Goal: Task Accomplishment & Management: Use online tool/utility

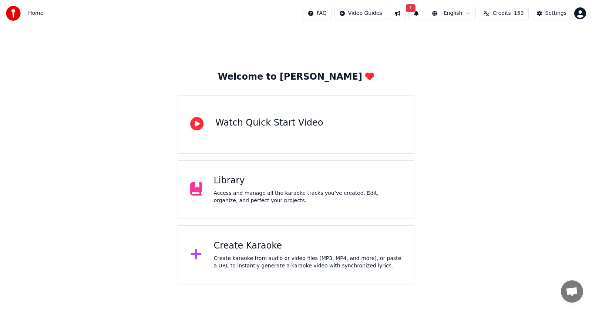
click at [416, 11] on button "1" at bounding box center [416, 13] width 16 height 13
click at [466, 36] on button "Update" at bounding box center [469, 36] width 31 height 13
click at [201, 254] on icon at bounding box center [196, 253] width 12 height 13
click at [203, 255] on div at bounding box center [199, 254] width 18 height 15
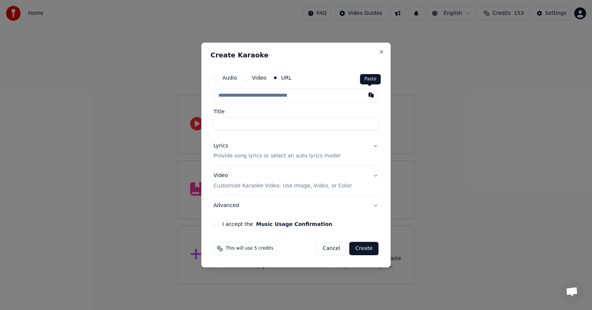
click at [367, 94] on button "button" at bounding box center [371, 94] width 15 height 13
type input "**********"
click at [216, 223] on button "I accept the Music Usage Confirmation" at bounding box center [216, 224] width 6 height 6
click at [220, 204] on button "Advanced" at bounding box center [295, 205] width 165 height 19
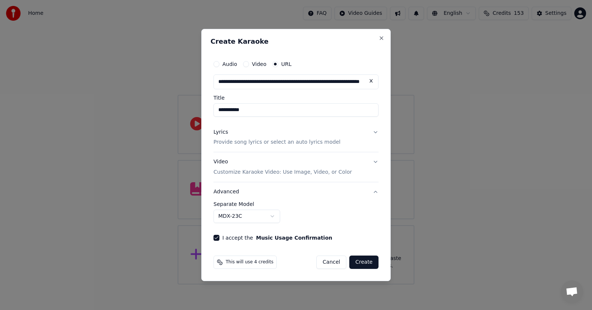
click at [273, 215] on button "MDX-23C" at bounding box center [246, 215] width 67 height 13
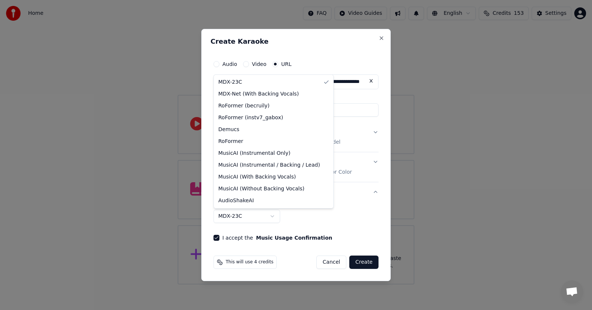
select select "**********"
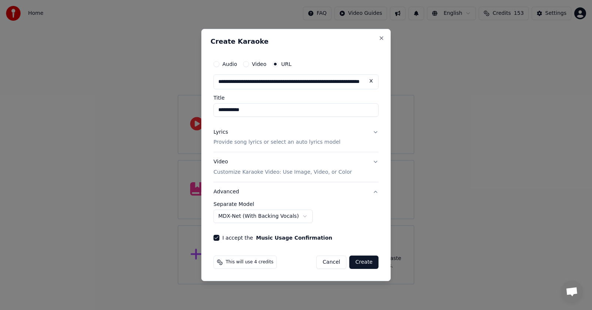
click at [374, 131] on button "Lyrics Provide song lyrics or select an auto lyrics model" at bounding box center [295, 137] width 165 height 30
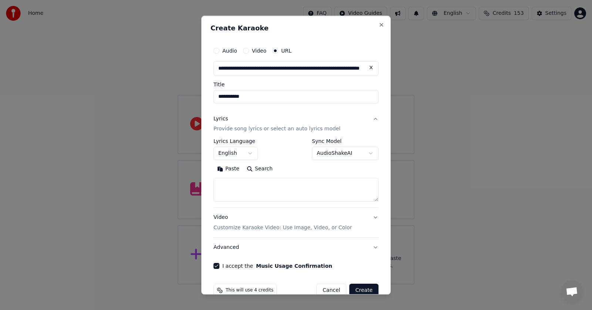
click at [224, 169] on button "Paste" at bounding box center [228, 169] width 30 height 12
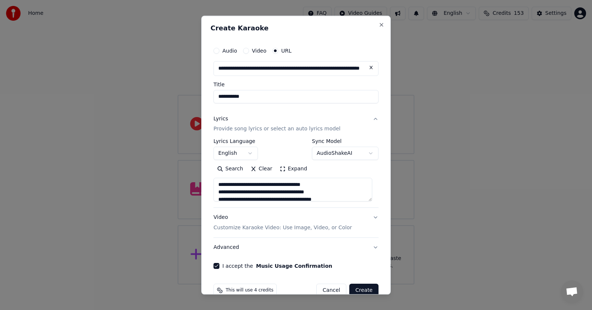
scroll to position [15, 0]
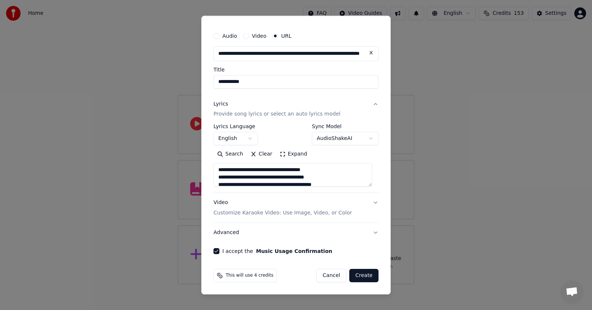
click at [358, 276] on button "Create" at bounding box center [363, 275] width 29 height 13
type textarea "**********"
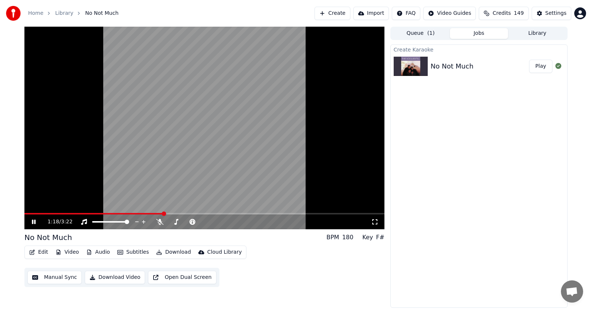
click at [33, 222] on icon at bounding box center [34, 221] width 4 height 4
click at [160, 221] on icon at bounding box center [159, 222] width 7 height 6
click at [34, 220] on icon at bounding box center [38, 222] width 17 height 6
click at [32, 221] on icon at bounding box center [38, 222] width 17 height 6
click at [32, 221] on icon at bounding box center [33, 221] width 4 height 5
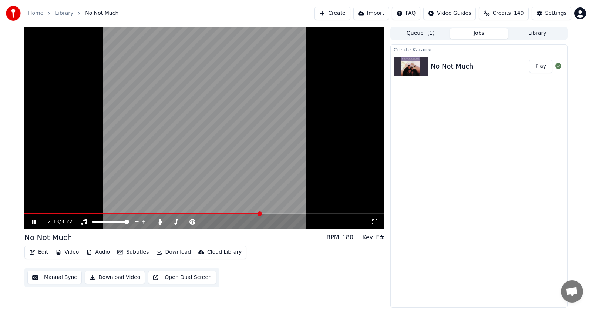
click at [261, 216] on span at bounding box center [259, 213] width 4 height 4
click at [342, 213] on span at bounding box center [340, 213] width 4 height 4
click at [33, 222] on icon at bounding box center [34, 221] width 4 height 4
click at [25, 212] on span at bounding box center [26, 213] width 4 height 4
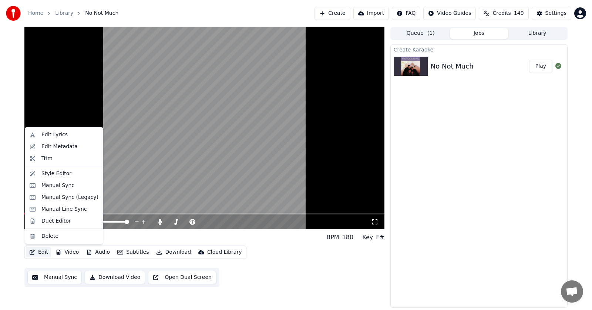
click at [40, 251] on button "Edit" at bounding box center [38, 252] width 25 height 10
click at [51, 198] on div "Manual Sync (Legacy)" at bounding box center [69, 196] width 57 height 7
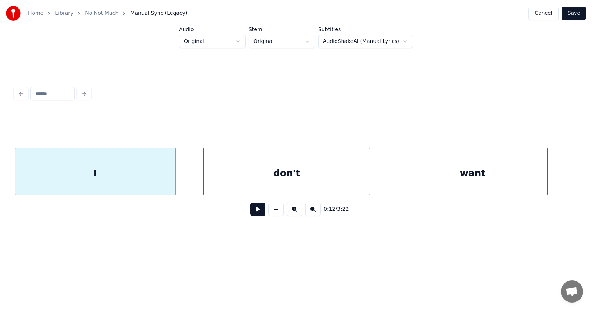
scroll to position [0, 3373]
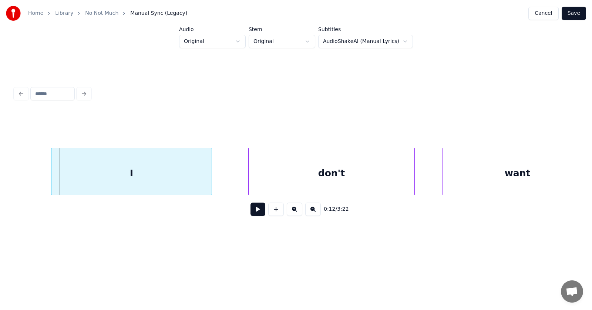
click at [116, 180] on div "I" at bounding box center [131, 173] width 160 height 50
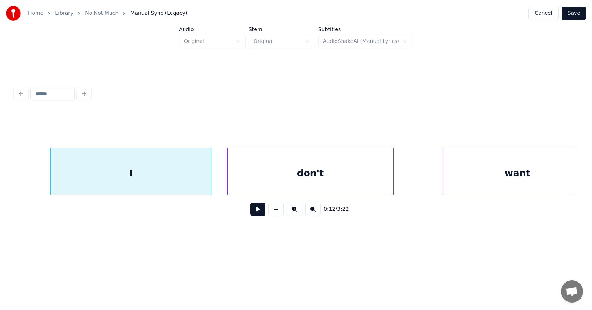
click at [276, 171] on div "don't" at bounding box center [310, 173] width 166 height 50
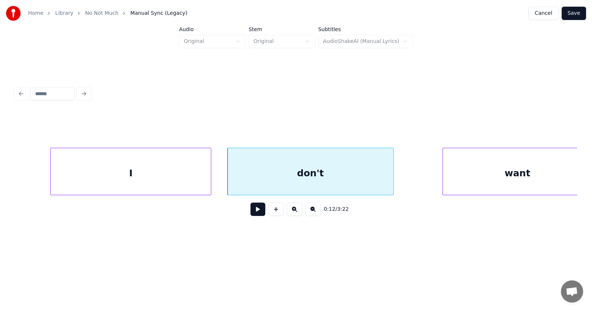
scroll to position [0, 3386]
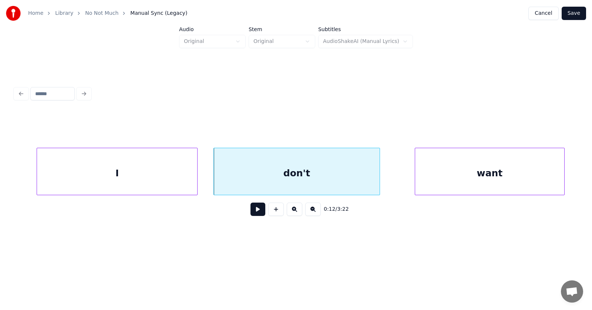
click at [459, 165] on div "want" at bounding box center [489, 173] width 149 height 50
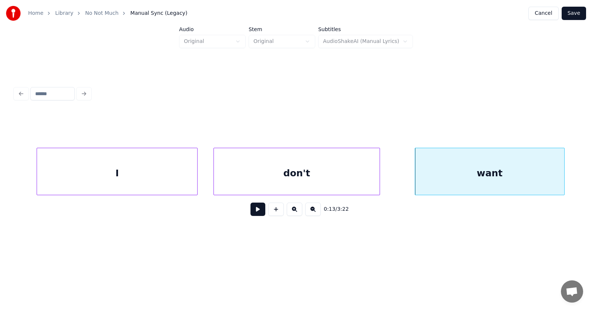
click at [136, 181] on div "I" at bounding box center [117, 173] width 160 height 50
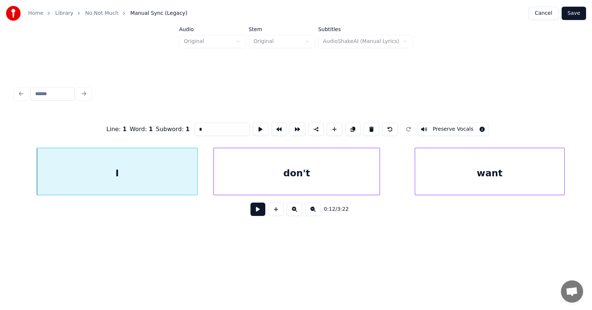
click at [253, 213] on button at bounding box center [257, 208] width 15 height 13
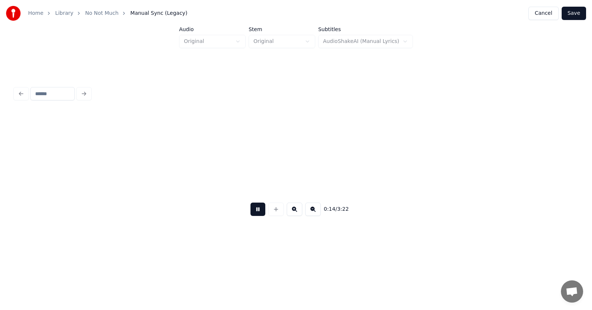
scroll to position [0, 3954]
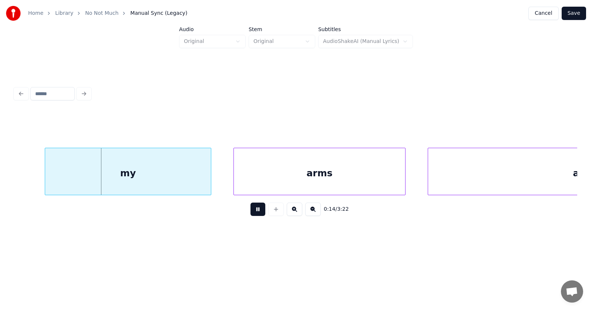
click at [253, 213] on button at bounding box center [257, 208] width 15 height 13
click at [147, 182] on div "my" at bounding box center [114, 173] width 166 height 50
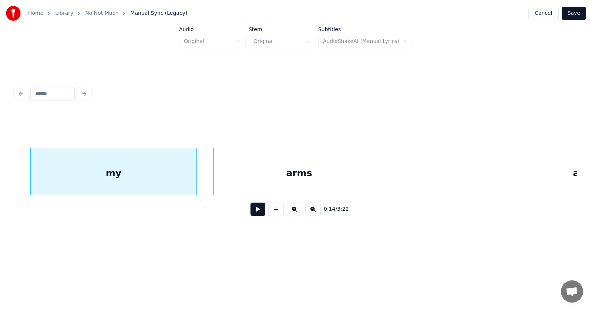
click at [286, 186] on div "arms" at bounding box center [298, 173] width 171 height 50
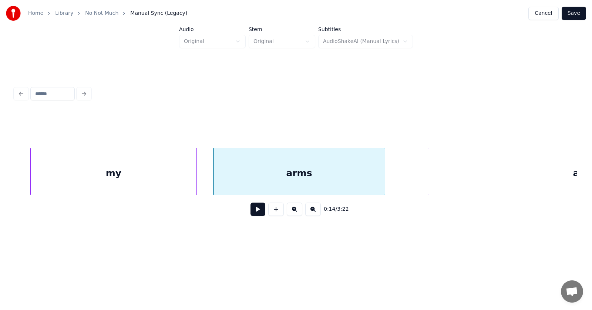
scroll to position [0, 4130]
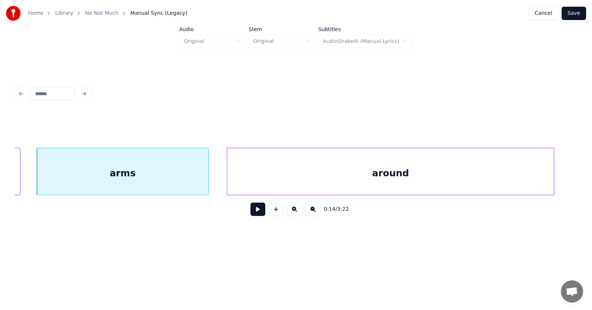
click at [462, 178] on div "around" at bounding box center [390, 173] width 327 height 50
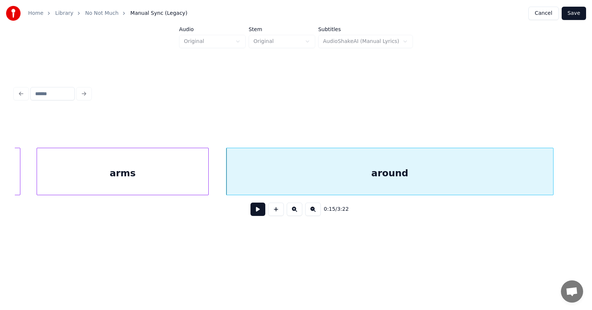
click at [252, 213] on button at bounding box center [257, 208] width 15 height 13
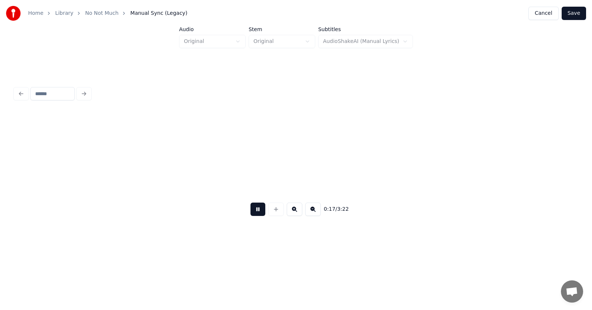
scroll to position [0, 4695]
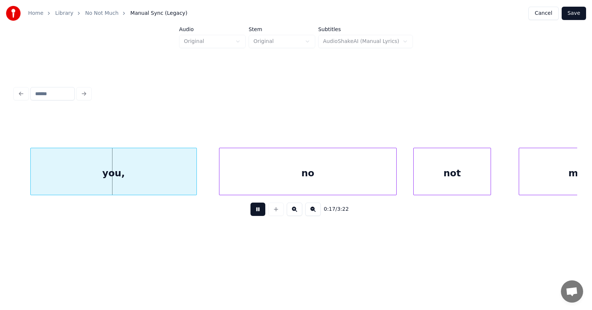
click at [252, 213] on button at bounding box center [257, 208] width 15 height 13
click at [139, 178] on div "you," at bounding box center [100, 173] width 166 height 50
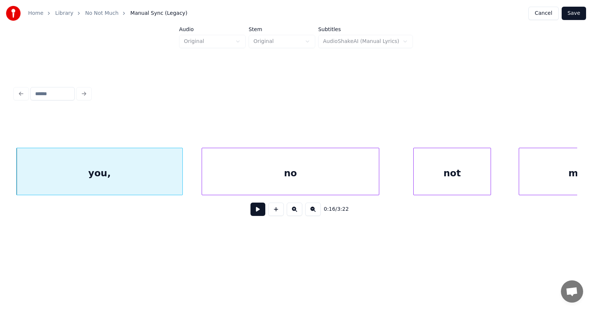
click at [254, 182] on div "no" at bounding box center [290, 173] width 177 height 50
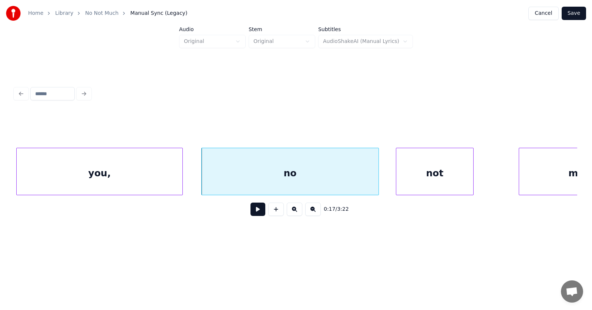
click at [432, 176] on div "not" at bounding box center [434, 173] width 77 height 50
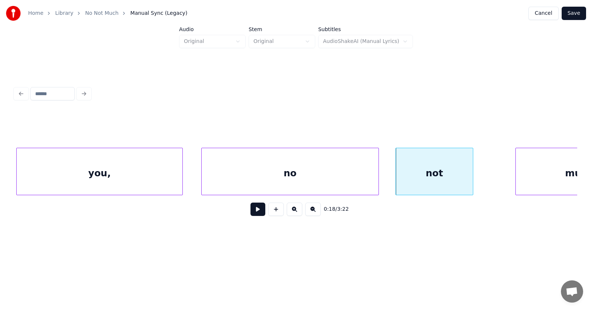
scroll to position [0, 4762]
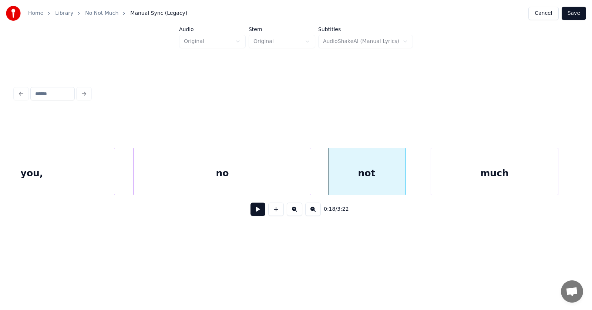
click at [513, 168] on div "much" at bounding box center [494, 173] width 127 height 50
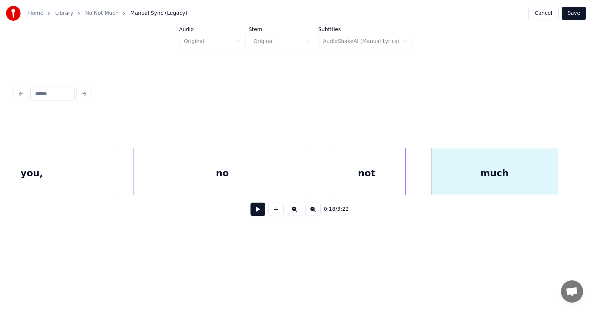
click at [258, 212] on button at bounding box center [257, 208] width 15 height 13
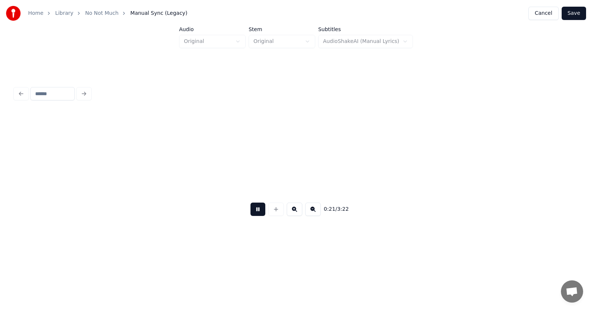
scroll to position [0, 5893]
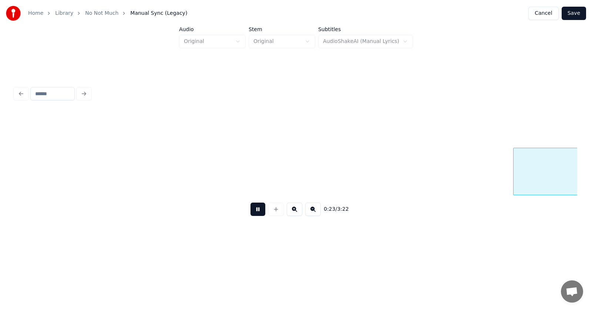
click at [253, 212] on button at bounding box center [257, 208] width 15 height 13
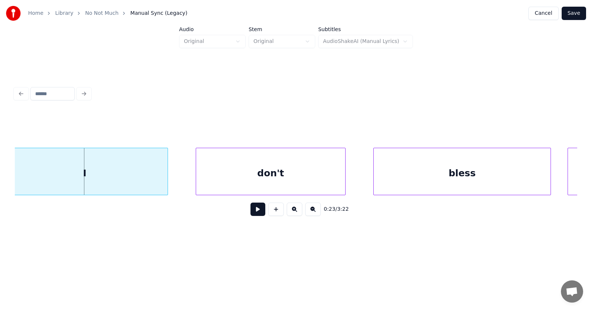
scroll to position [0, 6329]
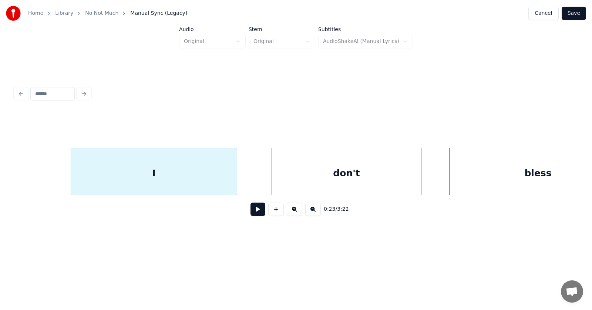
click at [163, 166] on div "I" at bounding box center [154, 173] width 166 height 50
click at [310, 175] on div "don't" at bounding box center [326, 173] width 149 height 50
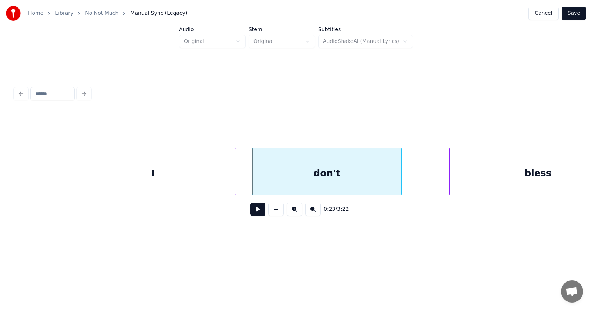
scroll to position [0, 6377]
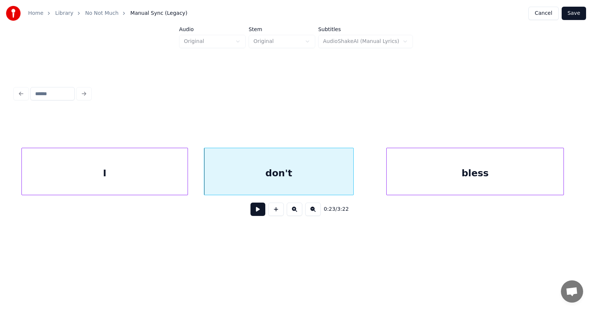
click at [459, 180] on div "bless" at bounding box center [475, 173] width 177 height 50
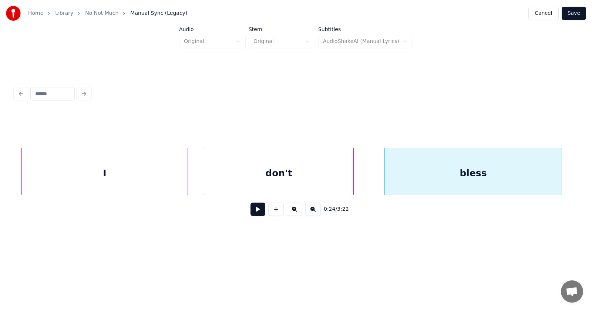
click at [256, 211] on button at bounding box center [257, 208] width 15 height 13
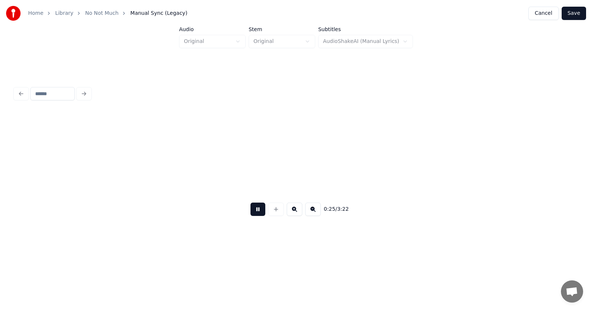
scroll to position [0, 6941]
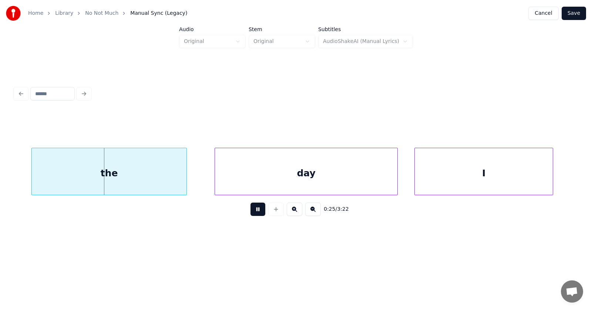
click at [256, 211] on button at bounding box center [257, 208] width 15 height 13
click at [141, 176] on div "the" at bounding box center [98, 173] width 155 height 50
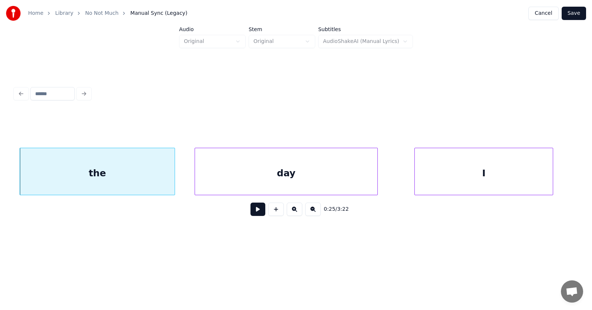
click at [241, 180] on div "day" at bounding box center [286, 173] width 182 height 50
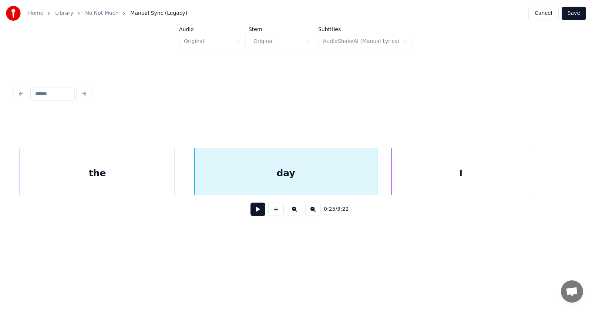
click at [425, 182] on div "I" at bounding box center [461, 173] width 138 height 50
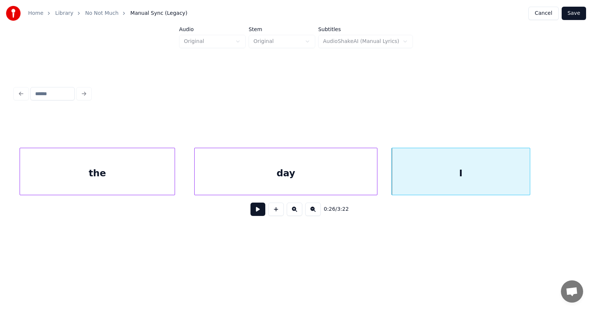
click at [259, 210] on button at bounding box center [257, 208] width 15 height 13
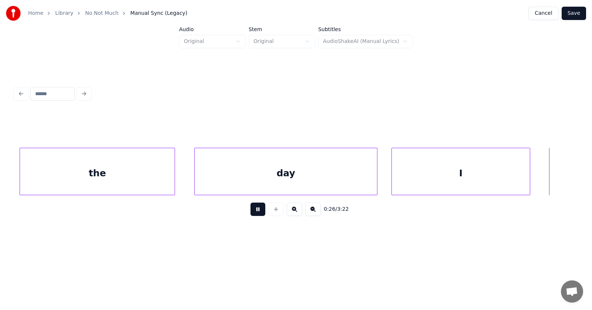
scroll to position [0, 7503]
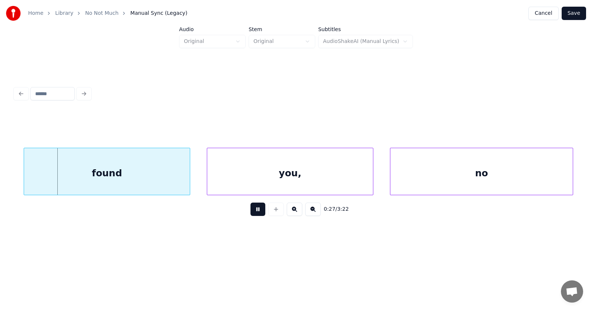
click at [255, 213] on button at bounding box center [257, 208] width 15 height 13
click at [144, 173] on div "found" at bounding box center [98, 173] width 166 height 50
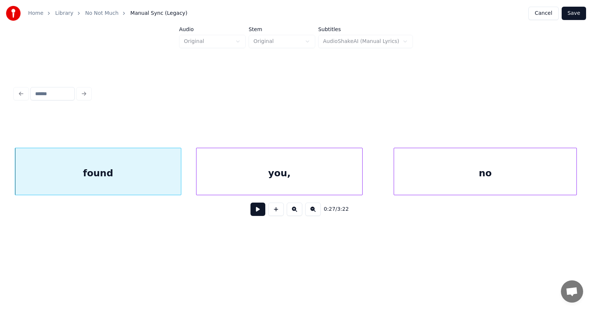
click at [296, 177] on div "you," at bounding box center [279, 173] width 166 height 50
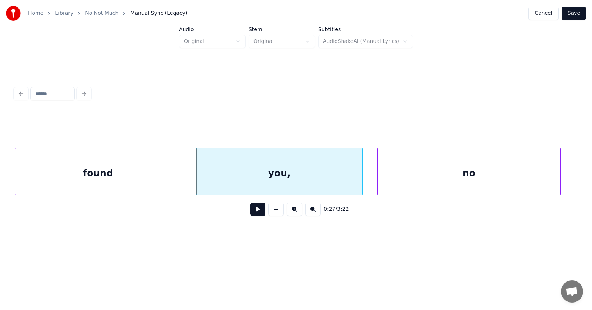
click at [448, 179] on div "no" at bounding box center [469, 173] width 182 height 50
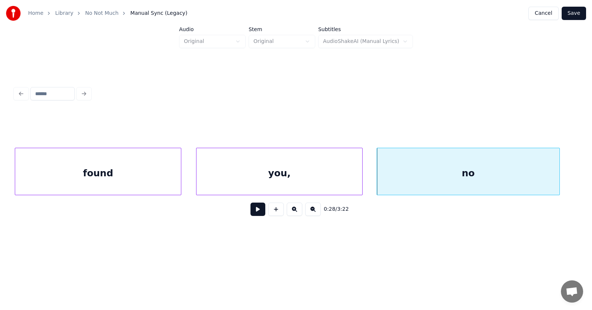
click at [256, 210] on button at bounding box center [257, 208] width 15 height 13
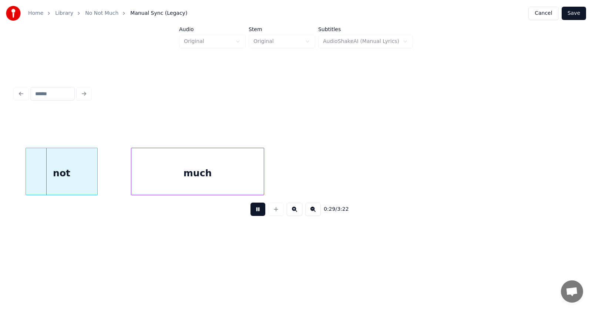
click at [256, 210] on button at bounding box center [257, 208] width 15 height 13
click at [40, 179] on div "not" at bounding box center [50, 173] width 71 height 50
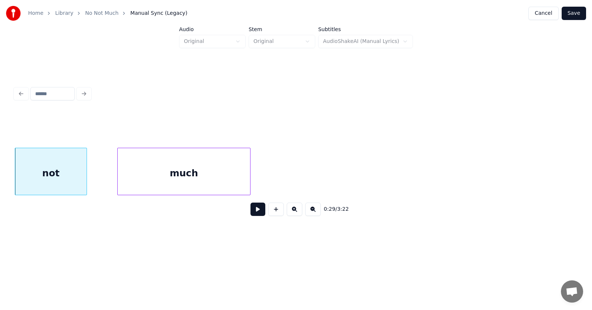
click at [147, 179] on div "much" at bounding box center [184, 173] width 132 height 50
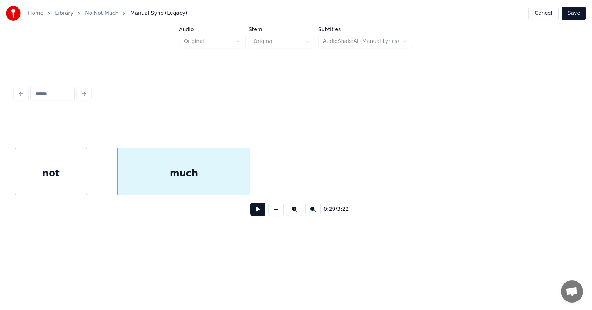
click at [255, 214] on button at bounding box center [257, 208] width 15 height 13
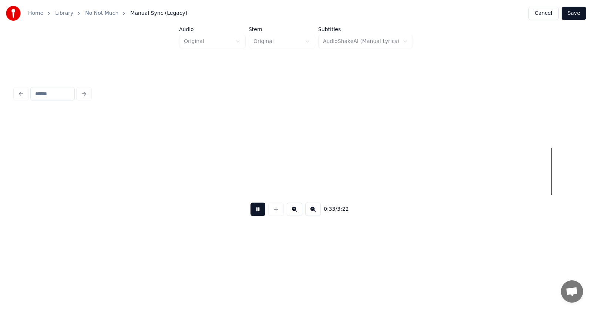
scroll to position [0, 9187]
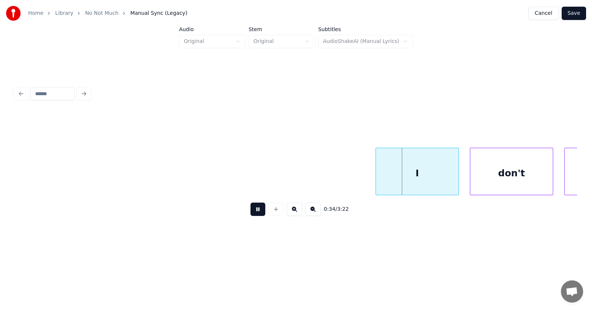
click at [254, 214] on button at bounding box center [257, 208] width 15 height 13
click at [389, 180] on div "I" at bounding box center [405, 173] width 82 height 50
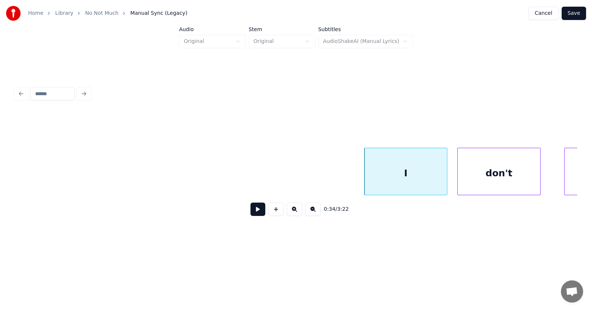
click at [487, 169] on div "don't" at bounding box center [499, 173] width 82 height 50
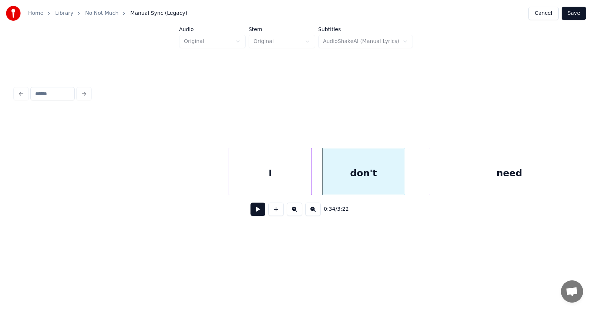
scroll to position [0, 9399]
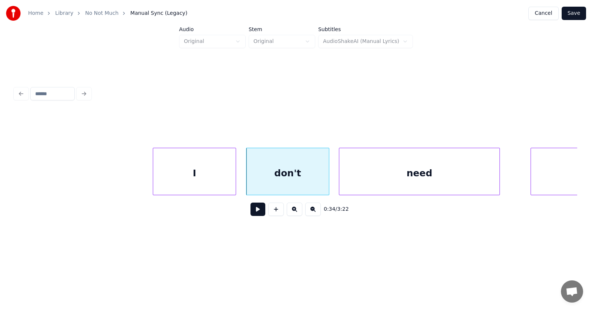
click at [366, 181] on div "need" at bounding box center [419, 173] width 160 height 50
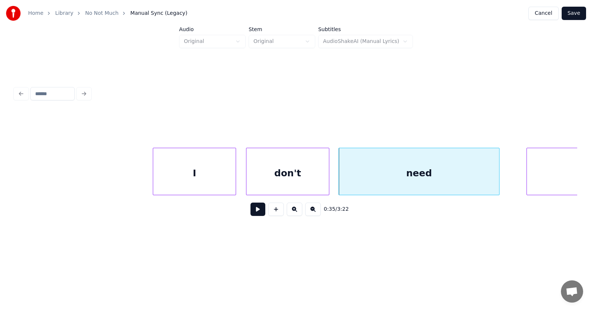
scroll to position [0, 9506]
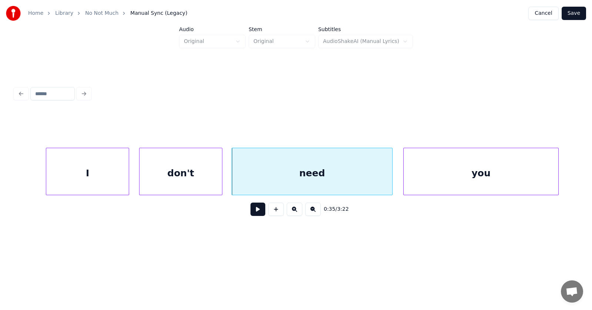
click at [522, 175] on div "you" at bounding box center [481, 173] width 155 height 50
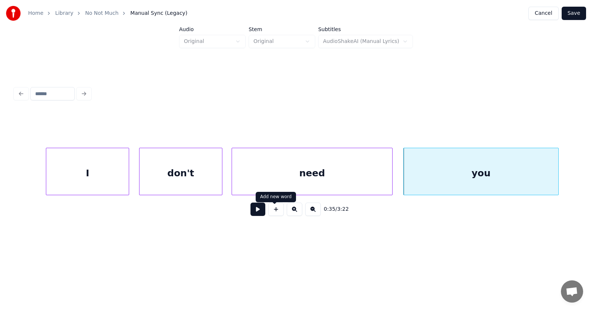
click at [257, 210] on button at bounding box center [257, 208] width 15 height 13
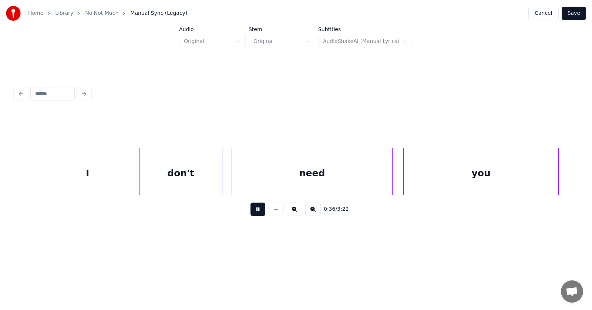
scroll to position [0, 10070]
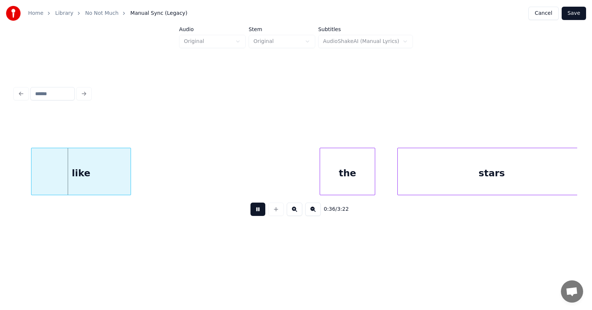
click at [257, 210] on button at bounding box center [257, 208] width 15 height 13
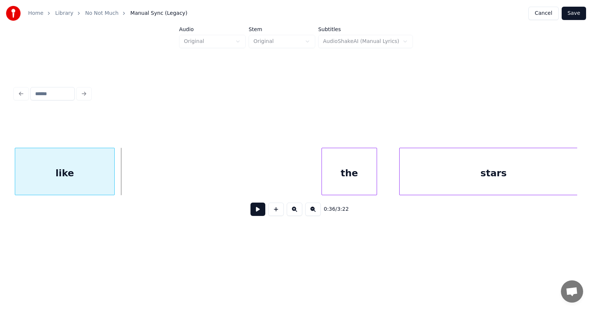
scroll to position [0, 10068]
click at [92, 176] on div "like" at bounding box center [65, 173] width 99 height 50
click at [344, 180] on div "the" at bounding box center [341, 173] width 55 height 50
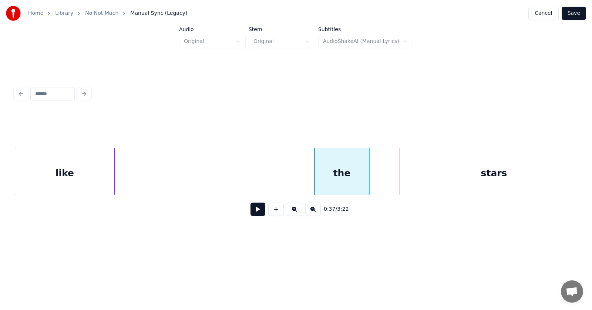
scroll to position [0, 10077]
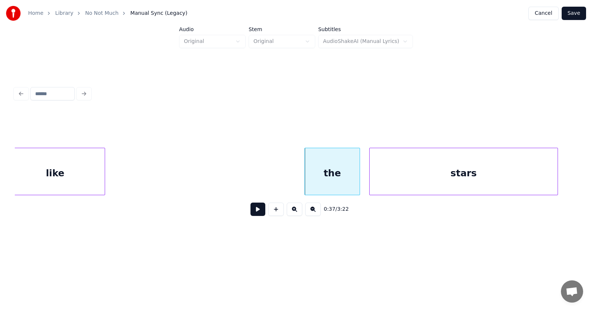
click at [426, 176] on div "stars" at bounding box center [463, 173] width 188 height 50
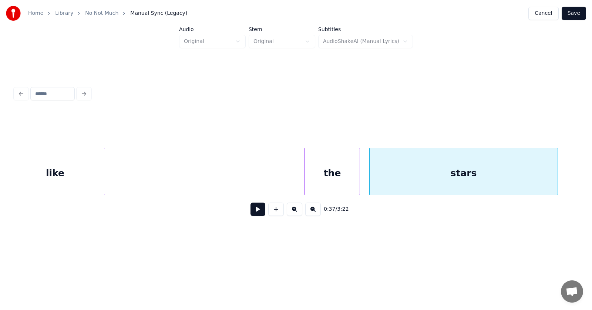
click at [254, 212] on button at bounding box center [257, 208] width 15 height 13
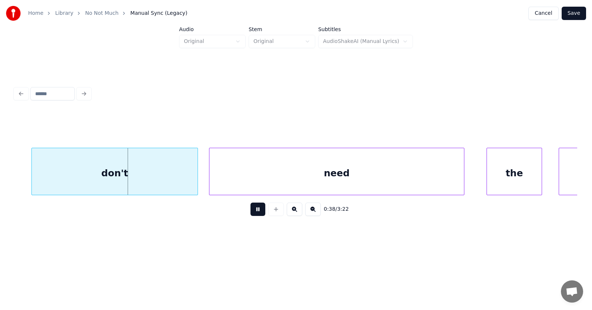
click at [254, 212] on button at bounding box center [257, 208] width 15 height 13
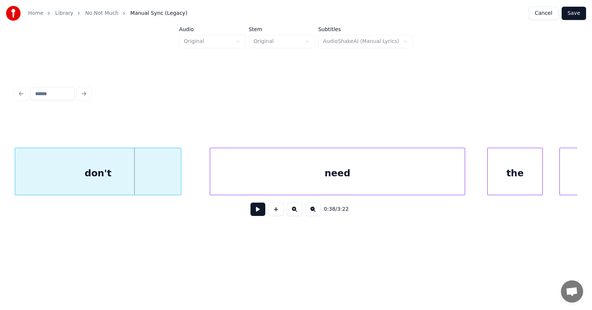
click at [121, 174] on div "don't" at bounding box center [98, 173] width 166 height 50
click at [253, 178] on div "need" at bounding box center [323, 173] width 254 height 50
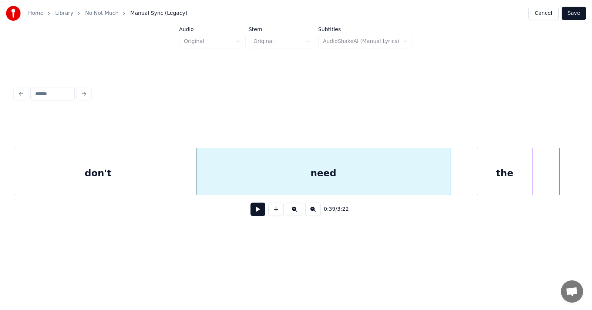
click at [506, 179] on div "the" at bounding box center [504, 173] width 55 height 50
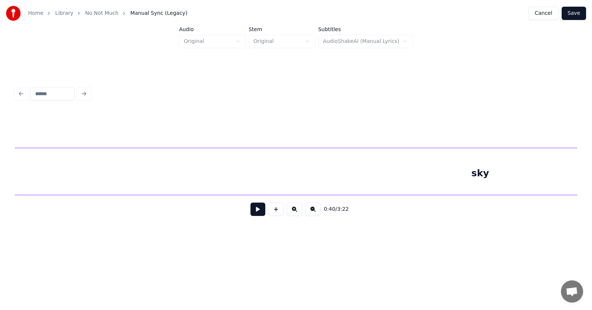
scroll to position [0, 11167]
click at [547, 173] on div "sky" at bounding box center [480, 173] width 931 height 50
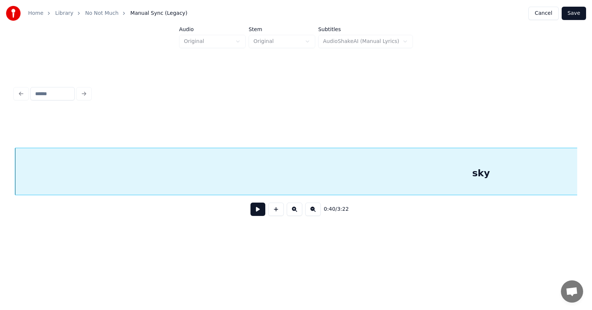
scroll to position [0, 11028]
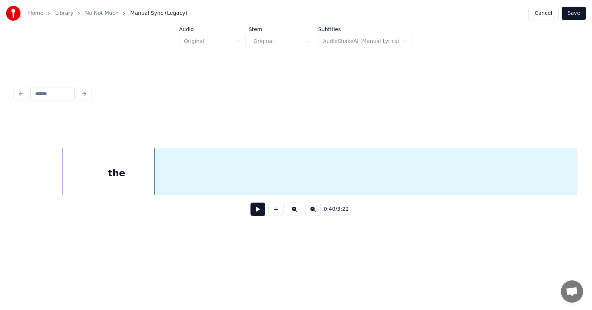
click at [251, 215] on button at bounding box center [257, 208] width 15 height 13
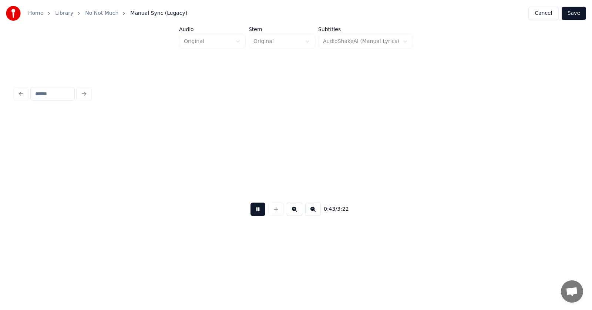
scroll to position [0, 12157]
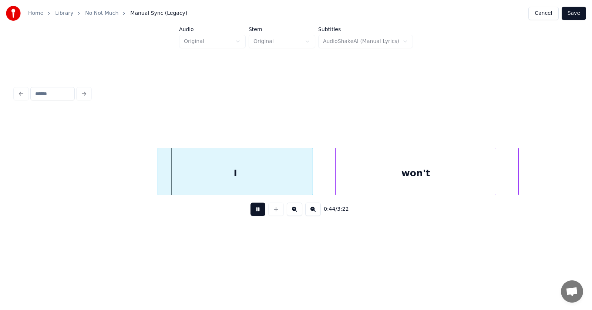
click at [251, 215] on button at bounding box center [257, 208] width 15 height 13
click at [227, 174] on div "I" at bounding box center [222, 173] width 155 height 50
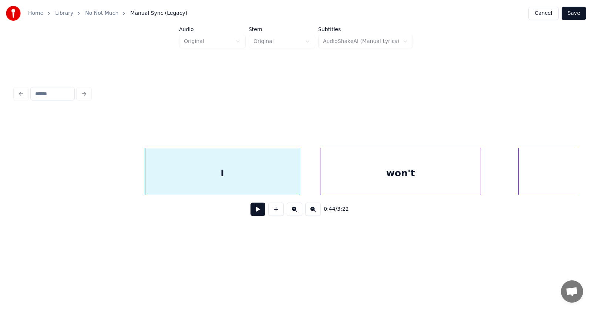
click at [331, 178] on div "won't" at bounding box center [400, 173] width 160 height 50
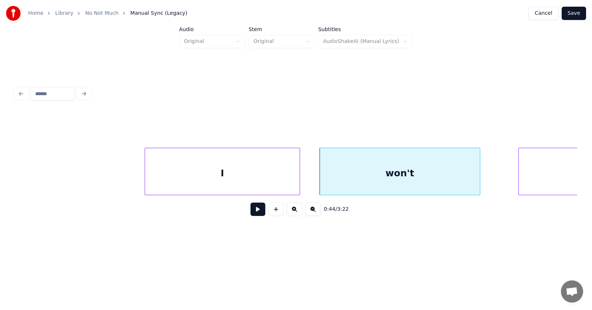
scroll to position [0, 12258]
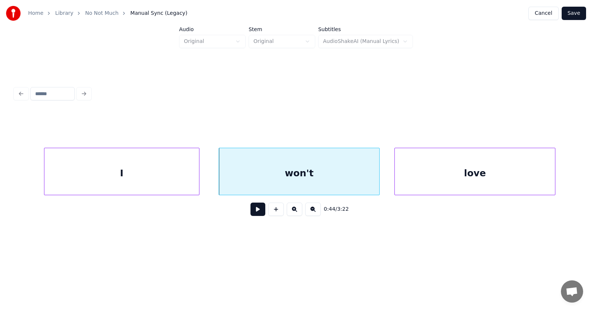
click at [518, 172] on div "love" at bounding box center [475, 173] width 160 height 50
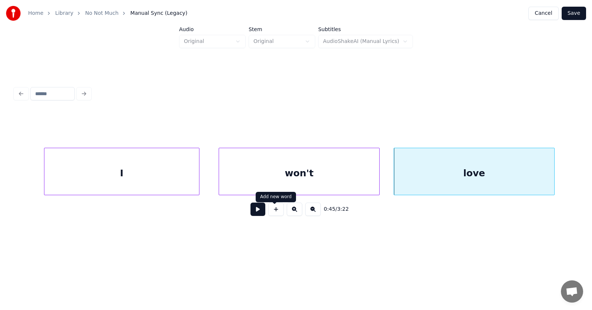
click at [255, 210] on button at bounding box center [257, 208] width 15 height 13
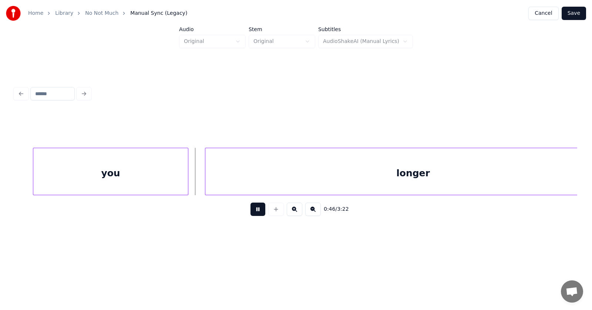
click at [255, 210] on button at bounding box center [257, 208] width 15 height 13
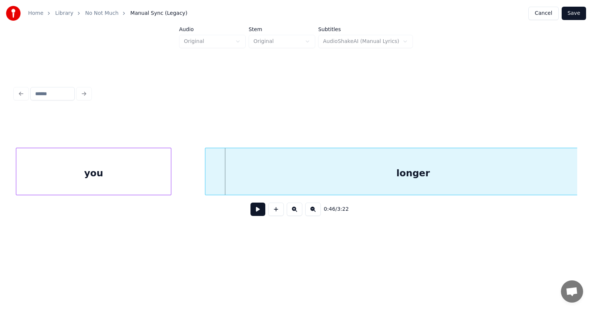
click at [133, 172] on div "you" at bounding box center [93, 173] width 155 height 50
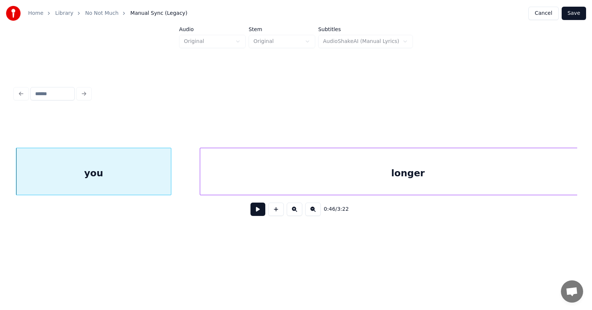
scroll to position [0, 12862]
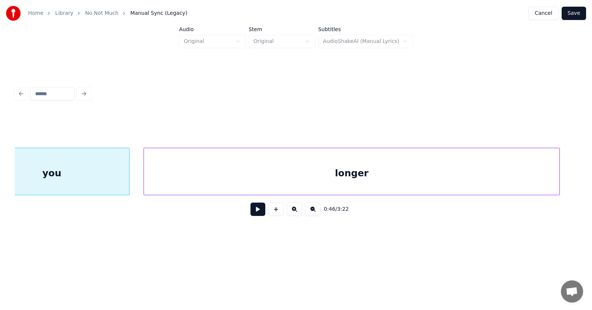
click at [242, 170] on div "longer" at bounding box center [351, 173] width 415 height 50
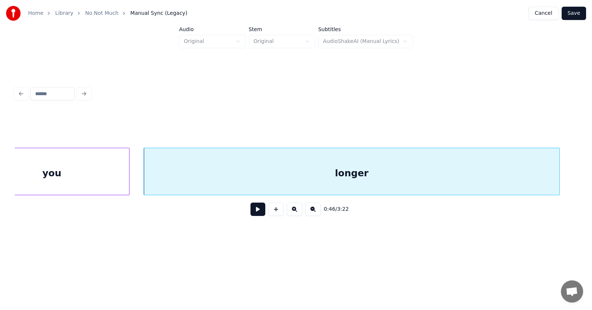
click at [252, 213] on button at bounding box center [257, 208] width 15 height 13
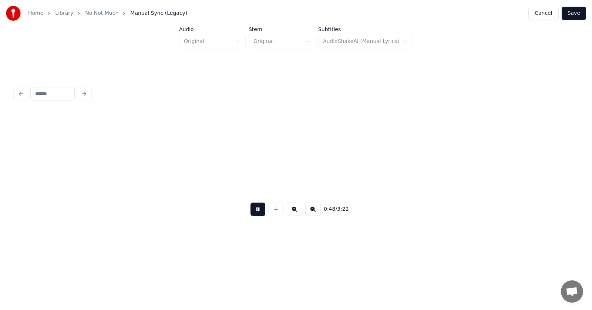
scroll to position [0, 13428]
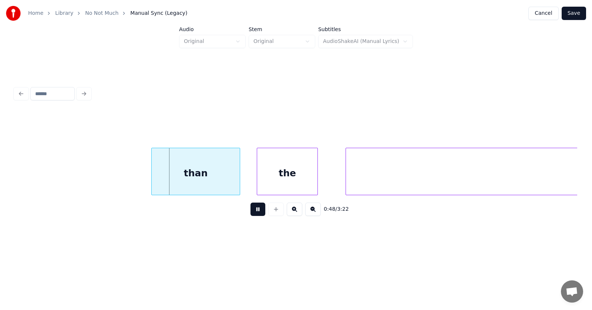
click at [252, 213] on button at bounding box center [257, 208] width 15 height 13
click at [207, 171] on div "than" at bounding box center [188, 173] width 88 height 50
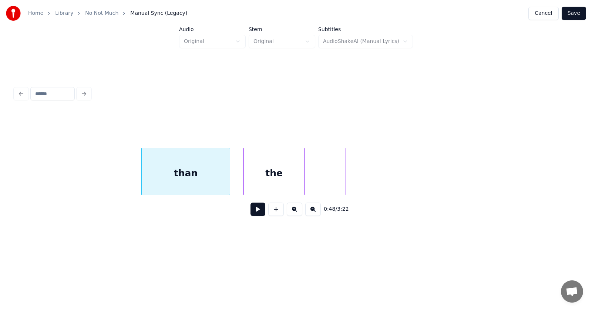
click at [270, 175] on div "the" at bounding box center [274, 173] width 60 height 50
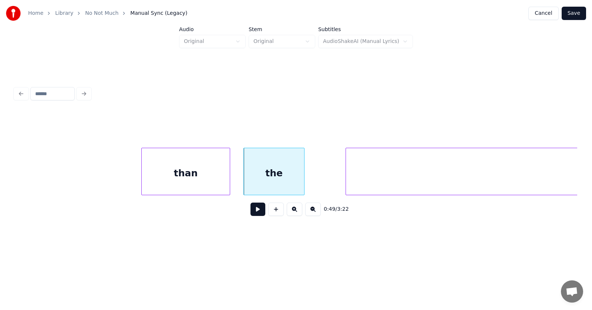
scroll to position [0, 13722]
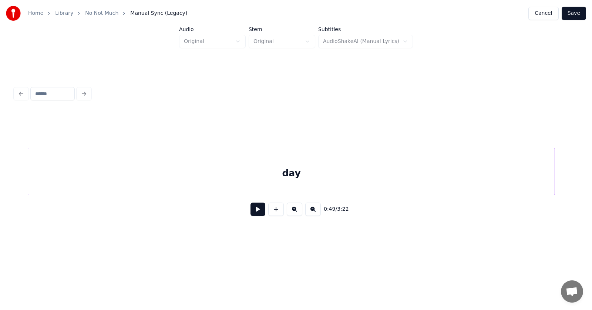
click at [349, 182] on div "day" at bounding box center [291, 173] width 526 height 50
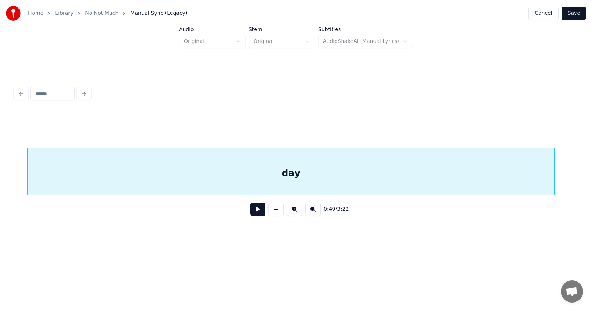
click at [252, 212] on button at bounding box center [257, 208] width 15 height 13
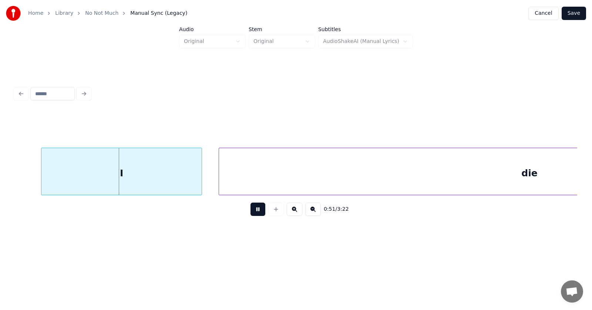
click at [256, 212] on button at bounding box center [257, 208] width 15 height 13
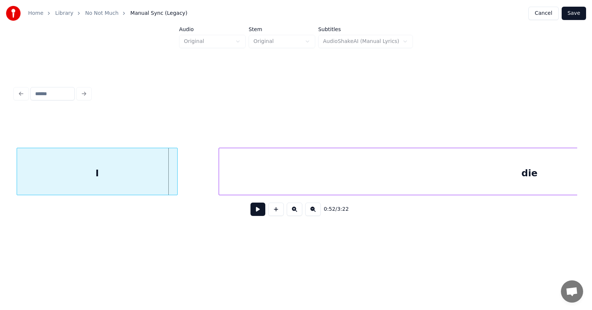
click at [139, 177] on div "I" at bounding box center [97, 173] width 160 height 50
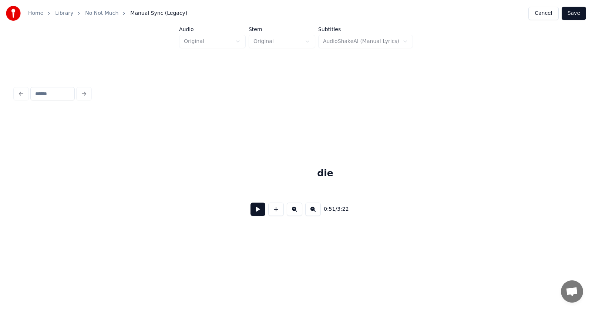
scroll to position [0, 14473]
click at [234, 177] on div "die" at bounding box center [325, 173] width 621 height 50
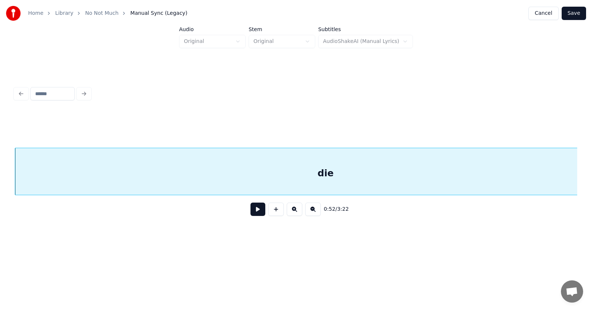
scroll to position [0, 14401]
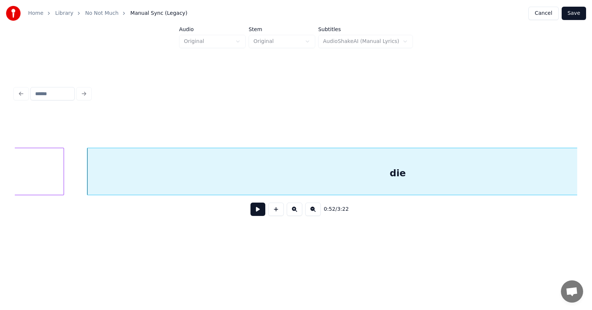
click at [250, 213] on button at bounding box center [257, 208] width 15 height 13
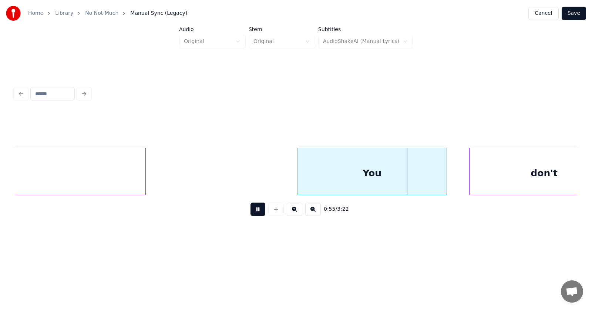
click at [250, 213] on button at bounding box center [257, 208] width 15 height 13
click at [335, 175] on div "You" at bounding box center [366, 173] width 149 height 50
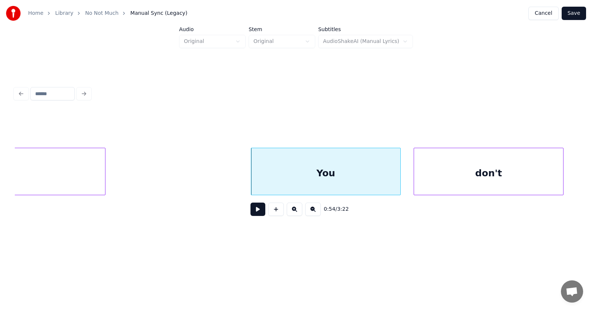
click at [488, 171] on div "don't" at bounding box center [488, 173] width 149 height 50
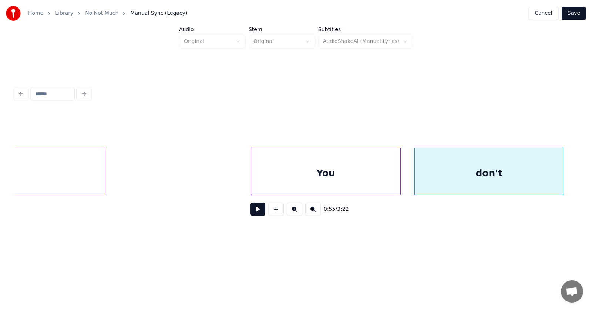
click at [253, 213] on button at bounding box center [257, 208] width 15 height 13
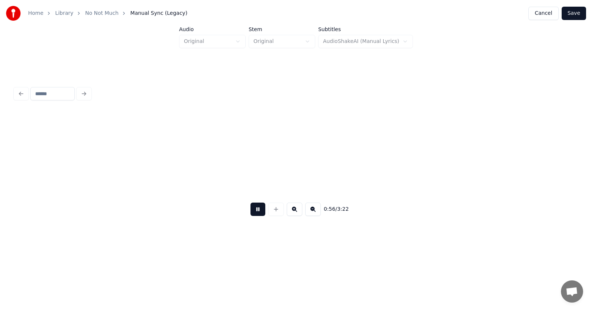
scroll to position [0, 15571]
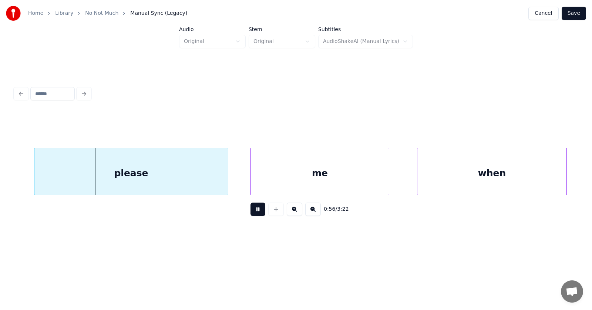
click at [253, 213] on button at bounding box center [257, 208] width 15 height 13
click at [139, 171] on div "please" at bounding box center [121, 173] width 193 height 50
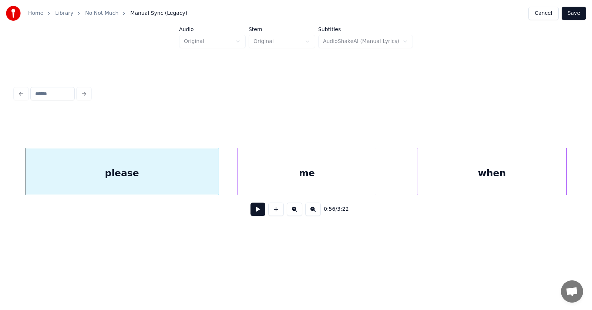
click at [256, 172] on div "me" at bounding box center [307, 173] width 138 height 50
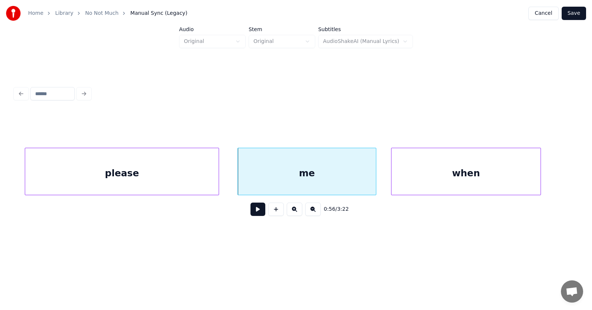
click at [432, 171] on div "when" at bounding box center [465, 173] width 149 height 50
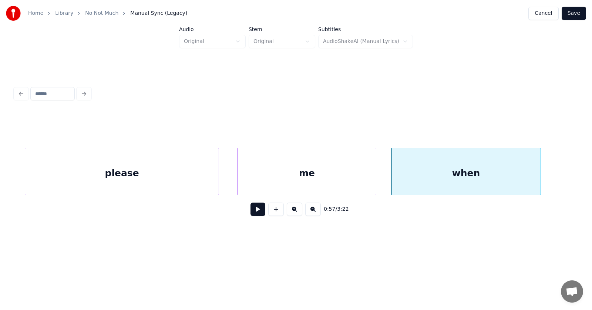
click at [259, 210] on button at bounding box center [257, 208] width 15 height 13
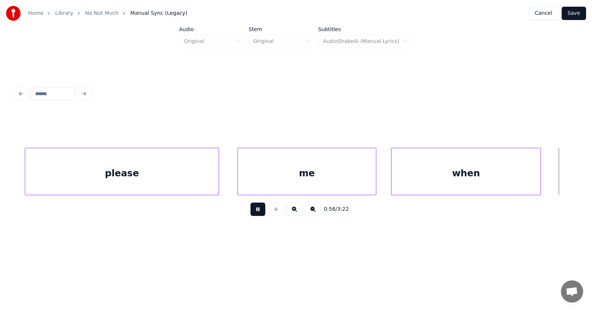
scroll to position [0, 16138]
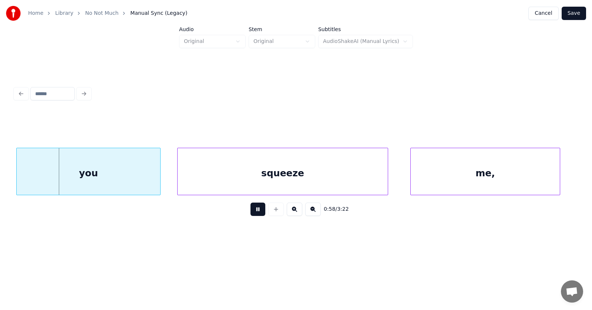
click at [260, 210] on button at bounding box center [257, 208] width 15 height 13
click at [77, 176] on div "you" at bounding box center [87, 173] width 144 height 50
click at [195, 178] on div "squeeze" at bounding box center [273, 173] width 210 height 50
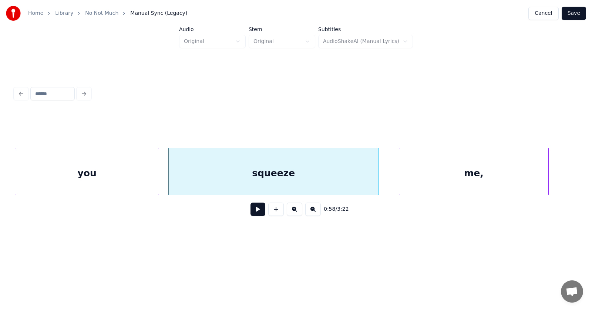
click at [469, 179] on div "me," at bounding box center [473, 173] width 149 height 50
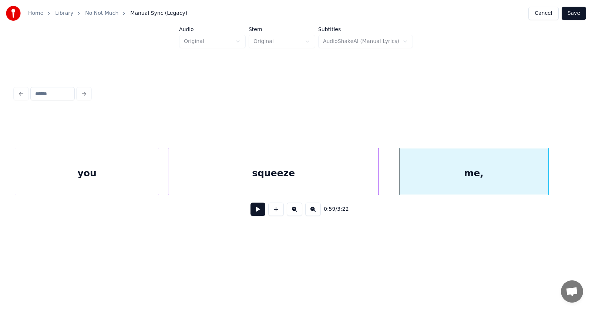
click at [255, 209] on button at bounding box center [257, 208] width 15 height 13
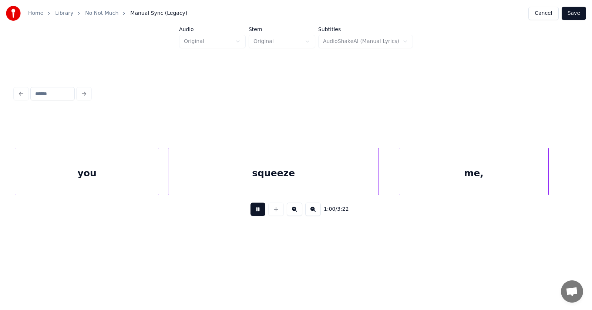
scroll to position [0, 16695]
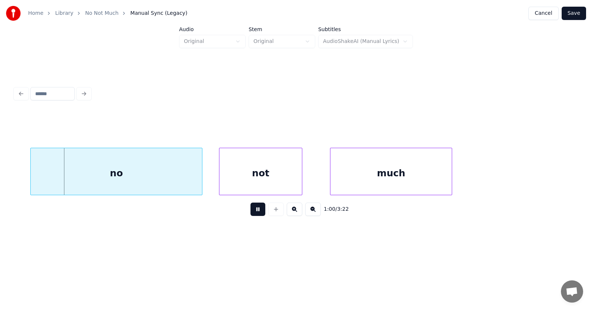
click at [255, 209] on button at bounding box center [257, 208] width 15 height 13
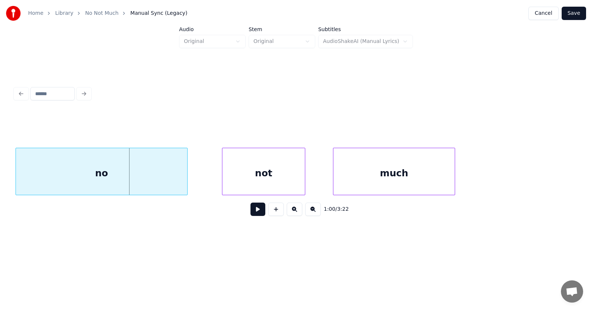
scroll to position [0, 16691]
click at [139, 170] on div "no" at bounding box center [100, 173] width 171 height 50
click at [247, 175] on div "not" at bounding box center [244, 173] width 82 height 50
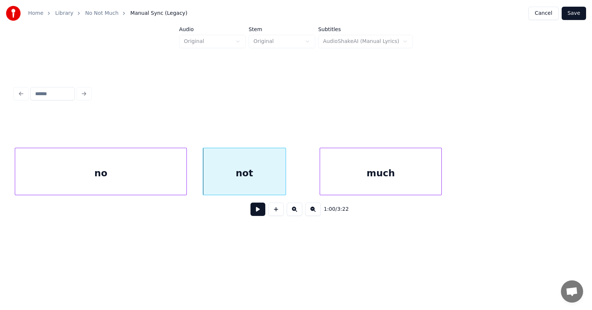
click at [341, 175] on div "much" at bounding box center [380, 173] width 121 height 50
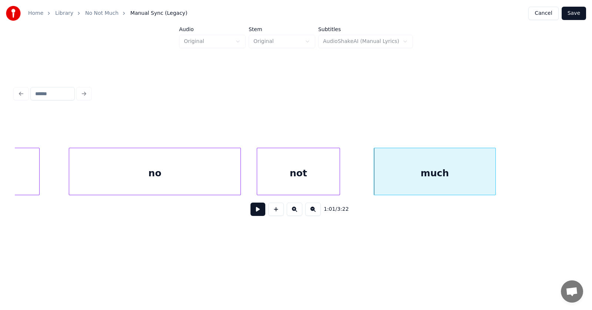
scroll to position [0, 16410]
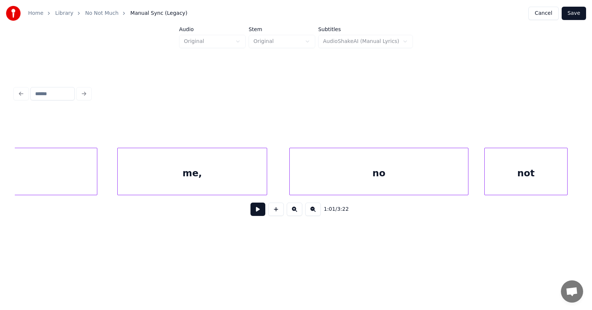
click at [290, 175] on div at bounding box center [291, 171] width 2 height 47
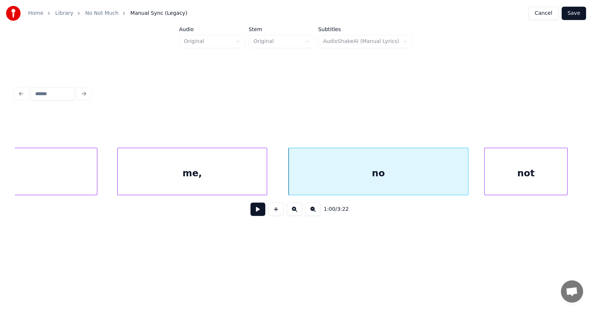
click at [252, 210] on button at bounding box center [257, 208] width 15 height 13
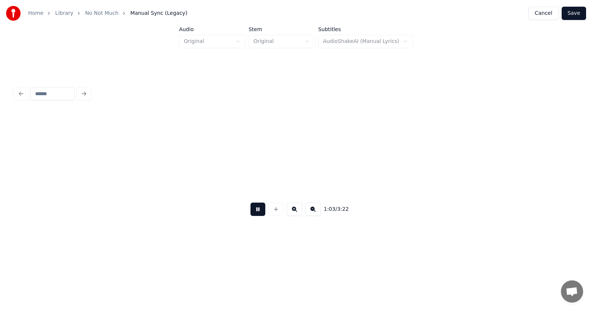
scroll to position [0, 17543]
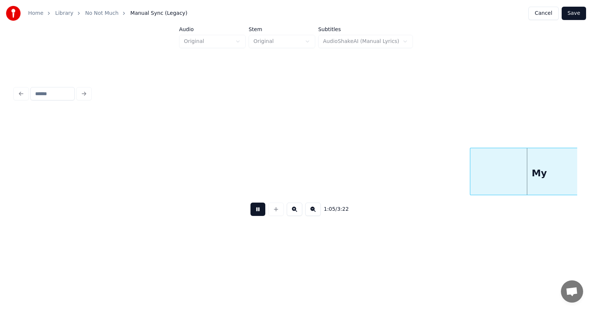
click at [252, 210] on button at bounding box center [257, 208] width 15 height 13
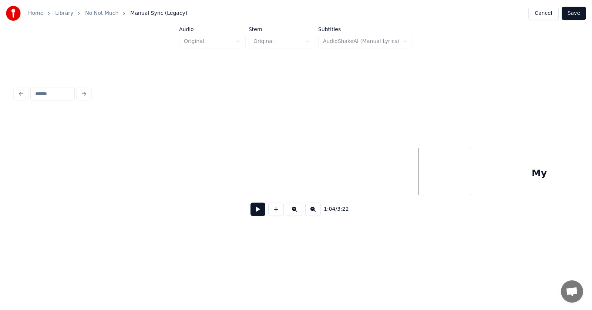
click at [258, 211] on button at bounding box center [257, 208] width 15 height 13
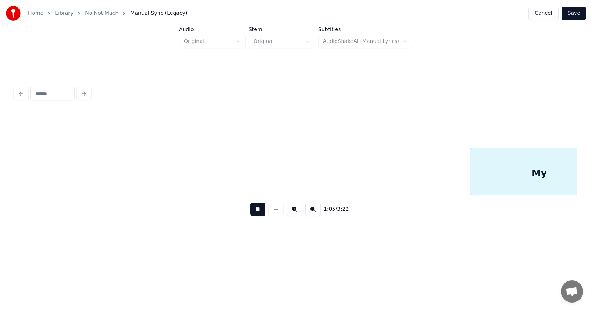
click at [258, 211] on button at bounding box center [257, 208] width 15 height 13
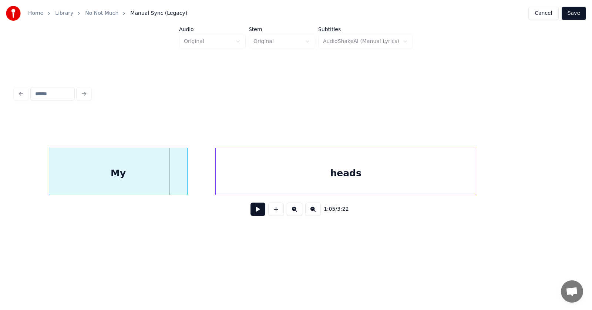
scroll to position [0, 17812]
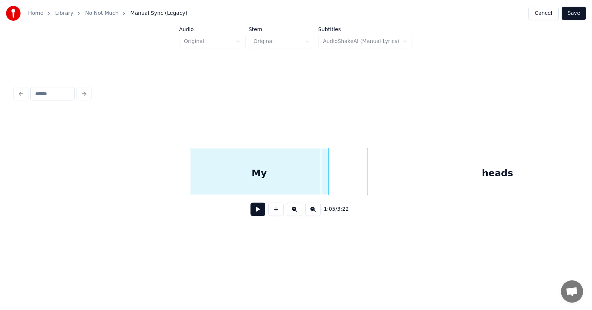
click at [261, 173] on div "My" at bounding box center [259, 173] width 138 height 50
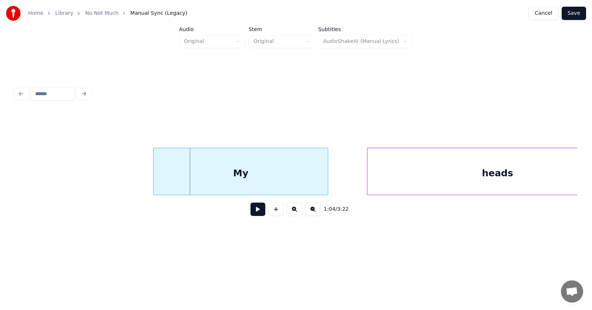
click at [153, 174] on div at bounding box center [154, 171] width 2 height 47
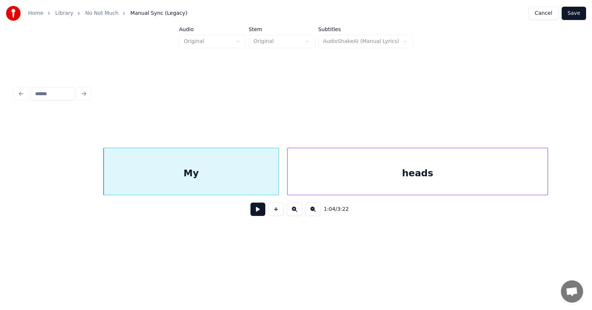
click at [428, 179] on div "heads" at bounding box center [417, 173] width 260 height 50
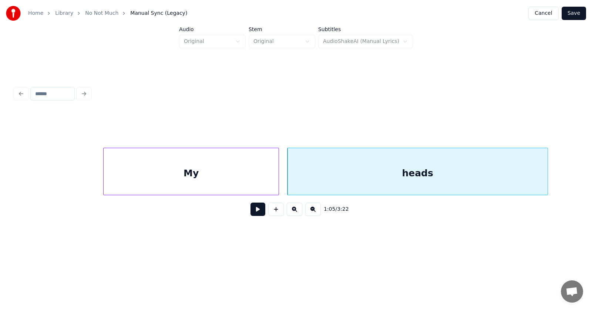
click at [255, 210] on button at bounding box center [257, 208] width 15 height 13
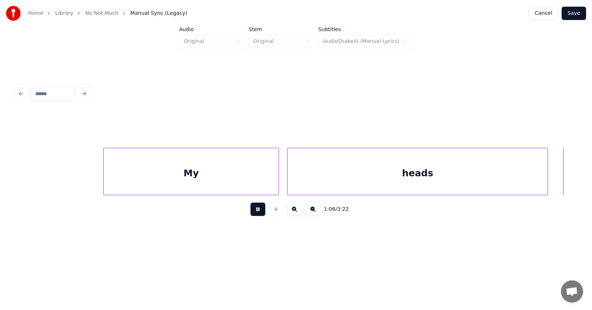
scroll to position [0, 18425]
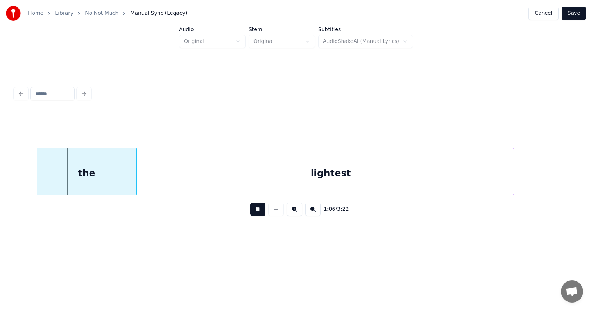
click at [256, 209] on button at bounding box center [257, 208] width 15 height 13
click at [72, 174] on div "the" at bounding box center [69, 173] width 99 height 50
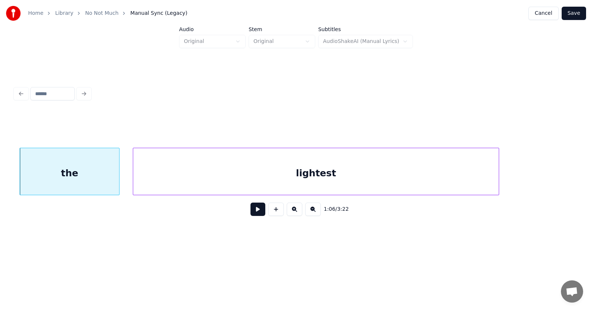
click at [175, 180] on div "lightest" at bounding box center [315, 173] width 365 height 50
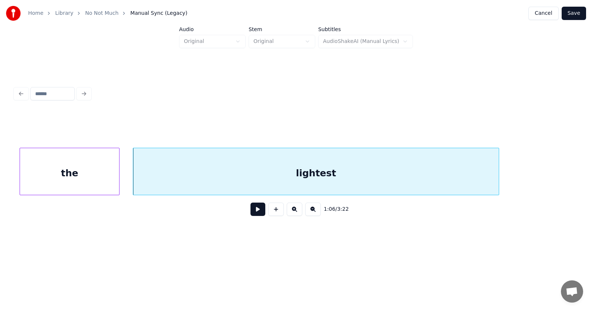
click at [251, 211] on button at bounding box center [257, 208] width 15 height 13
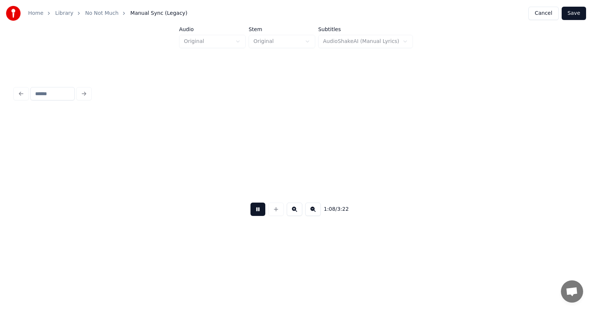
scroll to position [0, 18988]
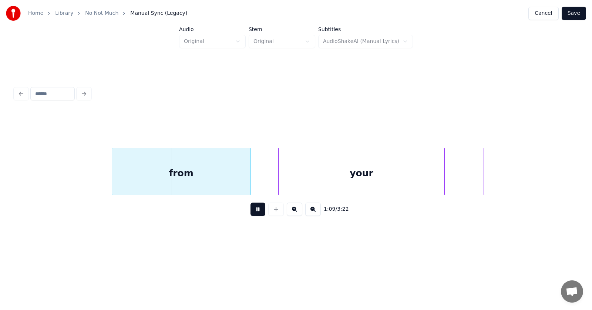
click at [251, 211] on button at bounding box center [257, 208] width 15 height 13
click at [204, 180] on div "from" at bounding box center [168, 173] width 138 height 50
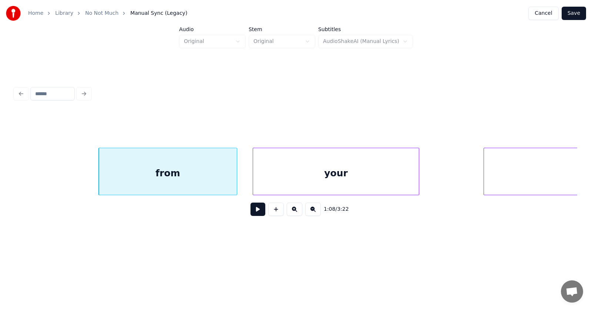
click at [305, 180] on div "your" at bounding box center [336, 173] width 166 height 50
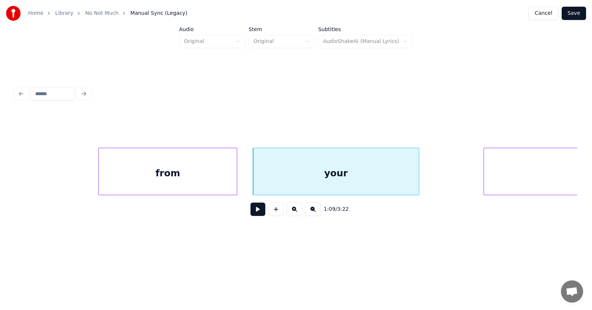
scroll to position [0, 19259]
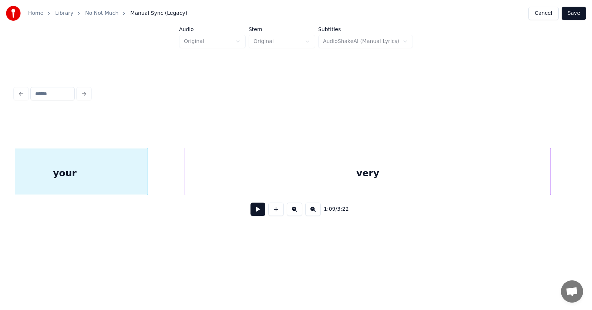
click at [481, 178] on div "very" at bounding box center [367, 173] width 365 height 50
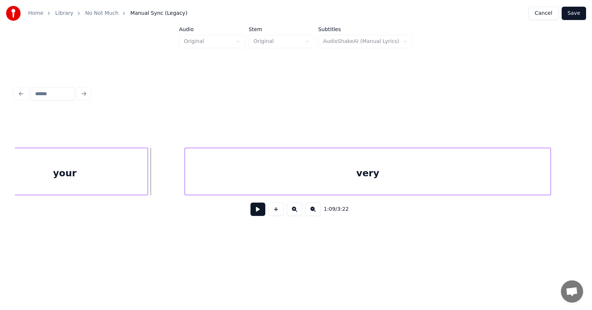
click at [250, 212] on button at bounding box center [257, 208] width 15 height 13
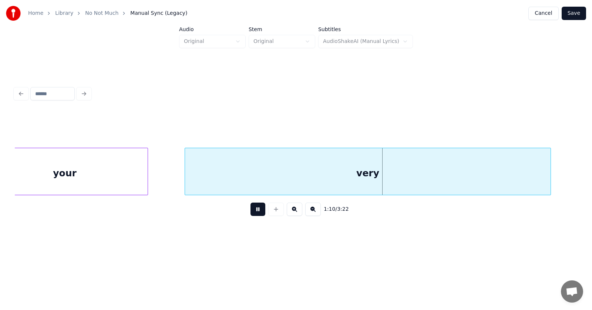
click at [250, 212] on button at bounding box center [257, 208] width 15 height 13
click at [161, 173] on div at bounding box center [161, 171] width 2 height 47
click at [250, 213] on button at bounding box center [257, 208] width 15 height 13
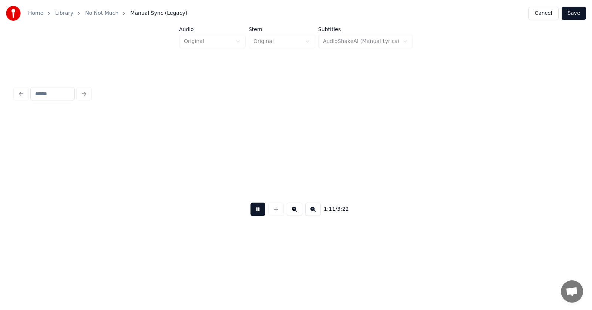
scroll to position [0, 19823]
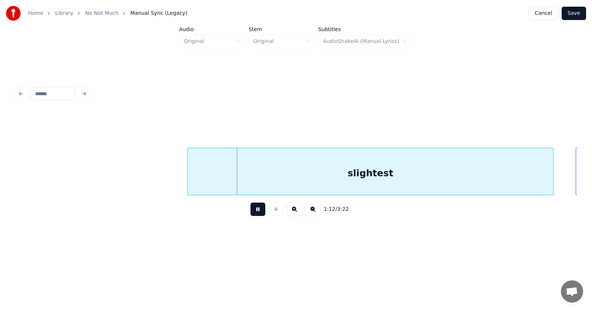
click at [250, 213] on button at bounding box center [257, 208] width 15 height 13
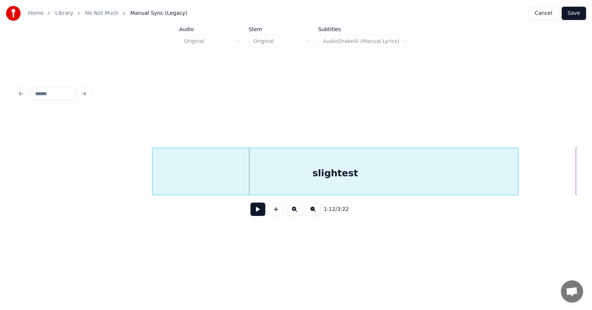
click at [238, 170] on div "slightest" at bounding box center [334, 173] width 365 height 50
click at [253, 209] on button at bounding box center [257, 208] width 15 height 13
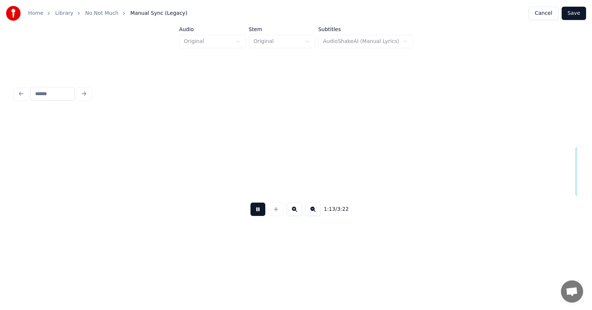
scroll to position [0, 20386]
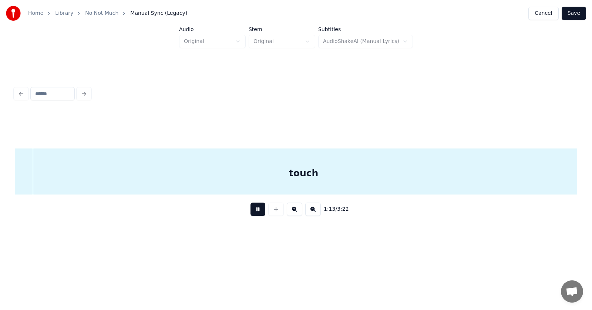
click at [253, 209] on button at bounding box center [257, 208] width 15 height 13
click at [264, 178] on div "touch" at bounding box center [306, 173] width 582 height 50
click at [302, 165] on div "touch" at bounding box center [306, 173] width 582 height 50
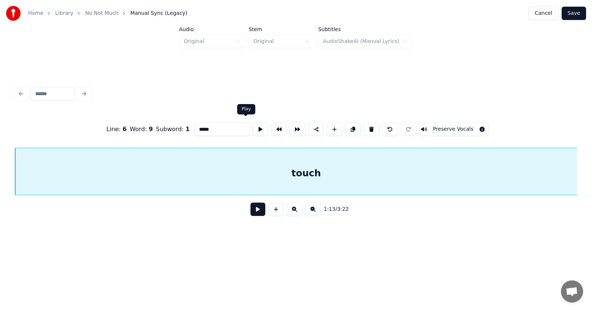
click at [253, 124] on button at bounding box center [261, 128] width 16 height 13
click at [257, 209] on button at bounding box center [257, 208] width 15 height 13
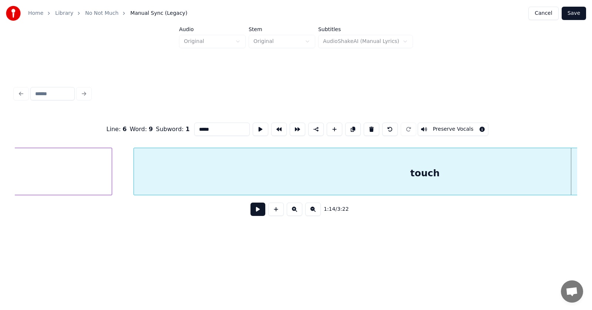
click at [112, 172] on div at bounding box center [110, 171] width 2 height 47
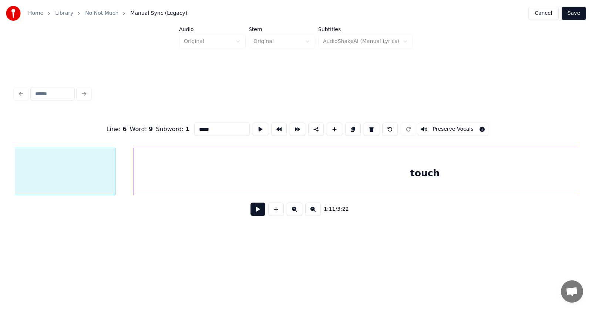
scroll to position [0, 19960]
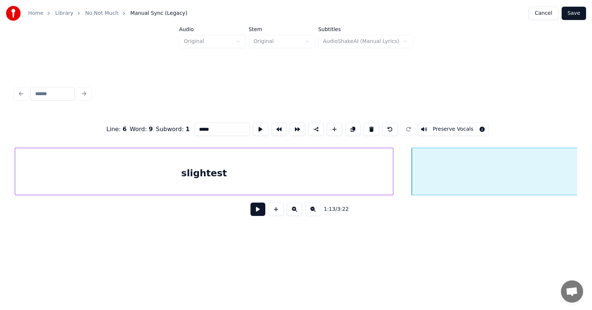
click at [252, 212] on button at bounding box center [257, 208] width 15 height 13
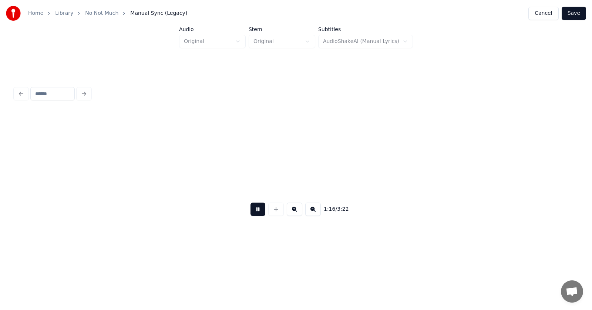
scroll to position [0, 21090]
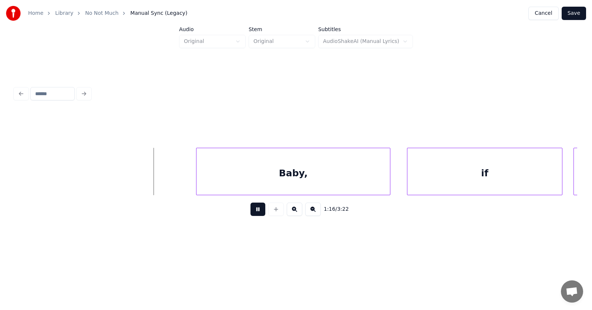
click at [252, 212] on button at bounding box center [257, 208] width 15 height 13
click at [256, 176] on div "Baby," at bounding box center [285, 173] width 193 height 50
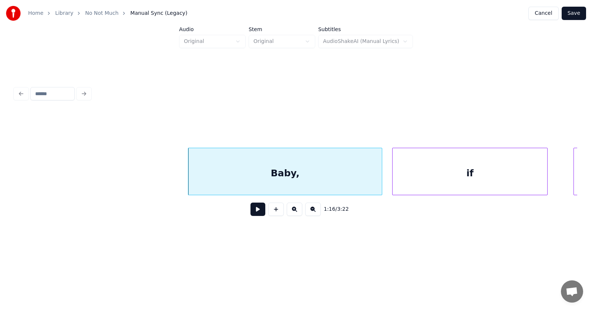
click at [431, 186] on div "if" at bounding box center [469, 173] width 155 height 50
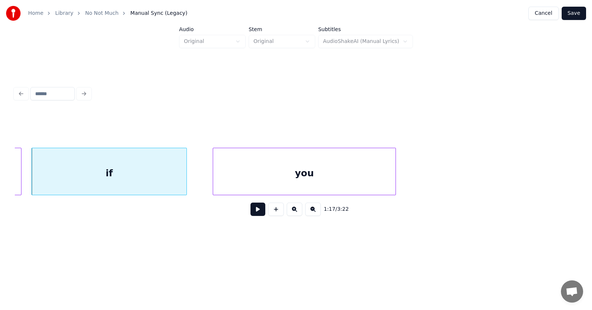
scroll to position [0, 21488]
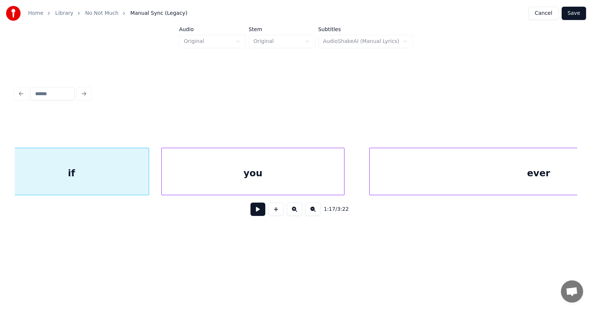
click at [252, 180] on div "you" at bounding box center [253, 173] width 182 height 50
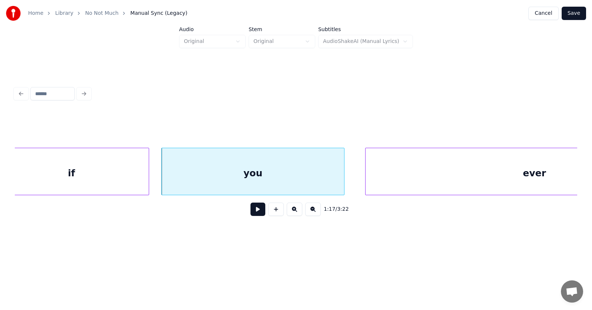
scroll to position [0, 21616]
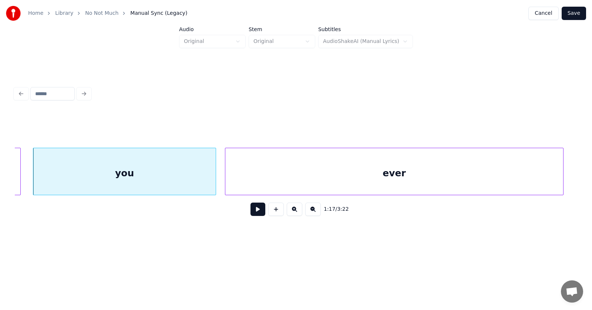
click at [368, 175] on div "ever" at bounding box center [394, 173] width 338 height 50
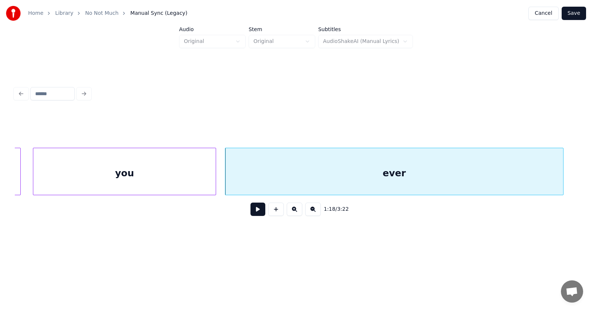
click at [194, 177] on div "you" at bounding box center [124, 173] width 182 height 50
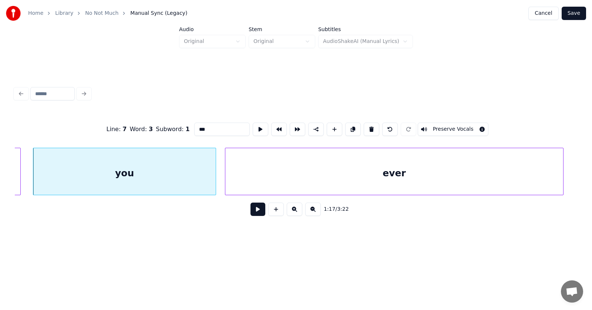
click at [251, 211] on button at bounding box center [257, 208] width 15 height 13
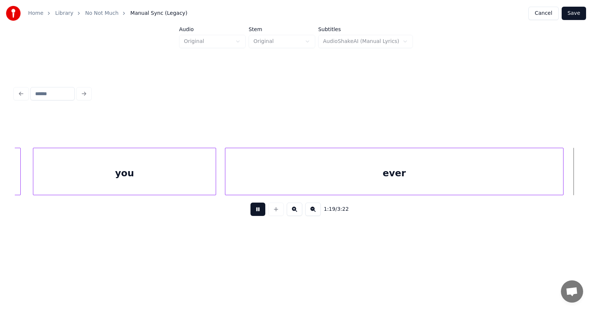
scroll to position [0, 22181]
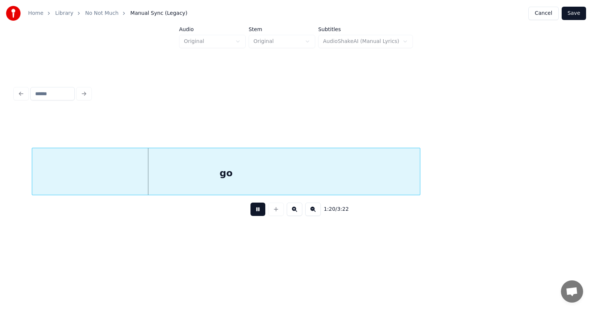
click at [251, 211] on button at bounding box center [257, 208] width 15 height 13
click at [215, 175] on div "go" at bounding box center [215, 173] width 388 height 50
click at [251, 213] on button at bounding box center [257, 208] width 15 height 13
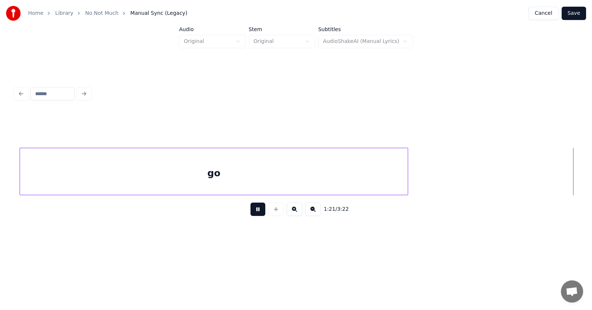
scroll to position [0, 22746]
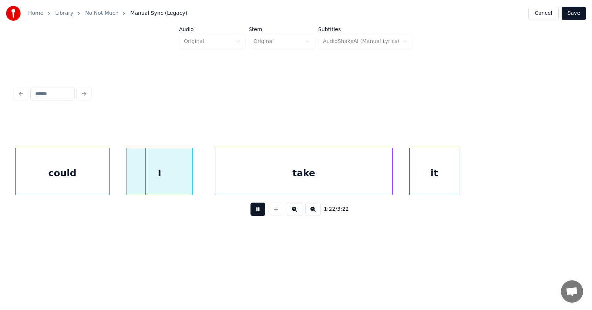
click at [251, 213] on button at bounding box center [257, 208] width 15 height 13
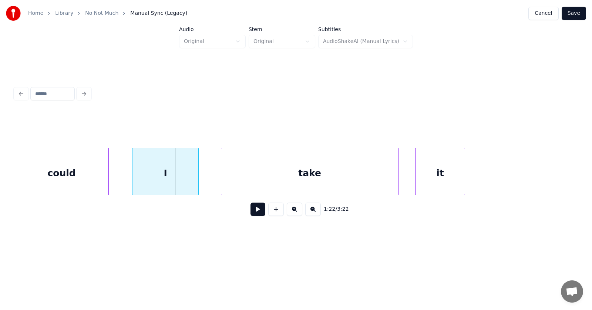
scroll to position [0, 22739]
click at [61, 177] on div "could" at bounding box center [63, 173] width 94 height 50
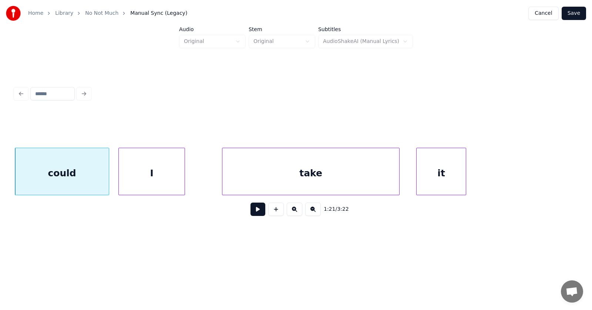
click at [148, 180] on div "I" at bounding box center [152, 173] width 66 height 50
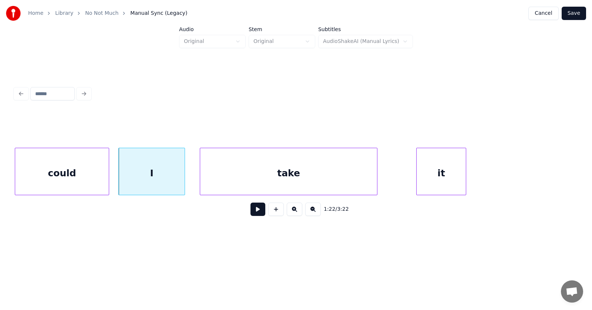
click at [238, 180] on div "take" at bounding box center [288, 173] width 177 height 50
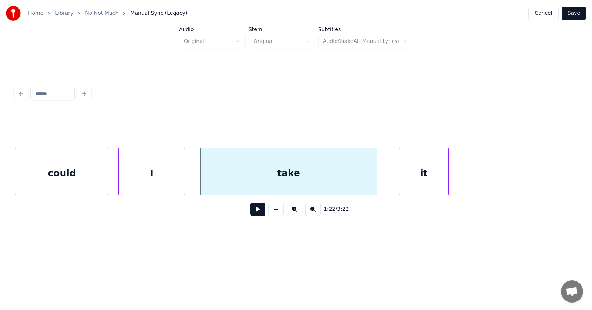
click at [425, 181] on div "it" at bounding box center [423, 173] width 49 height 50
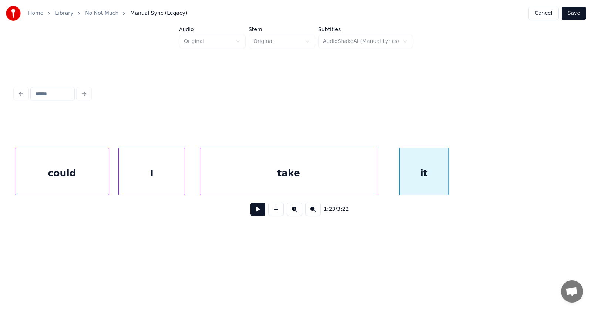
click at [252, 212] on button at bounding box center [257, 208] width 15 height 13
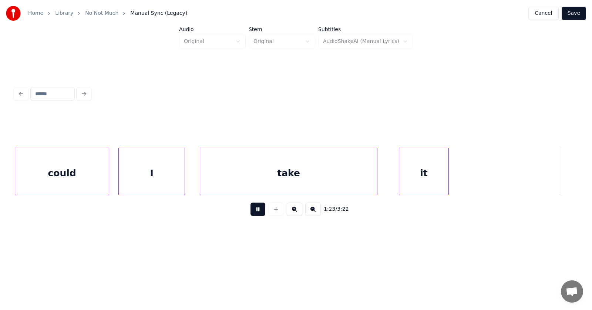
scroll to position [0, 23302]
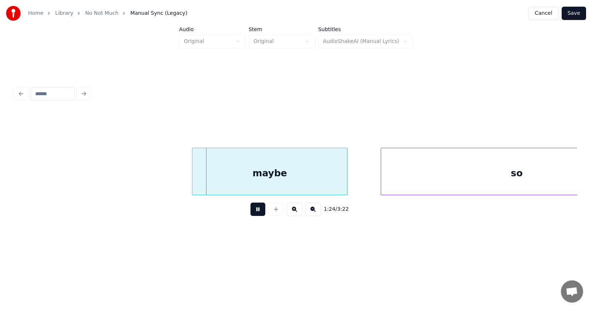
click at [252, 212] on button at bounding box center [257, 208] width 15 height 13
click at [258, 174] on div "maybe" at bounding box center [258, 173] width 155 height 50
click at [172, 172] on div at bounding box center [173, 171] width 2 height 47
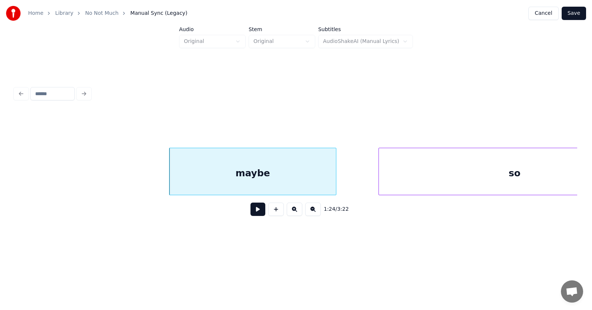
scroll to position [0, 23376]
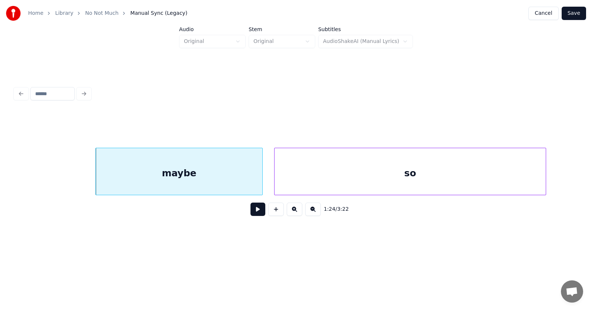
click at [371, 184] on div "so" at bounding box center [409, 173] width 271 height 50
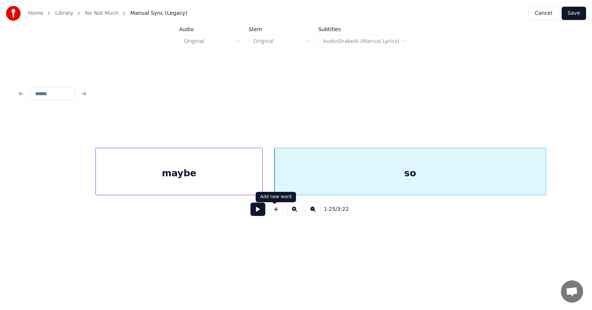
click at [255, 212] on button at bounding box center [257, 208] width 15 height 13
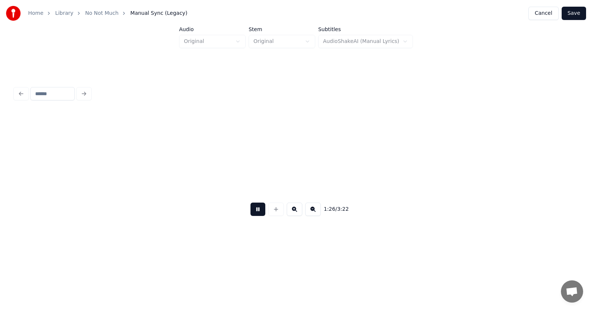
scroll to position [0, 23940]
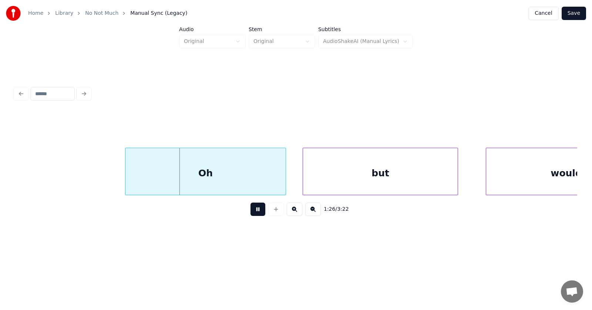
click at [255, 212] on button at bounding box center [257, 208] width 15 height 13
click at [232, 172] on div "Oh" at bounding box center [198, 173] width 160 height 50
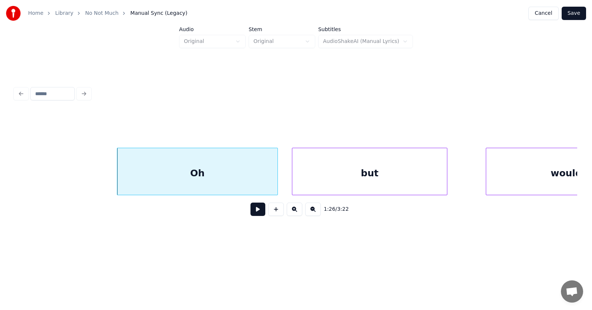
click at [360, 181] on div "but" at bounding box center [369, 173] width 155 height 50
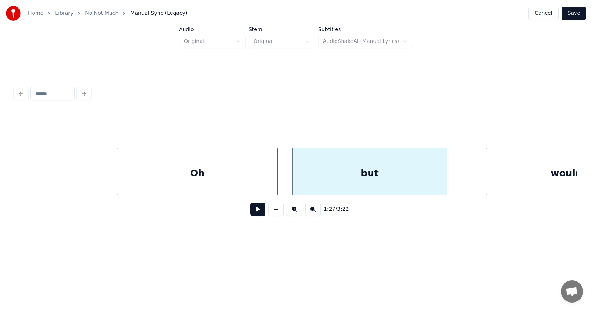
scroll to position [0, 24008]
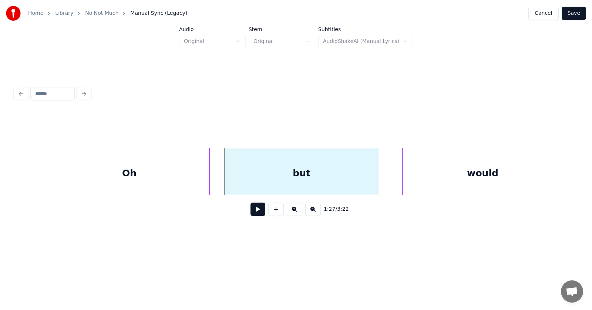
click at [498, 174] on div "would" at bounding box center [482, 173] width 160 height 50
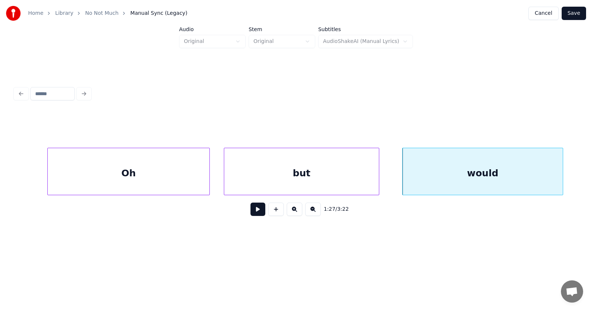
click at [49, 171] on div at bounding box center [49, 171] width 2 height 47
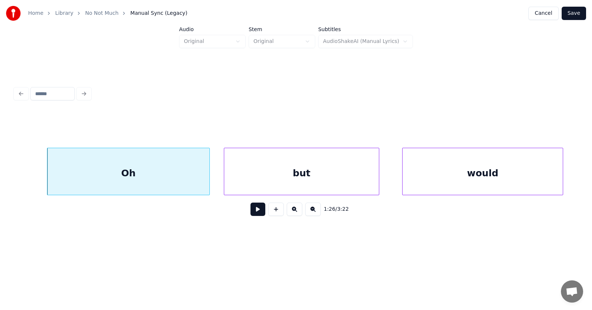
click at [250, 212] on button at bounding box center [257, 208] width 15 height 13
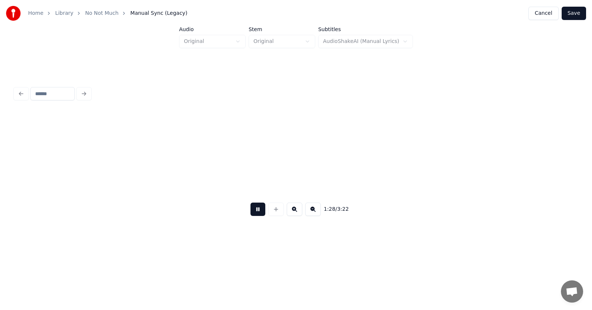
scroll to position [0, 24571]
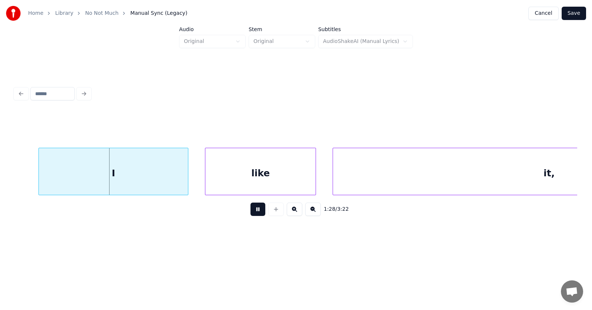
click at [250, 212] on button at bounding box center [257, 208] width 15 height 13
click at [122, 176] on div "I" at bounding box center [97, 173] width 149 height 50
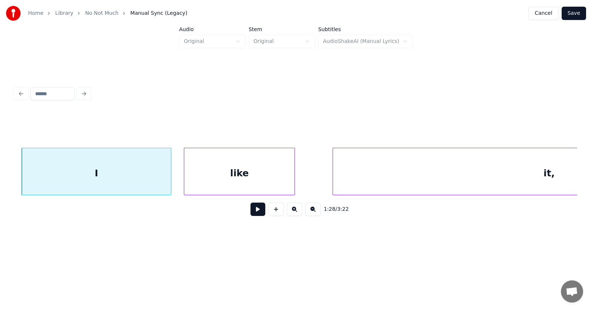
click at [223, 174] on div "like" at bounding box center [239, 173] width 110 height 50
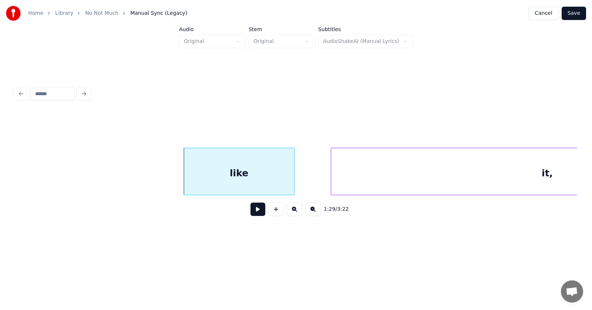
scroll to position [0, 24757]
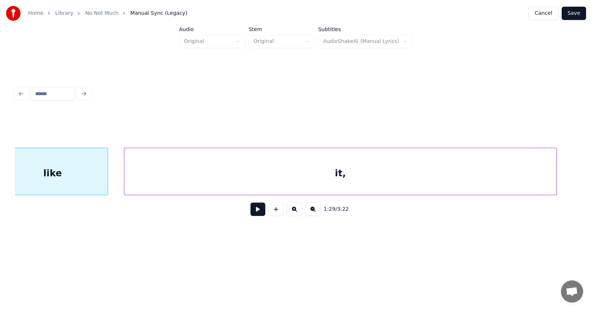
click at [337, 175] on div "it," at bounding box center [340, 173] width 432 height 50
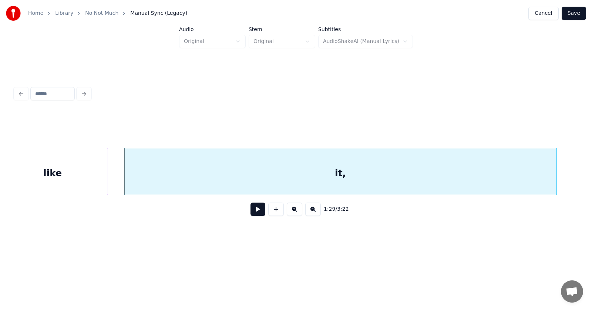
click at [253, 211] on button at bounding box center [257, 208] width 15 height 13
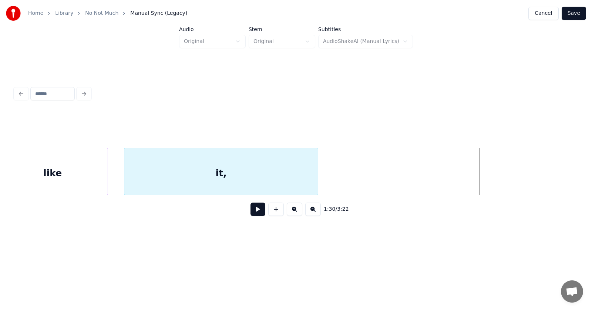
click at [317, 177] on div at bounding box center [316, 171] width 2 height 47
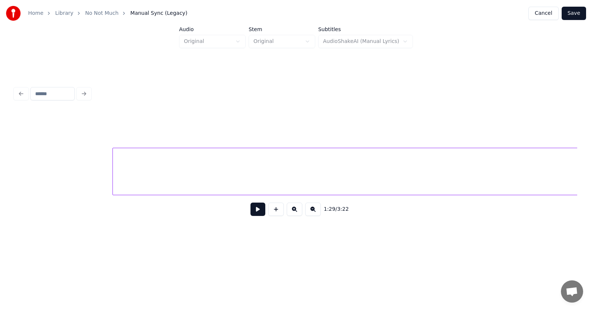
scroll to position [0, 25088]
click at [250, 213] on button at bounding box center [257, 208] width 15 height 13
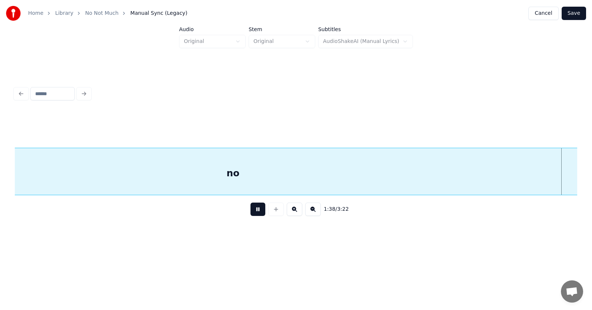
scroll to position [0, 27346]
click at [250, 213] on button at bounding box center [257, 208] width 15 height 13
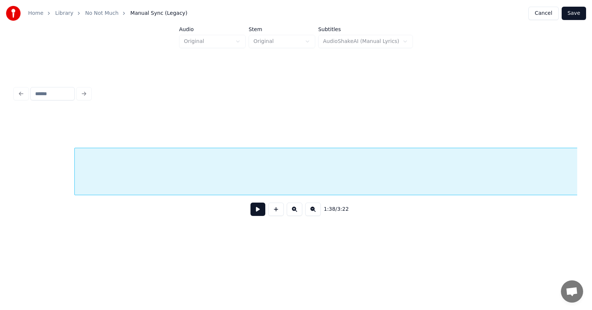
scroll to position [0, 25127]
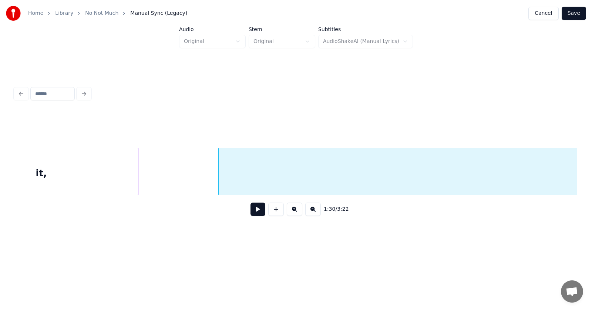
scroll to position [0, 24861]
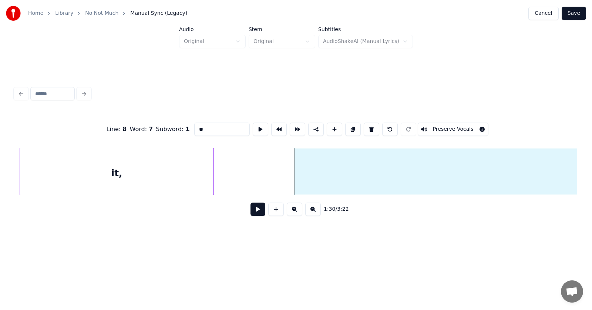
click at [256, 211] on button at bounding box center [257, 208] width 15 height 13
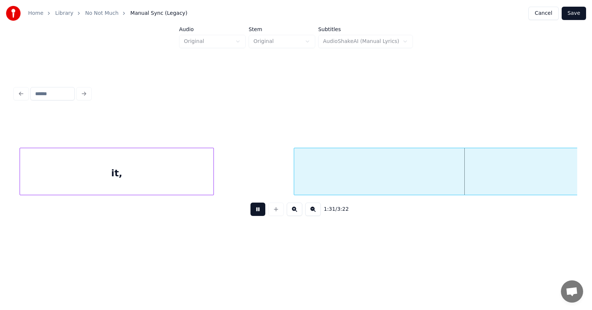
click at [256, 211] on button at bounding box center [257, 208] width 15 height 13
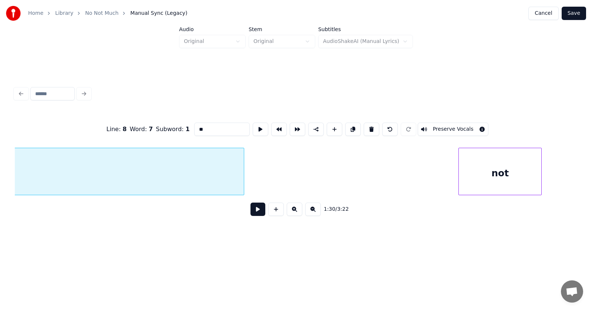
scroll to position [0, 28158]
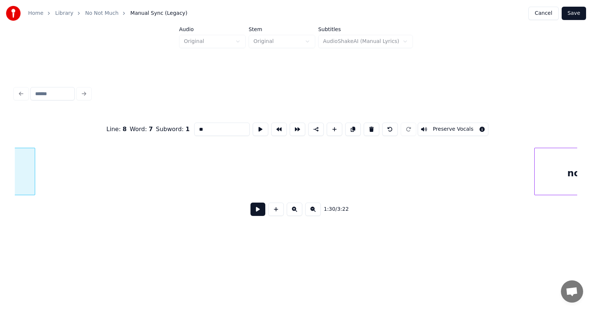
click at [33, 167] on div at bounding box center [34, 171] width 2 height 47
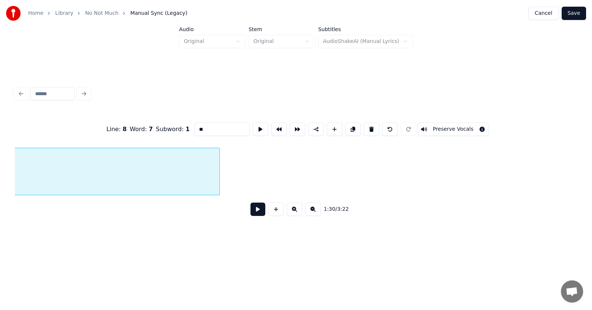
scroll to position [0, 27855]
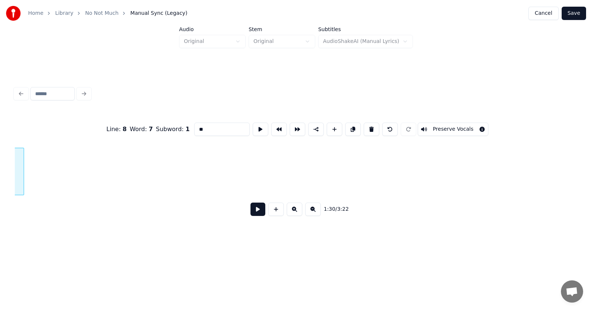
click at [0, 168] on div "Home Library No Not Much Manual Sync (Legacy) Cancel Save Audio Original Stem O…" at bounding box center [296, 123] width 592 height 246
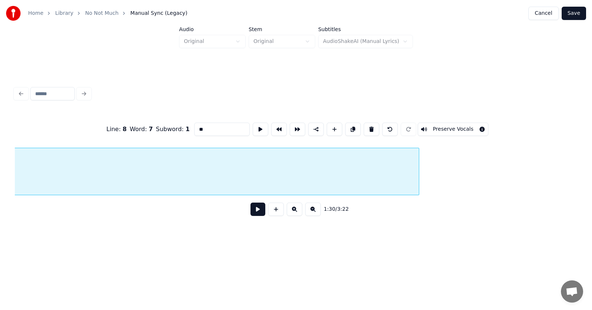
scroll to position [0, 27666]
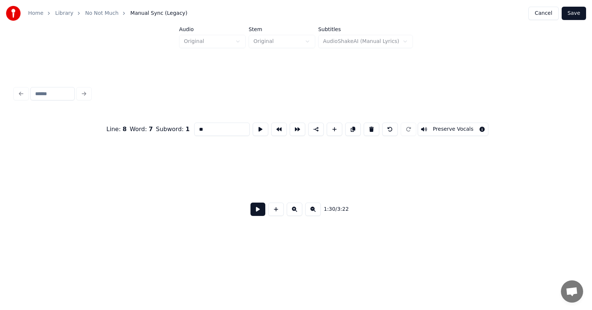
click at [0, 165] on div "Home Library No Not Much Manual Sync (Legacy) Cancel Save Audio Original Stem O…" at bounding box center [296, 123] width 592 height 246
click at [0, 182] on div "Home Library No Not Much Manual Sync (Legacy) Cancel Save Audio Original Stem O…" at bounding box center [296, 123] width 592 height 246
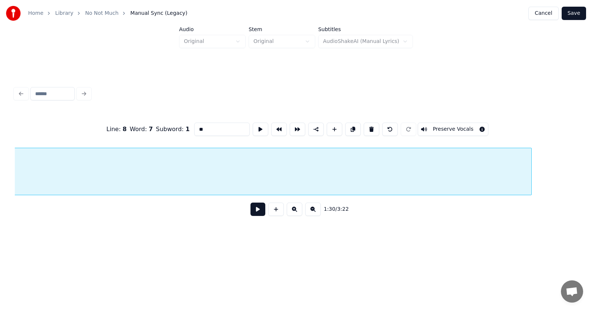
scroll to position [0, 26908]
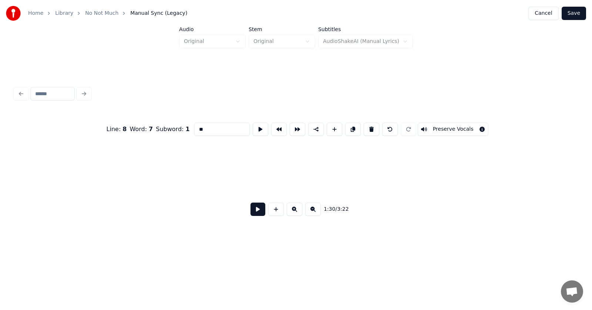
click at [0, 172] on div "Home Library No Not Much Manual Sync (Legacy) Cancel Save Audio Original Stem O…" at bounding box center [296, 123] width 592 height 246
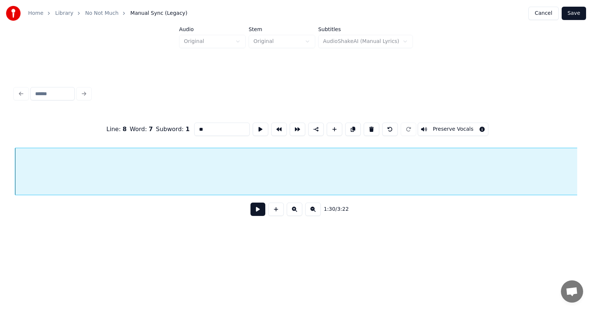
click at [14, 173] on div "Line : 8 Word : 7 Subword : 1 ** Preserve Vocals 1:30 / 3:22" at bounding box center [296, 153] width 568 height 146
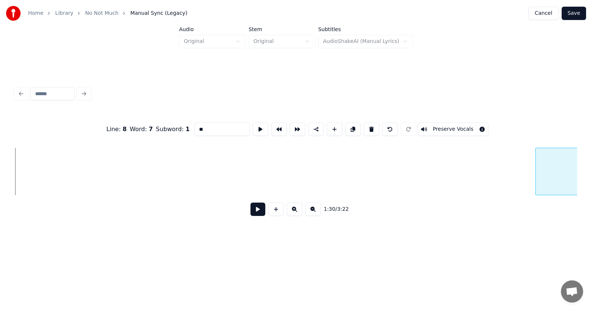
click at [536, 177] on div at bounding box center [537, 171] width 2 height 47
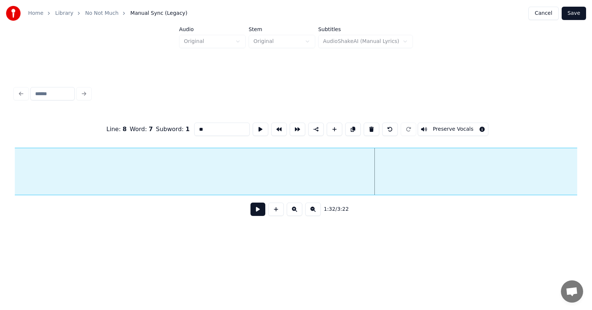
scroll to position [0, 25296]
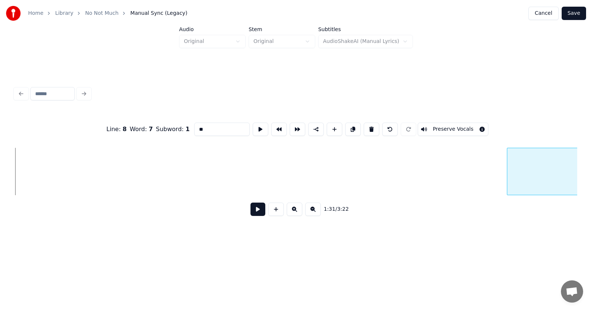
click at [509, 165] on div at bounding box center [508, 171] width 2 height 47
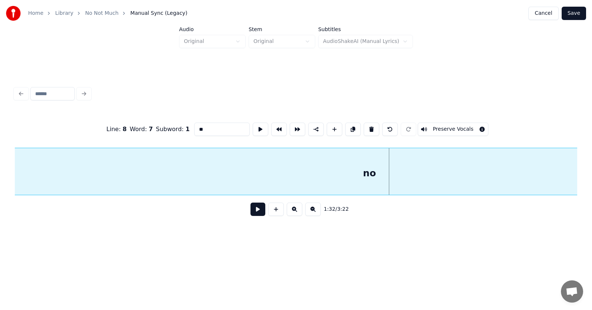
click at [155, 177] on div "no" at bounding box center [369, 173] width 736 height 50
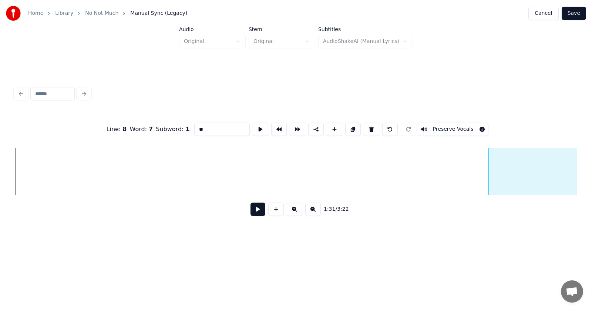
click at [491, 175] on div at bounding box center [490, 171] width 2 height 47
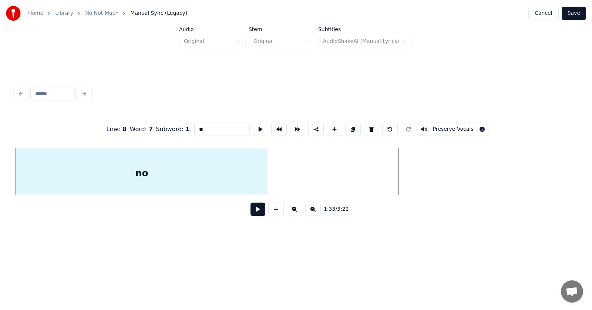
click at [166, 182] on div "no" at bounding box center [142, 173] width 252 height 50
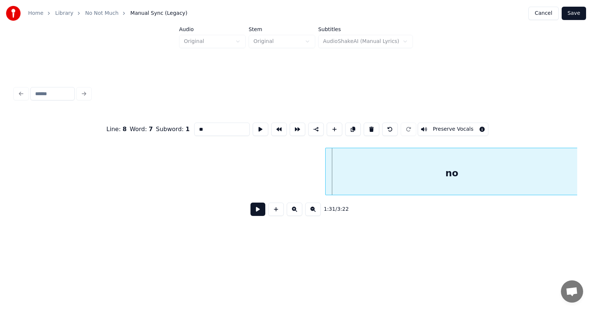
scroll to position [0, 25170]
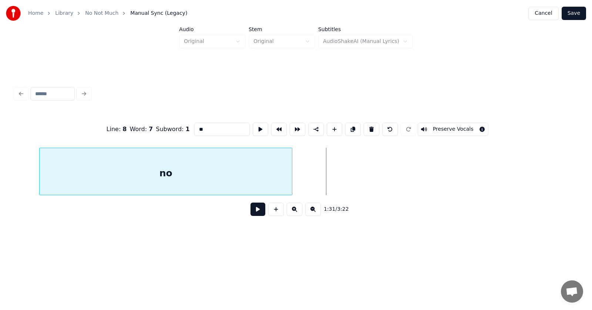
click at [112, 183] on div "no" at bounding box center [166, 173] width 252 height 50
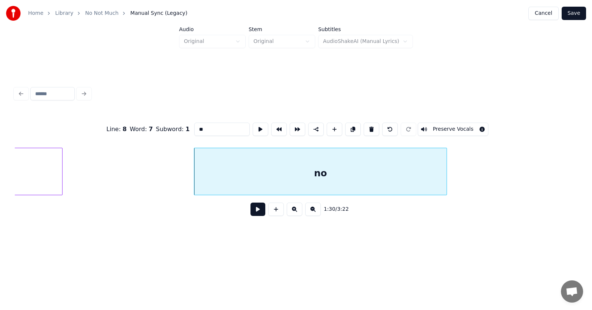
scroll to position [0, 24937]
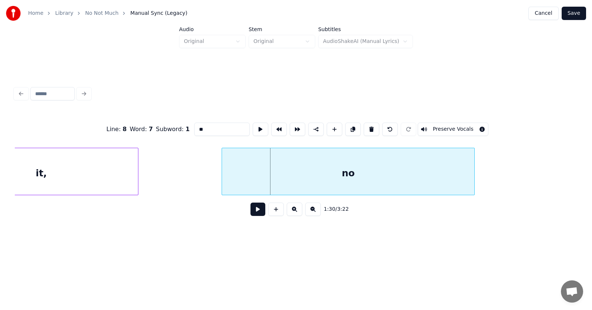
click at [286, 173] on div "no" at bounding box center [348, 173] width 252 height 50
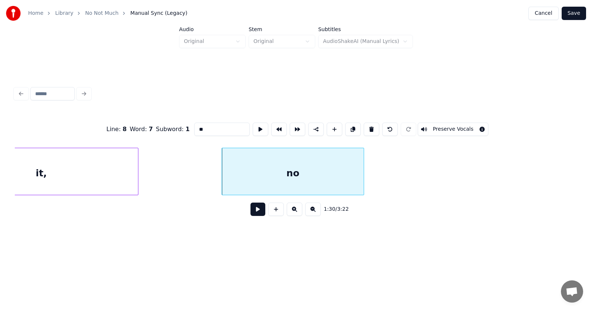
click at [363, 179] on div at bounding box center [362, 171] width 2 height 47
click at [254, 211] on button at bounding box center [257, 208] width 15 height 13
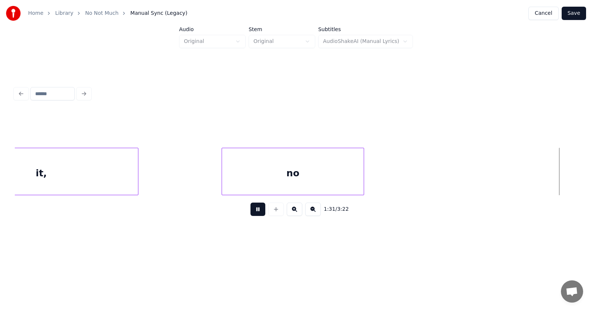
scroll to position [0, 25504]
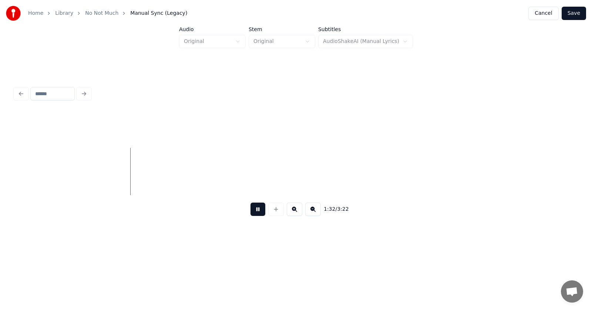
click at [254, 211] on button at bounding box center [257, 208] width 15 height 13
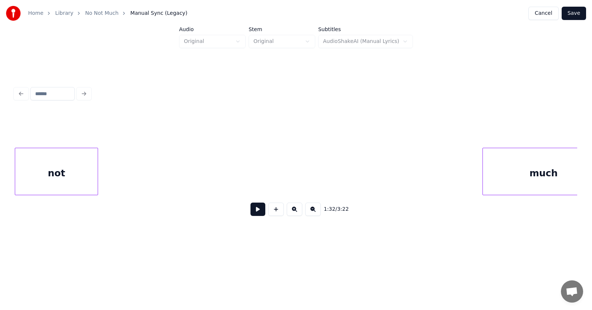
scroll to position [0, 28315]
click at [20, 185] on div "not" at bounding box center [56, 173] width 82 height 50
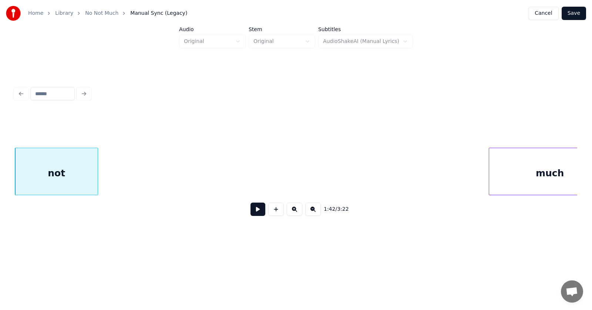
scroll to position [0, 28347]
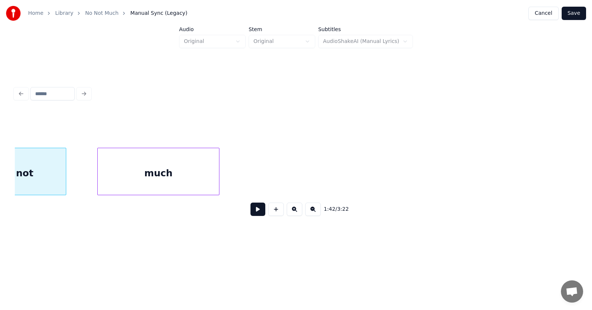
click at [159, 195] on div "much not" at bounding box center [296, 171] width 562 height 47
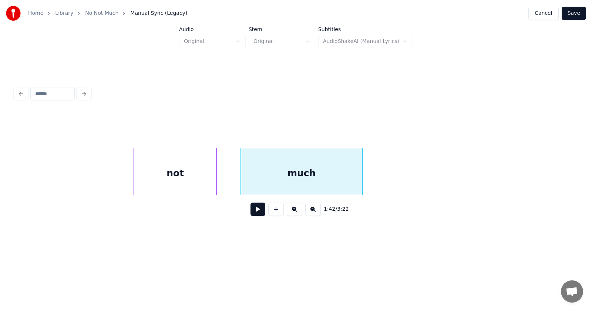
scroll to position [0, 28045]
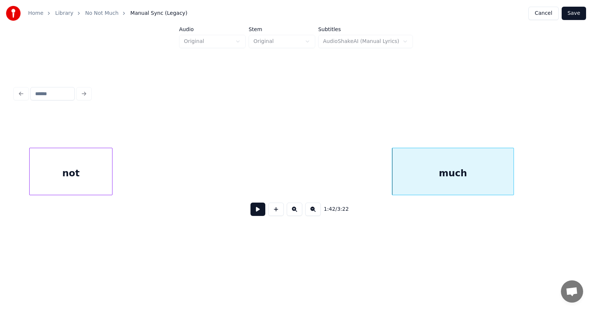
click at [63, 177] on div "not" at bounding box center [71, 173] width 82 height 50
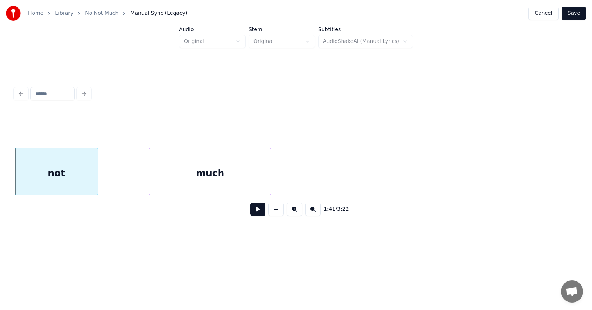
click at [182, 192] on div "much not" at bounding box center [296, 171] width 562 height 47
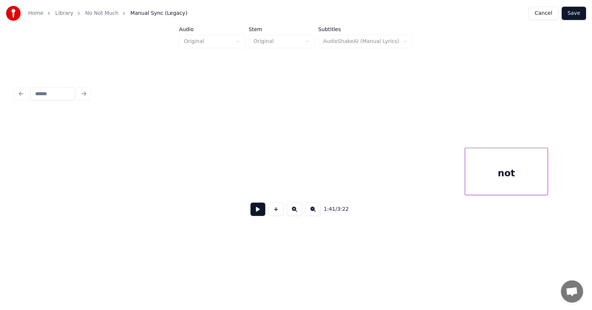
scroll to position [0, 27666]
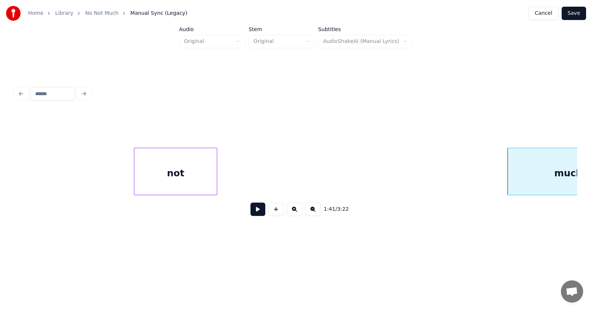
click at [44, 194] on div "not much" at bounding box center [296, 171] width 562 height 47
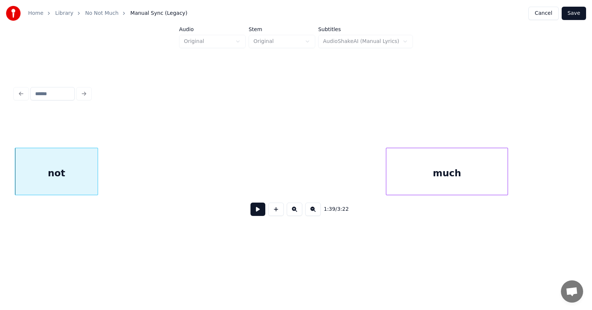
scroll to position [0, 27716]
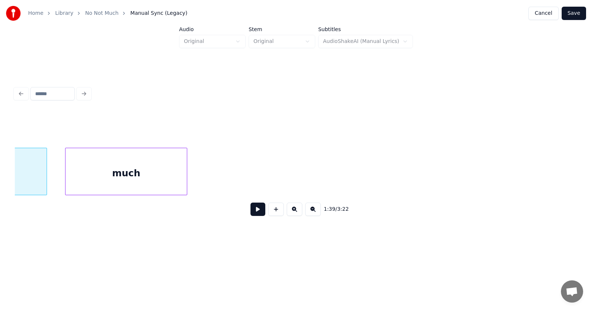
click at [144, 176] on div "much" at bounding box center [125, 173] width 121 height 50
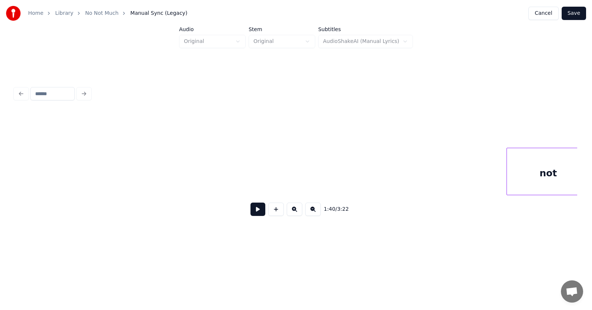
scroll to position [0, 27184]
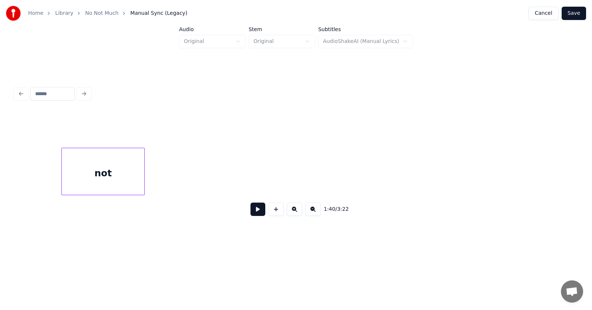
click at [98, 182] on div "not" at bounding box center [103, 173] width 82 height 50
click at [111, 179] on div "much" at bounding box center [85, 173] width 121 height 50
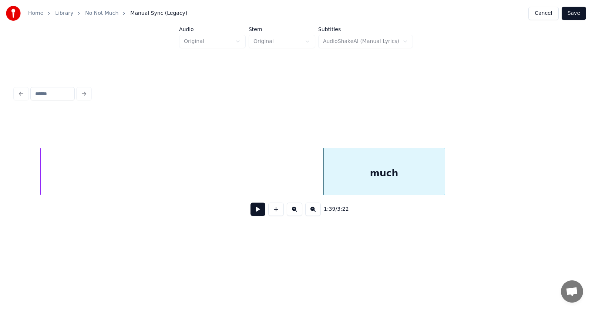
scroll to position [0, 27059]
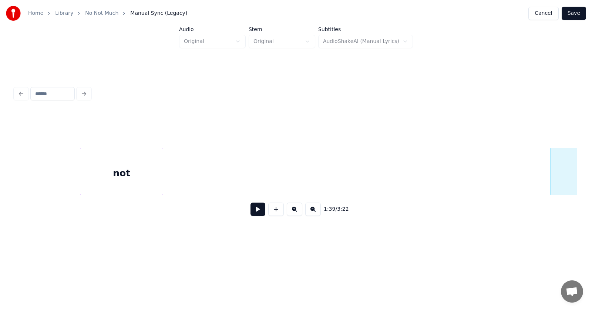
click at [80, 171] on div "not" at bounding box center [121, 173] width 82 height 50
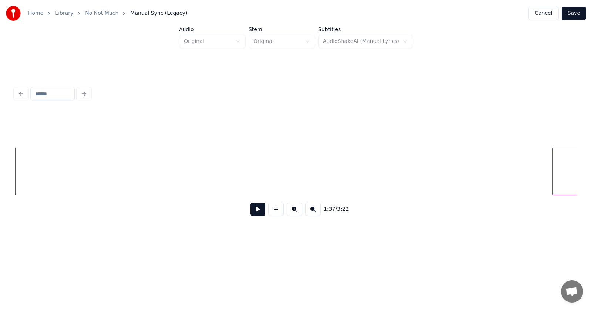
scroll to position [0, 27287]
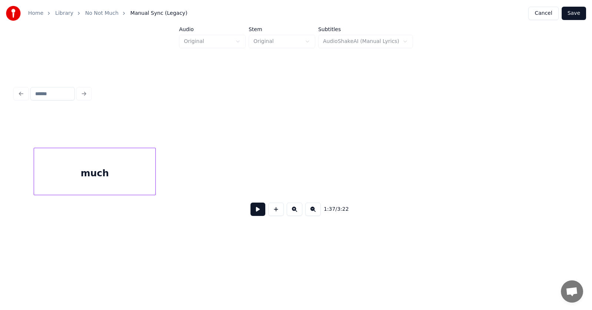
click at [42, 191] on div "much" at bounding box center [94, 173] width 121 height 50
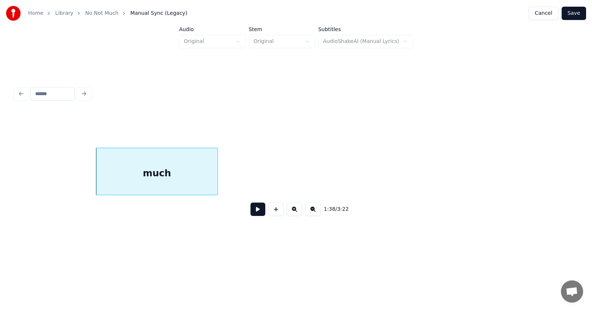
scroll to position [0, 27059]
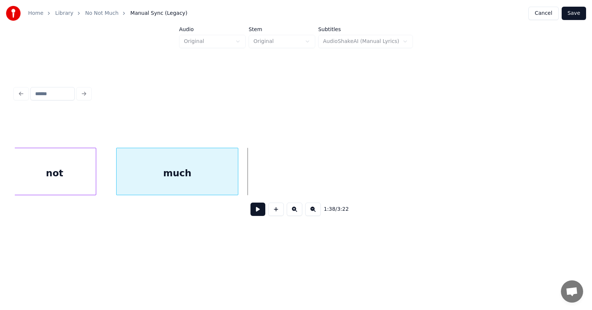
click at [147, 176] on div "much" at bounding box center [177, 173] width 121 height 50
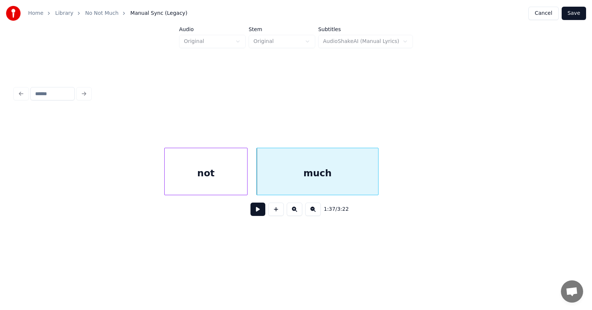
scroll to position [0, 26756]
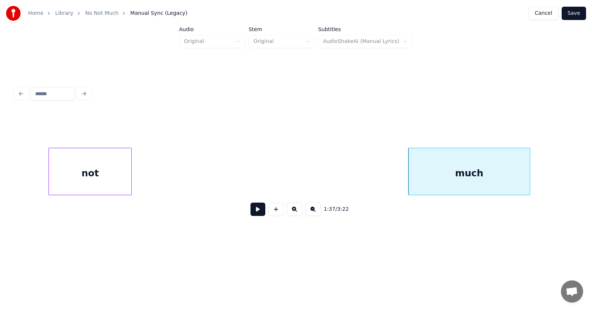
click at [63, 202] on div "1:37 / 3:22" at bounding box center [296, 167] width 562 height 112
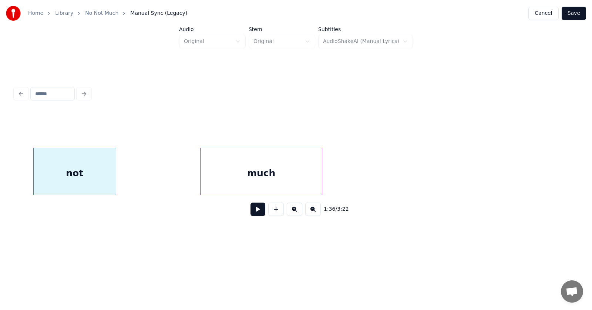
click at [218, 195] on div "much not" at bounding box center [296, 171] width 562 height 47
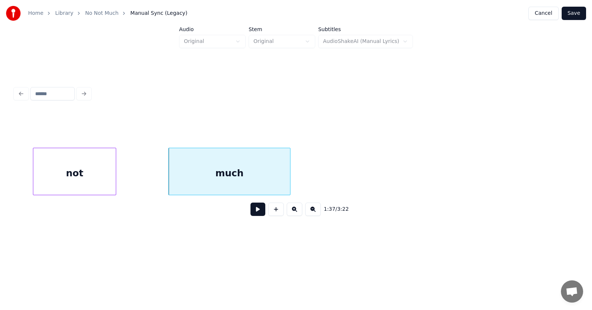
scroll to position [0, 26529]
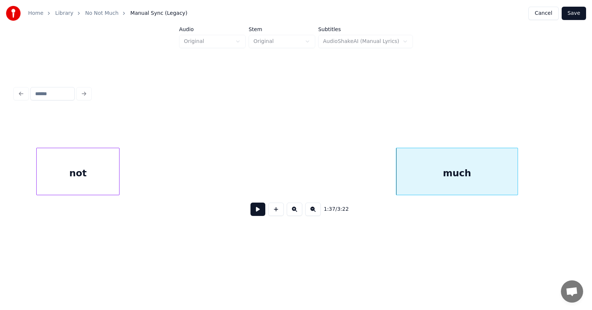
click at [73, 178] on div "not" at bounding box center [78, 173] width 82 height 50
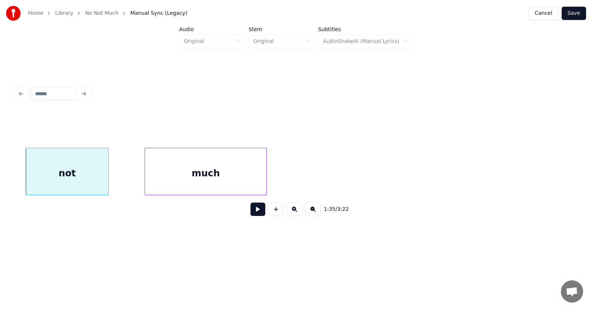
click at [207, 180] on div "much" at bounding box center [205, 173] width 121 height 50
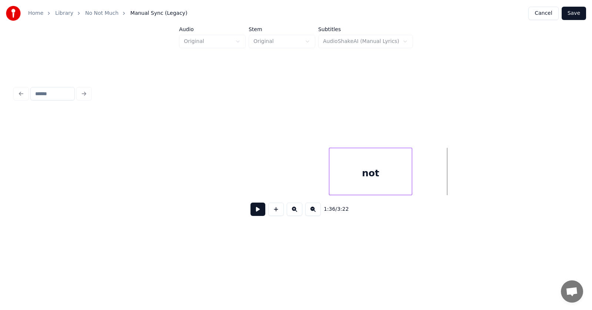
scroll to position [0, 26074]
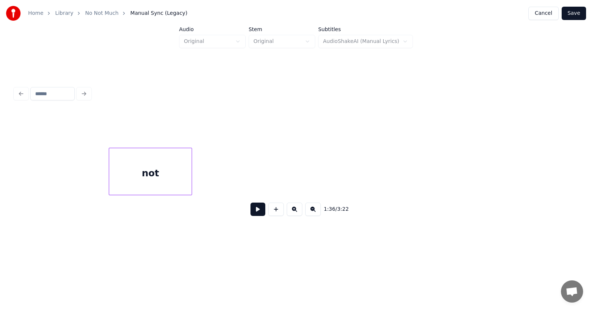
click at [142, 195] on div "not" at bounding box center [296, 171] width 562 height 47
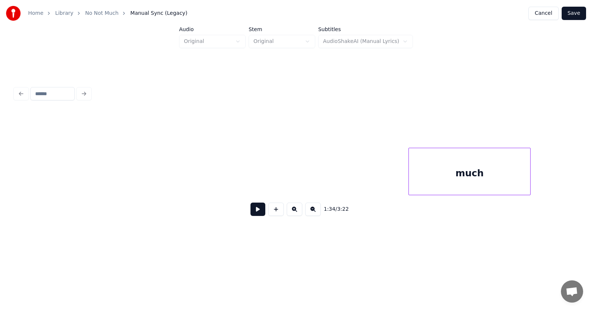
scroll to position [0, 26453]
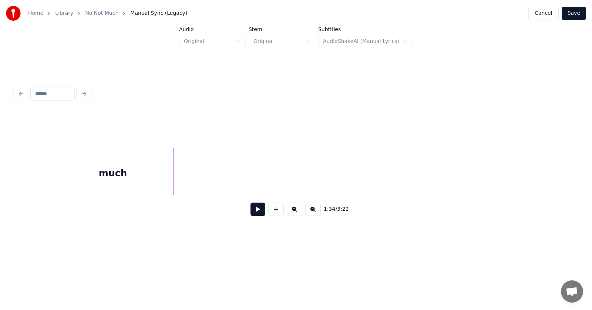
click at [57, 180] on div "much" at bounding box center [112, 173] width 121 height 50
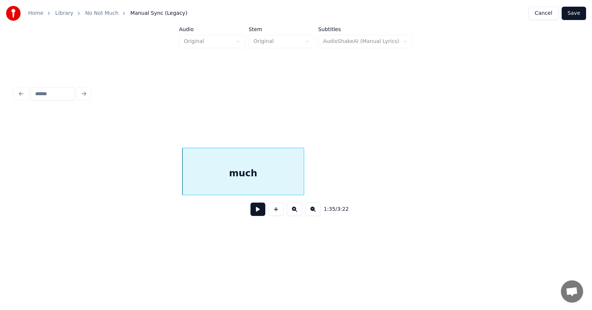
scroll to position [0, 26036]
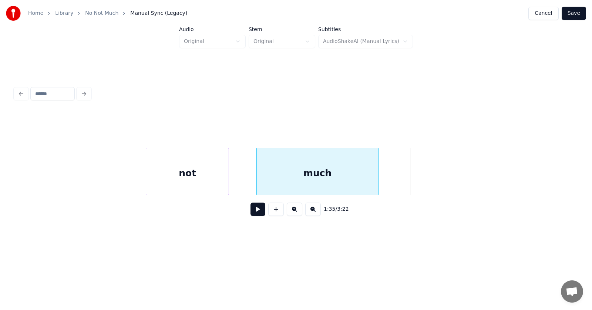
click at [276, 176] on div "much" at bounding box center [317, 173] width 121 height 50
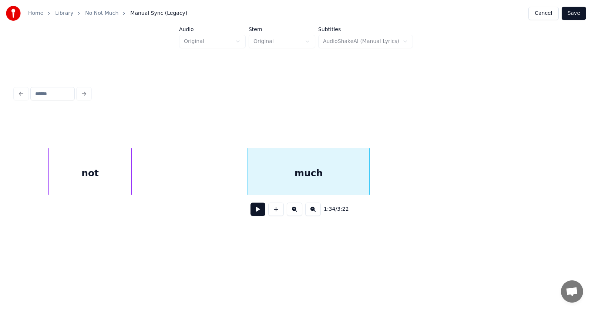
click at [107, 183] on div "not" at bounding box center [90, 173] width 82 height 50
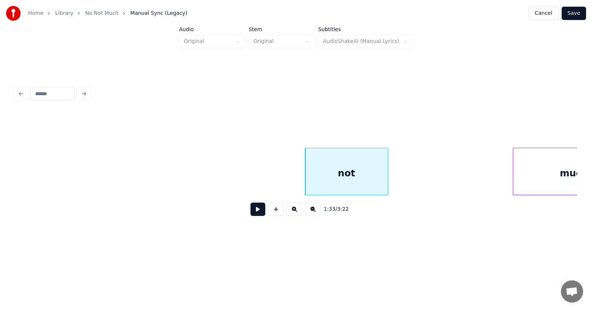
scroll to position [0, 25695]
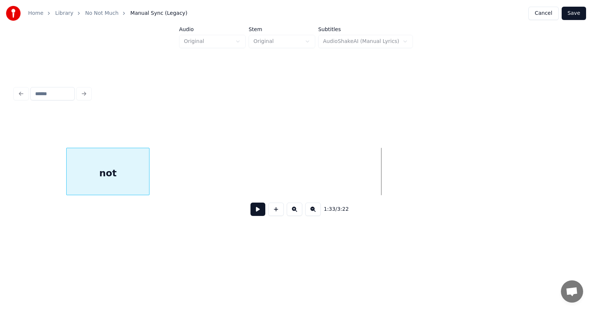
click at [73, 195] on div "not" at bounding box center [296, 171] width 562 height 47
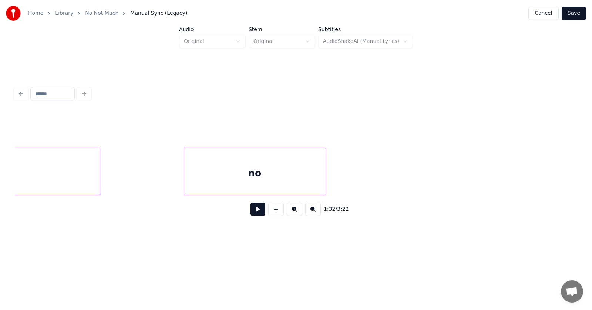
scroll to position [0, 25316]
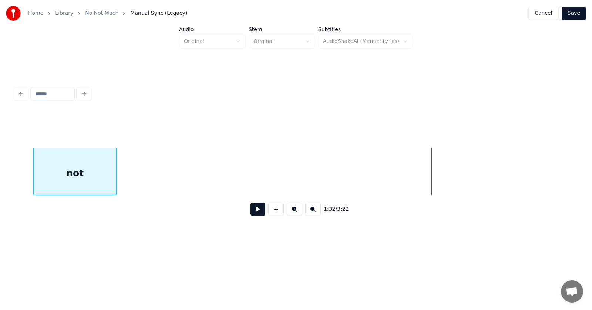
click at [87, 188] on div "not" at bounding box center [75, 173] width 82 height 50
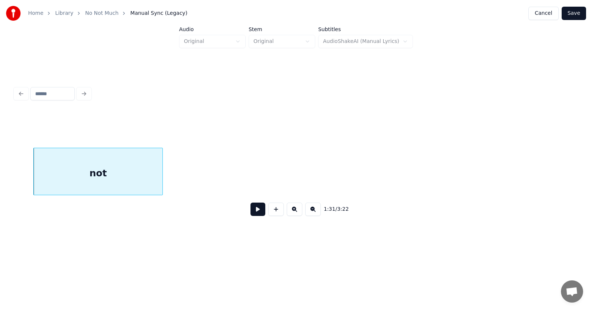
click at [162, 176] on div at bounding box center [161, 171] width 2 height 47
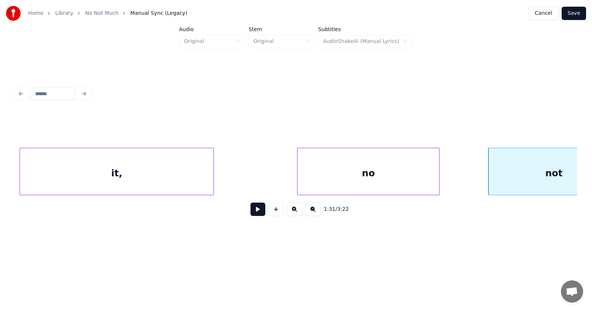
scroll to position [0, 25013]
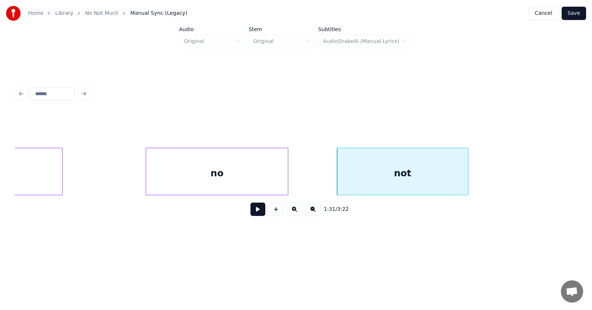
click at [225, 169] on div "no" at bounding box center [217, 173] width 142 height 50
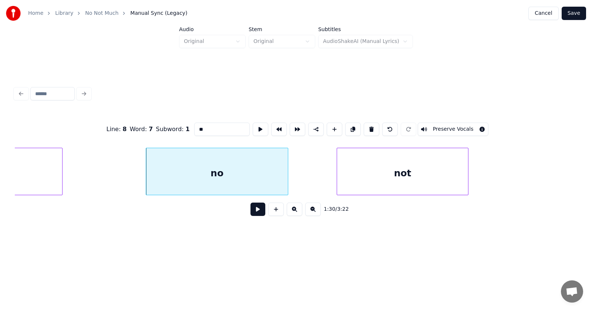
click at [255, 213] on button at bounding box center [257, 208] width 15 height 13
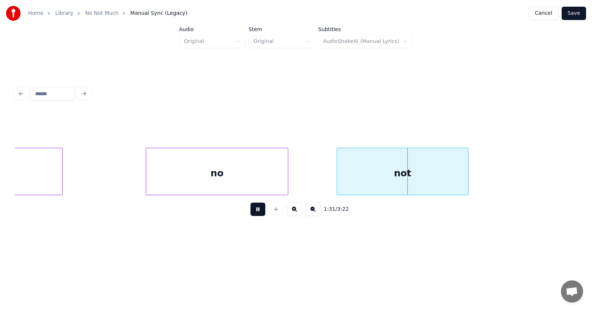
click at [255, 213] on button at bounding box center [257, 208] width 15 height 13
click at [302, 176] on div at bounding box center [301, 171] width 2 height 47
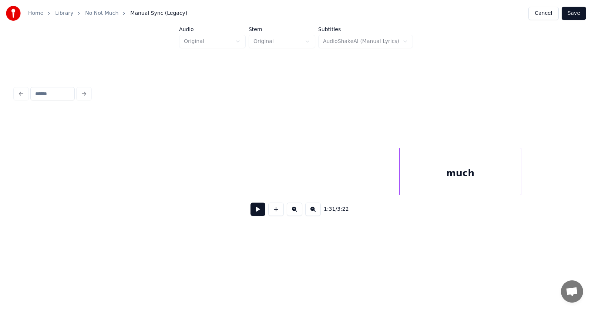
scroll to position [0, 25960]
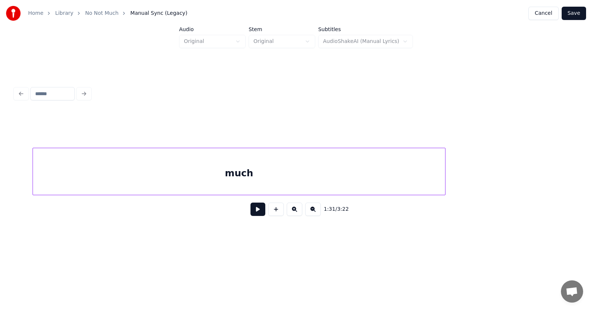
click at [18, 195] on div "much" at bounding box center [296, 171] width 562 height 47
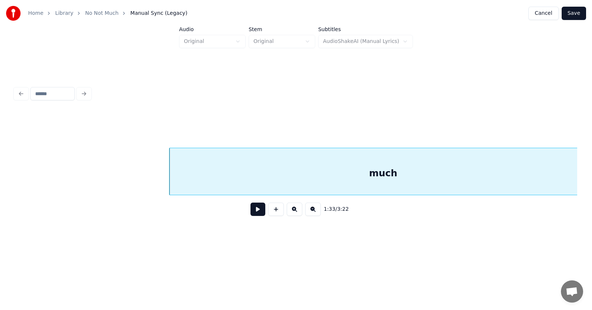
scroll to position [0, 25733]
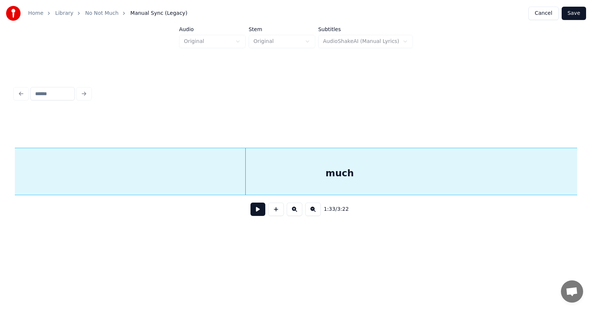
click at [7, 185] on div "Home Library No Not Much Manual Sync (Legacy) Cancel Save Audio Original Stem O…" at bounding box center [296, 123] width 592 height 246
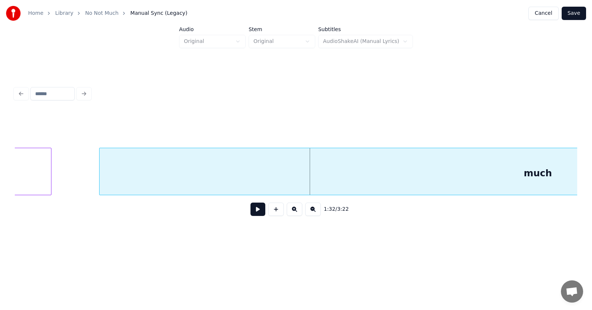
click at [101, 178] on div at bounding box center [100, 171] width 2 height 47
click at [250, 212] on button at bounding box center [257, 208] width 15 height 13
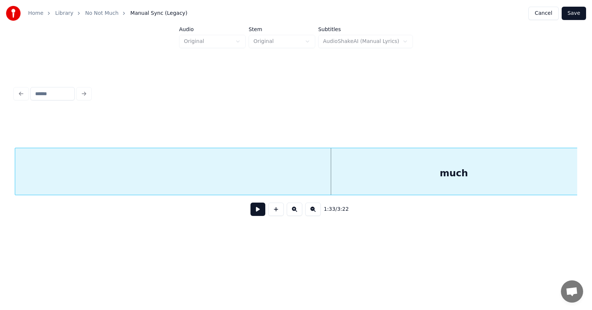
scroll to position [0, 25505]
click at [142, 179] on div "much" at bounding box center [453, 173] width 877 height 50
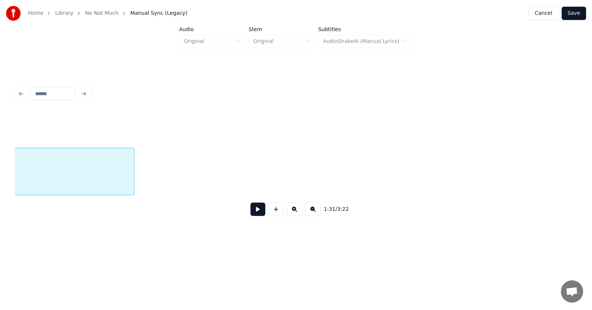
scroll to position [0, 26301]
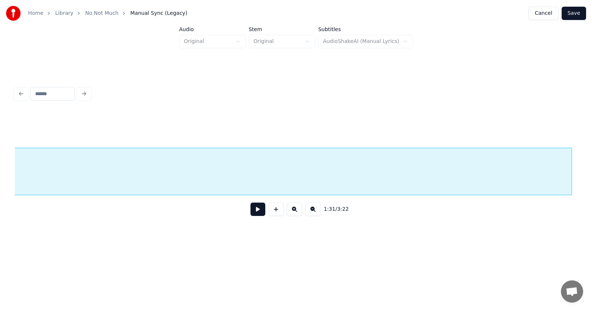
click at [571, 188] on div at bounding box center [570, 171] width 2 height 47
click at [254, 213] on button at bounding box center [257, 208] width 15 height 13
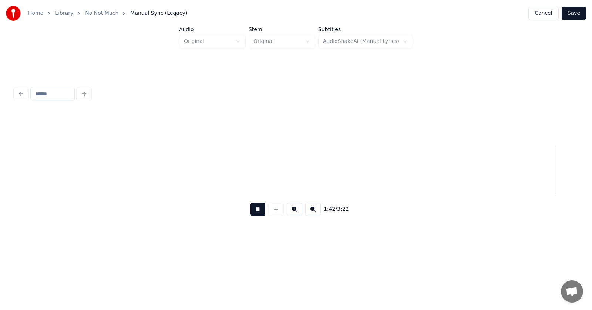
scroll to position [0, 28333]
click at [256, 215] on button at bounding box center [257, 208] width 15 height 13
click at [276, 211] on button at bounding box center [276, 208] width 16 height 13
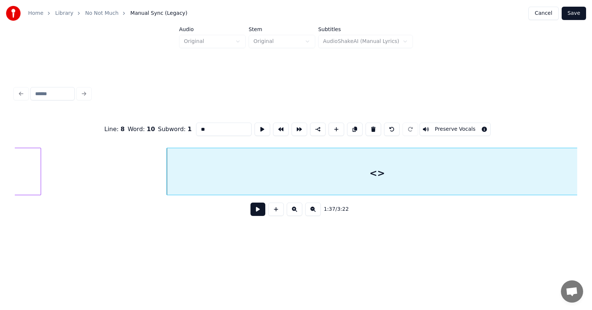
click at [588, 166] on div "Home Library No Not Much Manual Sync (Legacy) Cancel Save Audio Original Stem O…" at bounding box center [296, 123] width 592 height 246
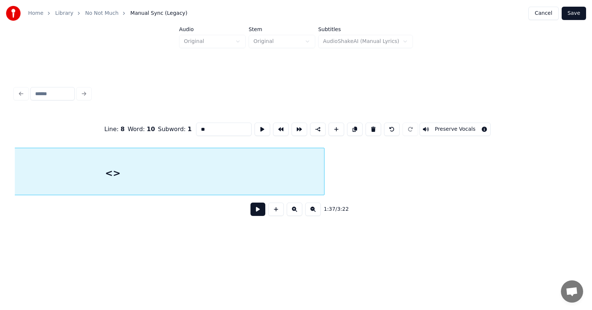
scroll to position [0, 27173]
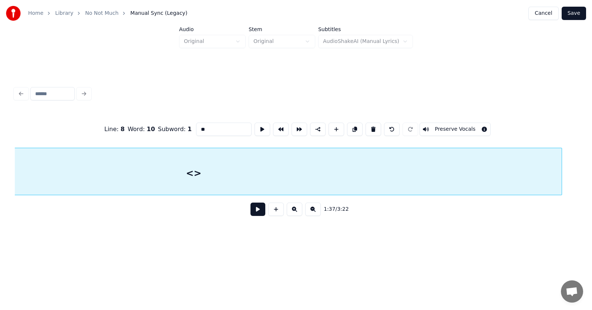
click at [561, 168] on div at bounding box center [560, 171] width 2 height 47
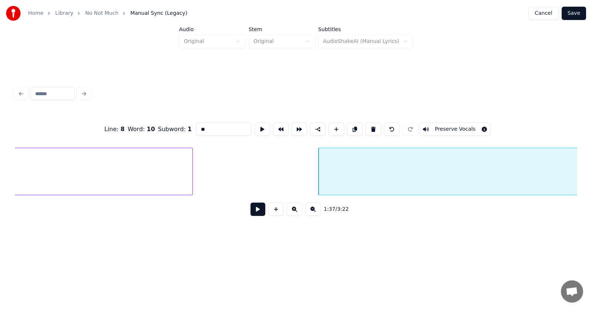
click at [253, 212] on button at bounding box center [257, 208] width 15 height 13
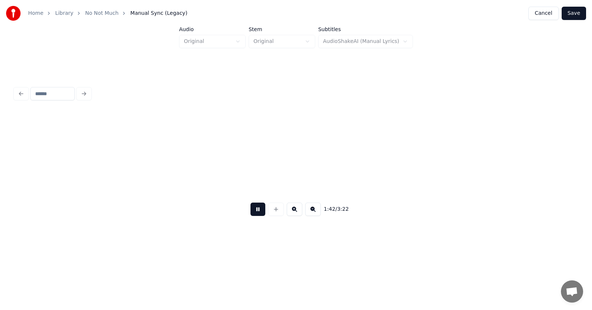
scroll to position [0, 28375]
click at [253, 212] on button at bounding box center [257, 208] width 15 height 13
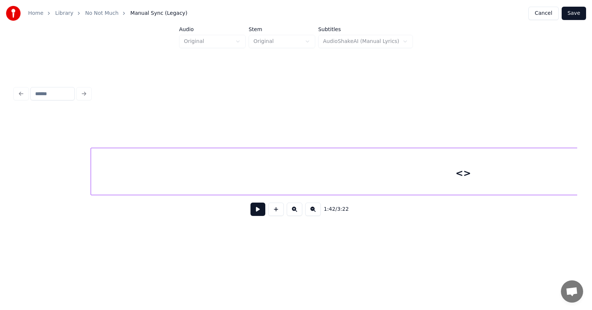
scroll to position [0, 26984]
click at [232, 165] on div "<>" at bounding box center [387, 173] width 744 height 50
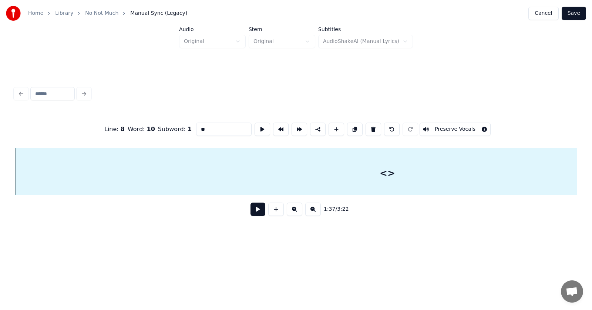
click at [251, 209] on button at bounding box center [257, 208] width 15 height 13
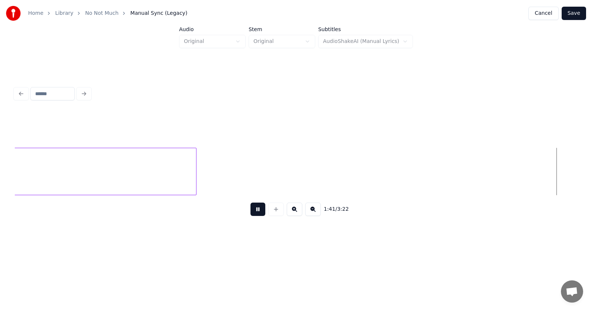
scroll to position [0, 28112]
click at [252, 209] on button at bounding box center [257, 208] width 15 height 13
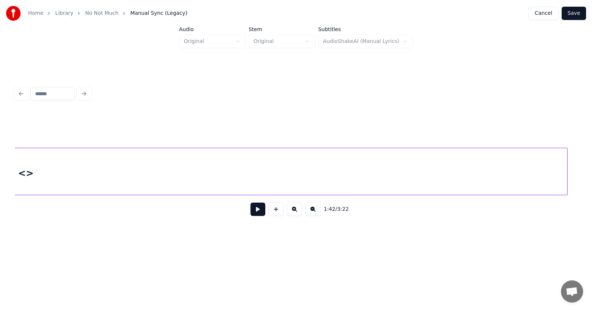
click at [566, 167] on div at bounding box center [566, 171] width 2 height 47
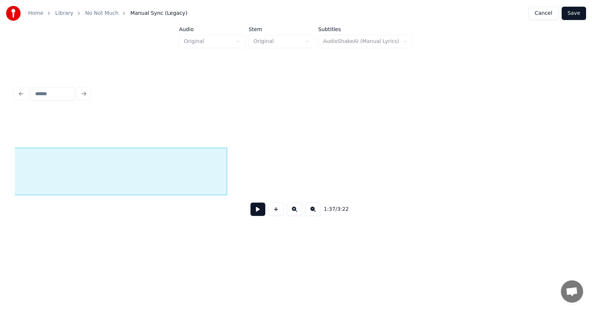
scroll to position [0, 28045]
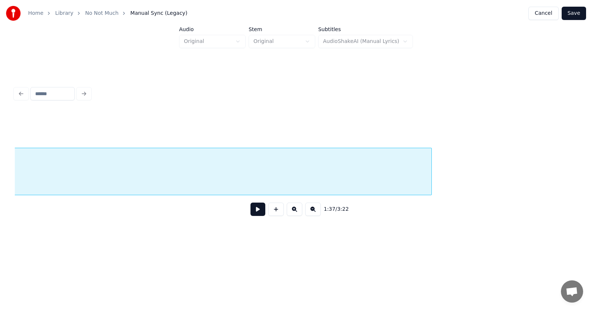
click at [431, 167] on div at bounding box center [430, 171] width 2 height 47
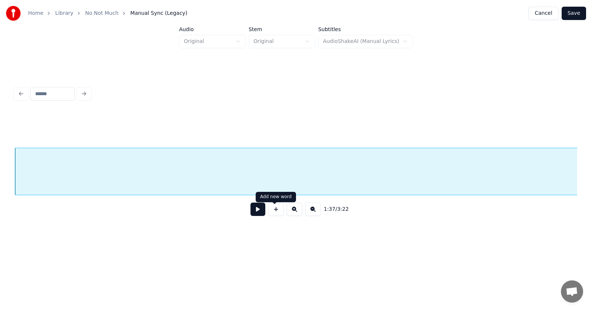
click at [255, 211] on button at bounding box center [257, 208] width 15 height 13
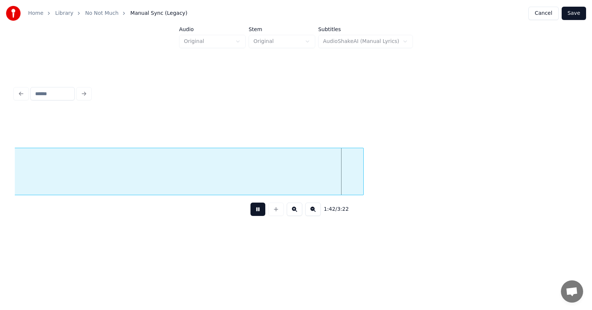
click at [255, 211] on button at bounding box center [257, 208] width 15 height 13
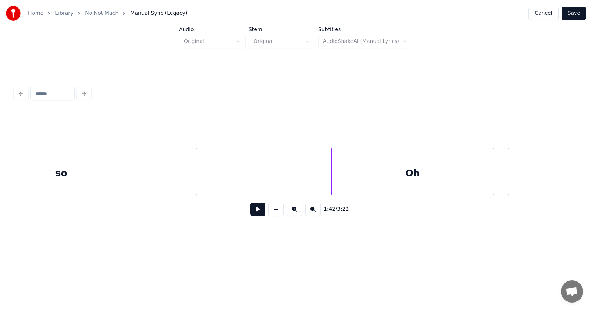
scroll to position [0, 24596]
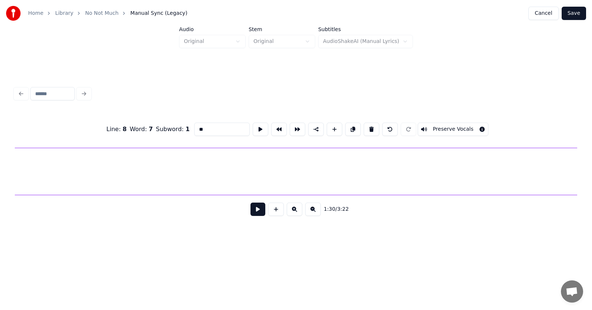
scroll to position [0, 27741]
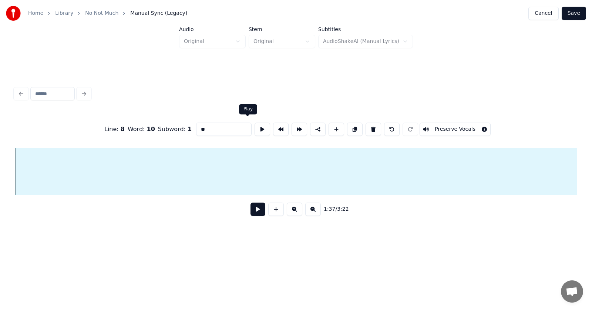
click at [254, 130] on button at bounding box center [262, 128] width 16 height 13
click at [254, 125] on button at bounding box center [262, 128] width 16 height 13
drag, startPoint x: 196, startPoint y: 127, endPoint x: 178, endPoint y: 128, distance: 17.4
click at [178, 128] on div "Line : 8 Word : 10 Subword : 1 ** Preserve Vocals" at bounding box center [296, 129] width 562 height 37
drag, startPoint x: 229, startPoint y: 126, endPoint x: 176, endPoint y: 128, distance: 52.9
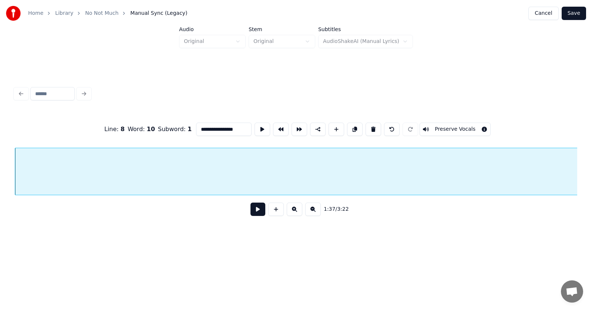
click at [176, 128] on div "**********" at bounding box center [296, 129] width 562 height 37
click at [229, 125] on input "**********" at bounding box center [223, 128] width 55 height 13
type input "**********"
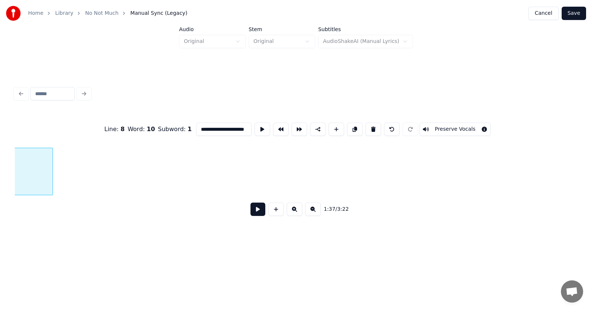
scroll to position [0, 28272]
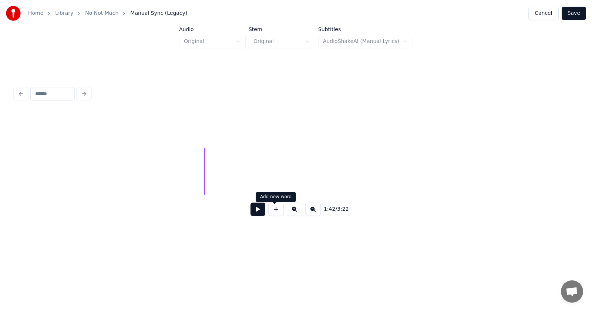
click at [274, 214] on button at bounding box center [276, 208] width 16 height 13
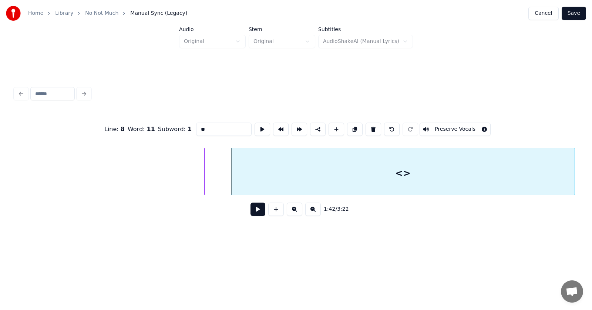
click at [573, 176] on div at bounding box center [573, 171] width 2 height 47
drag, startPoint x: 202, startPoint y: 125, endPoint x: 184, endPoint y: 125, distance: 17.4
click at [196, 125] on input "**" at bounding box center [223, 128] width 55 height 13
type input "*"
type input "**********"
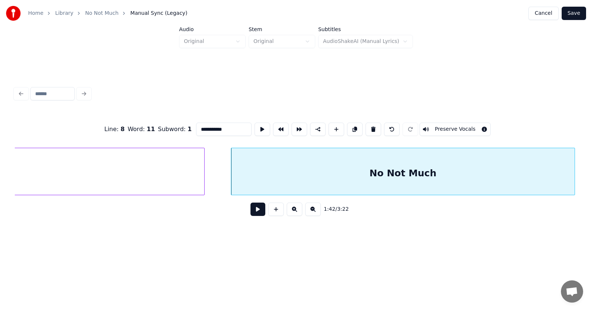
click at [250, 213] on button at bounding box center [257, 208] width 15 height 13
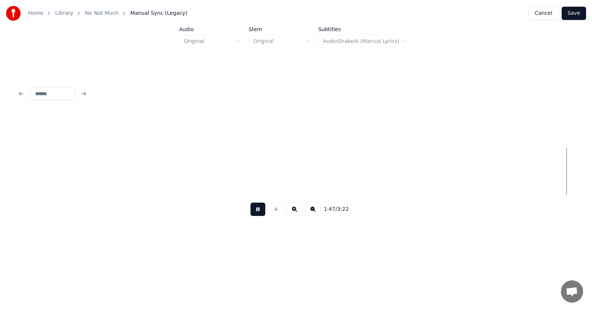
scroll to position [0, 29967]
click at [250, 213] on button at bounding box center [257, 208] width 15 height 13
click at [277, 212] on button at bounding box center [276, 208] width 16 height 13
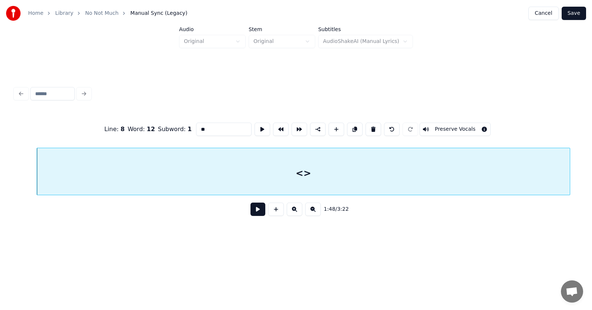
click at [568, 155] on div at bounding box center [568, 171] width 2 height 47
drag, startPoint x: 198, startPoint y: 127, endPoint x: 182, endPoint y: 127, distance: 15.9
click at [196, 127] on input "**" at bounding box center [223, 128] width 55 height 13
drag, startPoint x: 200, startPoint y: 125, endPoint x: 183, endPoint y: 127, distance: 17.1
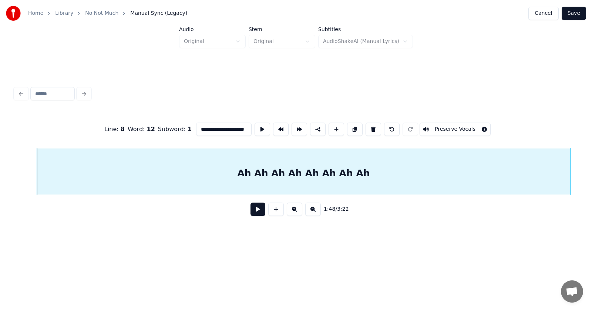
click at [196, 126] on input "**********" at bounding box center [223, 128] width 55 height 13
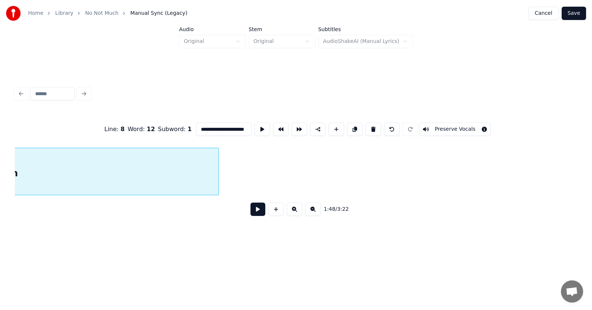
scroll to position [0, 30356]
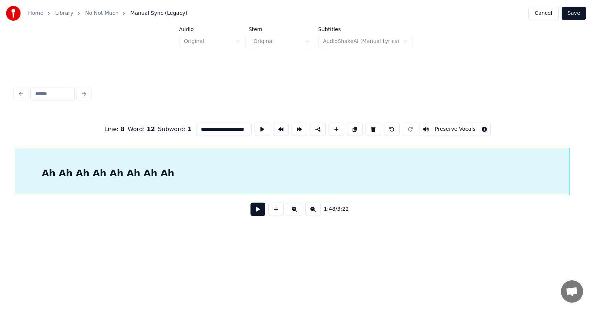
click at [568, 158] on div at bounding box center [568, 171] width 2 height 47
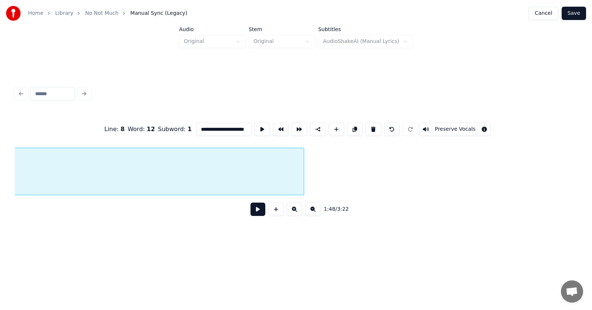
scroll to position [0, 30849]
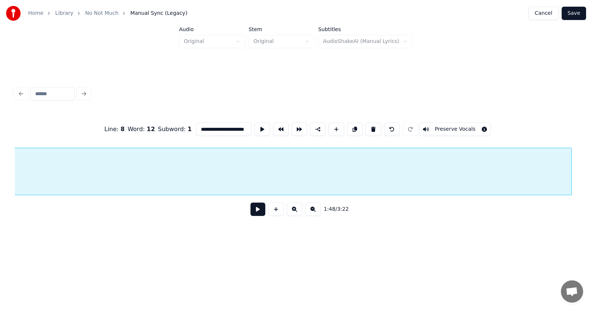
click at [569, 161] on div at bounding box center [570, 171] width 2 height 47
type input "**********"
click at [254, 126] on button at bounding box center [262, 128] width 16 height 13
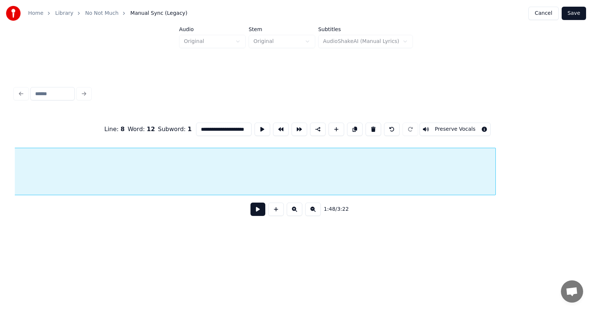
scroll to position [0, 31152]
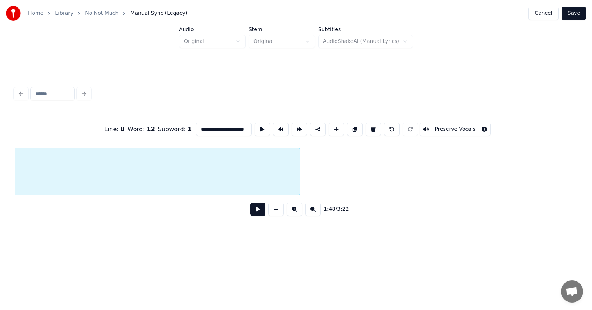
click at [300, 171] on div at bounding box center [298, 171] width 2 height 47
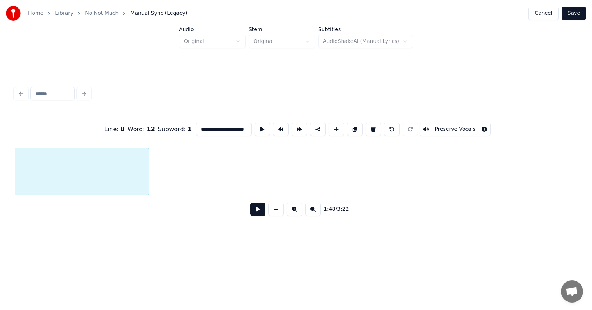
scroll to position [0, 31342]
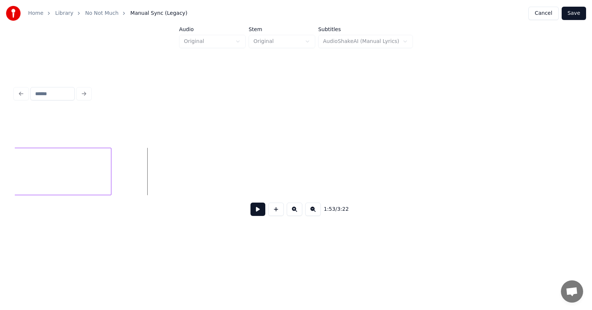
click at [271, 212] on button at bounding box center [276, 208] width 16 height 13
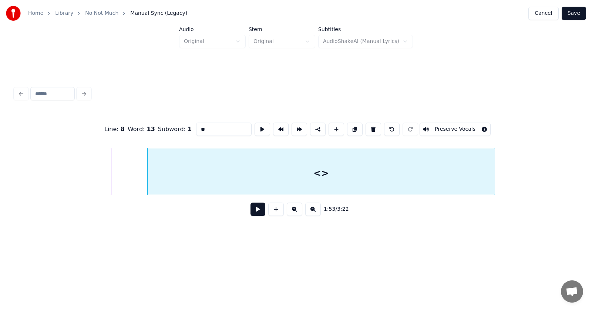
click at [494, 178] on div at bounding box center [493, 171] width 2 height 47
click at [325, 165] on div "<>" at bounding box center [321, 173] width 347 height 50
click at [254, 126] on button at bounding box center [262, 128] width 16 height 13
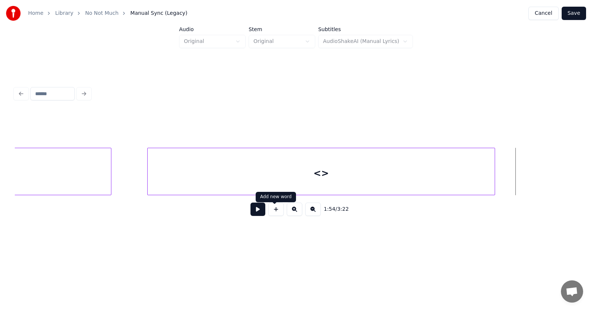
click at [256, 211] on button at bounding box center [257, 208] width 15 height 13
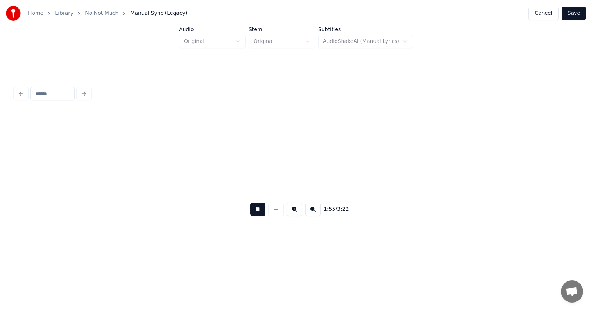
scroll to position [0, 31906]
click at [256, 211] on button at bounding box center [257, 208] width 15 height 13
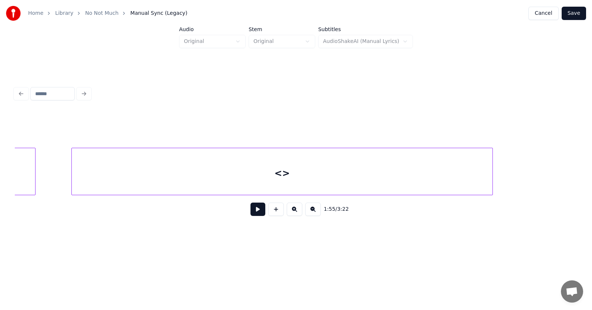
click at [491, 172] on div at bounding box center [491, 171] width 2 height 47
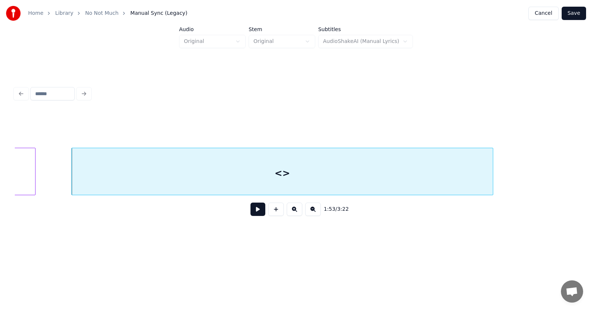
click at [270, 159] on div "<>" at bounding box center [282, 173] width 421 height 50
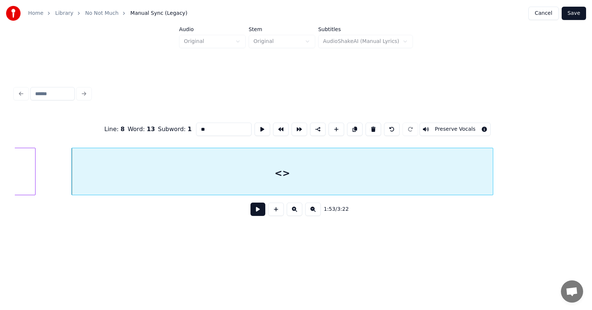
drag, startPoint x: 201, startPoint y: 126, endPoint x: 182, endPoint y: 125, distance: 18.5
click at [196, 125] on input "**" at bounding box center [223, 128] width 55 height 13
type input "**********"
click at [256, 212] on button at bounding box center [257, 208] width 15 height 13
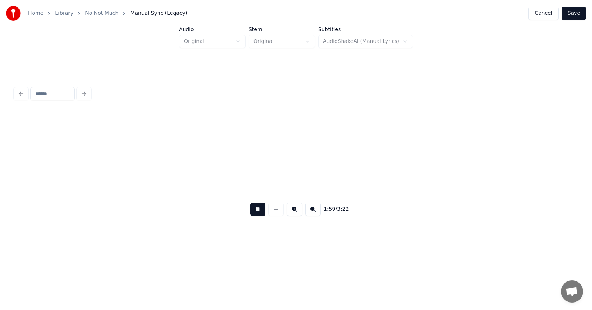
scroll to position [0, 33112]
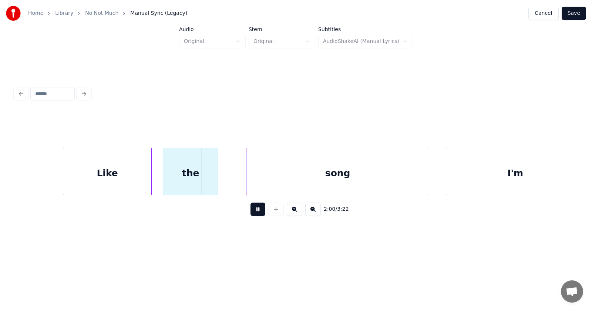
click at [256, 212] on button at bounding box center [257, 208] width 15 height 13
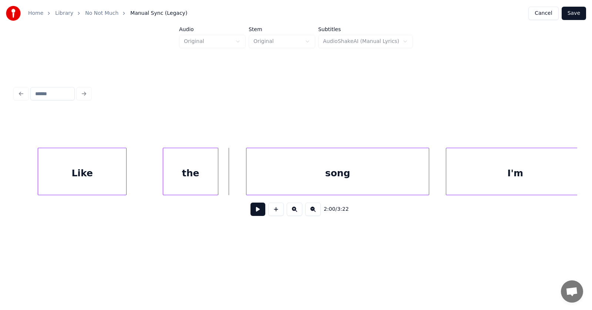
click at [105, 171] on div "Like" at bounding box center [82, 173] width 88 height 50
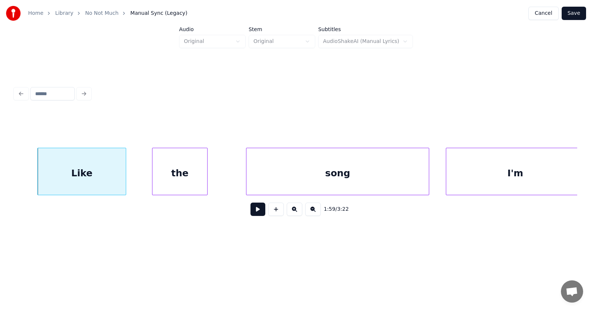
click at [166, 180] on div "the" at bounding box center [179, 173] width 55 height 50
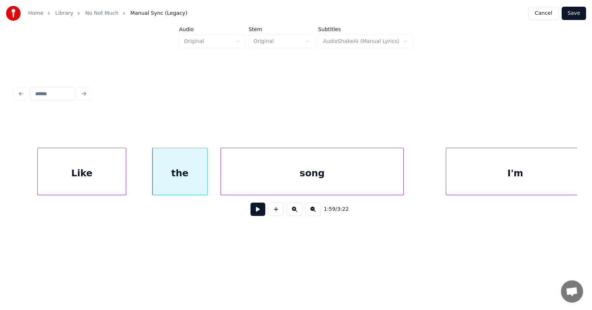
click at [246, 178] on div "song" at bounding box center [312, 173] width 182 height 50
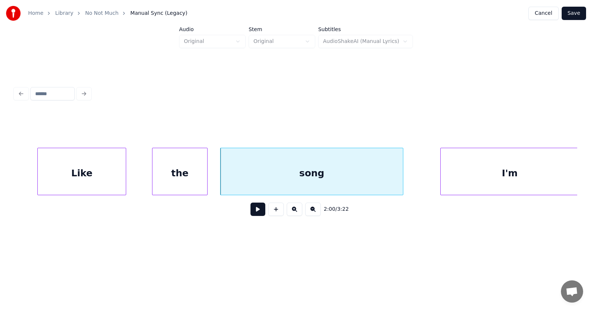
scroll to position [0, 33118]
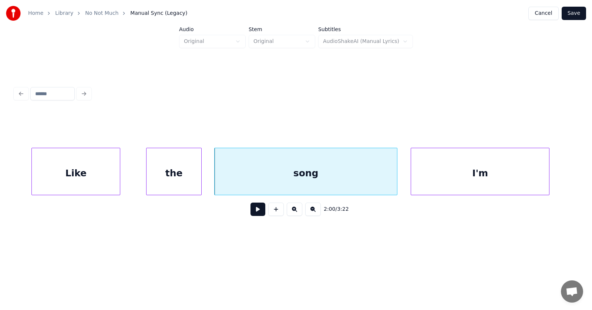
click at [432, 177] on div "I'm" at bounding box center [480, 173] width 138 height 50
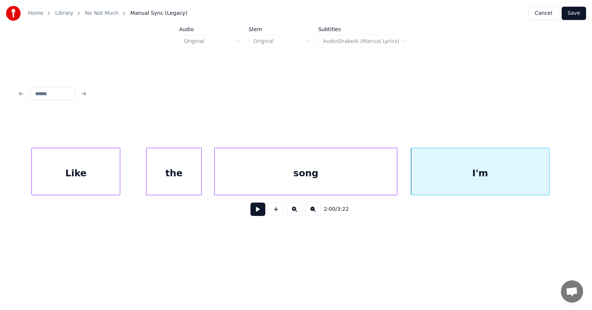
click at [253, 209] on button at bounding box center [257, 208] width 15 height 13
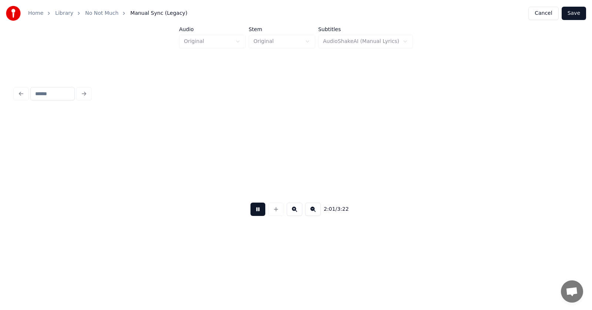
scroll to position [0, 33684]
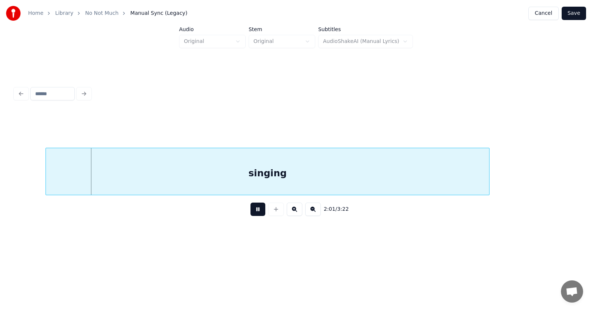
click at [253, 209] on button at bounding box center [257, 208] width 15 height 13
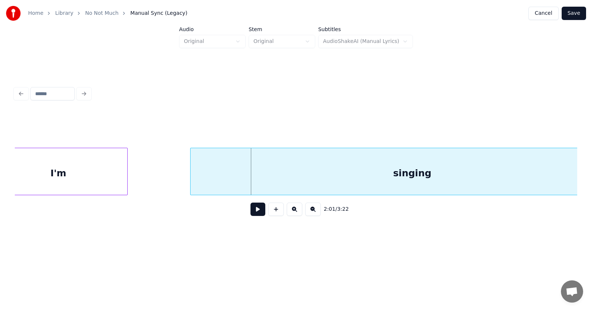
scroll to position [0, 33595]
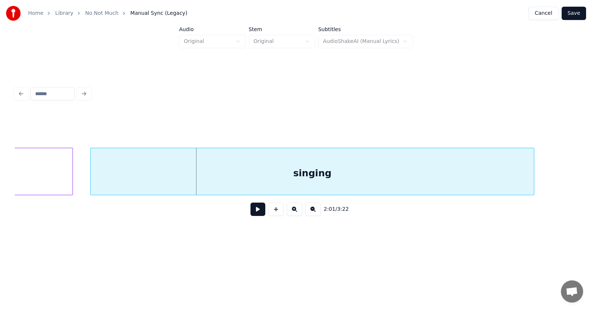
click at [280, 177] on div "singing" at bounding box center [312, 173] width 443 height 50
click at [573, 13] on button "Save" at bounding box center [573, 13] width 24 height 13
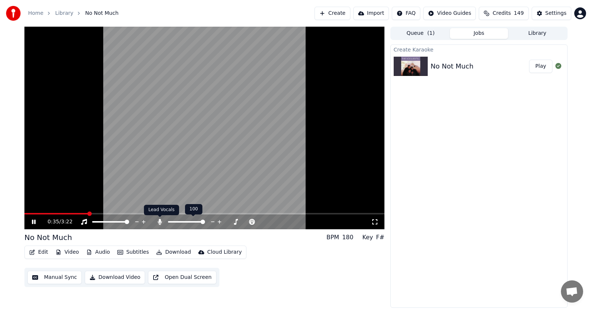
click at [158, 220] on icon at bounding box center [159, 222] width 7 height 6
click at [34, 222] on icon at bounding box center [38, 222] width 17 height 6
click at [33, 222] on icon at bounding box center [33, 221] width 4 height 5
click at [33, 222] on icon at bounding box center [34, 221] width 4 height 4
click at [94, 252] on button "Audio" at bounding box center [98, 252] width 30 height 10
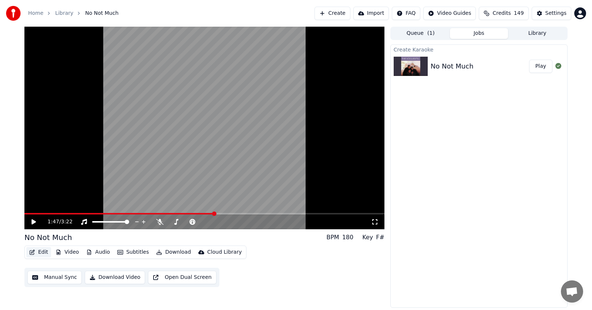
click at [42, 250] on button "Edit" at bounding box center [38, 252] width 25 height 10
click at [43, 252] on button "Edit" at bounding box center [38, 252] width 25 height 10
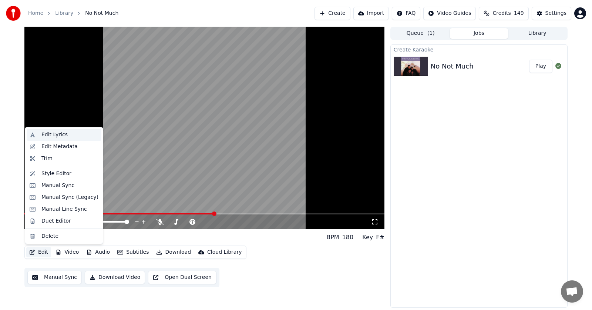
click at [53, 135] on div "Edit Lyrics" at bounding box center [54, 134] width 26 height 7
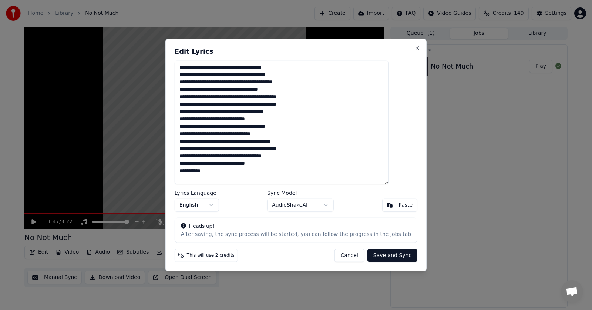
click at [274, 120] on textarea "**********" at bounding box center [282, 122] width 214 height 124
click at [244, 119] on textarea "**********" at bounding box center [282, 122] width 214 height 124
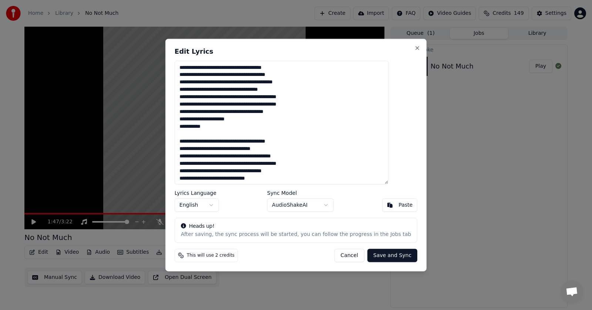
click at [270, 74] on textarea "**********" at bounding box center [282, 122] width 214 height 124
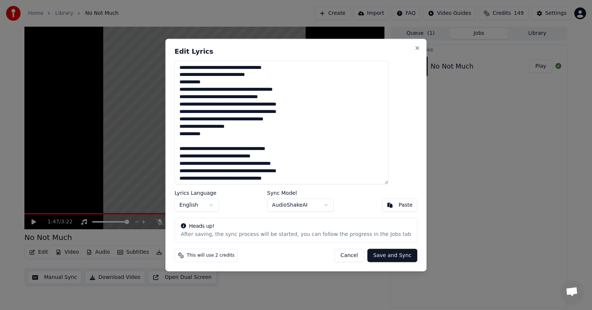
click at [272, 68] on textarea "**********" at bounding box center [282, 122] width 214 height 124
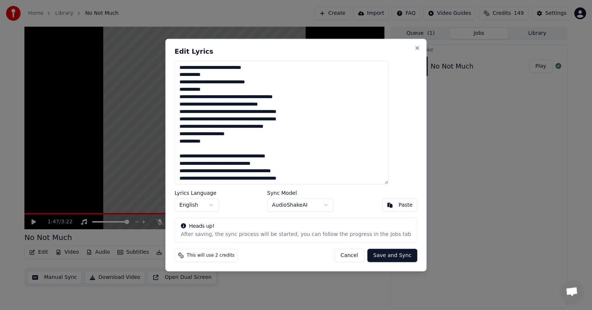
click at [295, 113] on textarea "**********" at bounding box center [282, 122] width 214 height 124
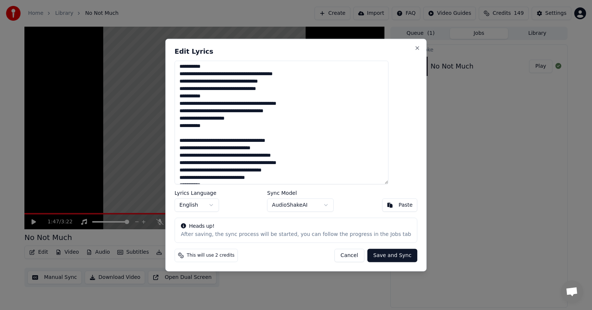
scroll to position [31, 0]
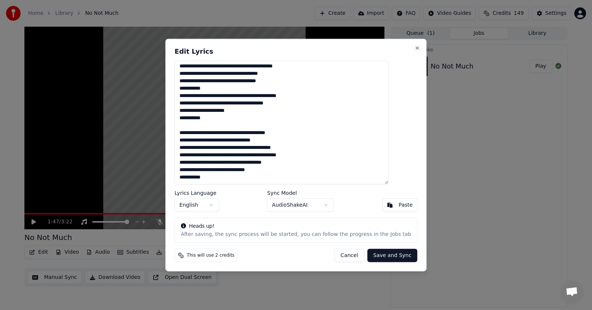
click at [225, 119] on textarea "**********" at bounding box center [282, 122] width 214 height 124
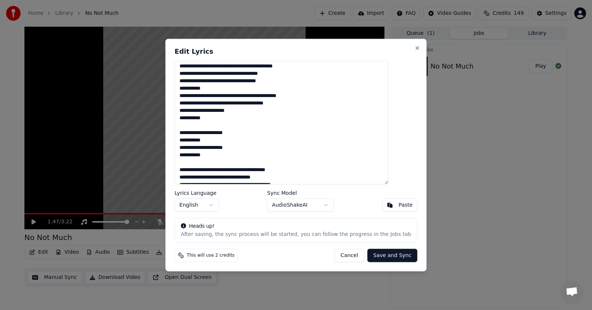
scroll to position [68, 0]
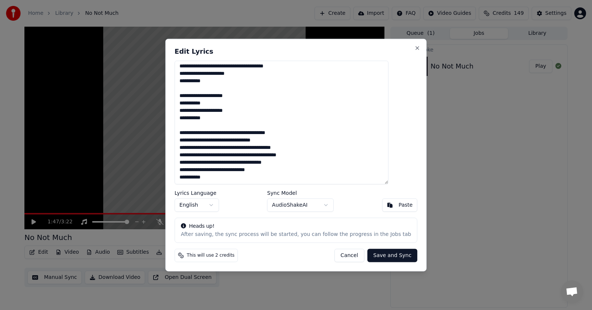
click at [245, 170] on textarea "**********" at bounding box center [282, 122] width 214 height 124
click at [283, 147] on textarea "**********" at bounding box center [282, 122] width 214 height 124
type textarea "**********"
click at [376, 256] on button "Save and Sync" at bounding box center [392, 255] width 50 height 13
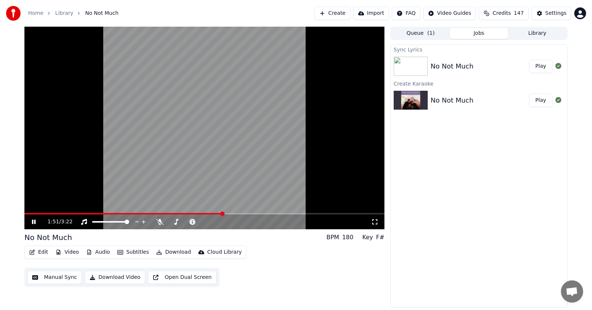
click at [34, 220] on icon at bounding box center [38, 222] width 17 height 6
click at [169, 252] on button "Download" at bounding box center [173, 252] width 41 height 10
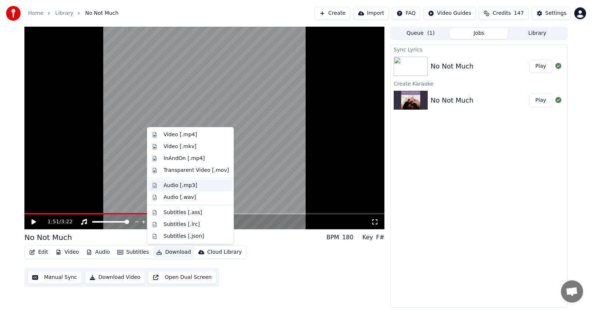
click at [172, 185] on div "Audio [.mp3]" at bounding box center [180, 185] width 34 height 7
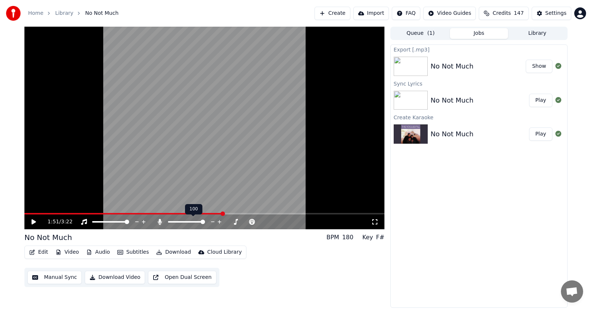
click at [205, 221] on span at bounding box center [202, 221] width 4 height 4
click at [176, 250] on button "Download" at bounding box center [173, 252] width 41 height 10
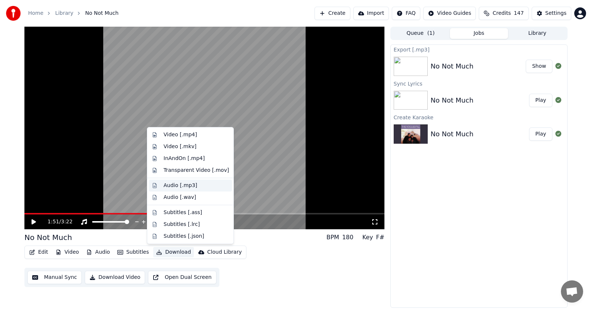
click at [171, 183] on div "Audio [.mp3]" at bounding box center [180, 185] width 34 height 7
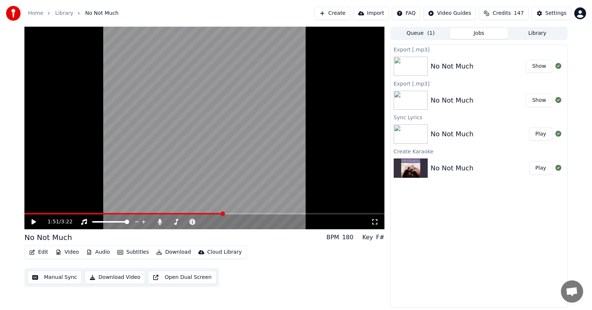
click at [545, 136] on button "Play" at bounding box center [540, 133] width 23 height 13
click at [192, 212] on span at bounding box center [191, 213] width 4 height 4
click at [177, 213] on span at bounding box center [177, 213] width 4 height 4
click at [37, 221] on icon at bounding box center [38, 222] width 17 height 6
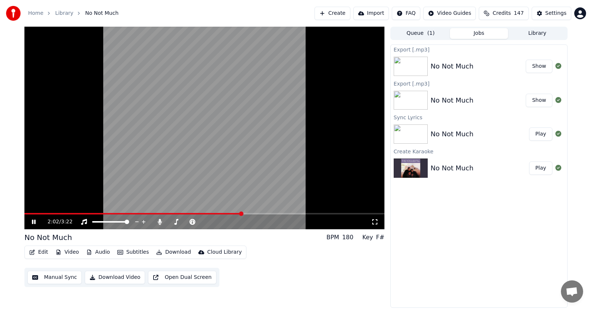
click at [34, 220] on icon at bounding box center [38, 222] width 17 height 6
click at [36, 250] on button "Edit" at bounding box center [38, 252] width 25 height 10
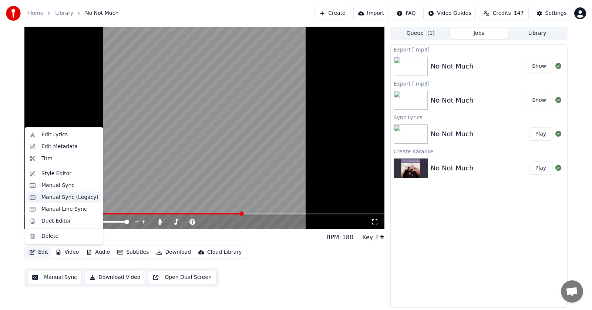
click at [60, 199] on div "Manual Sync (Legacy)" at bounding box center [69, 196] width 57 height 7
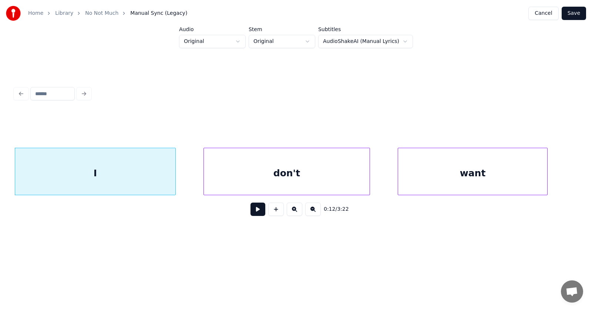
scroll to position [0, 3221]
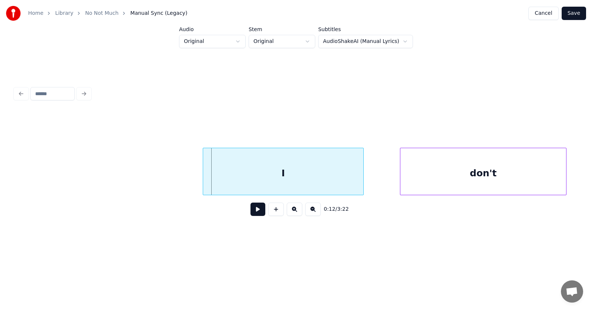
click at [239, 185] on div "I" at bounding box center [283, 173] width 160 height 50
click at [417, 181] on div "don't" at bounding box center [461, 173] width 166 height 50
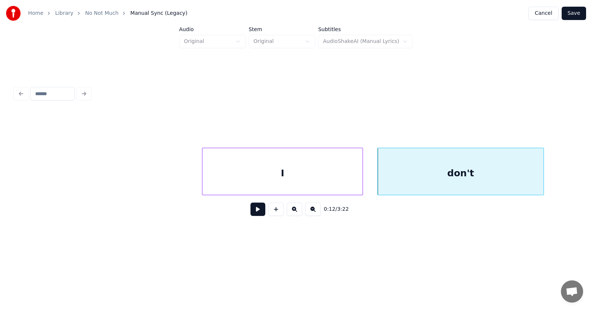
click at [254, 211] on button at bounding box center [257, 208] width 15 height 13
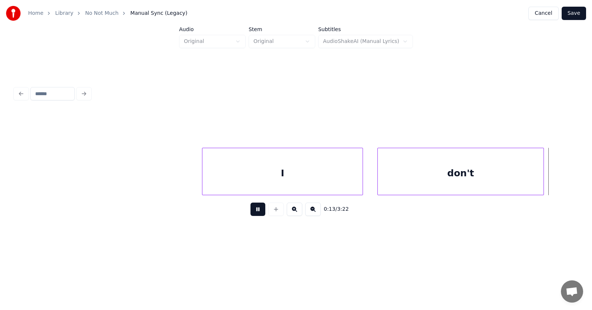
scroll to position [0, 3786]
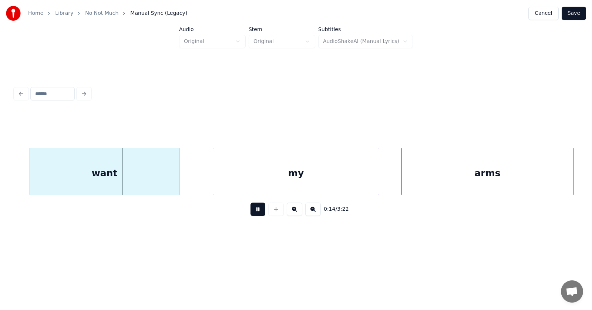
click at [254, 211] on button at bounding box center [257, 208] width 15 height 13
click at [106, 170] on div "want" at bounding box center [89, 173] width 149 height 50
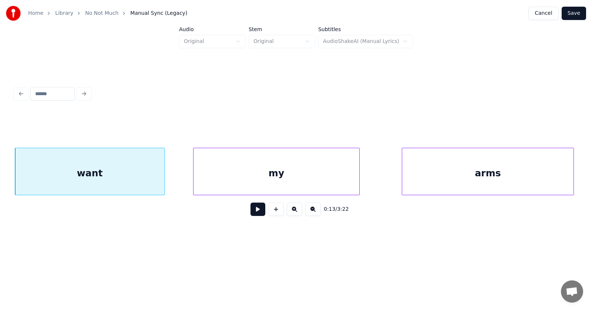
click at [225, 170] on div "my" at bounding box center [276, 173] width 166 height 50
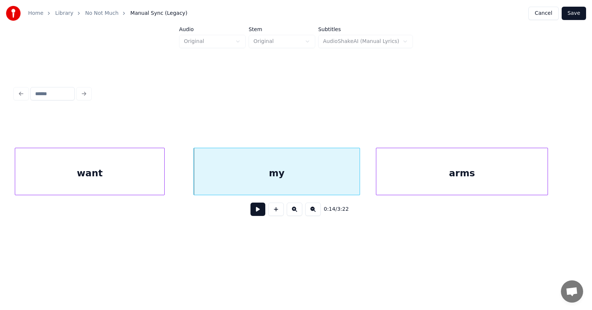
click at [401, 171] on div "arms" at bounding box center [461, 173] width 171 height 50
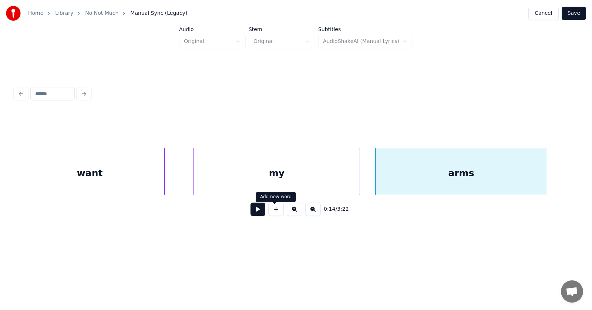
click at [252, 213] on button at bounding box center [257, 208] width 15 height 13
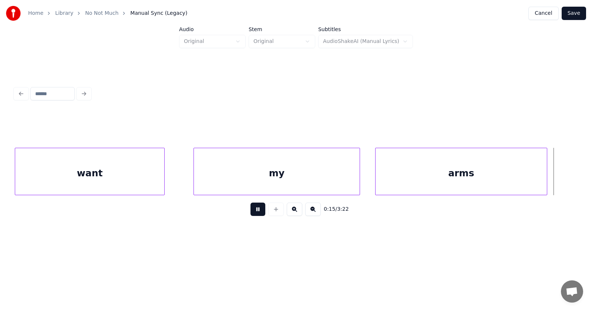
scroll to position [0, 4353]
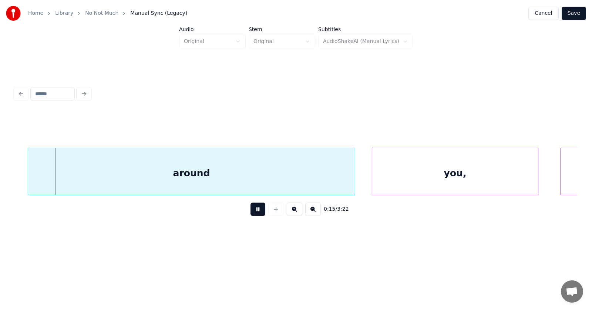
click at [252, 213] on button at bounding box center [257, 208] width 15 height 13
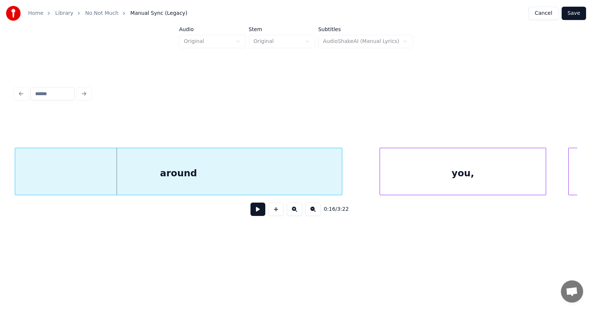
scroll to position [0, 4345]
click at [186, 170] on div "around" at bounding box center [178, 173] width 327 height 50
click at [411, 173] on div "you," at bounding box center [445, 173] width 166 height 50
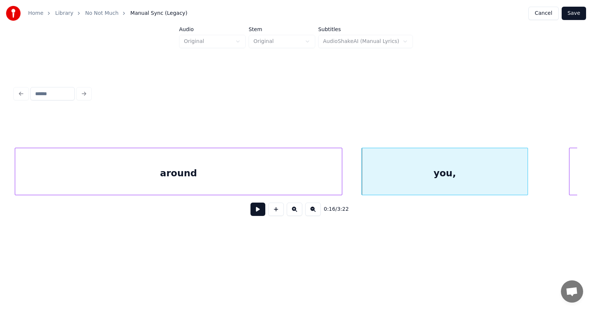
click at [257, 210] on button at bounding box center [257, 208] width 15 height 13
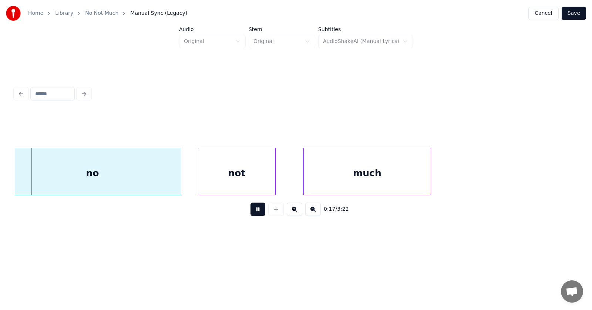
click at [257, 210] on button at bounding box center [257, 208] width 15 height 13
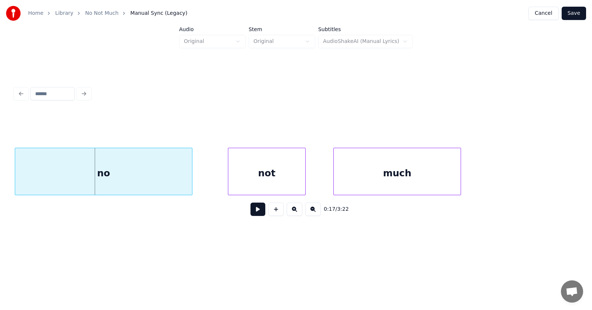
click at [114, 178] on div "no" at bounding box center [103, 173] width 177 height 50
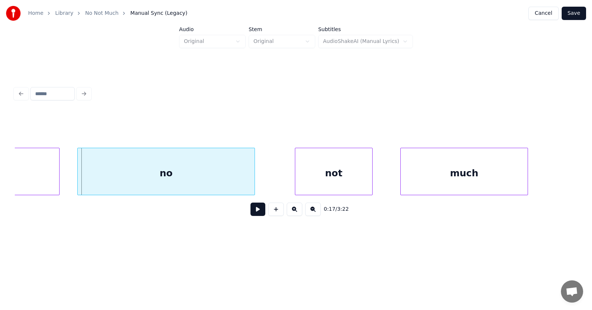
click at [143, 179] on div "no" at bounding box center [166, 173] width 177 height 50
click at [293, 176] on div "not" at bounding box center [316, 173] width 77 height 50
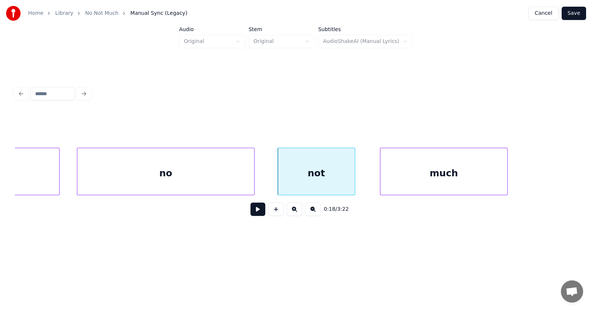
click at [407, 173] on div "much" at bounding box center [443, 173] width 127 height 50
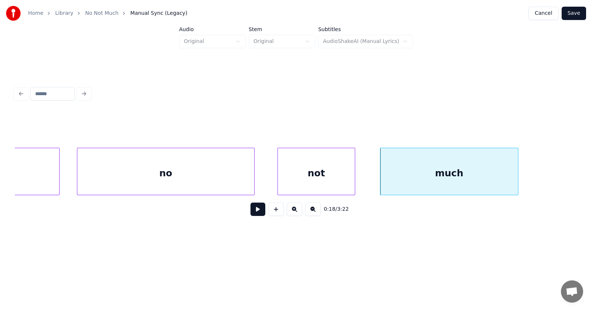
click at [518, 172] on div at bounding box center [517, 171] width 2 height 47
click at [253, 212] on button at bounding box center [257, 208] width 15 height 13
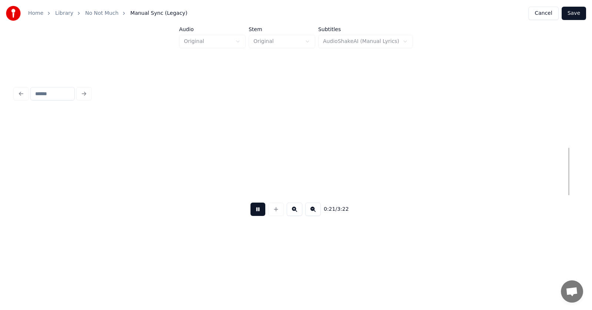
scroll to position [0, 5942]
click at [253, 212] on button at bounding box center [257, 208] width 15 height 13
click at [495, 173] on div "I" at bounding box center [487, 173] width 166 height 50
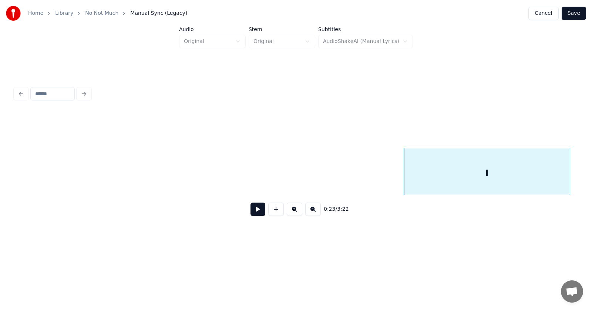
click at [257, 210] on button at bounding box center [257, 208] width 15 height 13
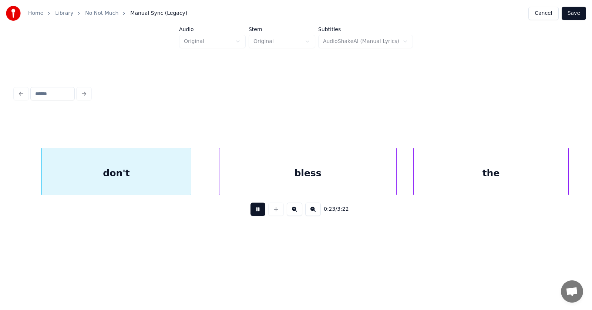
click at [257, 210] on button at bounding box center [257, 208] width 15 height 13
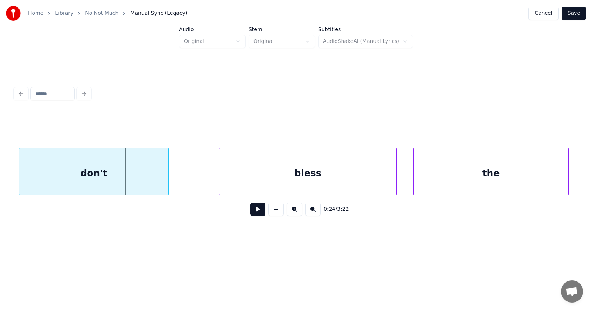
click at [114, 172] on div "don't" at bounding box center [93, 173] width 149 height 50
click at [239, 172] on div "bless" at bounding box center [288, 173] width 177 height 50
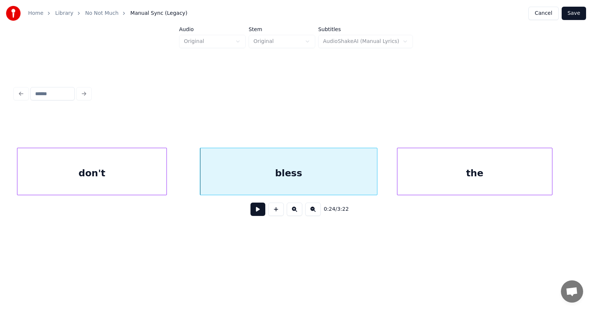
click at [434, 168] on div "the" at bounding box center [474, 173] width 155 height 50
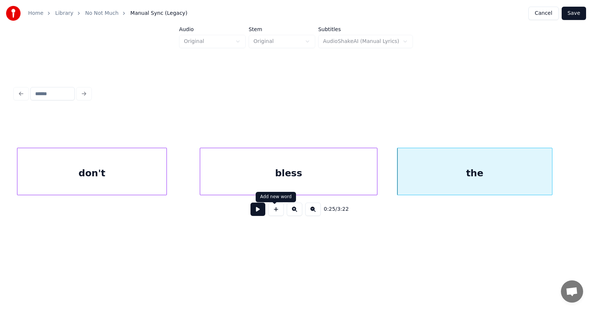
click at [260, 209] on button at bounding box center [257, 208] width 15 height 13
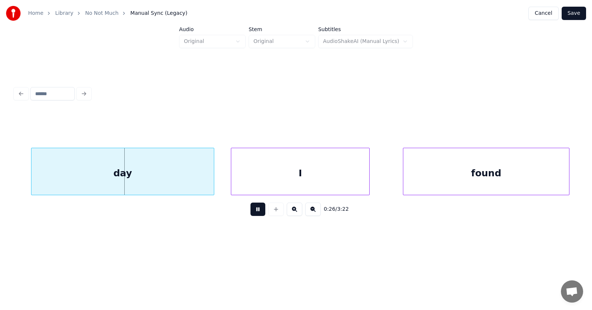
click at [250, 215] on button at bounding box center [257, 208] width 15 height 13
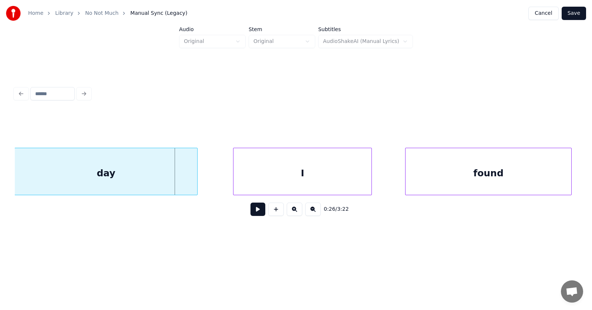
scroll to position [0, 7121]
click at [145, 175] on div "day" at bounding box center [106, 173] width 182 height 50
click at [262, 176] on div "I" at bounding box center [278, 173] width 138 height 50
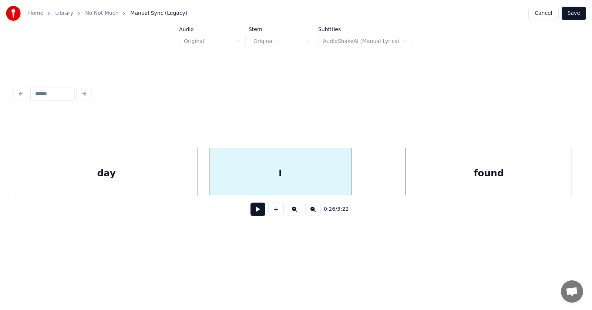
click at [351, 177] on div at bounding box center [350, 171] width 2 height 47
click at [420, 176] on div "found" at bounding box center [472, 173] width 166 height 50
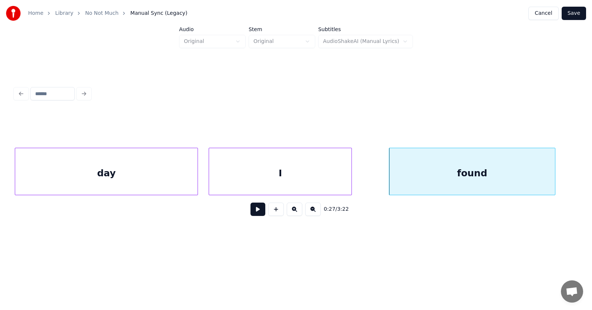
click at [257, 209] on button at bounding box center [257, 208] width 15 height 13
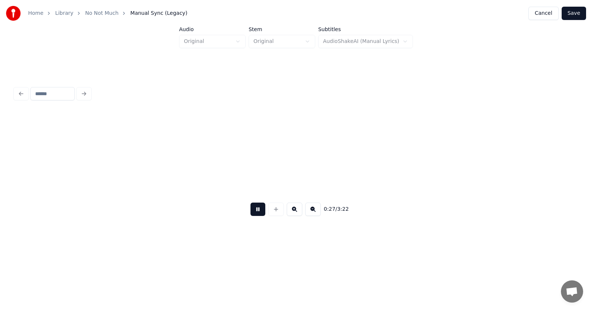
scroll to position [0, 7688]
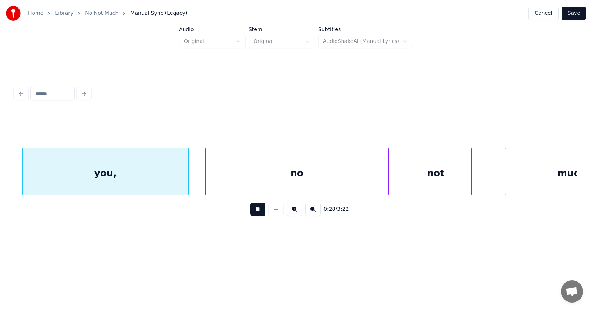
click at [257, 209] on button at bounding box center [257, 208] width 15 height 13
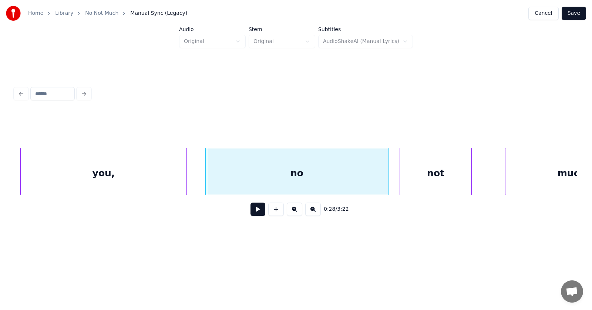
scroll to position [0, 7684]
click at [86, 175] on div "you," at bounding box center [98, 173] width 166 height 50
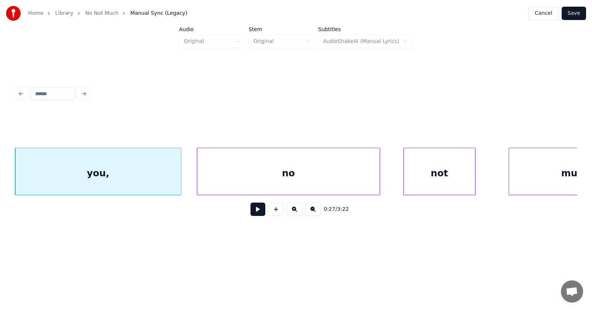
click at [222, 180] on div "no" at bounding box center [288, 173] width 182 height 50
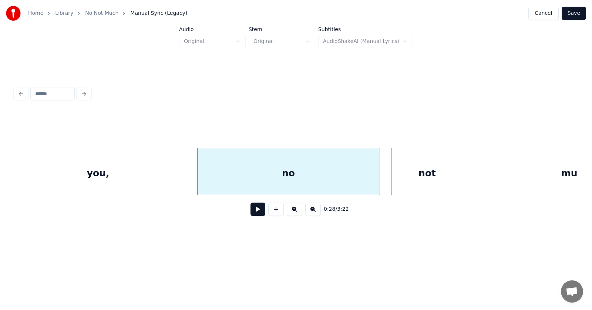
click at [435, 182] on div "not" at bounding box center [426, 173] width 71 height 50
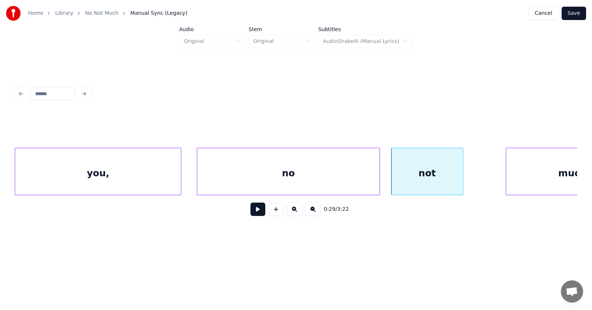
scroll to position [0, 7747]
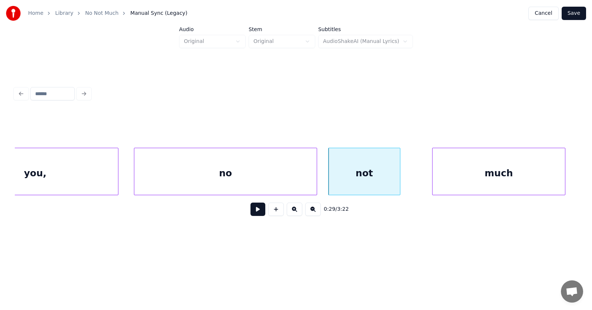
click at [511, 175] on div "much" at bounding box center [498, 173] width 132 height 50
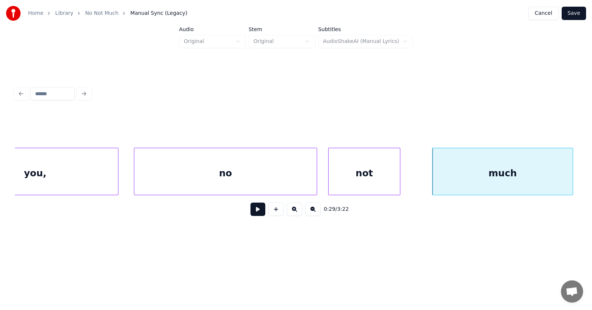
click at [571, 171] on div at bounding box center [571, 171] width 2 height 47
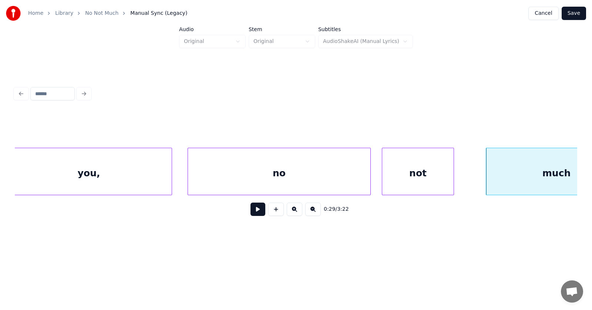
scroll to position [0, 7617]
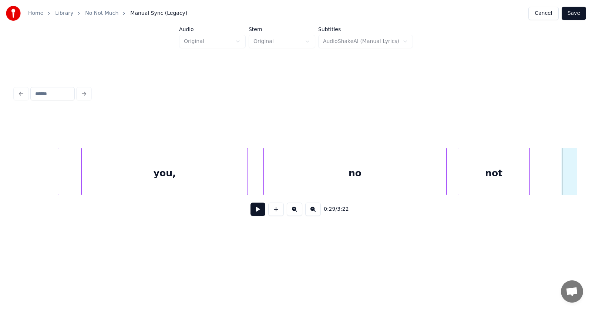
click at [176, 176] on div "you," at bounding box center [165, 173] width 166 height 50
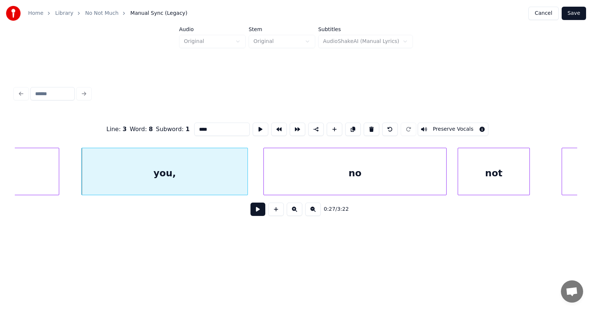
click at [251, 212] on button at bounding box center [257, 208] width 15 height 13
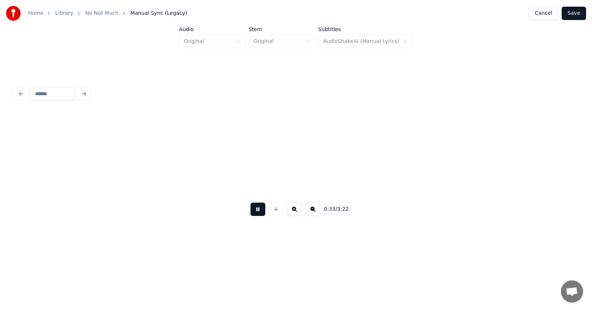
scroll to position [0, 9312]
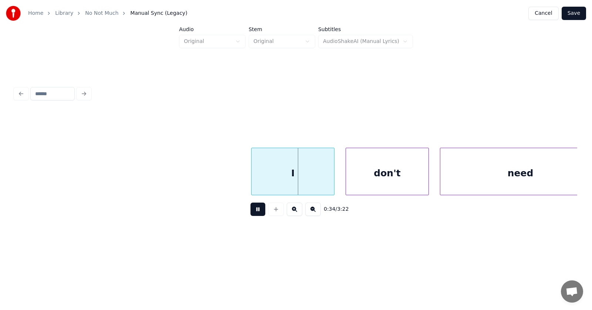
click at [251, 212] on button at bounding box center [257, 208] width 15 height 13
click at [281, 180] on div "I" at bounding box center [287, 173] width 82 height 50
click at [240, 173] on div at bounding box center [241, 171] width 2 height 47
click at [350, 176] on div "don't" at bounding box center [380, 173] width 82 height 50
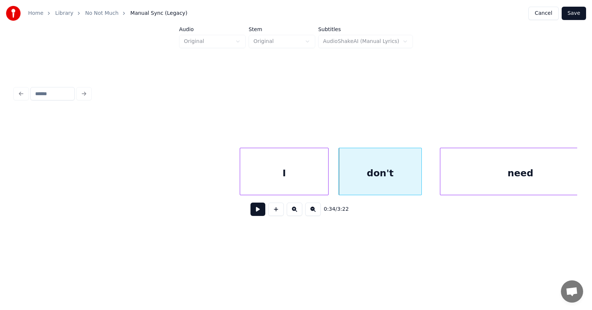
scroll to position [0, 9334]
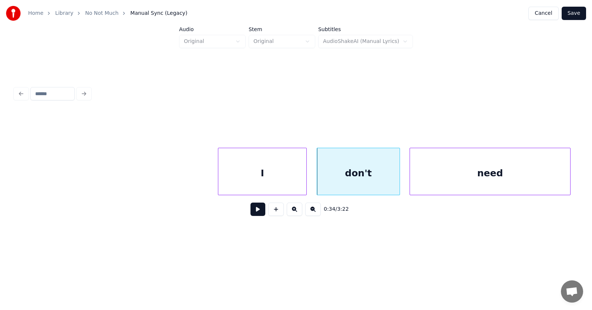
click at [450, 175] on div "need" at bounding box center [490, 173] width 160 height 50
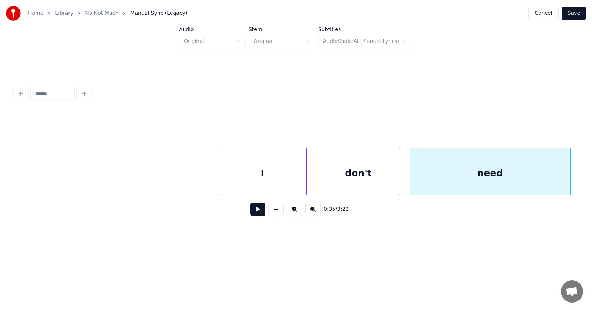
click at [253, 211] on button at bounding box center [257, 208] width 15 height 13
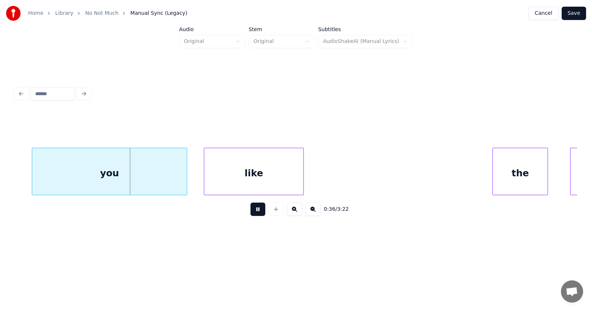
click at [253, 211] on button at bounding box center [257, 208] width 15 height 13
click at [131, 177] on div "you" at bounding box center [93, 173] width 155 height 50
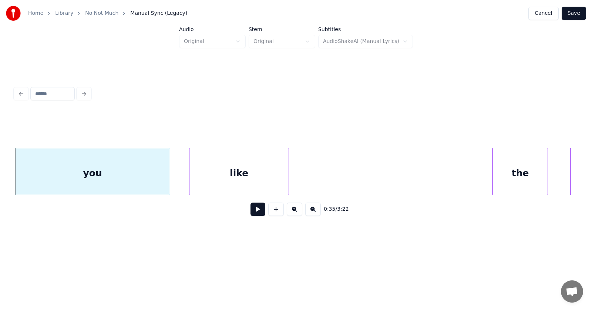
click at [233, 180] on div "like" at bounding box center [238, 173] width 99 height 50
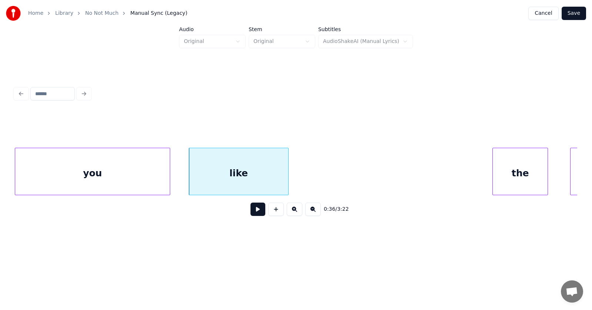
click at [251, 212] on button at bounding box center [257, 208] width 15 height 13
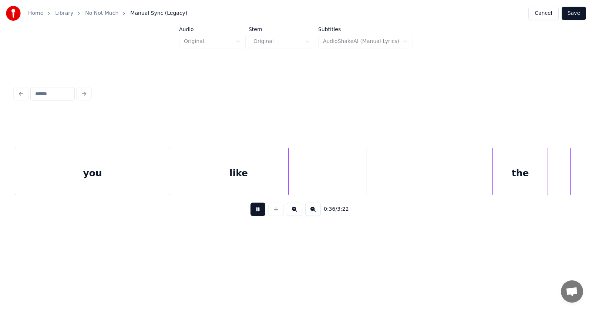
click at [251, 212] on button at bounding box center [257, 208] width 15 height 13
click at [497, 174] on div "the" at bounding box center [516, 173] width 55 height 50
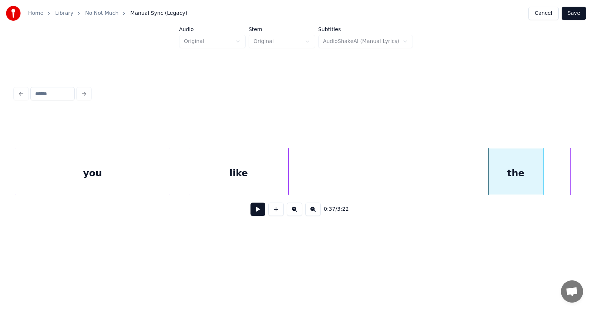
scroll to position [0, 10346]
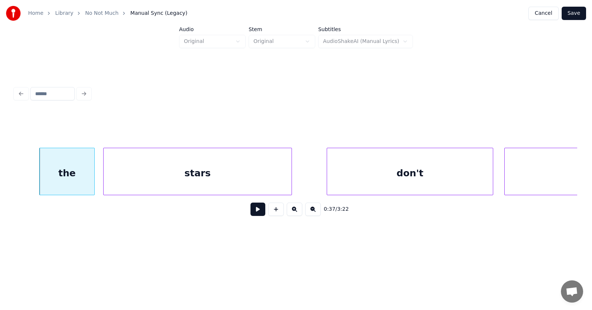
click at [210, 182] on div "stars" at bounding box center [198, 173] width 188 height 50
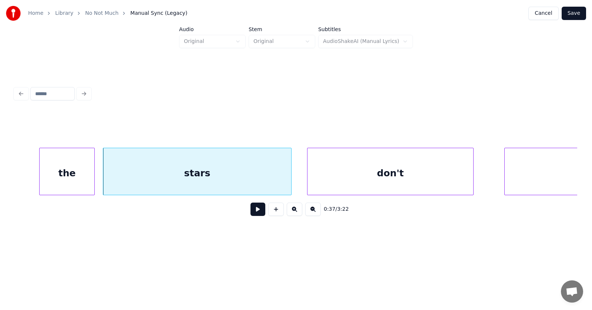
click at [337, 177] on div "don't" at bounding box center [390, 173] width 166 height 50
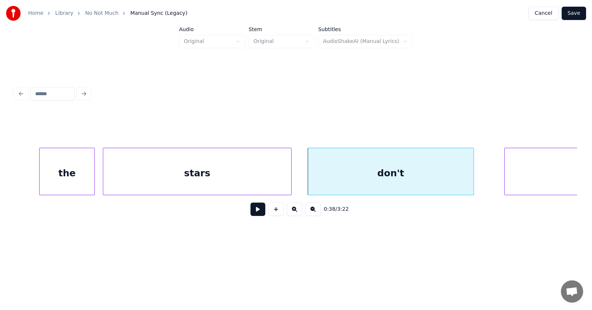
scroll to position [0, 10527]
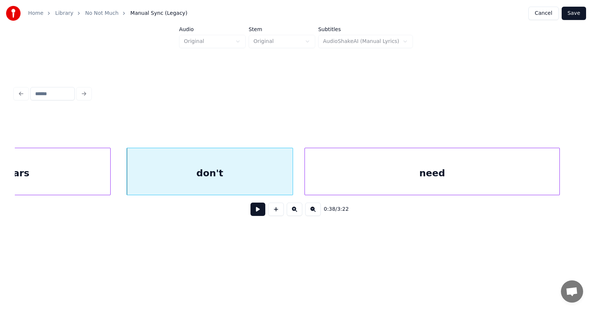
click at [515, 174] on div "need" at bounding box center [432, 173] width 254 height 50
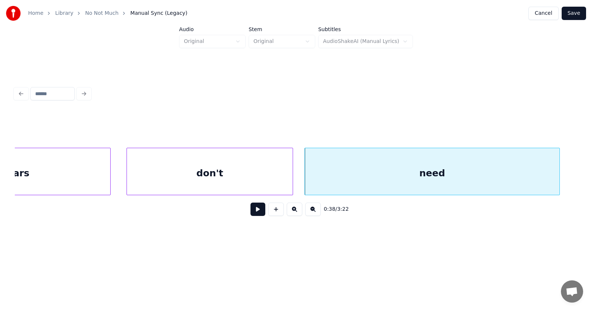
click at [253, 211] on button at bounding box center [257, 208] width 15 height 13
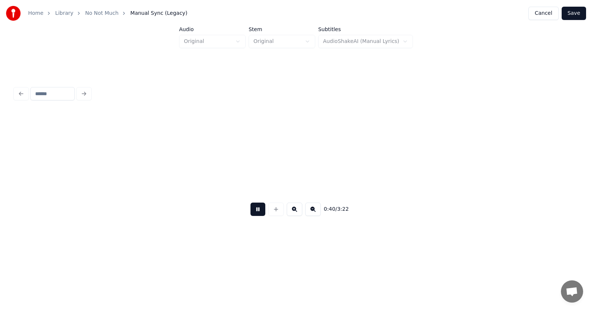
scroll to position [0, 11093]
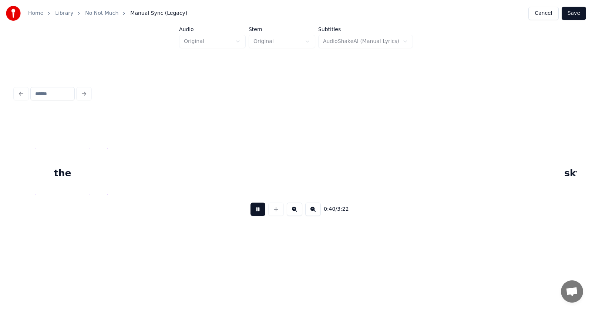
click at [253, 211] on button at bounding box center [257, 208] width 15 height 13
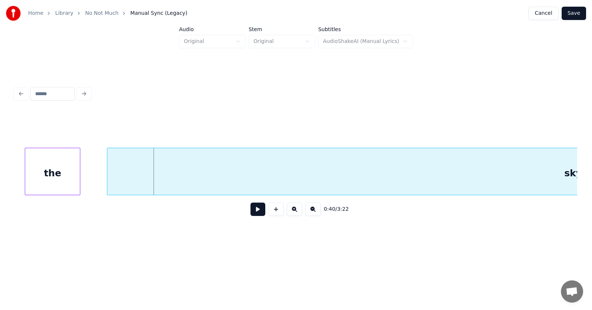
click at [59, 176] on div "the" at bounding box center [52, 173] width 55 height 50
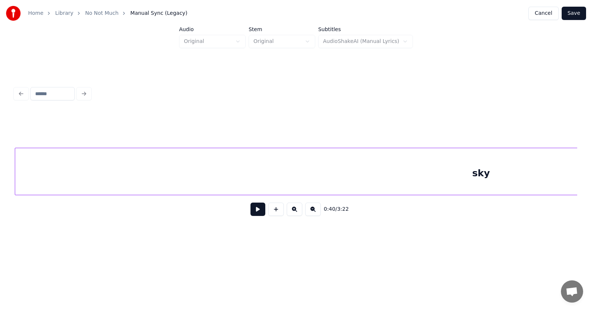
scroll to position [0, 11169]
click at [132, 179] on div "sky" at bounding box center [480, 173] width 931 height 50
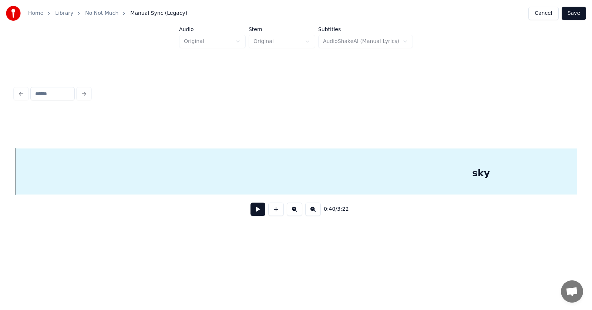
scroll to position [0, 11104]
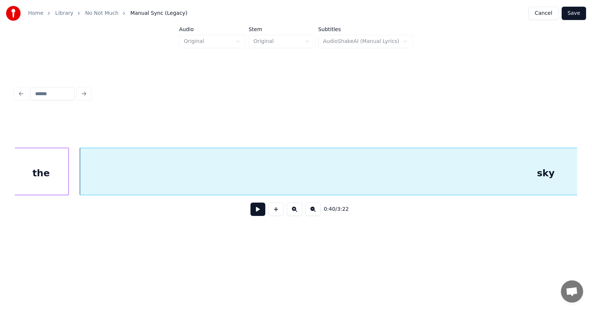
click at [260, 213] on button at bounding box center [257, 208] width 15 height 13
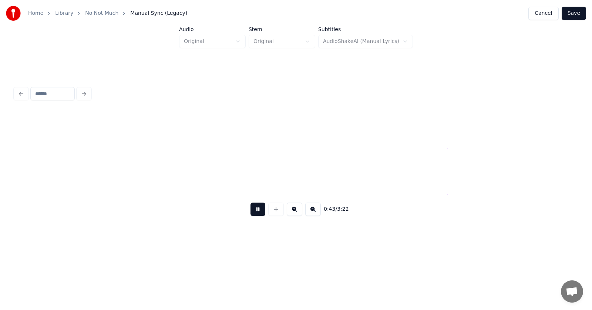
scroll to position [0, 12233]
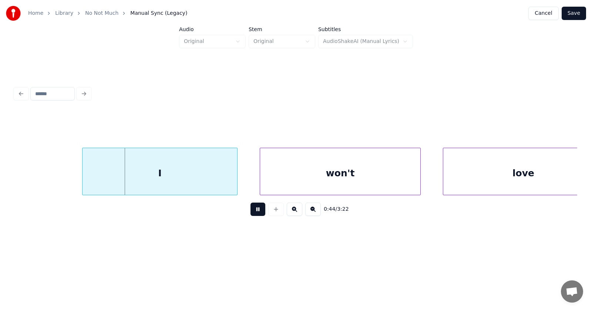
click at [255, 213] on button at bounding box center [257, 208] width 15 height 13
click at [199, 171] on div "I" at bounding box center [147, 173] width 155 height 50
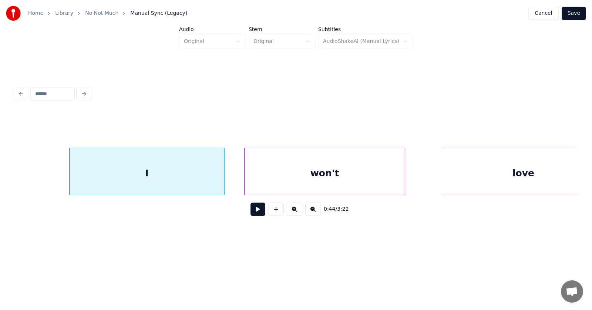
click at [289, 174] on div "won't" at bounding box center [324, 173] width 160 height 50
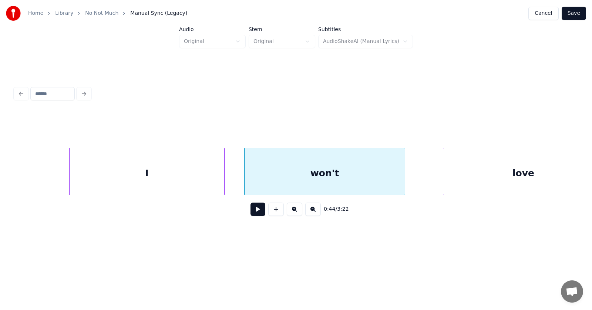
scroll to position [0, 12257]
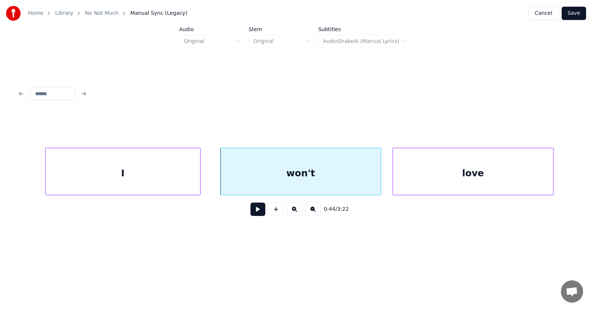
click at [436, 173] on div "love" at bounding box center [473, 173] width 160 height 50
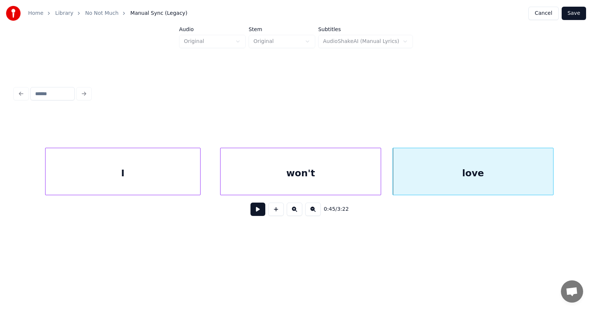
click at [250, 213] on button at bounding box center [257, 208] width 15 height 13
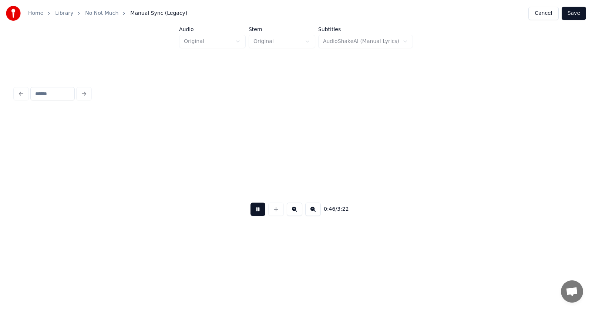
scroll to position [0, 12823]
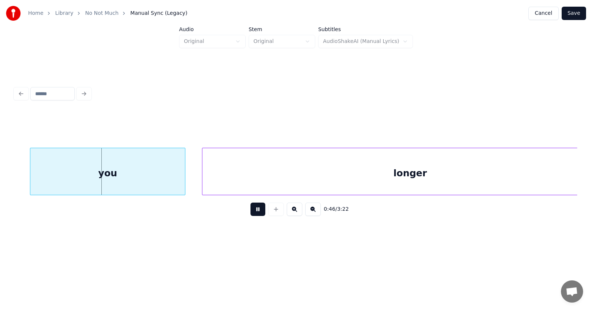
click at [250, 213] on button at bounding box center [257, 208] width 15 height 13
click at [125, 172] on div "you" at bounding box center [92, 173] width 155 height 50
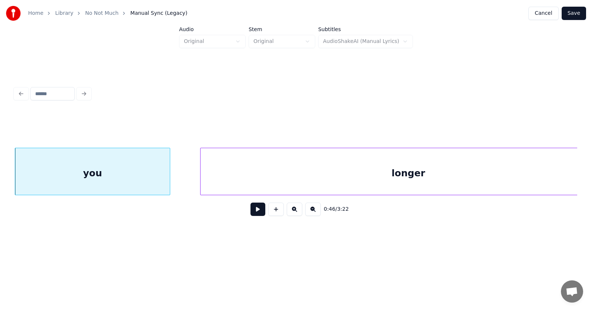
scroll to position [0, 12862]
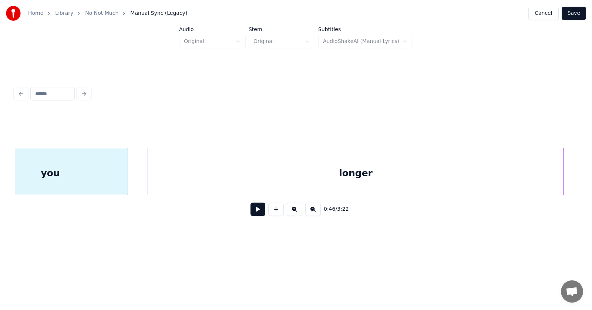
click at [233, 179] on div "longer" at bounding box center [355, 173] width 415 height 50
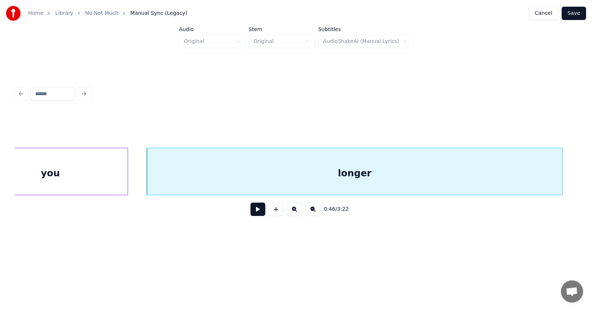
click at [253, 210] on button at bounding box center [257, 208] width 15 height 13
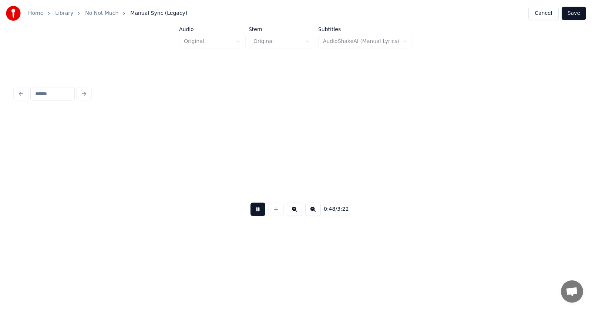
scroll to position [0, 13425]
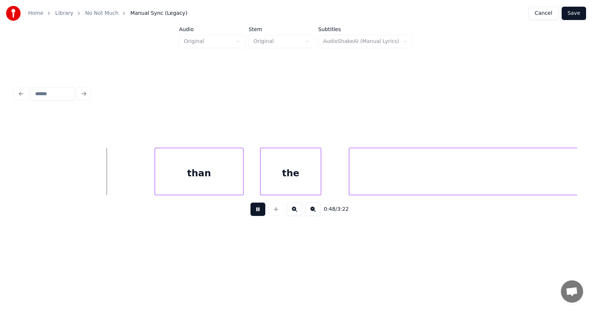
click at [253, 210] on button at bounding box center [257, 208] width 15 height 13
click at [188, 178] on div "than" at bounding box center [192, 173] width 88 height 50
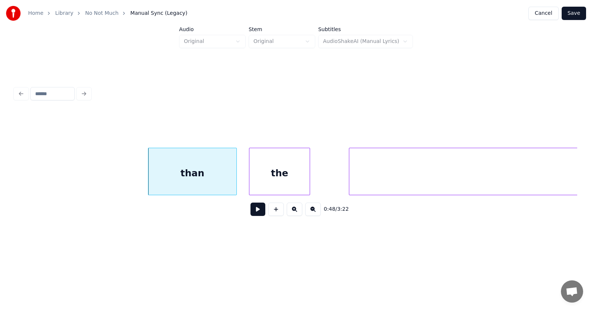
click at [263, 179] on div "the" at bounding box center [279, 173] width 60 height 50
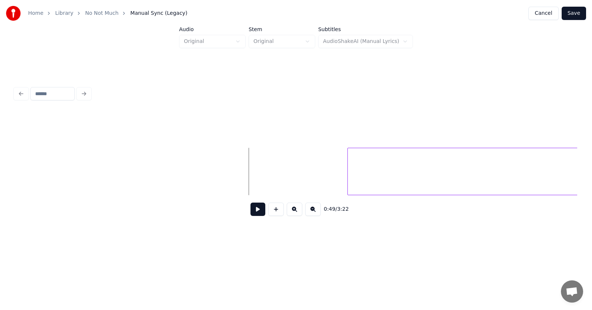
scroll to position [0, 13722]
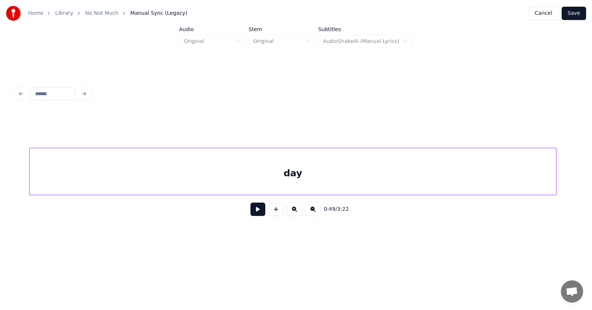
click at [348, 172] on div "day" at bounding box center [293, 173] width 526 height 50
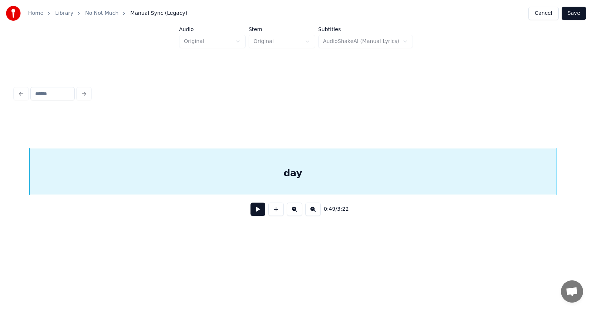
click at [255, 209] on button at bounding box center [257, 208] width 15 height 13
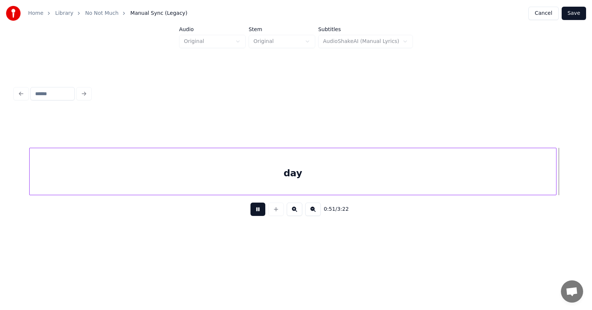
scroll to position [0, 14287]
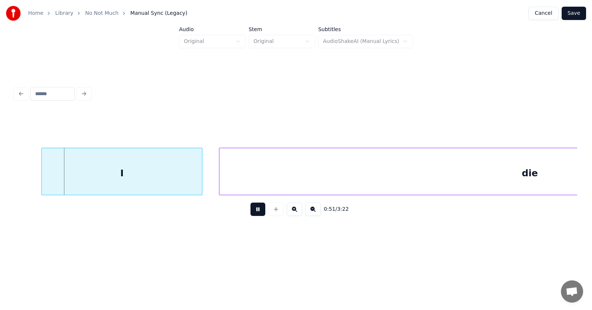
click at [255, 209] on button at bounding box center [257, 208] width 15 height 13
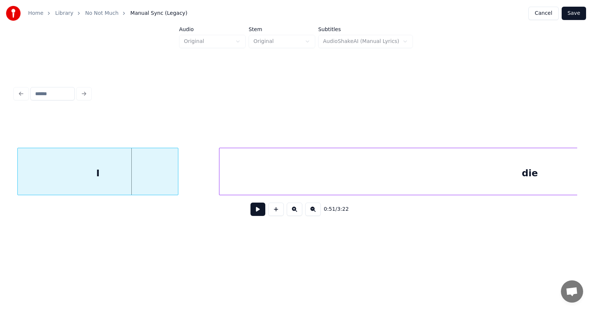
click at [96, 171] on div "I" at bounding box center [98, 173] width 160 height 50
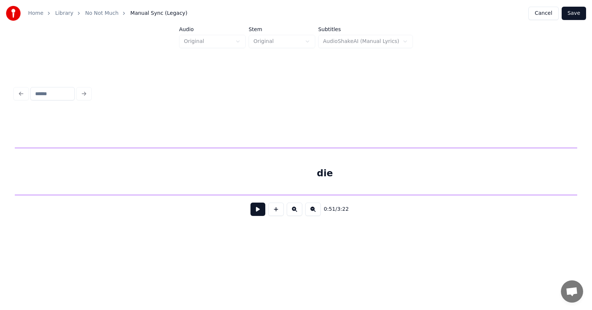
scroll to position [0, 14471]
click at [243, 175] on div "die" at bounding box center [325, 173] width 621 height 50
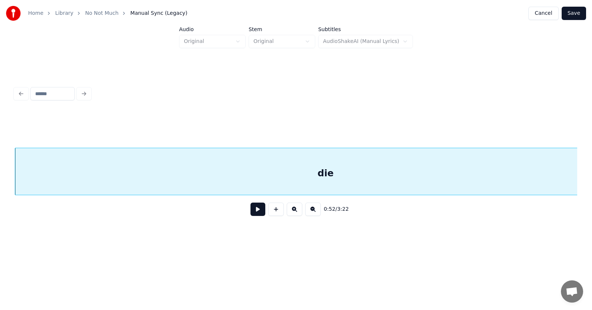
click at [255, 210] on button at bounding box center [257, 208] width 15 height 13
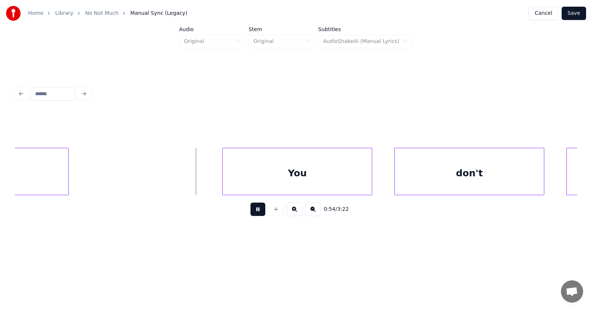
click at [255, 210] on button at bounding box center [257, 208] width 15 height 13
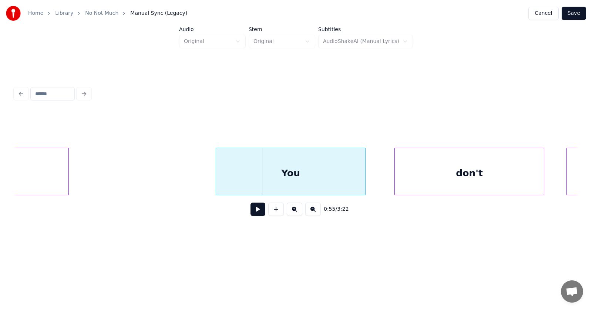
click at [293, 169] on div "You" at bounding box center [290, 173] width 149 height 50
click at [396, 175] on div "don't" at bounding box center [452, 173] width 149 height 50
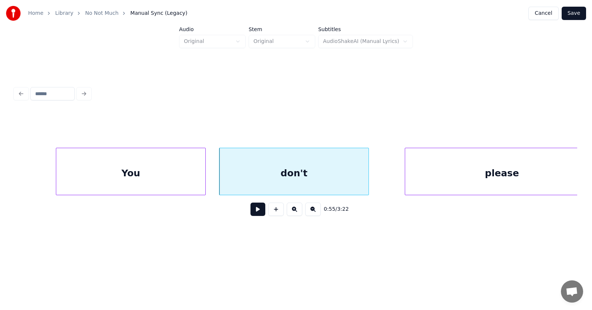
scroll to position [0, 15220]
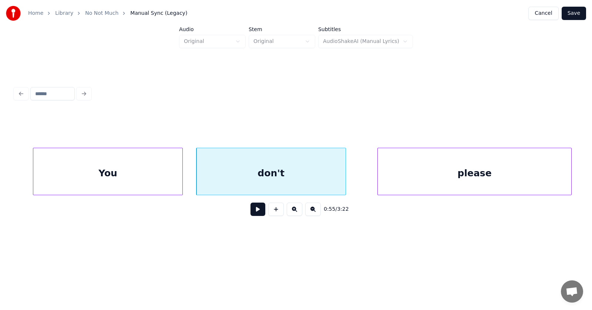
click at [432, 173] on div "please" at bounding box center [474, 173] width 193 height 50
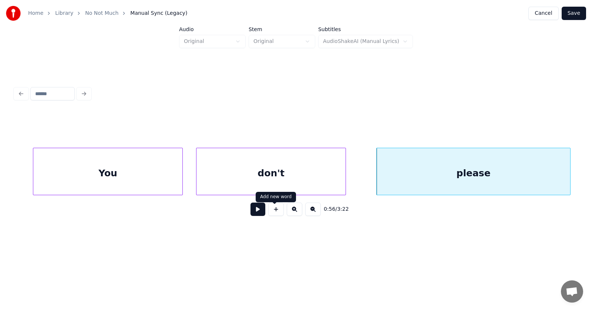
click at [257, 213] on button at bounding box center [257, 208] width 15 height 13
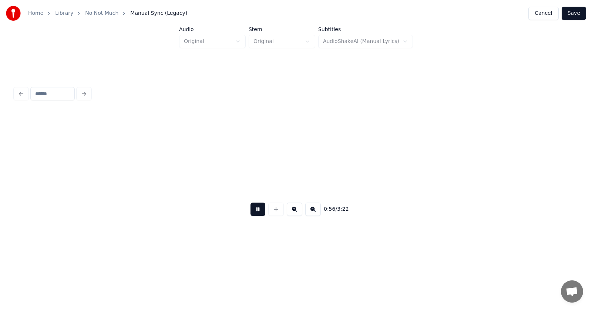
scroll to position [0, 15786]
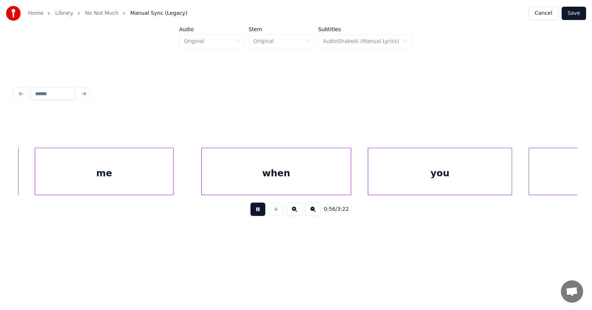
click at [257, 213] on button at bounding box center [257, 208] width 15 height 13
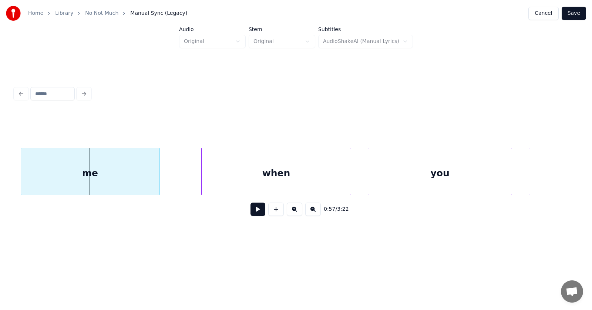
click at [117, 172] on div "me" at bounding box center [90, 173] width 138 height 50
click at [214, 176] on div "when" at bounding box center [250, 173] width 149 height 50
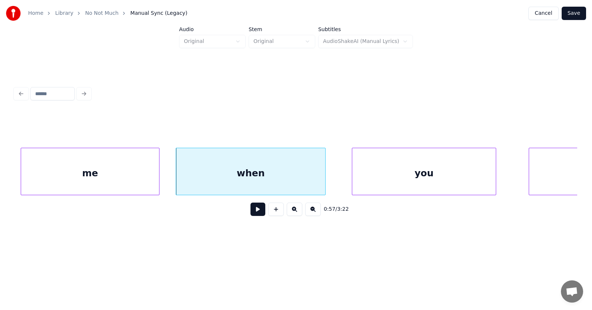
click at [403, 175] on div "you" at bounding box center [424, 173] width 144 height 50
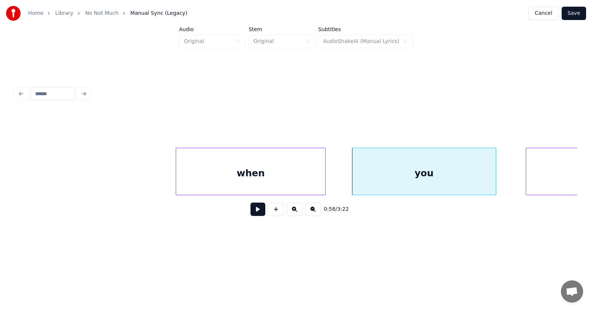
scroll to position [0, 15947]
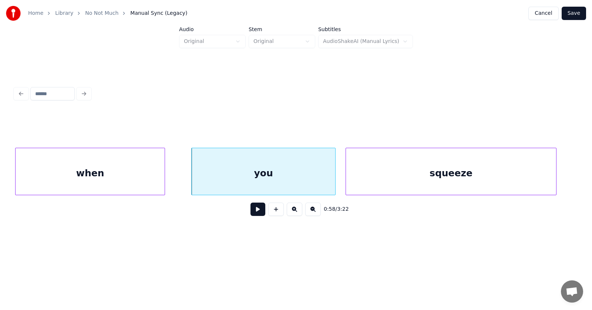
click at [520, 175] on div "squeeze" at bounding box center [451, 173] width 210 height 50
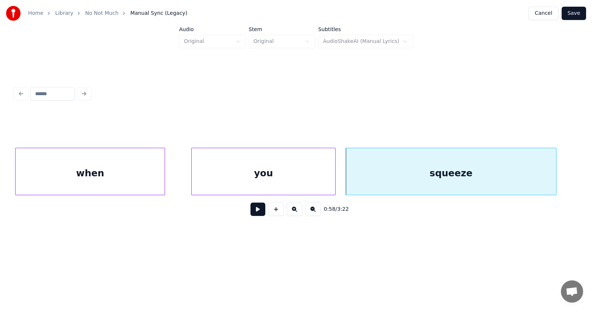
click at [257, 212] on button at bounding box center [257, 208] width 15 height 13
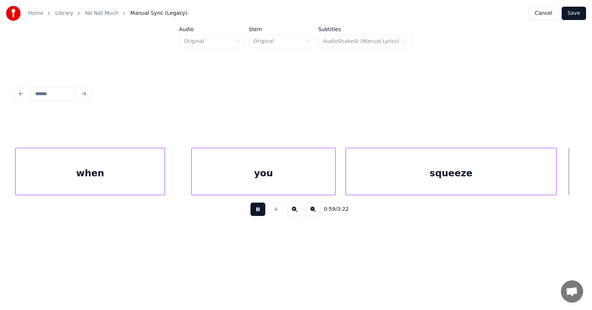
scroll to position [0, 16514]
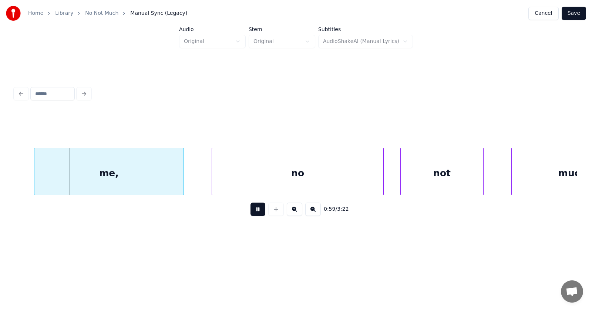
click at [257, 212] on button at bounding box center [257, 208] width 15 height 13
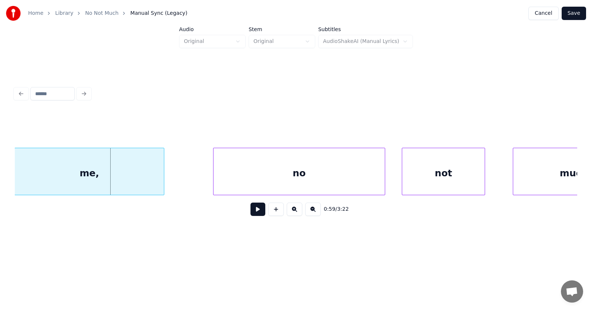
scroll to position [0, 16512]
click at [107, 172] on div "me," at bounding box center [89, 173] width 149 height 50
click at [235, 175] on div "no" at bounding box center [277, 173] width 171 height 50
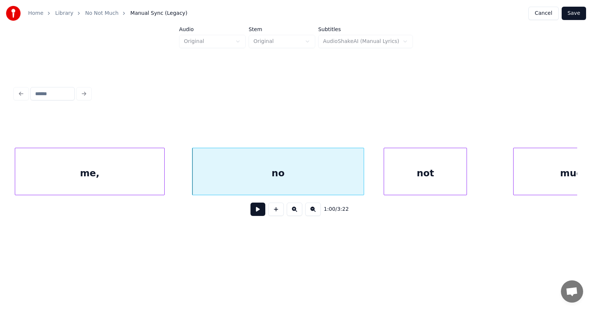
click at [427, 172] on div "not" at bounding box center [425, 173] width 82 height 50
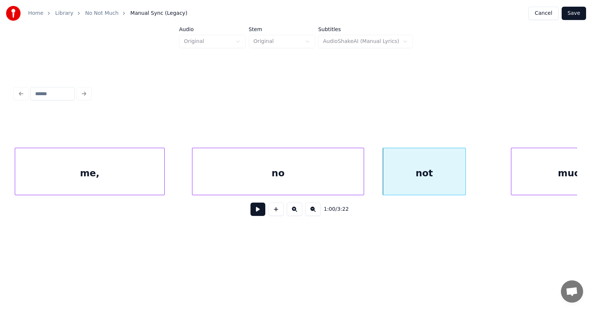
scroll to position [0, 16569]
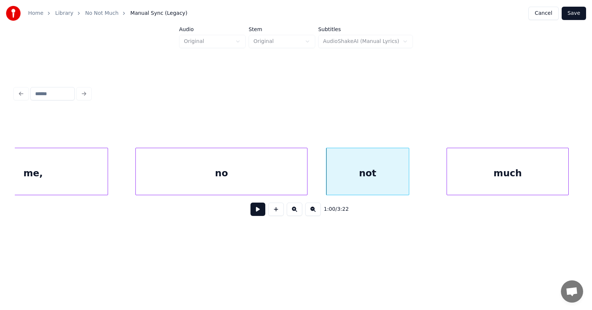
click at [541, 172] on div "much" at bounding box center [507, 173] width 121 height 50
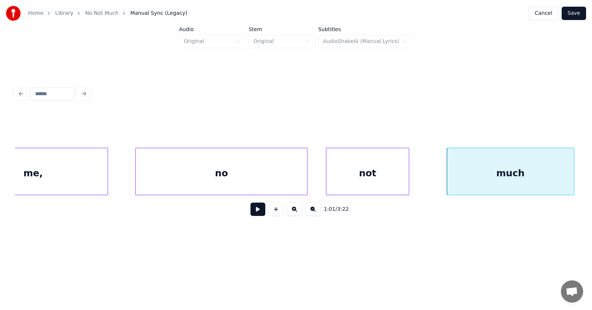
click at [574, 169] on div at bounding box center [572, 171] width 2 height 47
click at [253, 212] on button at bounding box center [257, 208] width 15 height 13
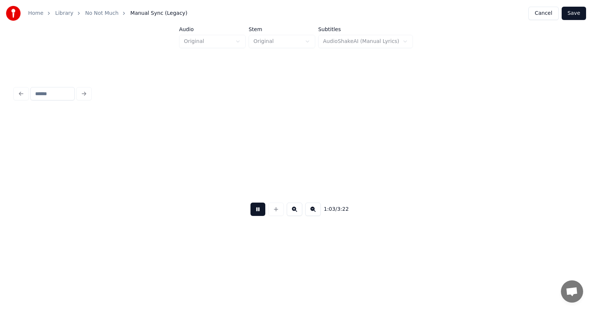
scroll to position [0, 17698]
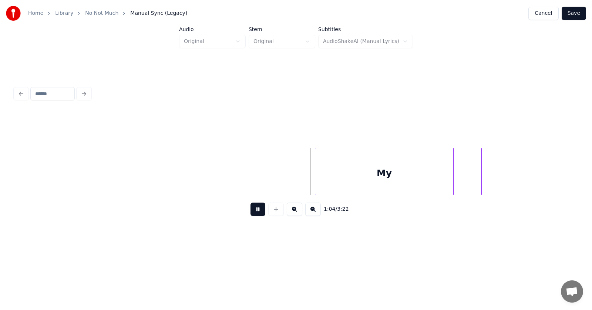
click at [253, 212] on button at bounding box center [257, 208] width 15 height 13
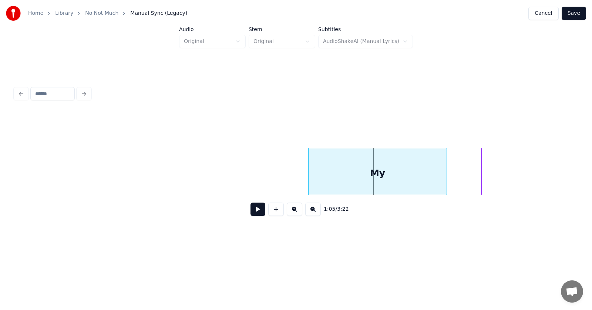
click at [339, 179] on div "My" at bounding box center [377, 173] width 138 height 50
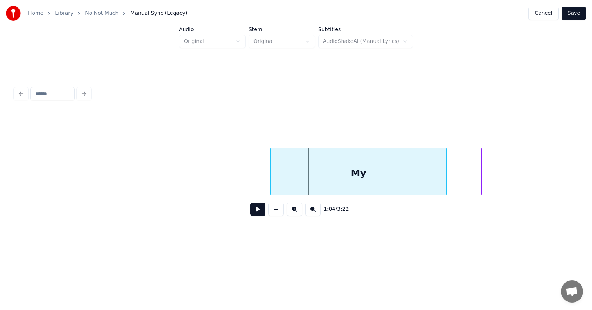
click at [271, 178] on div at bounding box center [272, 171] width 2 height 47
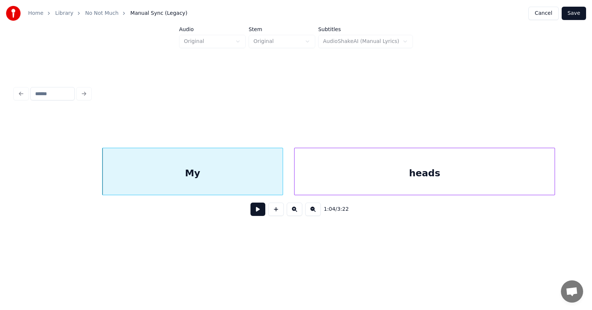
click at [484, 173] on div "heads" at bounding box center [424, 173] width 260 height 50
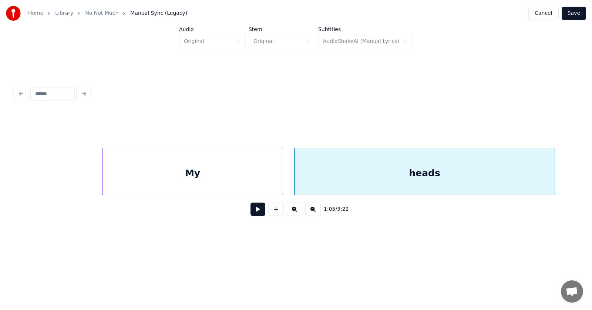
click at [233, 178] on div "My" at bounding box center [192, 173] width 180 height 50
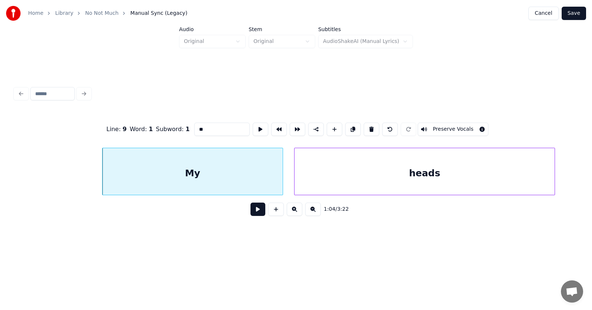
click at [252, 211] on button at bounding box center [257, 208] width 15 height 13
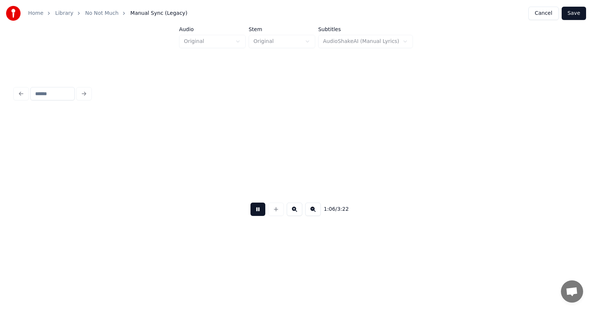
scroll to position [0, 18426]
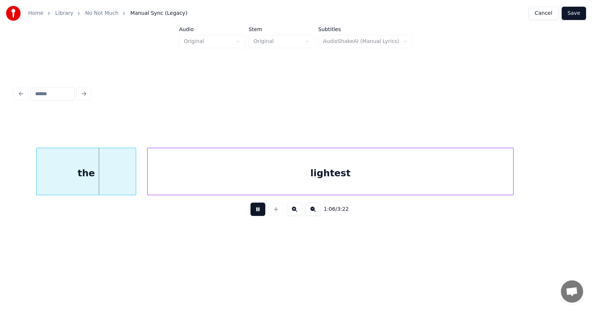
click at [252, 211] on button at bounding box center [257, 208] width 15 height 13
click at [63, 175] on div "the" at bounding box center [72, 173] width 99 height 50
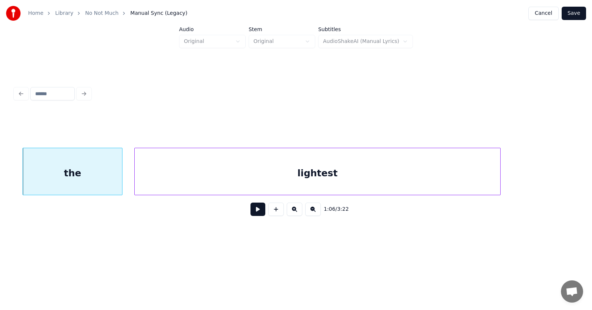
click at [178, 180] on div "lightest" at bounding box center [317, 173] width 365 height 50
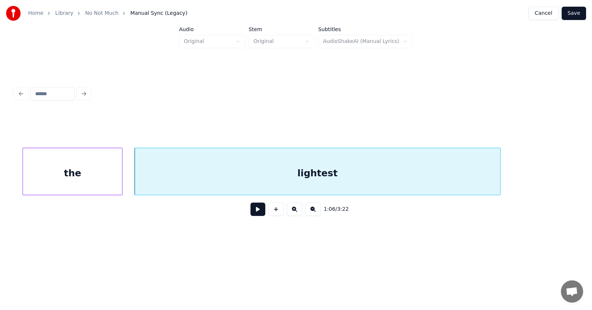
click at [251, 212] on button at bounding box center [257, 208] width 15 height 13
click at [252, 212] on button at bounding box center [257, 208] width 15 height 13
click at [519, 177] on div at bounding box center [518, 171] width 2 height 47
click at [258, 212] on button at bounding box center [257, 208] width 15 height 13
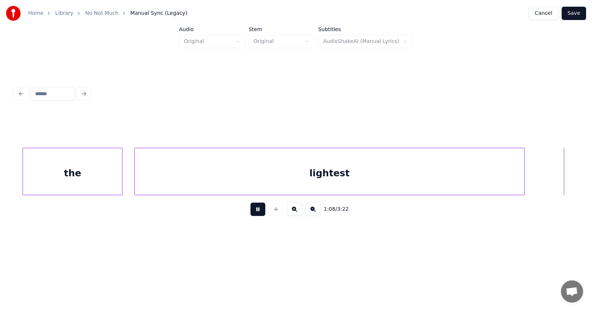
scroll to position [0, 18990]
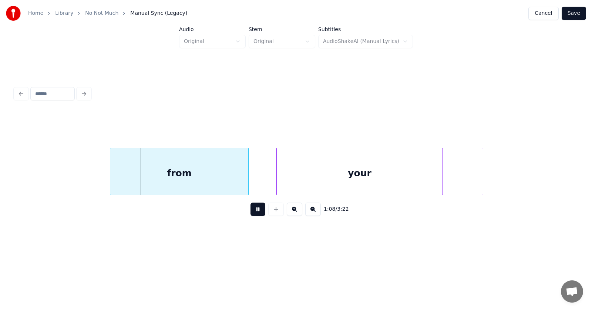
click at [258, 212] on button at bounding box center [257, 208] width 15 height 13
click at [181, 179] on div "from" at bounding box center [168, 173] width 138 height 50
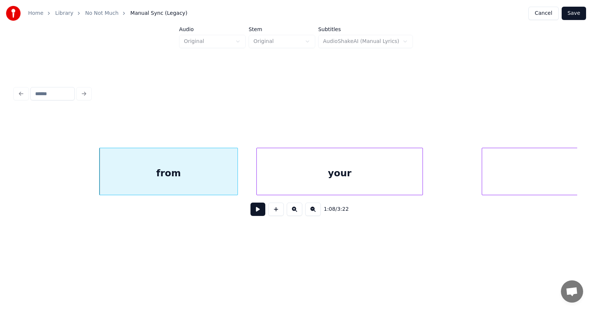
click at [296, 178] on div "your" at bounding box center [340, 173] width 166 height 50
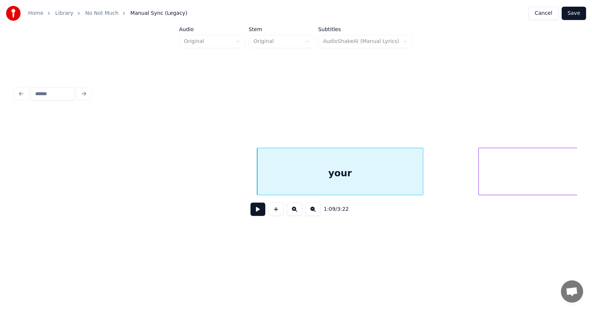
scroll to position [0, 19259]
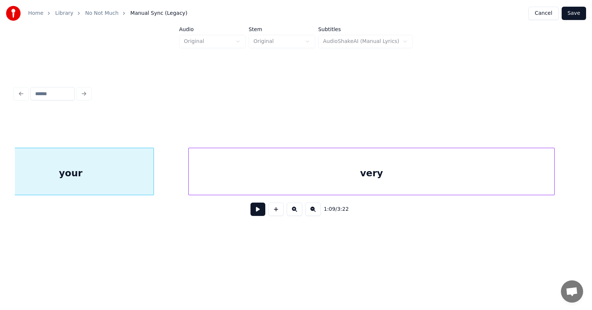
click at [476, 172] on div "very" at bounding box center [371, 173] width 365 height 50
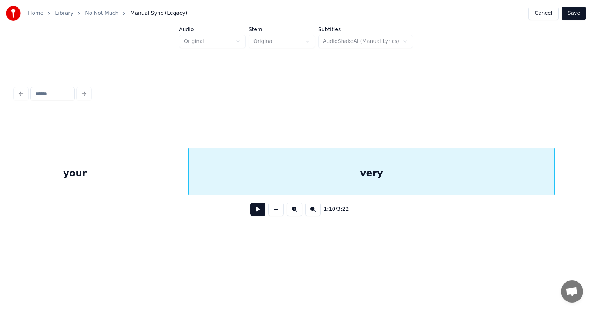
click at [162, 171] on div at bounding box center [161, 171] width 2 height 47
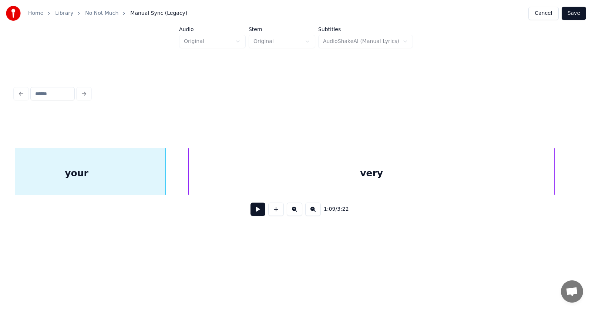
scroll to position [0, 19232]
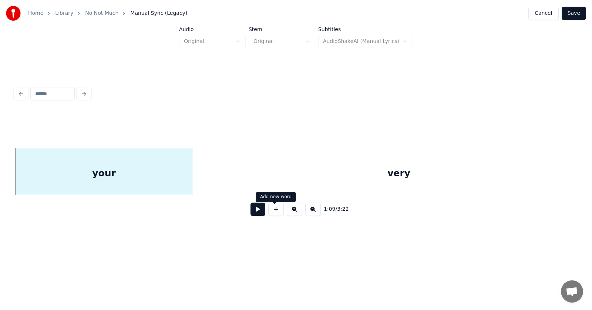
click at [256, 212] on button at bounding box center [257, 208] width 15 height 13
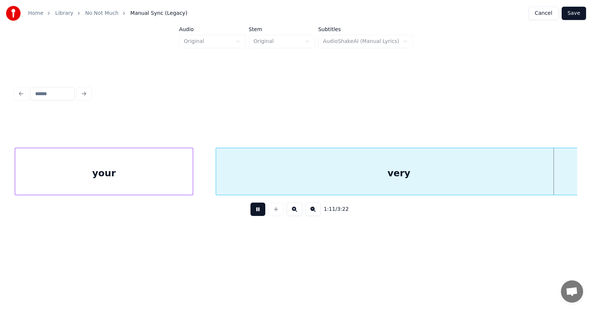
scroll to position [0, 19799]
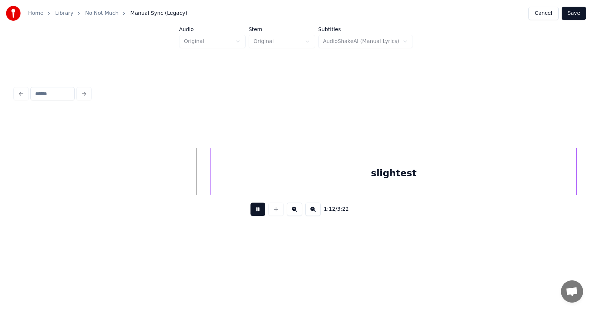
click at [256, 212] on button at bounding box center [257, 208] width 15 height 13
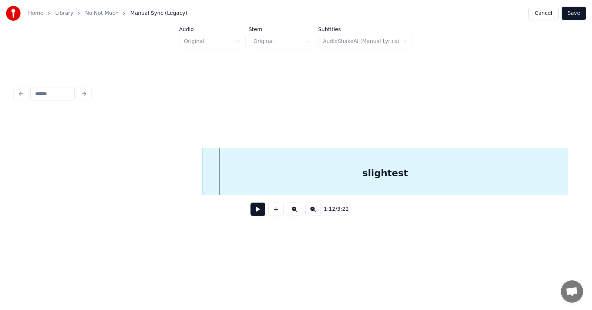
click at [263, 168] on div "slightest" at bounding box center [384, 173] width 365 height 50
click at [177, 175] on div at bounding box center [178, 171] width 2 height 47
click at [250, 211] on button at bounding box center [257, 208] width 15 height 13
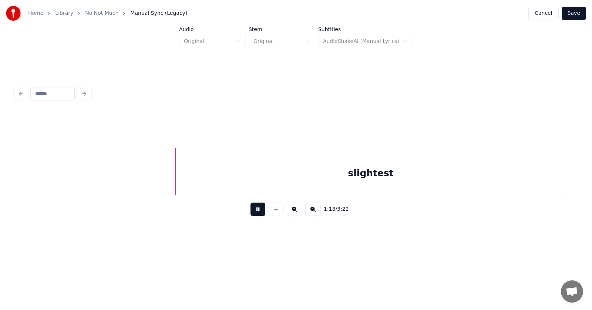
scroll to position [0, 20365]
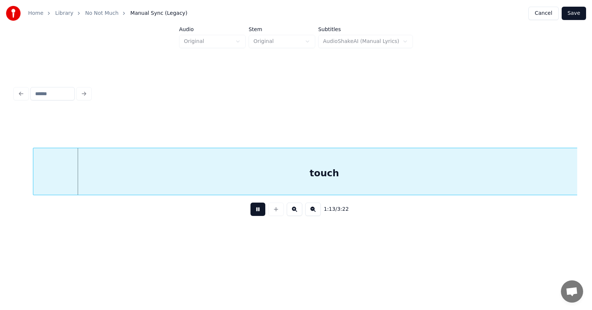
click at [250, 211] on button at bounding box center [257, 208] width 15 height 13
click at [210, 173] on div "touch" at bounding box center [307, 173] width 582 height 50
click at [219, 176] on div "touch" at bounding box center [306, 173] width 582 height 50
click at [250, 212] on button at bounding box center [257, 208] width 15 height 13
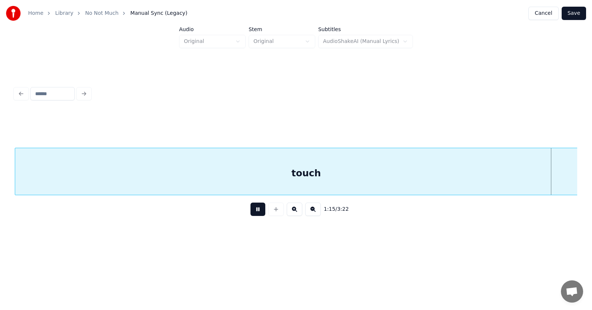
scroll to position [0, 20930]
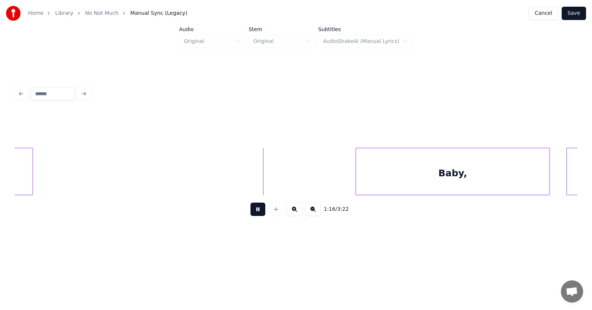
click at [250, 212] on button at bounding box center [257, 208] width 15 height 13
click at [411, 162] on div "Baby," at bounding box center [443, 173] width 193 height 50
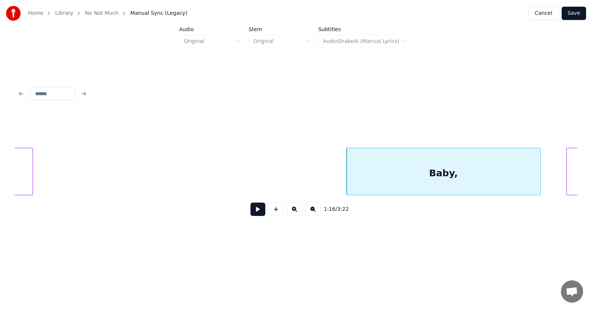
click at [250, 211] on button at bounding box center [257, 208] width 15 height 13
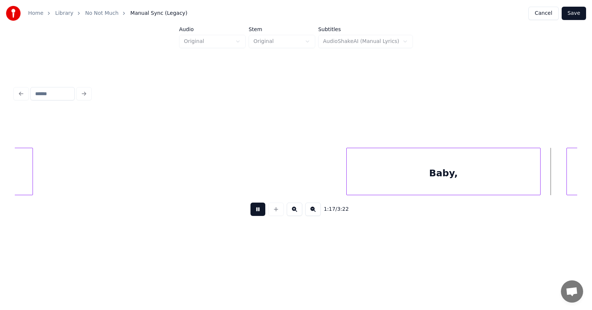
click at [250, 211] on button at bounding box center [257, 208] width 15 height 13
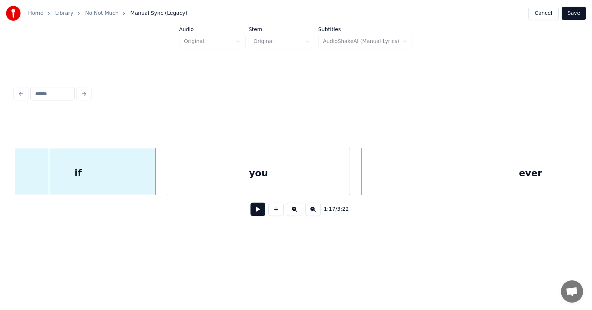
scroll to position [0, 21336]
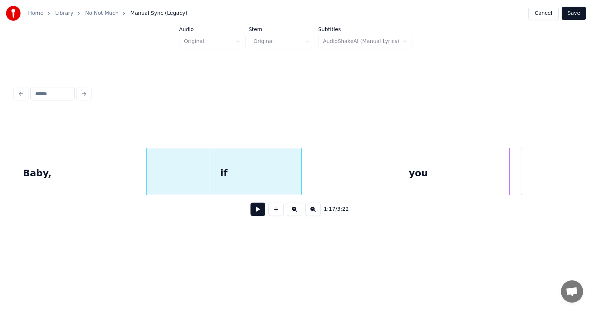
click at [205, 180] on div "if" at bounding box center [223, 173] width 155 height 50
click at [340, 180] on div "you" at bounding box center [404, 173] width 182 height 50
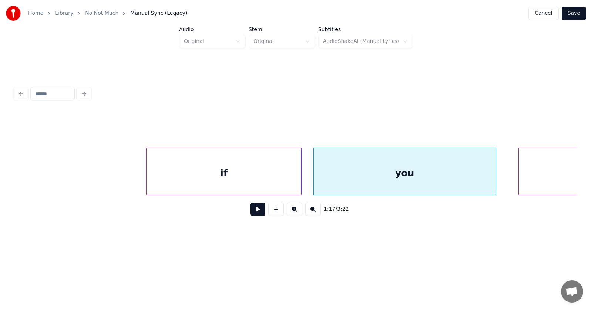
scroll to position [0, 21617]
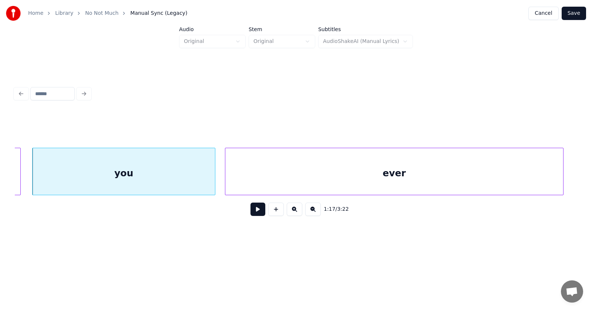
click at [522, 170] on div "ever" at bounding box center [394, 173] width 338 height 50
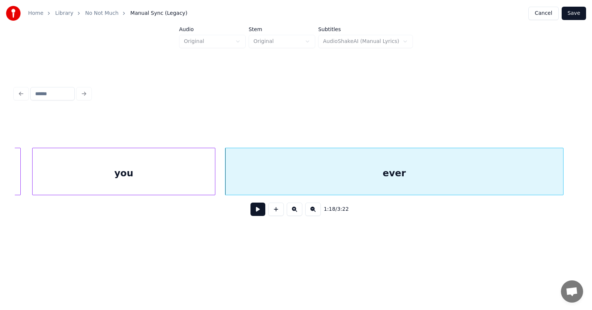
click at [253, 212] on button at bounding box center [257, 208] width 15 height 13
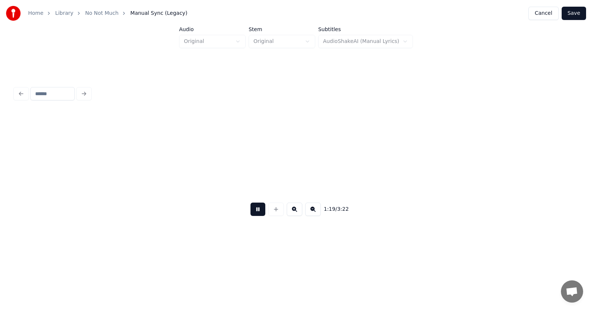
scroll to position [0, 22180]
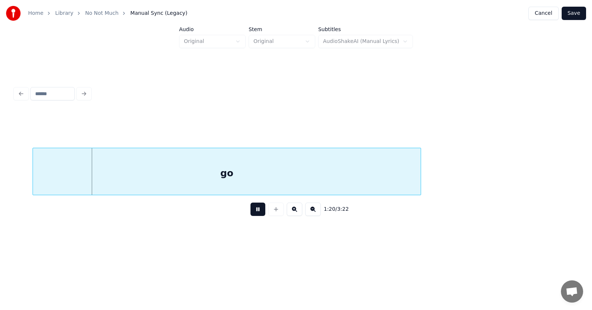
click at [253, 212] on button at bounding box center [257, 208] width 15 height 13
click at [216, 176] on div "go" at bounding box center [213, 173] width 388 height 50
click at [256, 210] on button at bounding box center [257, 208] width 15 height 13
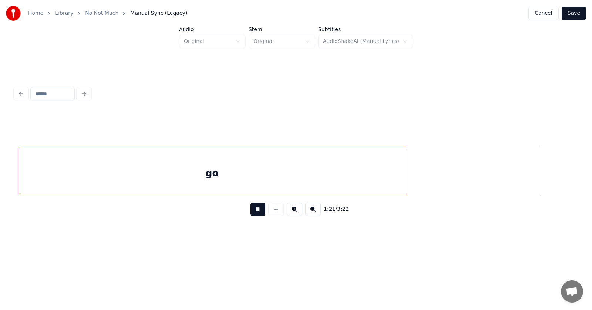
scroll to position [0, 22742]
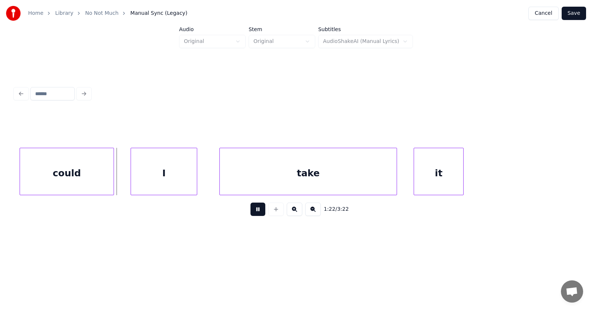
click at [256, 210] on button at bounding box center [257, 208] width 15 height 13
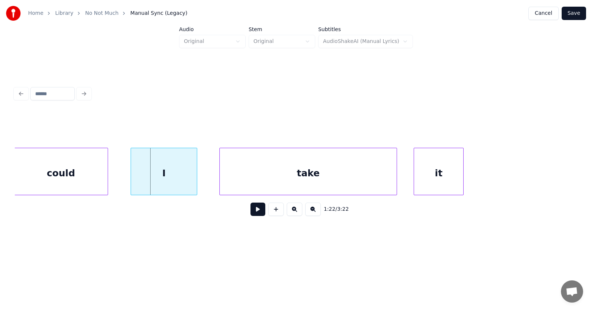
scroll to position [0, 22741]
click at [72, 172] on div "could" at bounding box center [62, 173] width 94 height 50
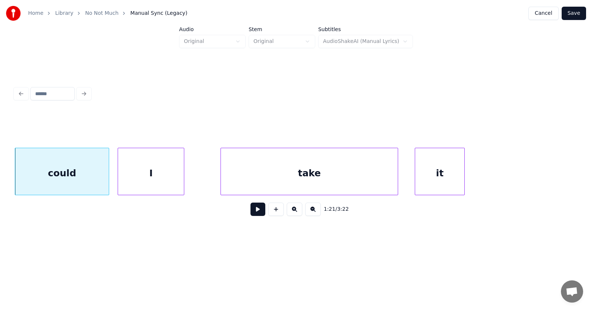
click at [148, 181] on div "I" at bounding box center [151, 173] width 66 height 50
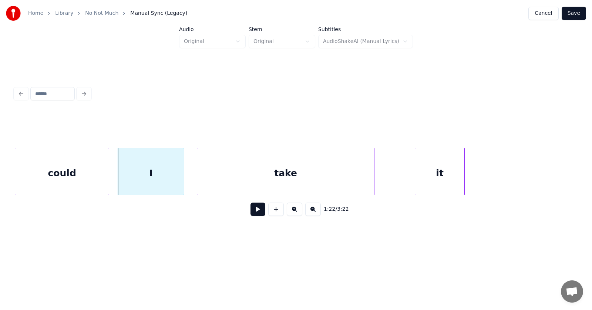
click at [227, 181] on div "take" at bounding box center [285, 173] width 177 height 50
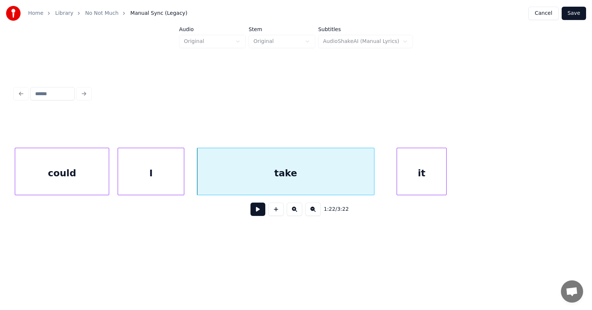
click at [407, 180] on div "it" at bounding box center [421, 173] width 49 height 50
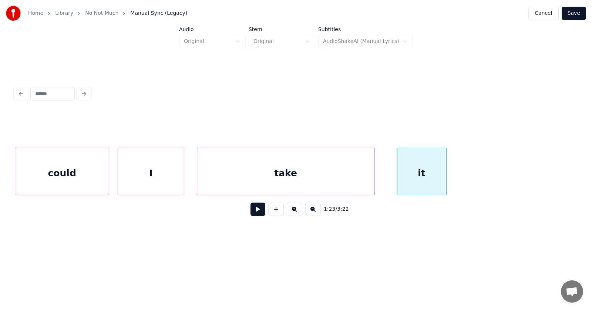
click at [250, 212] on button at bounding box center [257, 208] width 15 height 13
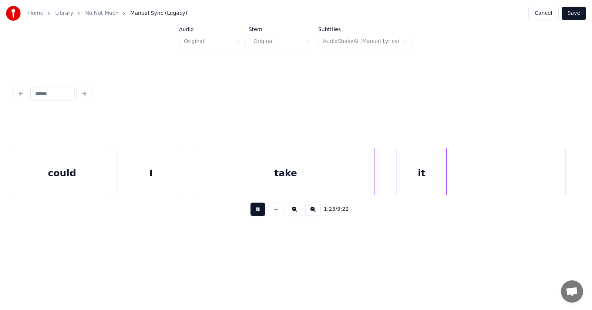
scroll to position [0, 23304]
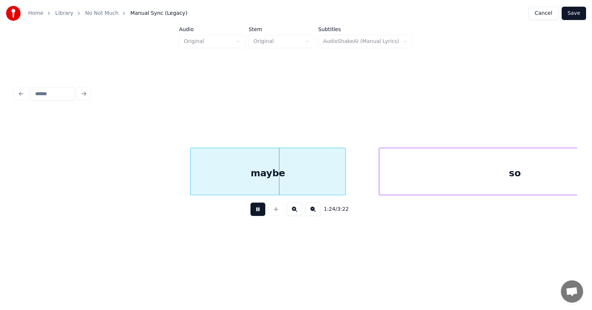
click at [250, 212] on button at bounding box center [257, 208] width 15 height 13
click at [249, 170] on div "maybe" at bounding box center [256, 173] width 155 height 50
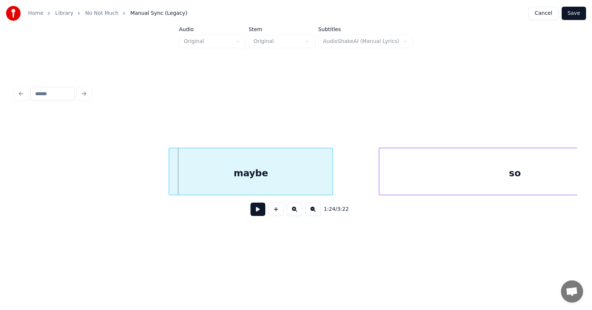
click at [169, 173] on div at bounding box center [170, 171] width 2 height 47
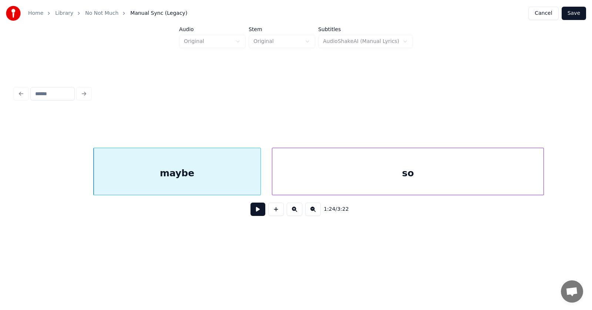
click at [382, 178] on div "so" at bounding box center [407, 173] width 271 height 50
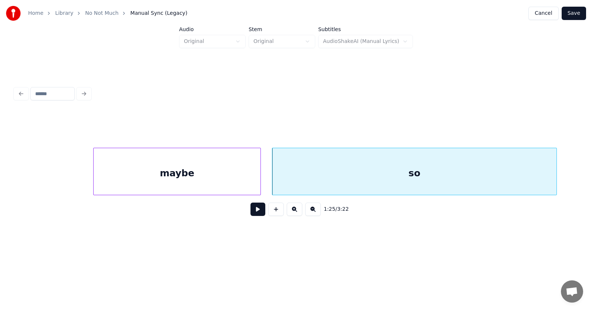
click at [556, 169] on div at bounding box center [555, 171] width 2 height 47
click at [257, 209] on button at bounding box center [257, 208] width 15 height 13
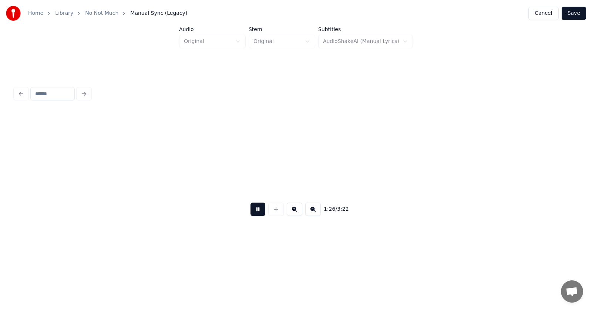
scroll to position [0, 23939]
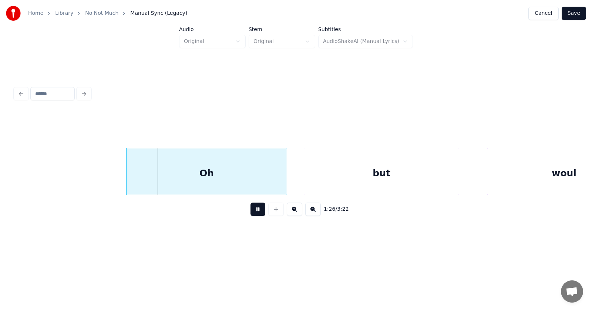
click at [257, 209] on button at bounding box center [257, 208] width 15 height 13
click at [203, 166] on div "Oh" at bounding box center [198, 173] width 160 height 50
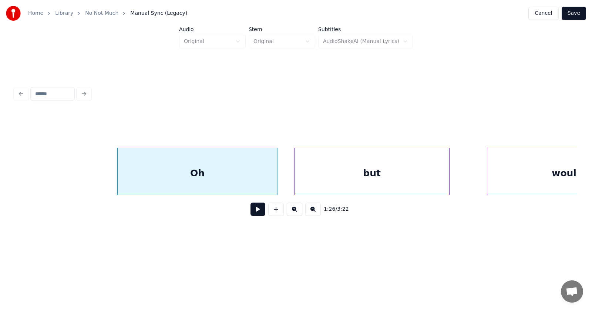
click at [338, 171] on div "but" at bounding box center [371, 173] width 155 height 50
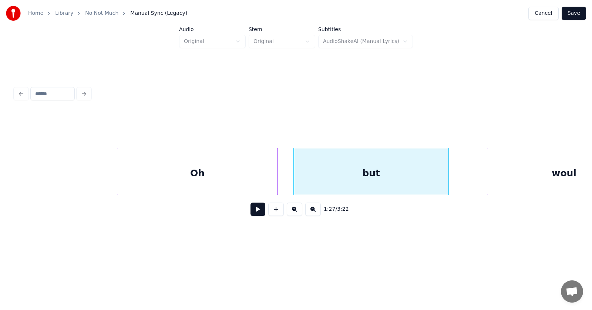
scroll to position [0, 24008]
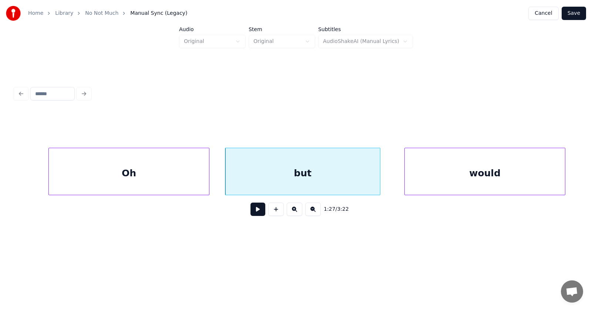
click at [481, 172] on div "would" at bounding box center [485, 173] width 160 height 50
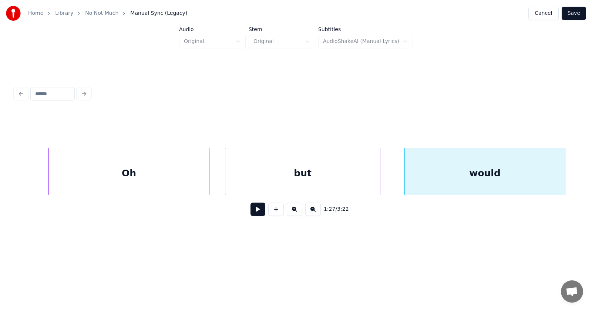
click at [255, 213] on button at bounding box center [257, 208] width 15 height 13
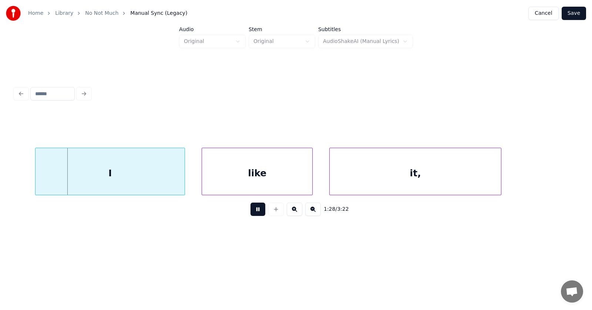
click at [255, 213] on button at bounding box center [257, 208] width 15 height 13
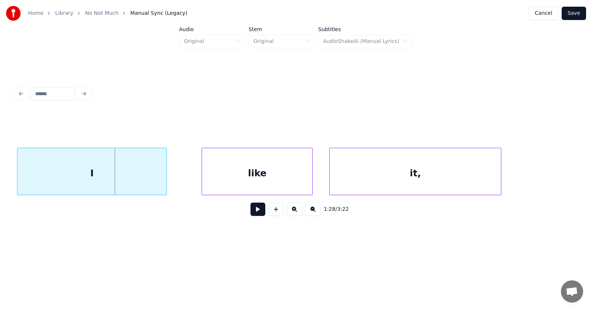
click at [116, 182] on div "I" at bounding box center [91, 173] width 149 height 50
click at [233, 184] on div "like" at bounding box center [238, 173] width 110 height 50
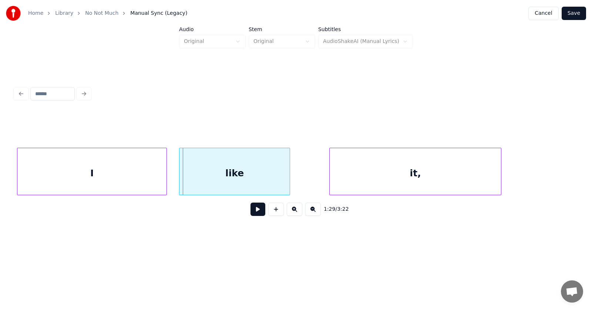
click at [227, 184] on div "like" at bounding box center [234, 173] width 110 height 50
click at [343, 180] on div "it," at bounding box center [400, 173] width 171 height 50
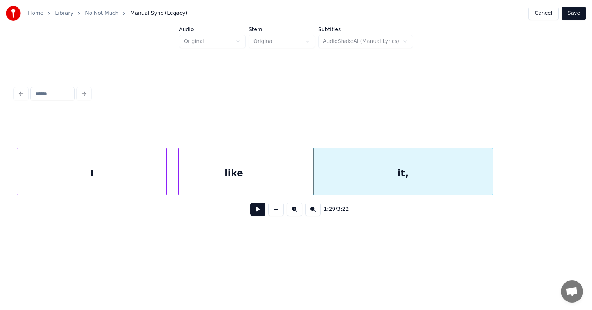
click at [493, 170] on div at bounding box center [491, 171] width 2 height 47
click at [253, 213] on button at bounding box center [257, 208] width 15 height 13
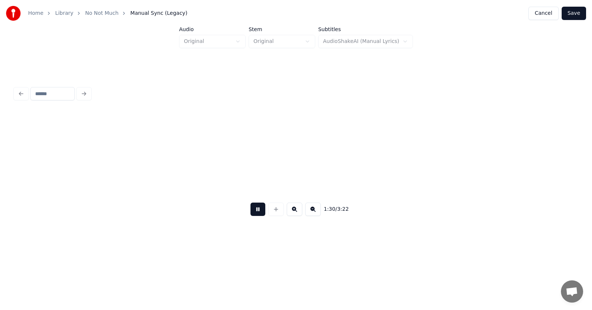
scroll to position [0, 25137]
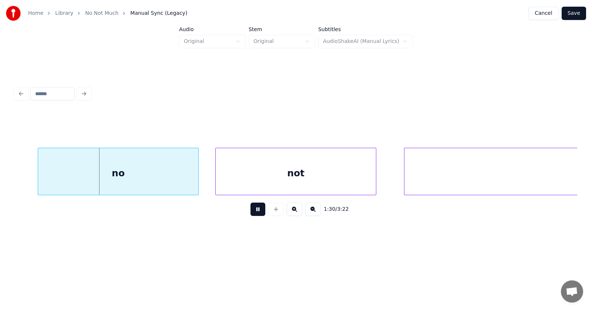
click at [253, 212] on button at bounding box center [257, 208] width 15 height 13
click at [138, 180] on div "no" at bounding box center [108, 173] width 160 height 50
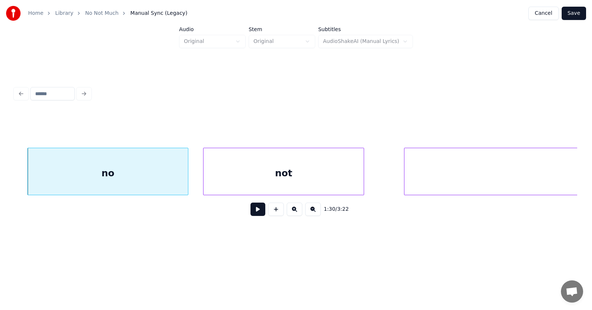
click at [247, 176] on div "not" at bounding box center [283, 173] width 160 height 50
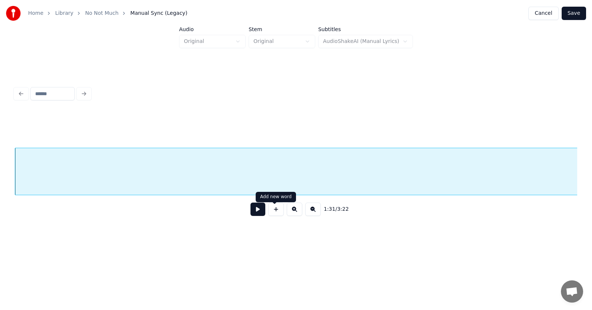
click at [254, 211] on button at bounding box center [257, 208] width 15 height 13
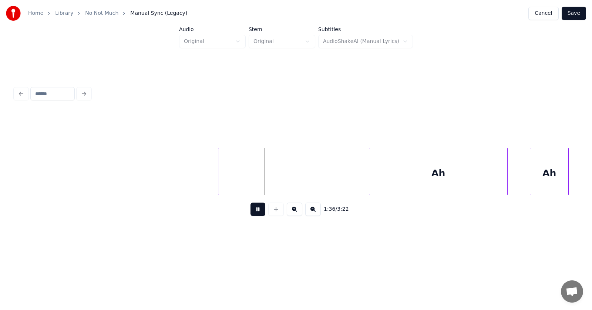
click at [254, 211] on button at bounding box center [257, 208] width 15 height 13
click at [229, 174] on div at bounding box center [227, 171] width 2 height 47
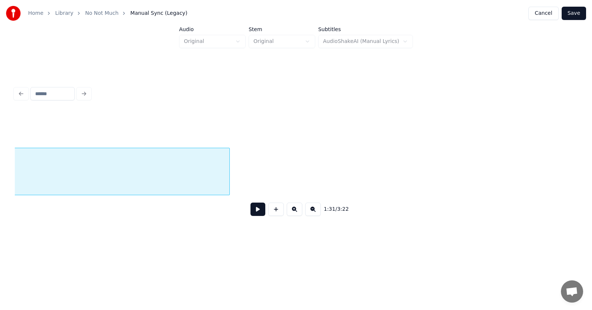
scroll to position [0, 25510]
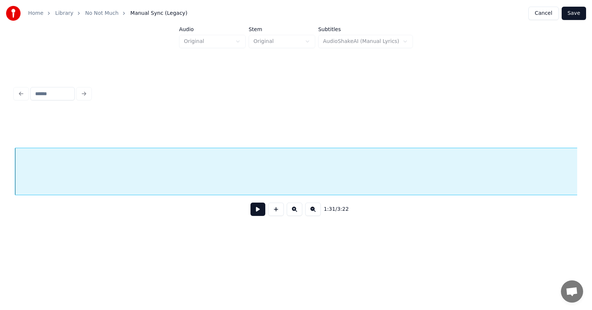
click at [256, 213] on button at bounding box center [257, 208] width 15 height 13
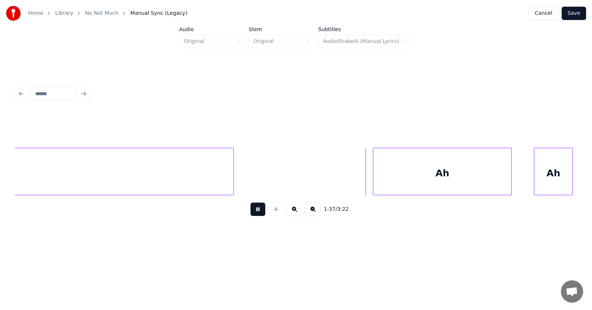
click at [256, 213] on button at bounding box center [257, 208] width 15 height 13
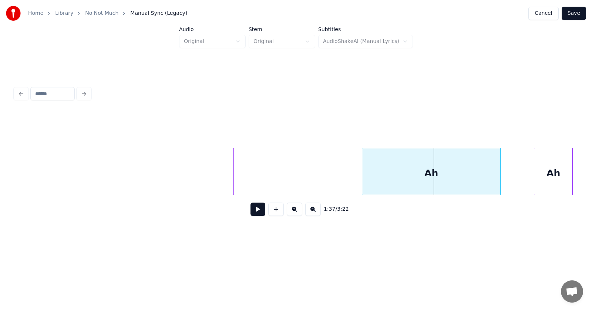
click at [387, 175] on div "Ah" at bounding box center [431, 173] width 138 height 50
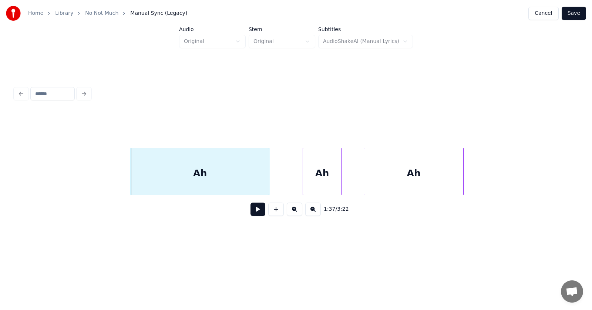
scroll to position [0, 26908]
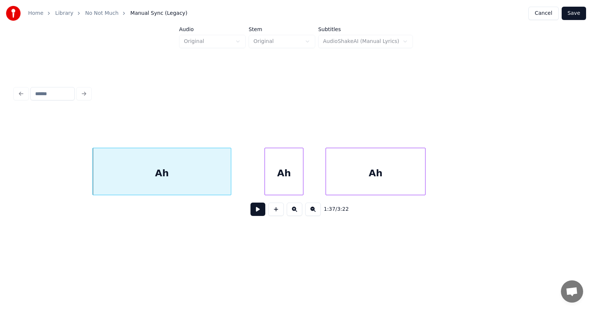
click at [196, 170] on div "Ah" at bounding box center [162, 173] width 138 height 50
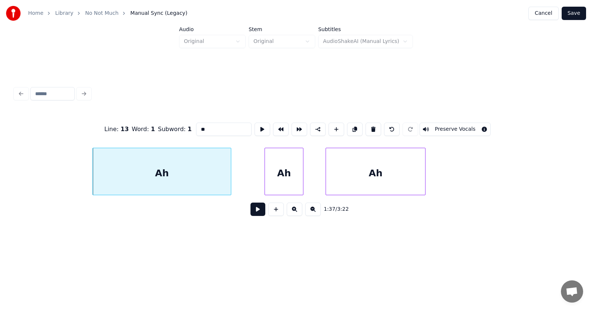
click at [252, 209] on button at bounding box center [257, 208] width 15 height 13
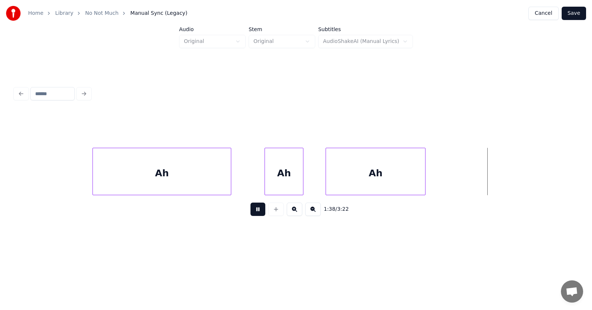
click at [252, 209] on button at bounding box center [257, 208] width 15 height 13
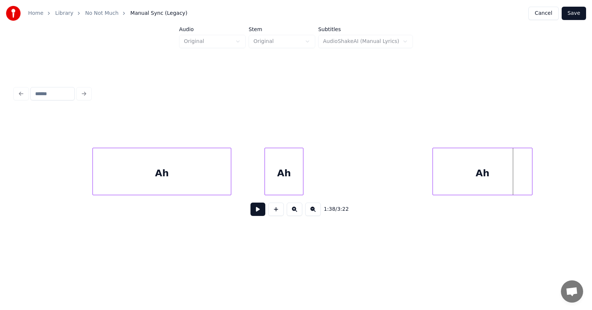
click at [466, 175] on div "Ah" at bounding box center [482, 173] width 99 height 50
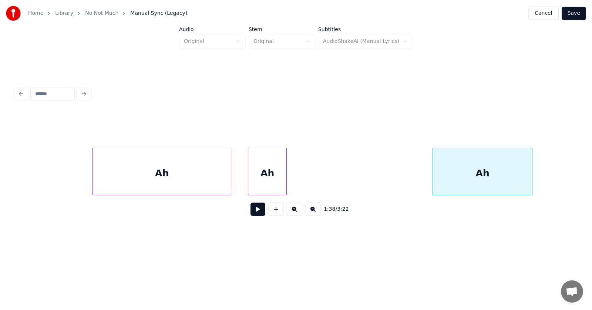
click at [255, 173] on div "Ah" at bounding box center [267, 173] width 38 height 50
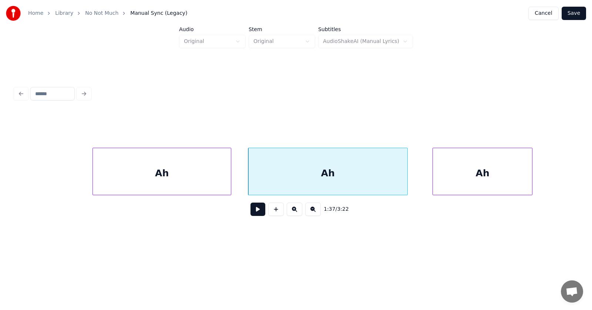
click at [407, 169] on div at bounding box center [406, 171] width 2 height 47
click at [236, 171] on div at bounding box center [237, 171] width 2 height 47
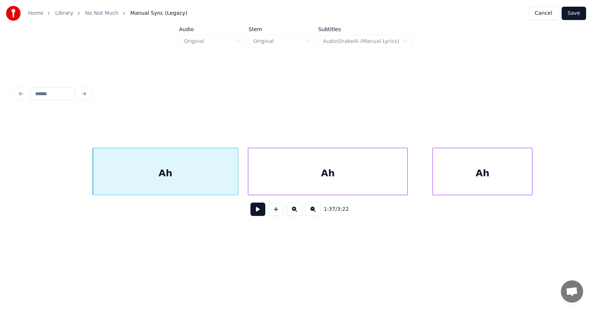
click at [461, 175] on div "Ah" at bounding box center [482, 173] width 99 height 50
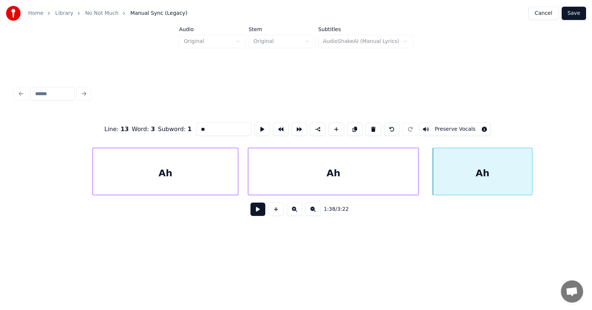
click at [416, 173] on div at bounding box center [417, 171] width 2 height 47
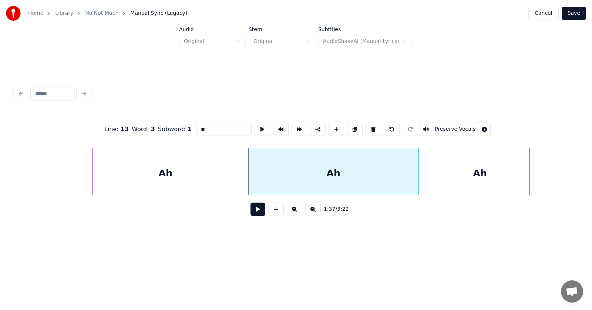
click at [487, 172] on div "Ah" at bounding box center [479, 173] width 99 height 50
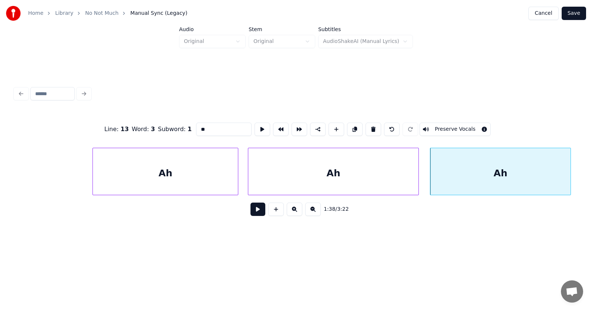
click at [569, 168] on div at bounding box center [569, 171] width 2 height 47
click at [493, 180] on div "Ah" at bounding box center [500, 173] width 140 height 50
click at [254, 127] on button at bounding box center [262, 128] width 16 height 13
click at [179, 166] on div "Ah" at bounding box center [165, 173] width 145 height 50
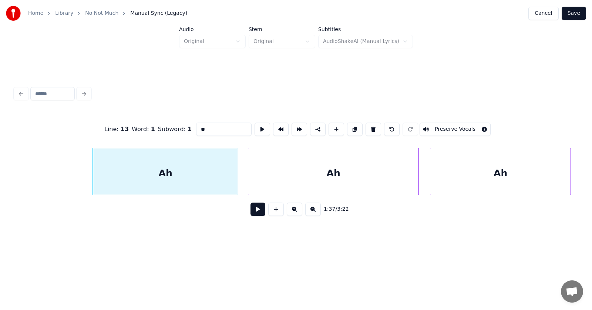
click at [250, 211] on button at bounding box center [257, 208] width 15 height 13
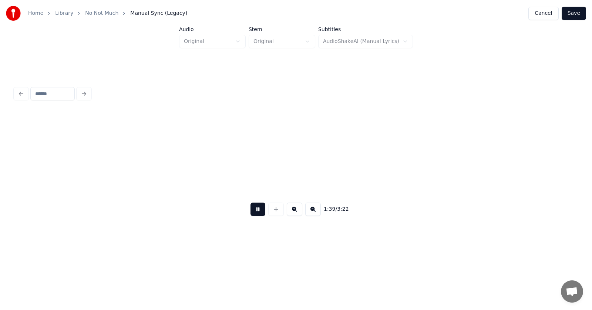
scroll to position [0, 27474]
click at [250, 211] on button at bounding box center [257, 208] width 15 height 13
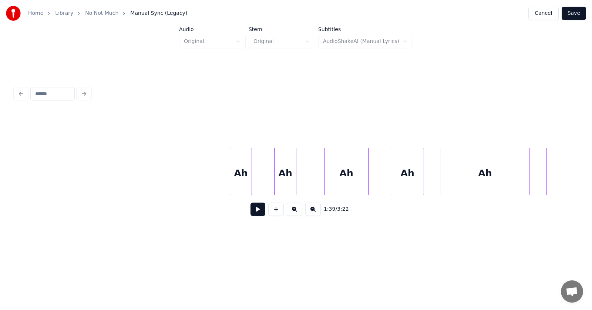
scroll to position [0, 27893]
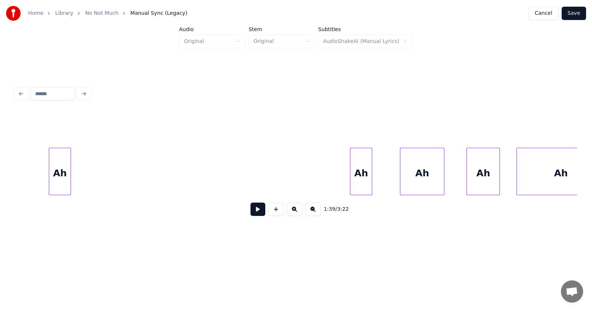
click at [49, 162] on div "Ah" at bounding box center [59, 173] width 21 height 50
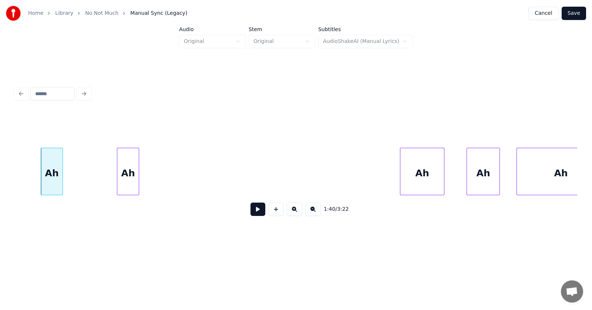
click at [122, 170] on div "Ah" at bounding box center [127, 173] width 21 height 50
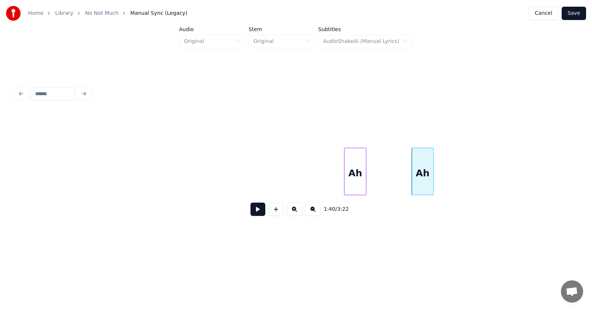
scroll to position [0, 27628]
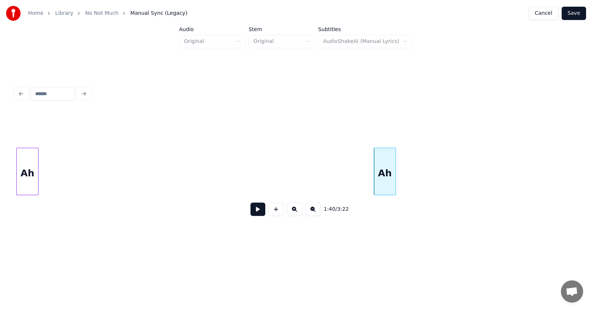
click at [30, 163] on div "Ah" at bounding box center [27, 173] width 21 height 50
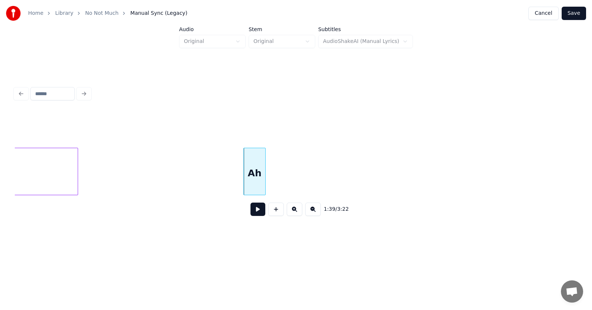
scroll to position [0, 27249]
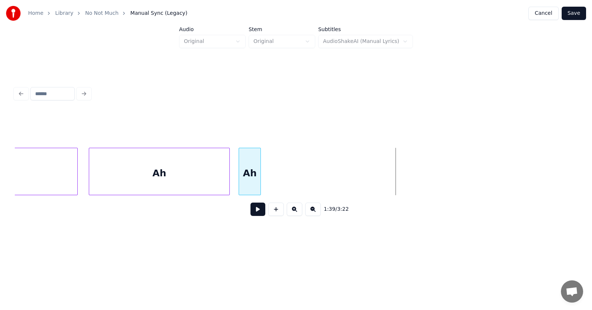
click at [249, 177] on div "Ah" at bounding box center [249, 173] width 21 height 50
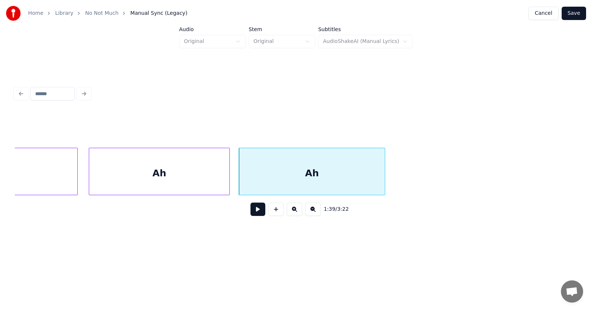
click at [385, 175] on div at bounding box center [383, 171] width 2 height 47
click at [315, 173] on div "Ah" at bounding box center [313, 173] width 148 height 50
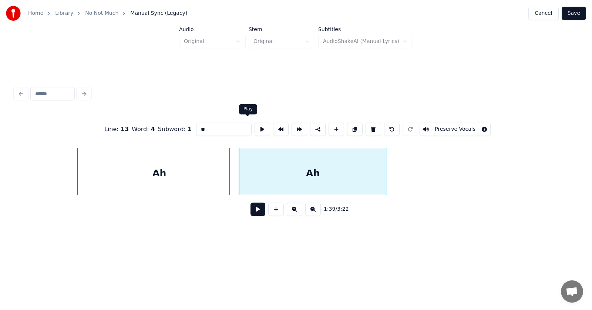
click at [254, 127] on button at bounding box center [262, 128] width 16 height 13
click at [184, 169] on div "Ah" at bounding box center [159, 173] width 140 height 50
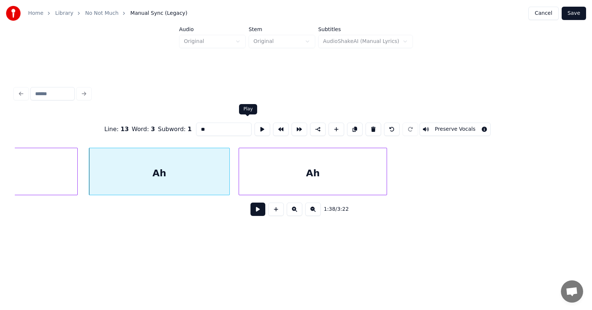
click at [254, 124] on button at bounding box center [262, 128] width 16 height 13
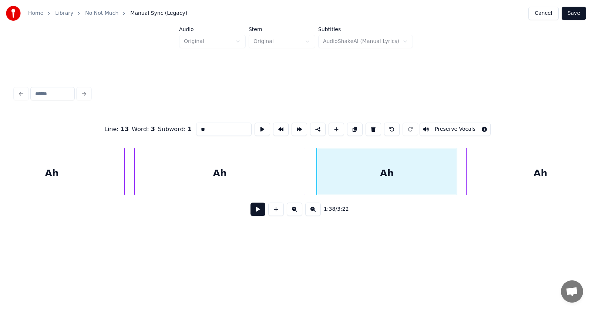
click at [84, 174] on div "Ah" at bounding box center [51, 173] width 145 height 50
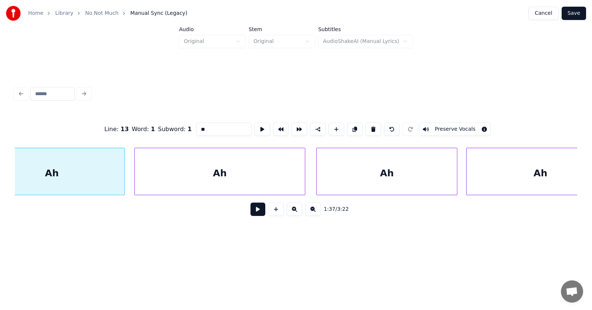
scroll to position [0, 26985]
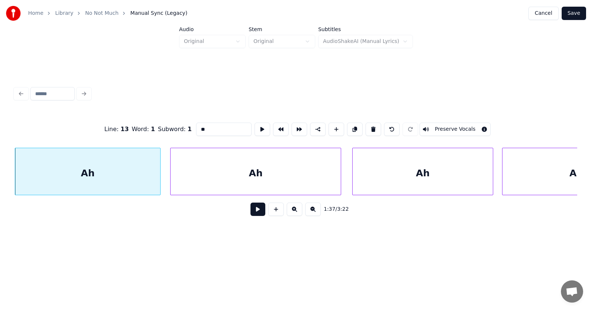
click at [250, 213] on button at bounding box center [257, 208] width 15 height 13
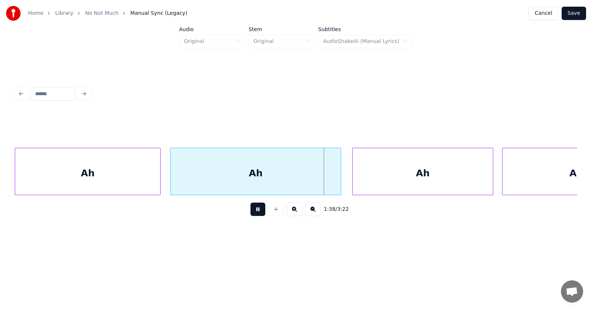
click at [250, 213] on button at bounding box center [257, 208] width 15 height 13
click at [254, 212] on button at bounding box center [257, 208] width 15 height 13
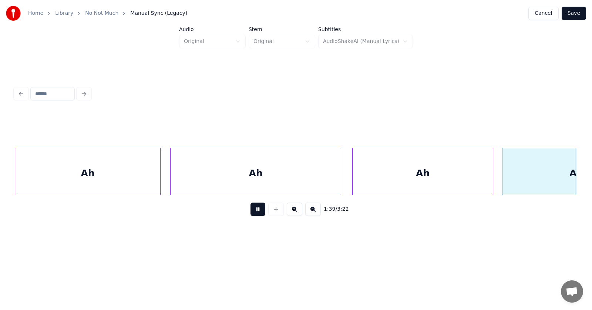
scroll to position [0, 27551]
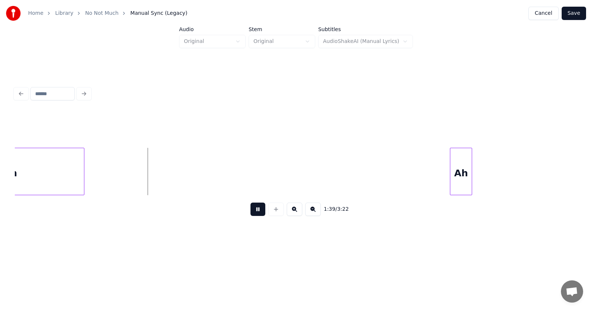
click at [254, 212] on button at bounding box center [257, 208] width 15 height 13
click at [104, 187] on div "Ah" at bounding box center [104, 173] width 21 height 50
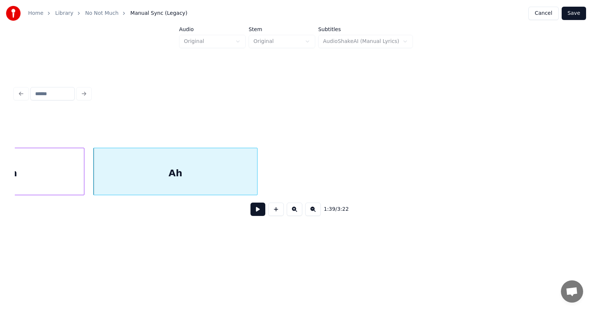
click at [257, 179] on div at bounding box center [256, 171] width 2 height 47
click at [256, 206] on button at bounding box center [257, 208] width 15 height 13
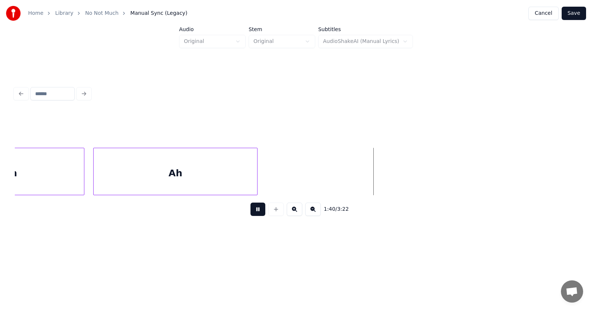
click at [256, 206] on button at bounding box center [257, 208] width 15 height 13
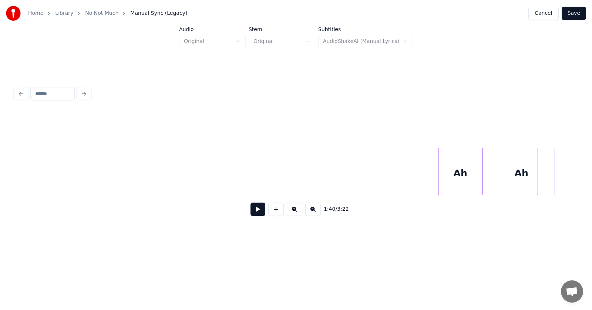
scroll to position [0, 27931]
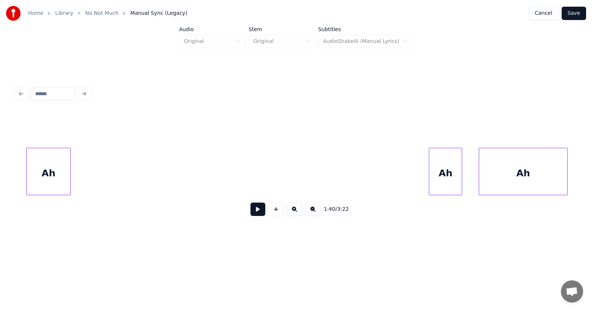
click at [46, 163] on div "Ah" at bounding box center [49, 173] width 44 height 50
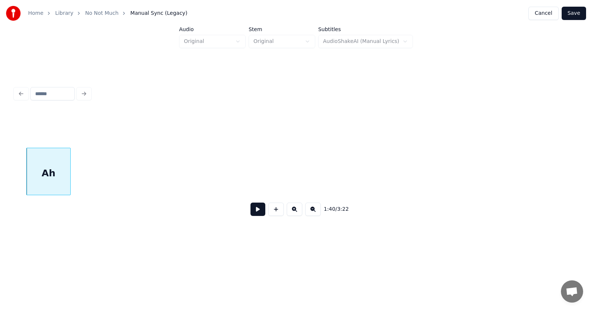
scroll to position [0, 27628]
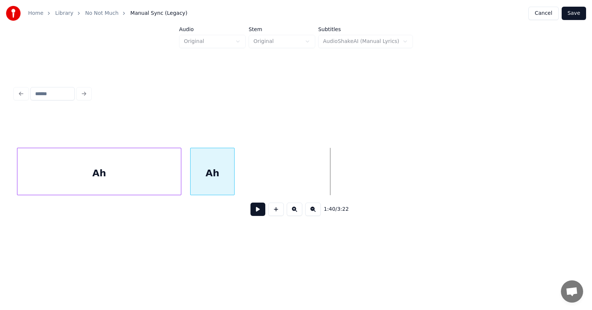
click at [208, 175] on div "Ah" at bounding box center [212, 173] width 44 height 50
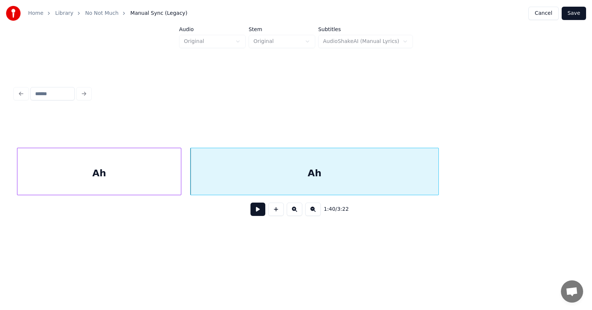
click at [436, 176] on div at bounding box center [437, 171] width 2 height 47
click at [324, 169] on div "Ah" at bounding box center [314, 173] width 248 height 50
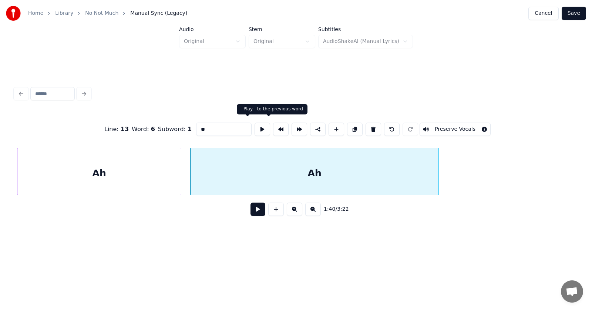
click at [254, 125] on button at bounding box center [262, 128] width 16 height 13
click at [203, 129] on input "**" at bounding box center [223, 128] width 55 height 13
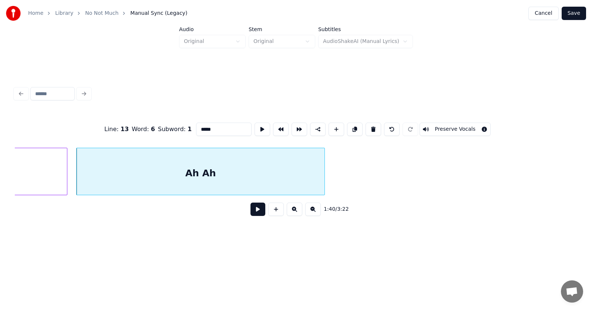
scroll to position [0, 27855]
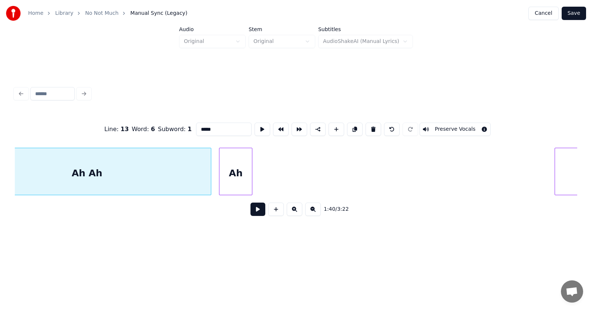
click at [228, 195] on div "Ah Ah Ah Ah" at bounding box center [296, 171] width 562 height 47
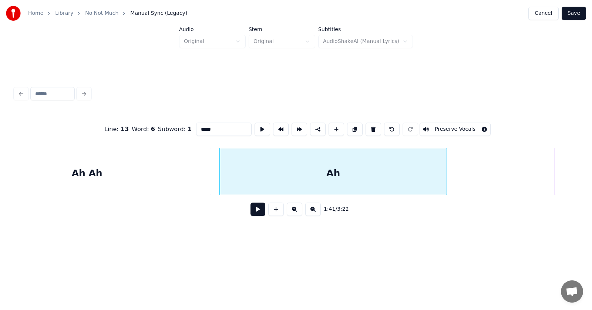
click at [445, 176] on div at bounding box center [445, 171] width 2 height 47
type input "*****"
click at [250, 211] on button at bounding box center [257, 208] width 15 height 13
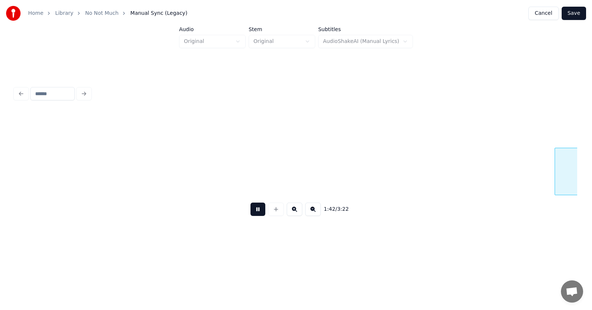
scroll to position [0, 28417]
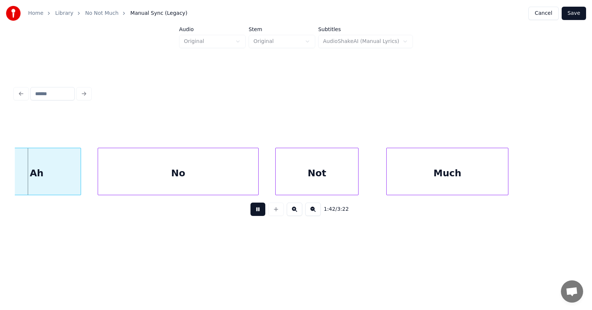
click at [250, 211] on button at bounding box center [257, 208] width 15 height 13
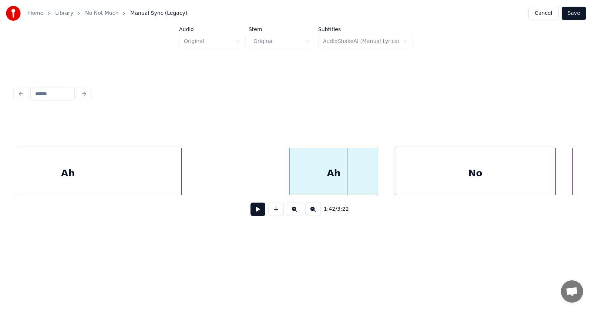
scroll to position [0, 28045]
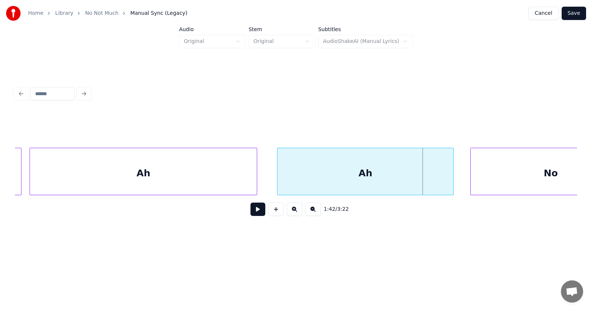
click at [278, 182] on div at bounding box center [278, 171] width 2 height 47
click at [263, 177] on div at bounding box center [262, 171] width 2 height 47
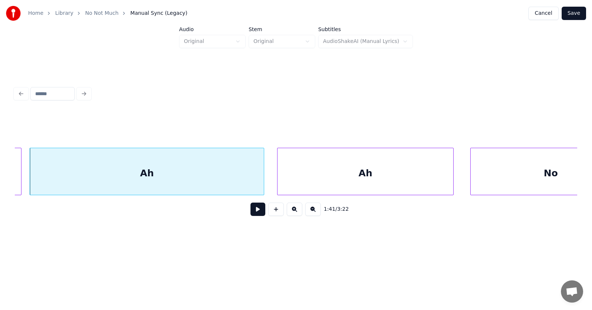
click at [199, 172] on div "Ah" at bounding box center [147, 173] width 234 height 50
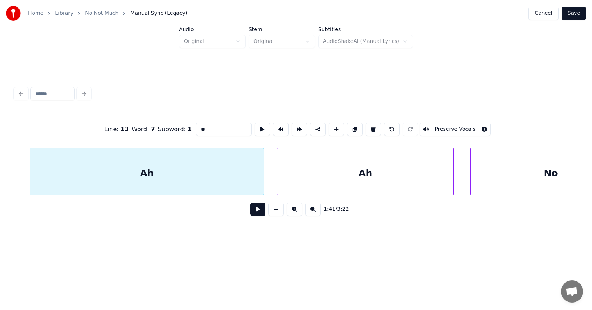
click at [196, 126] on input "**" at bounding box center [223, 128] width 55 height 13
type input "*****"
click at [254, 125] on button at bounding box center [262, 128] width 16 height 13
click at [255, 210] on button at bounding box center [257, 208] width 15 height 13
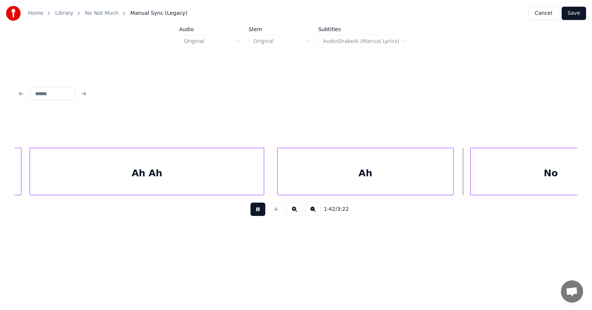
click at [255, 210] on button at bounding box center [257, 208] width 15 height 13
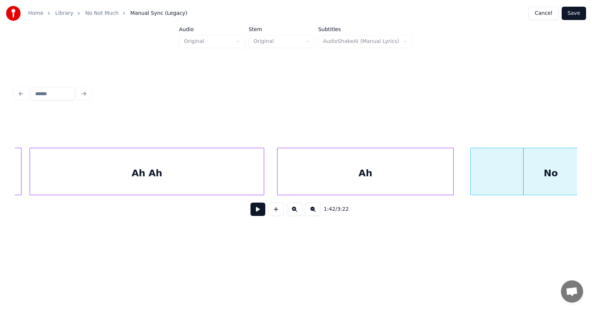
click at [382, 180] on div "Ah" at bounding box center [365, 173] width 176 height 50
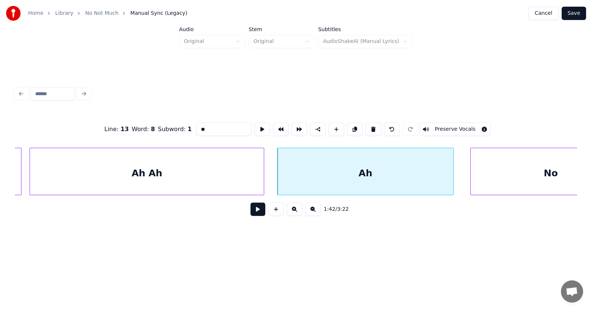
click at [200, 125] on input "**" at bounding box center [223, 128] width 55 height 13
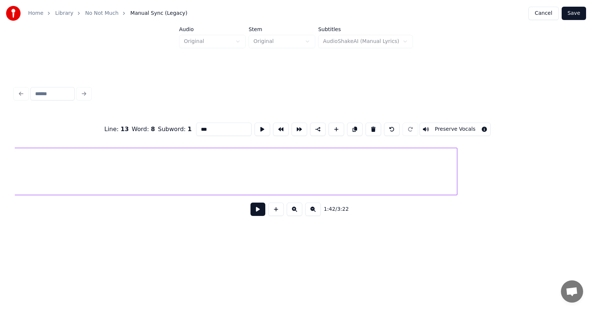
scroll to position [0, 26794]
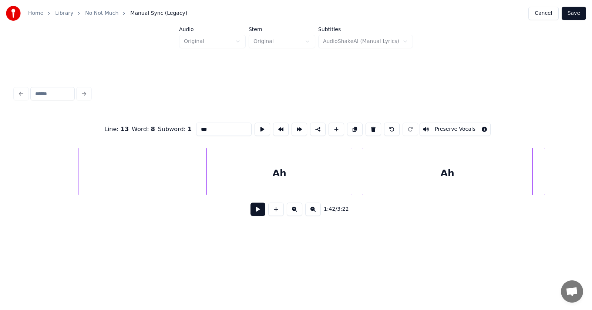
click at [261, 164] on div "Ah" at bounding box center [279, 173] width 145 height 50
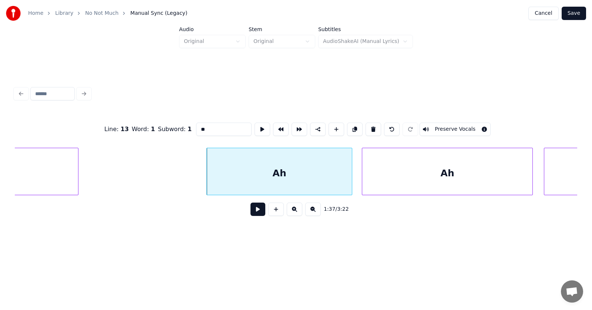
click at [196, 127] on input "**" at bounding box center [223, 128] width 55 height 13
type input "***"
click at [253, 210] on button at bounding box center [257, 208] width 15 height 13
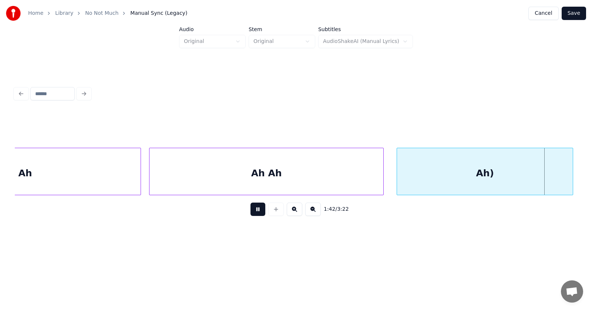
scroll to position [0, 28490]
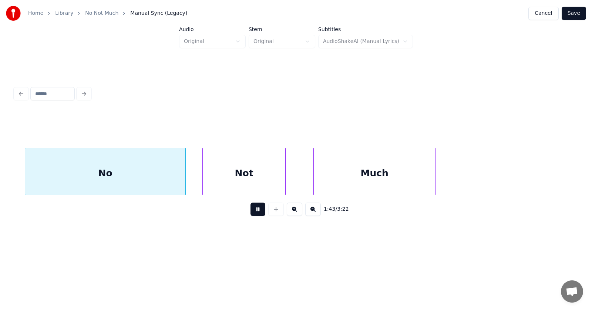
click at [253, 208] on button at bounding box center [257, 208] width 15 height 13
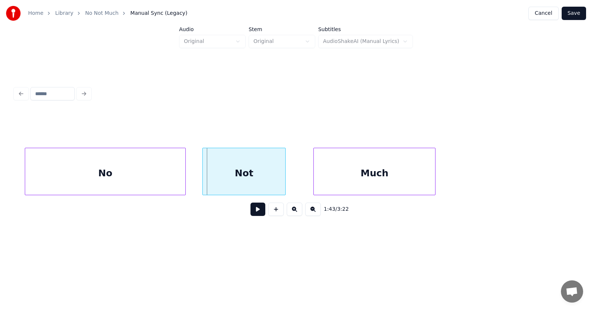
scroll to position [0, 28423]
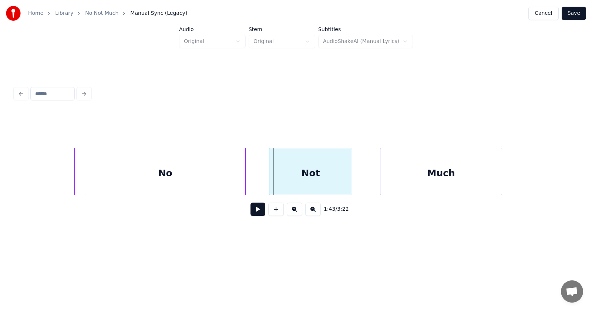
click at [216, 170] on div "No" at bounding box center [165, 173] width 160 height 50
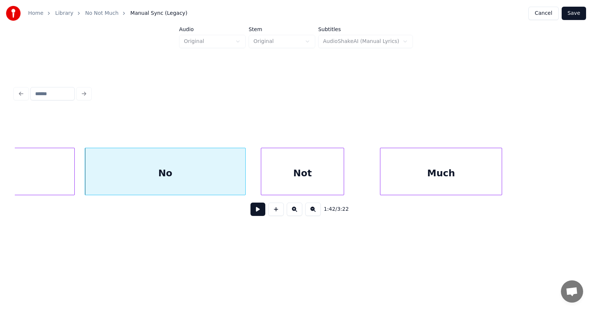
click at [287, 175] on div "Not" at bounding box center [302, 173] width 82 height 50
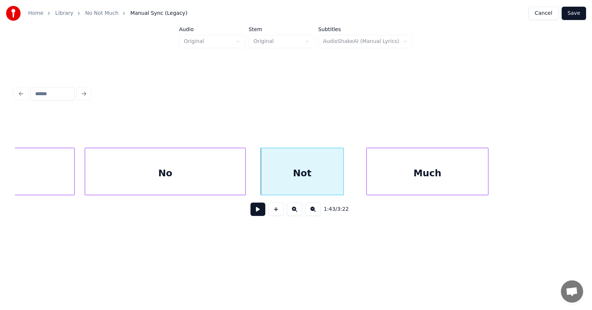
click at [406, 179] on div "Much" at bounding box center [427, 173] width 121 height 50
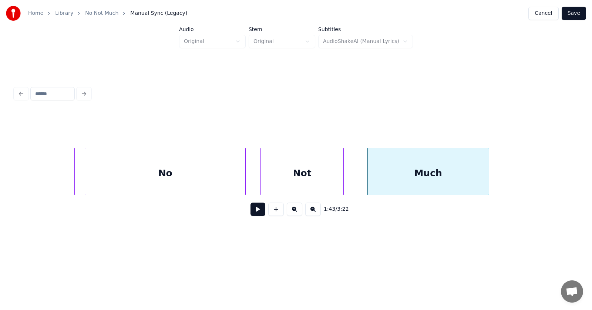
click at [489, 174] on div "Much" at bounding box center [428, 171] width 122 height 47
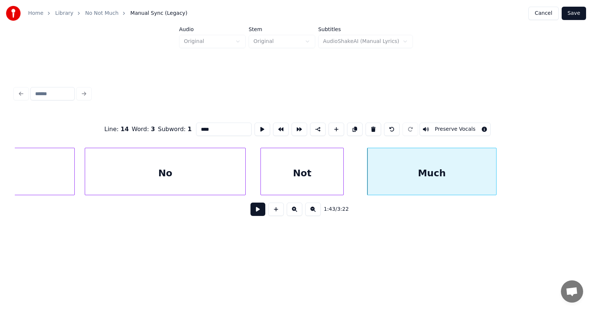
click at [496, 173] on div at bounding box center [495, 171] width 2 height 47
click at [257, 212] on button at bounding box center [257, 208] width 15 height 13
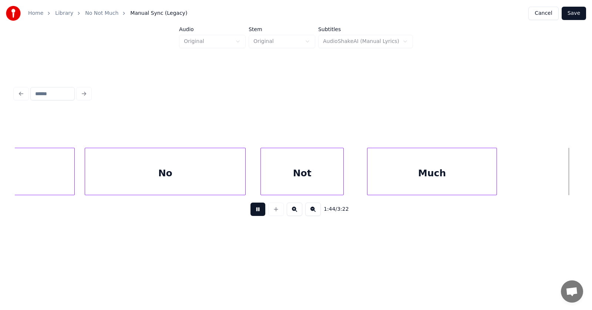
scroll to position [0, 28990]
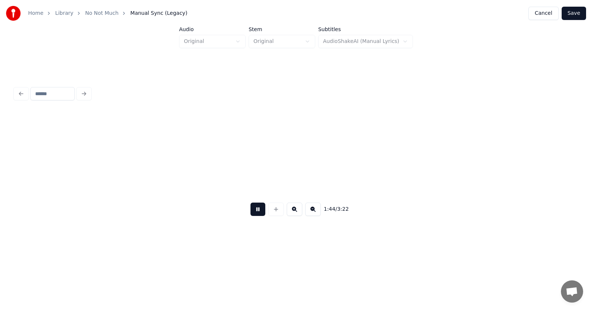
click at [257, 212] on button at bounding box center [257, 208] width 15 height 13
click at [578, 14] on button "Save" at bounding box center [573, 13] width 24 height 13
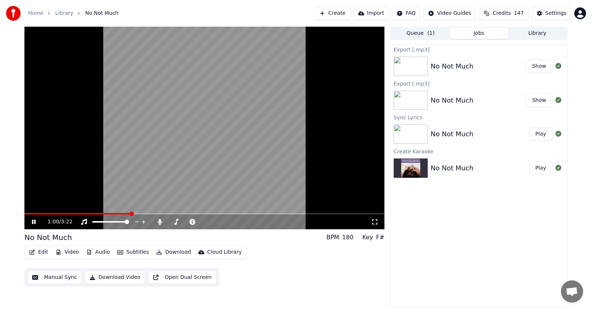
click at [130, 211] on span at bounding box center [131, 213] width 4 height 4
click at [145, 212] on span at bounding box center [142, 213] width 4 height 4
click at [36, 222] on icon at bounding box center [38, 222] width 17 height 6
click at [36, 222] on icon at bounding box center [33, 221] width 4 height 5
click at [33, 219] on icon at bounding box center [38, 222] width 17 height 6
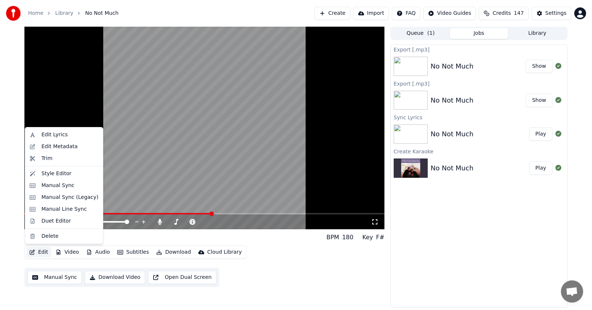
click at [38, 250] on button "Edit" at bounding box center [38, 252] width 25 height 10
click at [51, 198] on div "Manual Sync (Legacy)" at bounding box center [69, 196] width 57 height 7
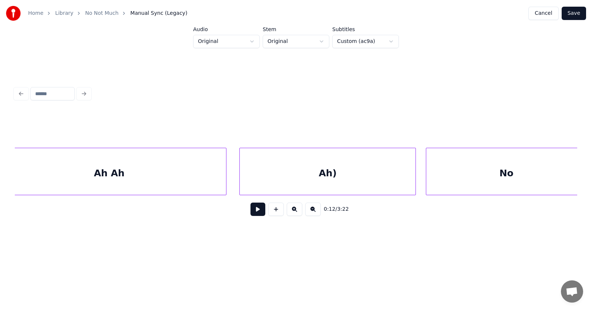
scroll to position [0, 28158]
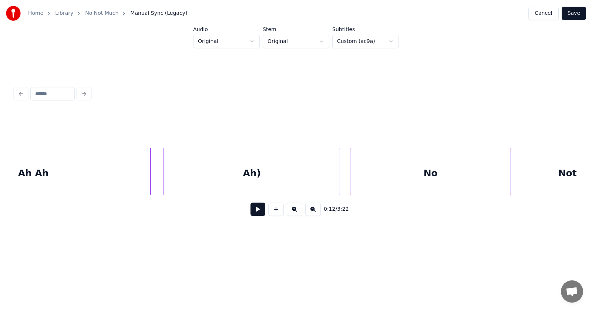
click at [273, 166] on div "Ah)" at bounding box center [252, 173] width 176 height 50
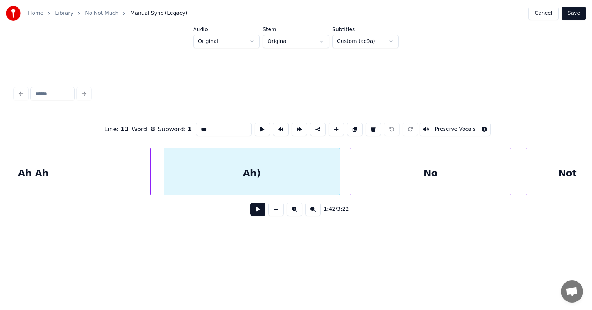
click at [256, 211] on button at bounding box center [257, 208] width 15 height 13
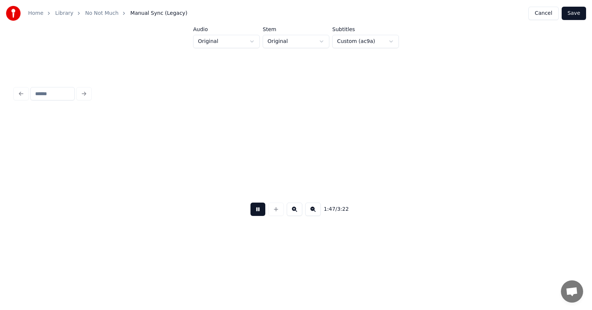
scroll to position [0, 29852]
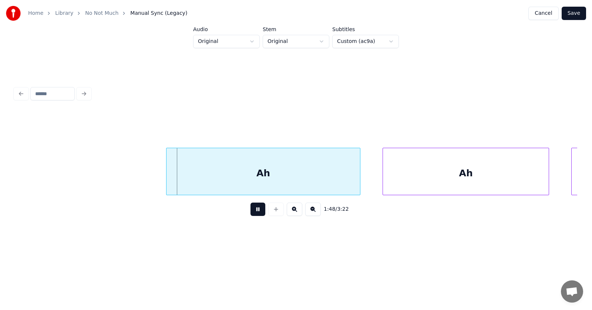
click at [256, 211] on button at bounding box center [257, 208] width 15 height 13
click at [233, 179] on div "Ah" at bounding box center [254, 173] width 193 height 50
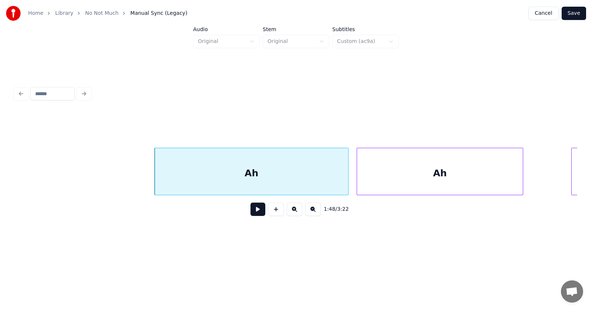
click at [384, 173] on div "Ah" at bounding box center [440, 173] width 166 height 50
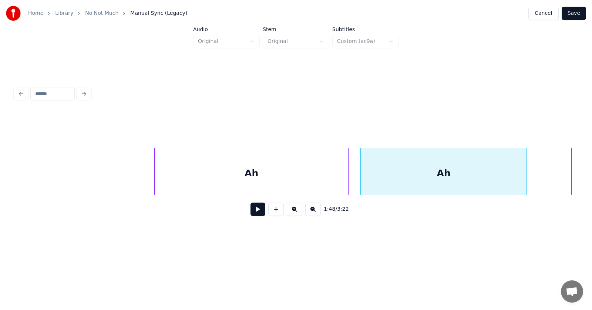
click at [395, 174] on div "Ah" at bounding box center [444, 173] width 166 height 50
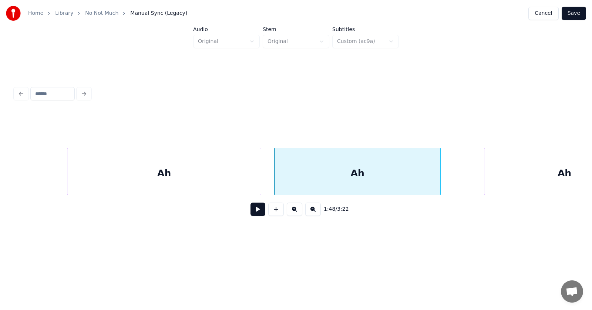
scroll to position [0, 30129]
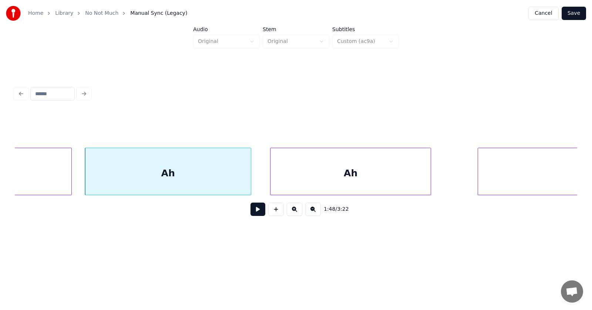
click at [318, 180] on div "Ah" at bounding box center [350, 173] width 160 height 50
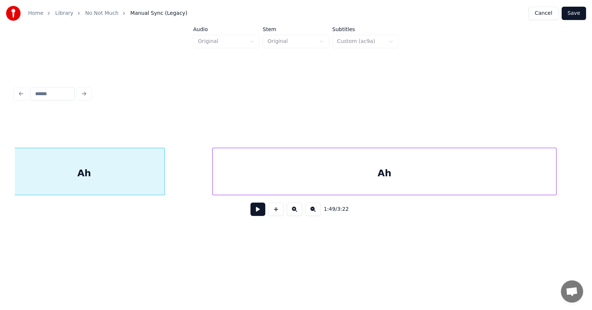
scroll to position [0, 30470]
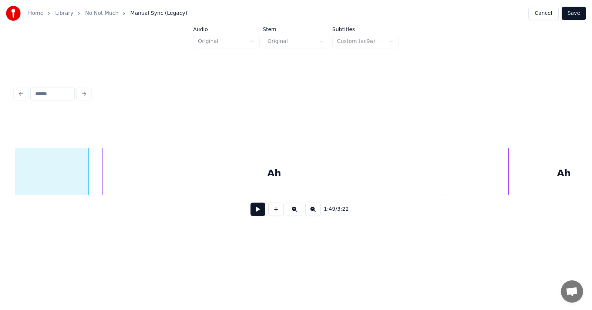
click at [279, 180] on div "Ah" at bounding box center [273, 173] width 343 height 50
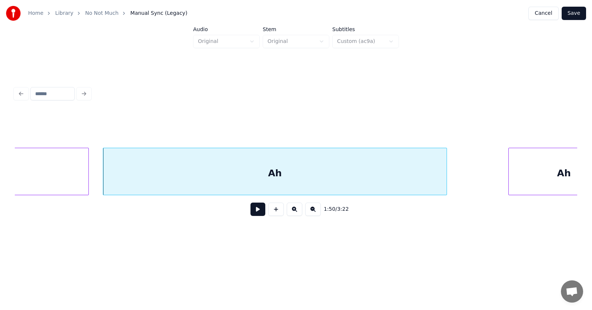
click at [285, 178] on div "Ah" at bounding box center [274, 173] width 343 height 50
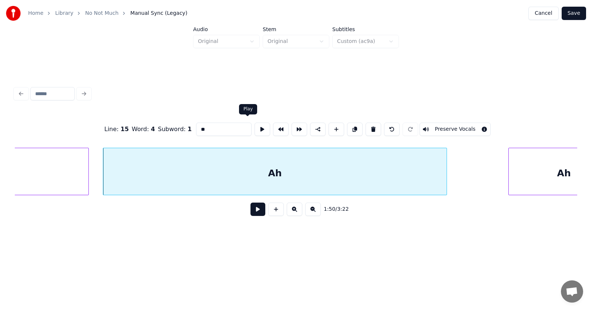
click at [254, 127] on button at bounding box center [262, 128] width 16 height 13
click at [205, 127] on input "**" at bounding box center [223, 128] width 55 height 13
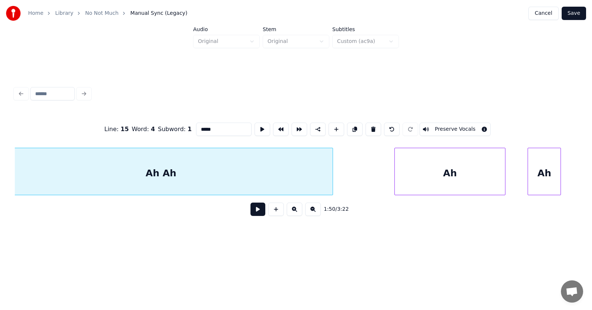
scroll to position [0, 30811]
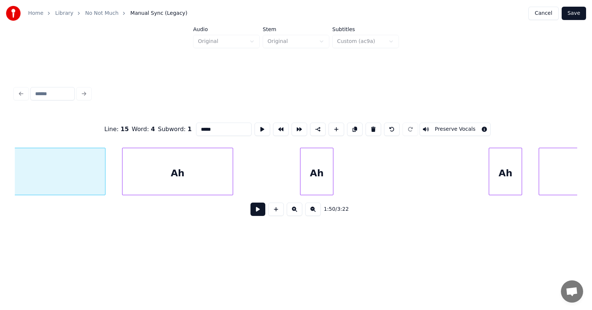
click at [211, 173] on div "Ah" at bounding box center [177, 173] width 110 height 50
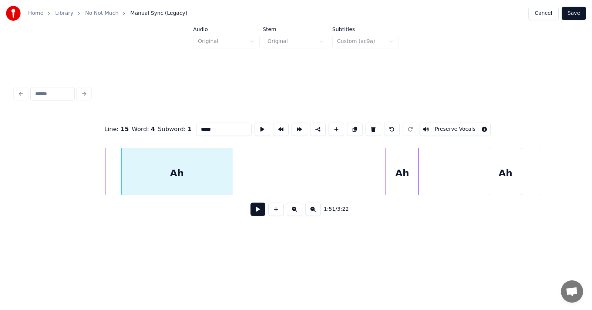
click at [409, 170] on div "Ah" at bounding box center [402, 173] width 33 height 50
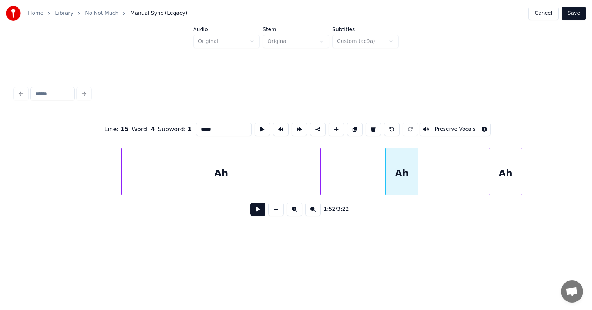
click at [320, 171] on div at bounding box center [319, 171] width 2 height 47
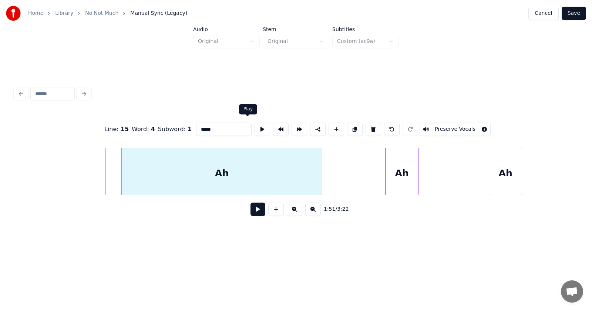
click at [254, 125] on button at bounding box center [262, 128] width 16 height 13
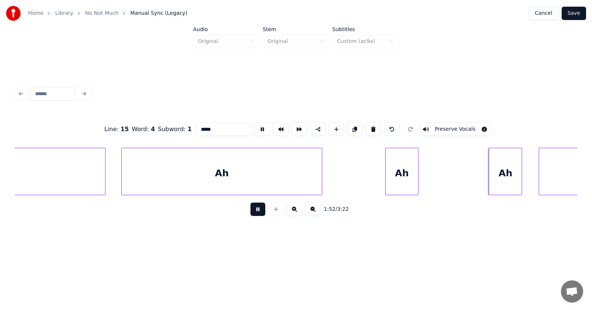
click at [277, 170] on div "Ah" at bounding box center [222, 173] width 200 height 50
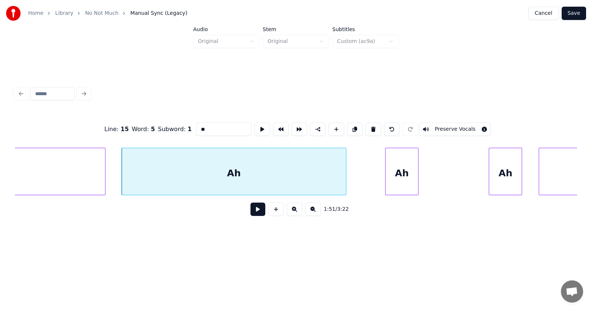
click at [346, 170] on div at bounding box center [345, 171] width 2 height 47
click at [365, 177] on div at bounding box center [365, 171] width 2 height 47
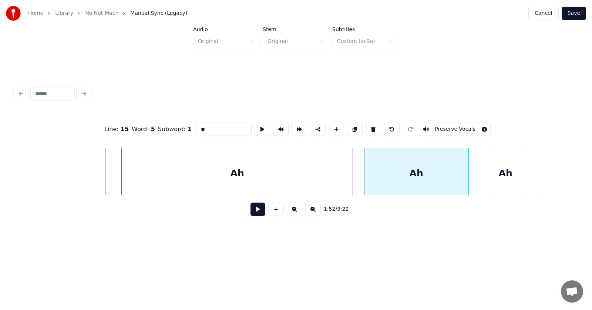
click at [467, 174] on div at bounding box center [467, 171] width 2 height 47
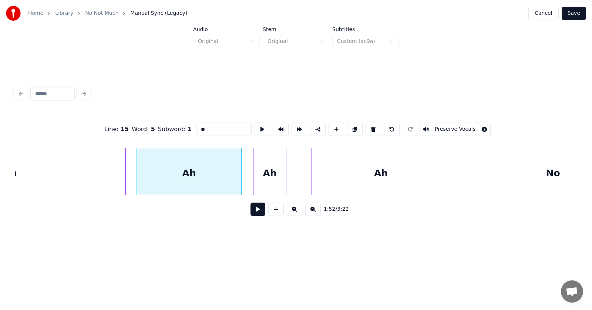
click at [271, 174] on div "Ah" at bounding box center [269, 173] width 33 height 50
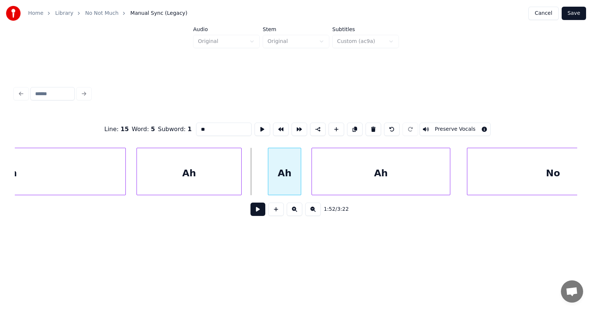
click at [283, 176] on div "Ah" at bounding box center [284, 173] width 33 height 50
click at [253, 176] on div at bounding box center [254, 171] width 2 height 47
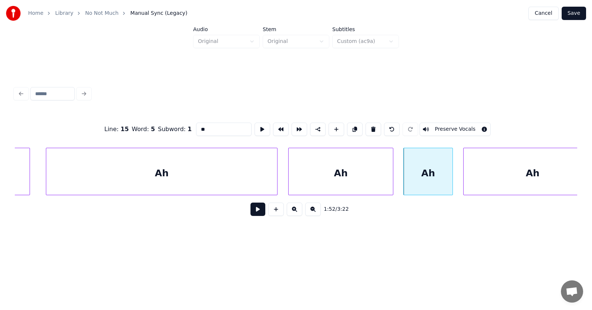
scroll to position [0, 30773]
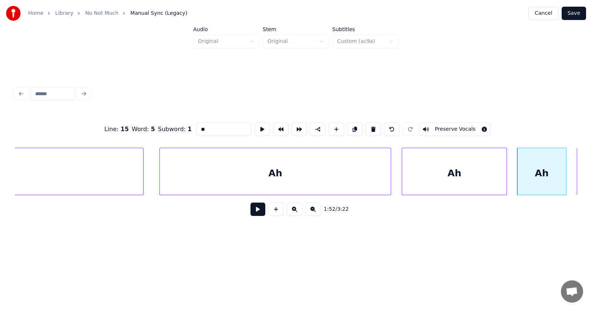
click at [286, 172] on div "Ah" at bounding box center [275, 173] width 231 height 50
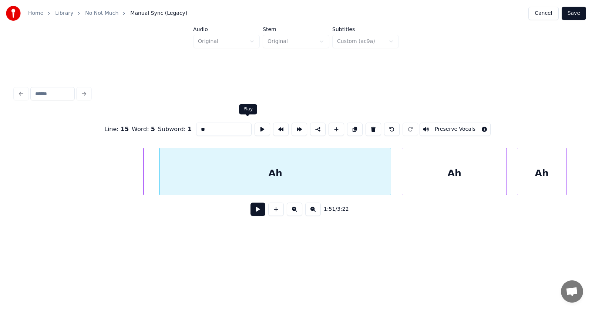
click at [254, 125] on button at bounding box center [262, 128] width 16 height 13
click at [198, 126] on input "**" at bounding box center [223, 128] width 55 height 13
type input "*****"
click at [254, 214] on button at bounding box center [257, 208] width 15 height 13
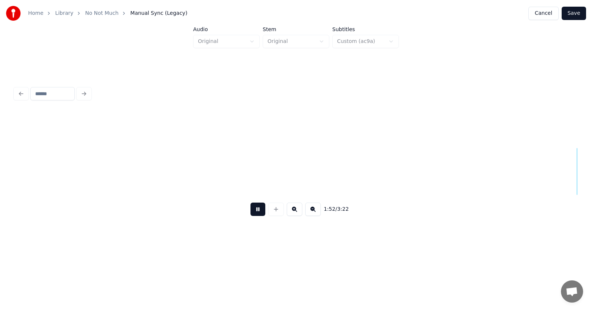
scroll to position [0, 31340]
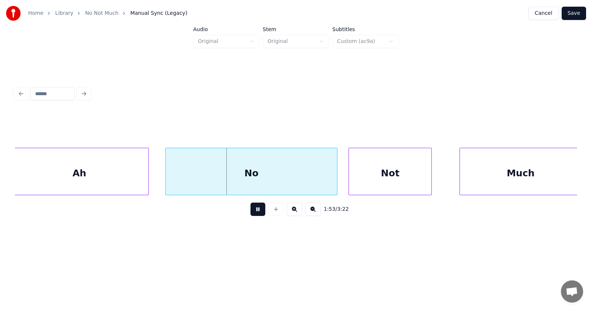
click at [254, 214] on button at bounding box center [257, 208] width 15 height 13
click at [269, 179] on div "No" at bounding box center [247, 173] width 171 height 50
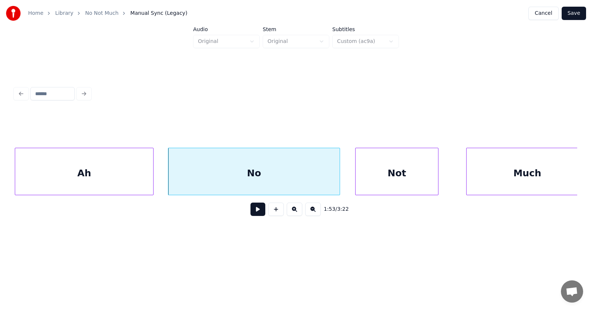
click at [125, 175] on div "Ah" at bounding box center [84, 173] width 138 height 50
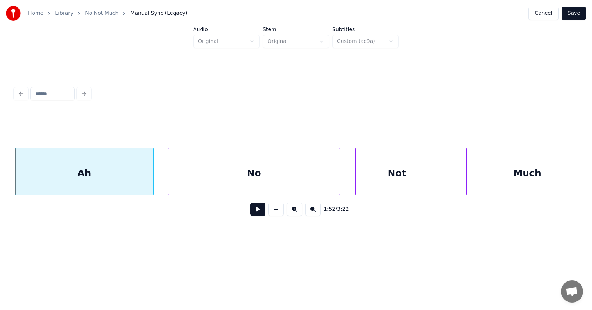
click at [125, 175] on div "Ah" at bounding box center [84, 173] width 138 height 50
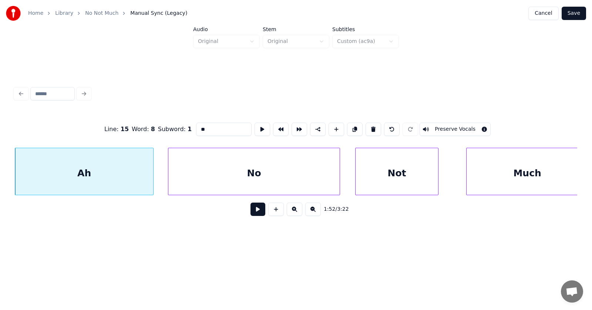
click at [202, 126] on input "**" at bounding box center [223, 128] width 55 height 13
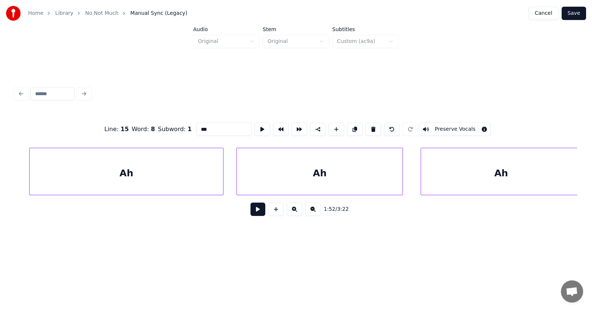
scroll to position [0, 29750]
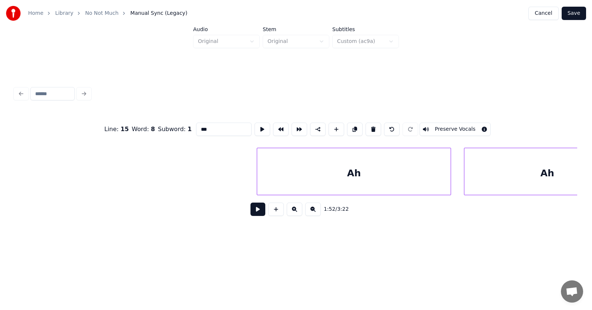
click at [303, 169] on div "Ah" at bounding box center [353, 173] width 193 height 50
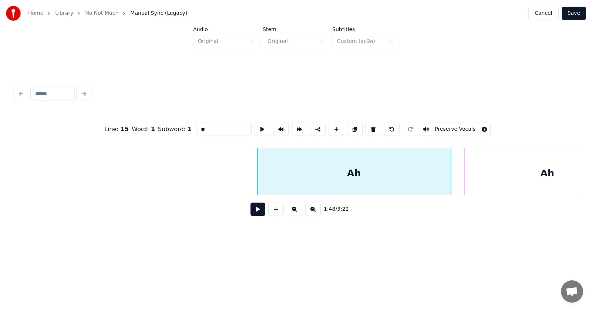
click at [196, 126] on input "**" at bounding box center [223, 128] width 55 height 13
type input "***"
click at [252, 210] on button at bounding box center [257, 208] width 15 height 13
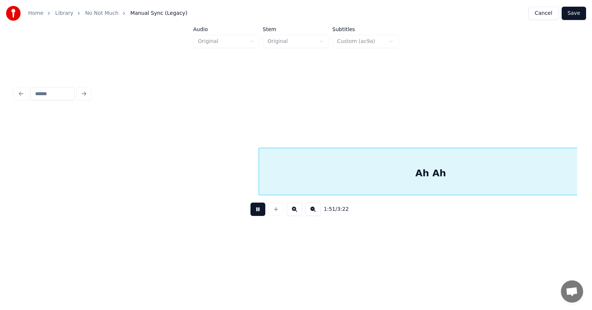
scroll to position [0, 30879]
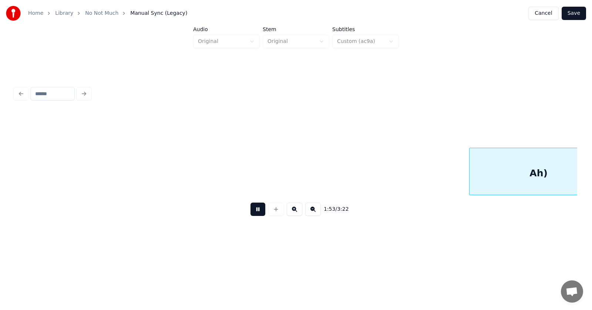
click at [252, 210] on button at bounding box center [257, 208] width 15 height 13
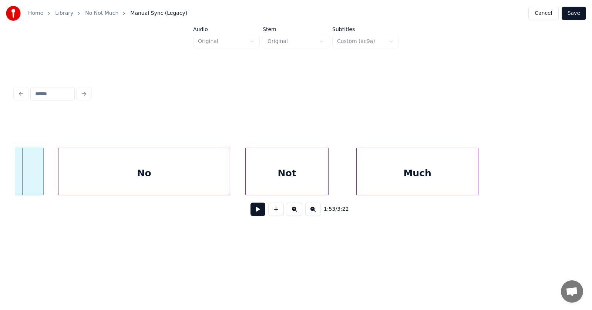
click at [256, 210] on button at bounding box center [257, 208] width 15 height 13
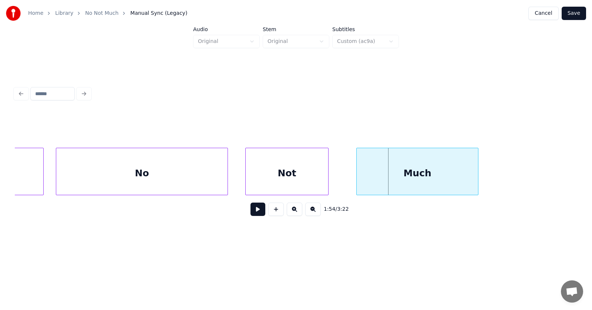
click at [193, 178] on div "No" at bounding box center [141, 173] width 171 height 50
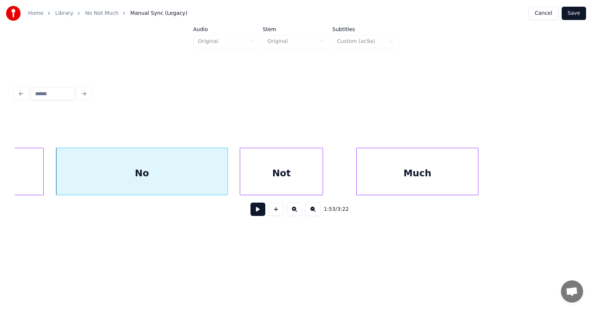
click at [296, 178] on div "Not" at bounding box center [281, 173] width 82 height 50
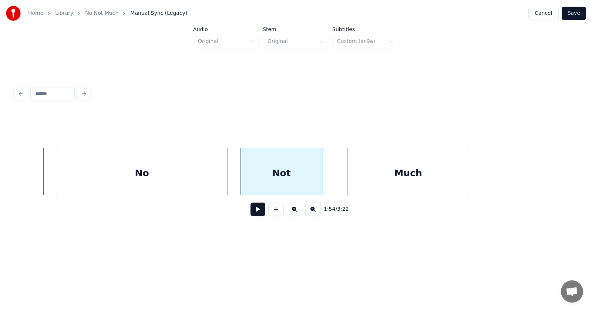
click at [390, 180] on div "Much" at bounding box center [407, 173] width 121 height 50
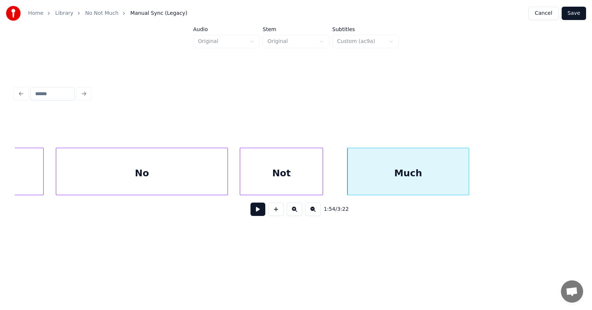
click at [253, 210] on button at bounding box center [257, 208] width 15 height 13
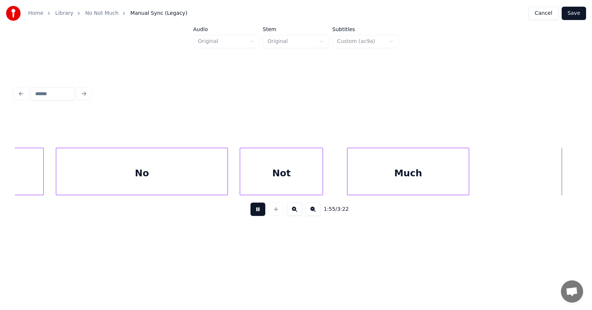
scroll to position [0, 32005]
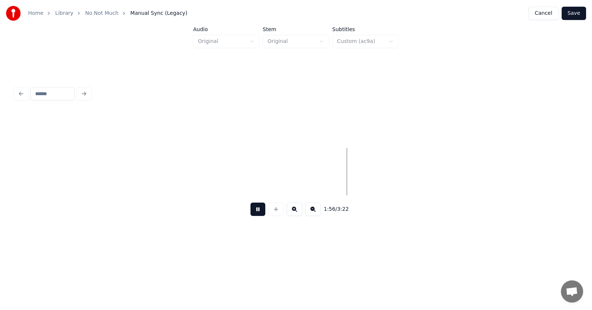
click at [253, 210] on button at bounding box center [257, 208] width 15 height 13
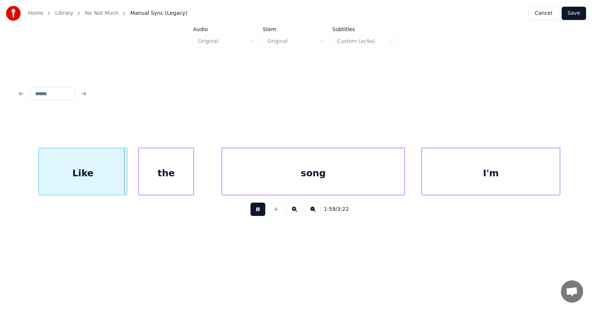
click at [253, 210] on button at bounding box center [257, 208] width 15 height 13
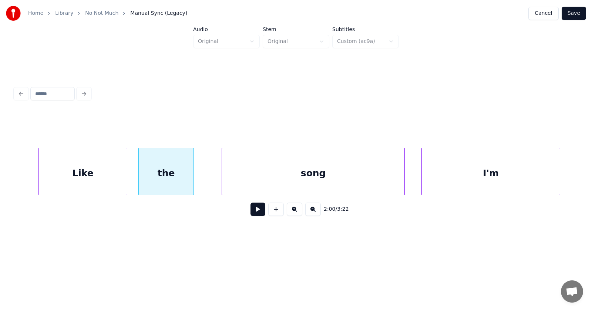
scroll to position [0, 32858]
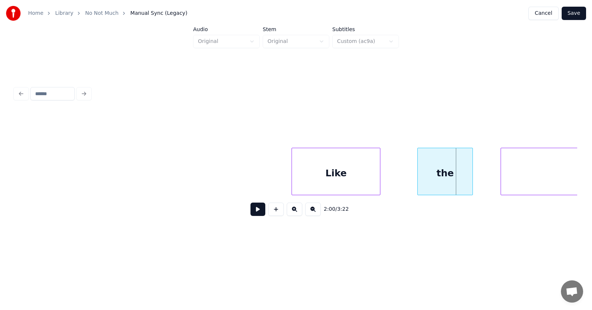
click at [339, 168] on div "Like" at bounding box center [336, 173] width 88 height 50
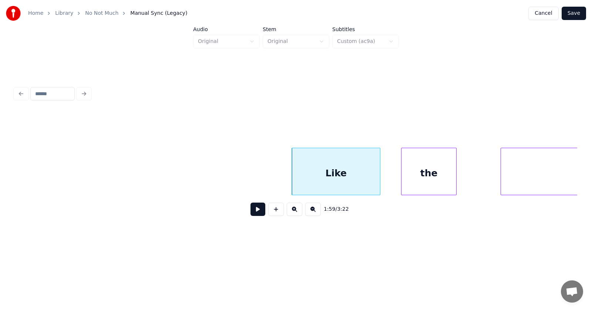
click at [439, 172] on div "the" at bounding box center [428, 173] width 55 height 50
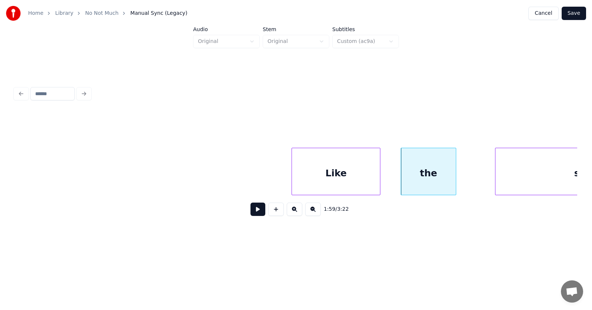
scroll to position [0, 32962]
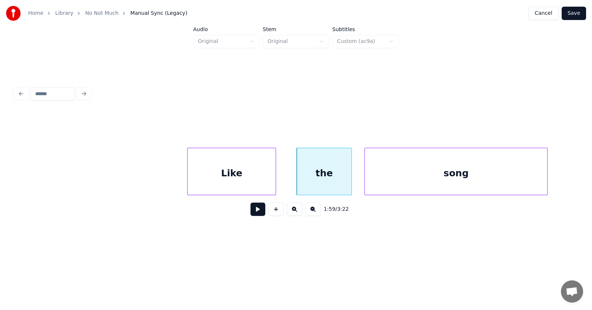
click at [501, 169] on div "song" at bounding box center [456, 173] width 182 height 50
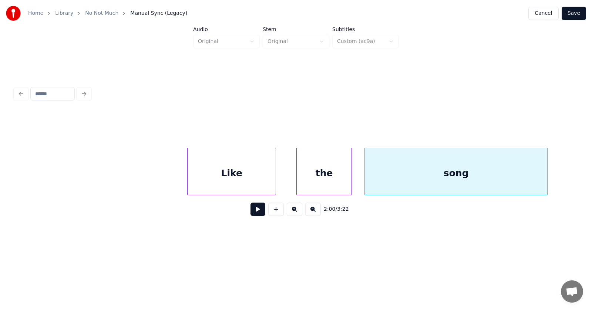
click at [250, 214] on button at bounding box center [257, 208] width 15 height 13
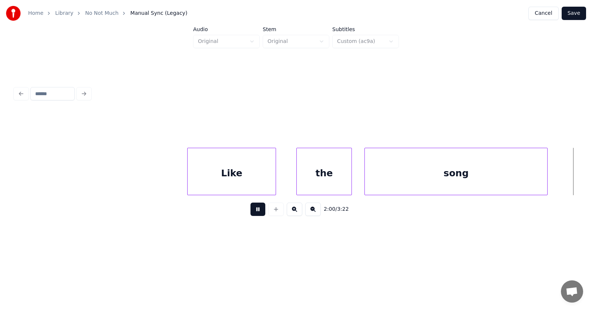
scroll to position [0, 33528]
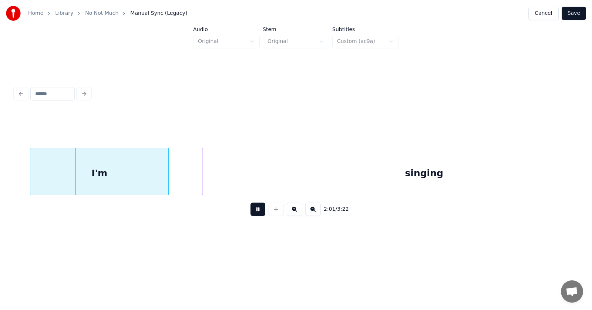
click at [250, 214] on button at bounding box center [257, 208] width 15 height 13
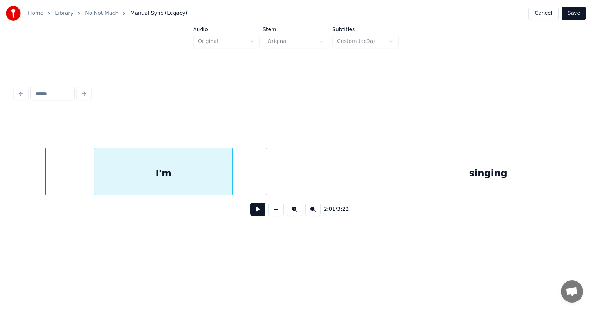
scroll to position [0, 33388]
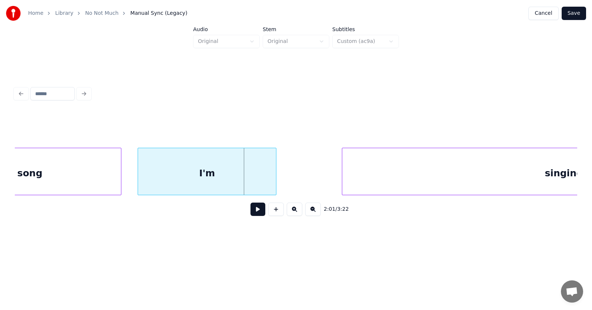
click at [243, 176] on div "I'm" at bounding box center [207, 173] width 138 height 50
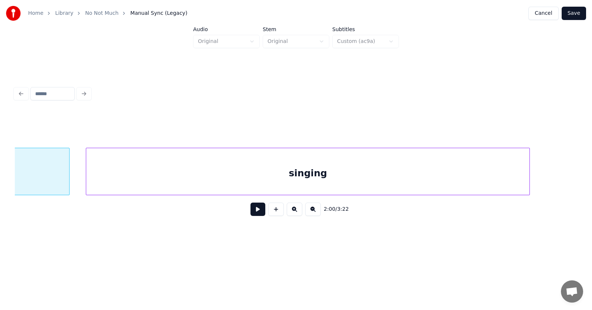
click at [339, 181] on div "singing" at bounding box center [307, 173] width 443 height 50
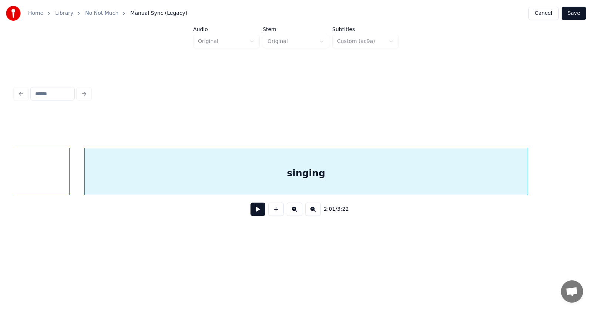
click at [253, 206] on button at bounding box center [257, 208] width 15 height 13
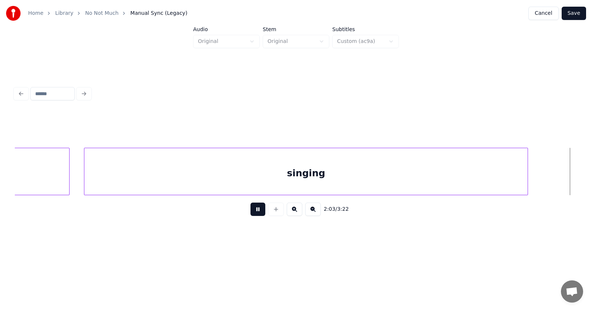
scroll to position [0, 34158]
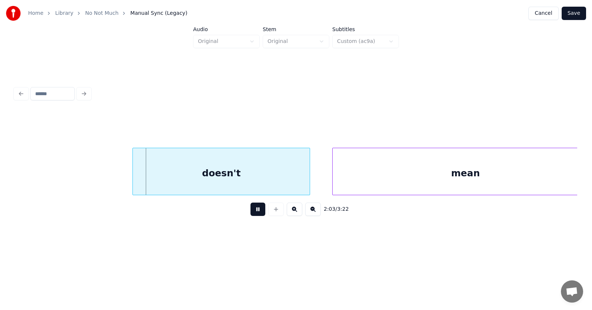
click at [251, 214] on button at bounding box center [257, 208] width 15 height 13
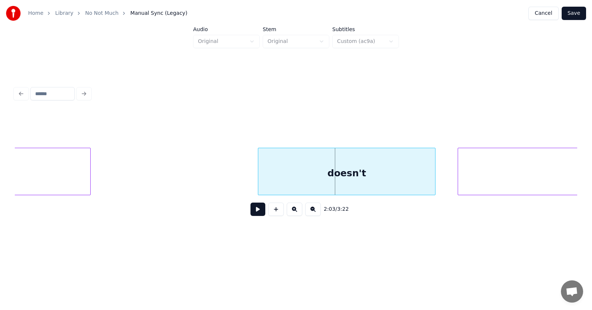
scroll to position [0, 33957]
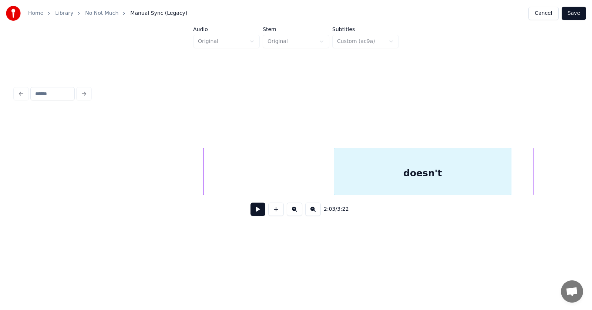
click at [203, 176] on div at bounding box center [202, 171] width 2 height 47
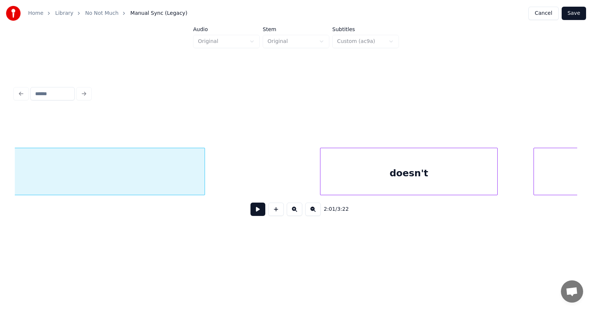
click at [371, 177] on div "doesn't" at bounding box center [408, 173] width 177 height 50
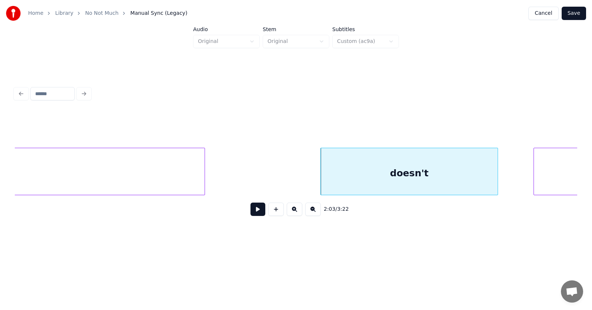
scroll to position [0, 34184]
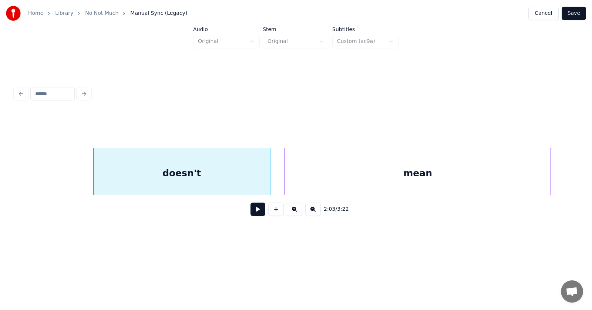
click at [348, 178] on div "mean" at bounding box center [418, 173] width 266 height 50
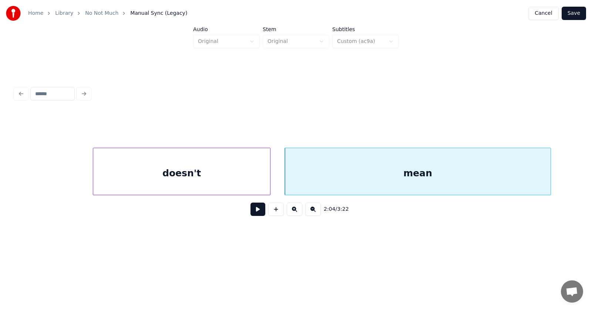
click at [253, 213] on button at bounding box center [257, 208] width 15 height 13
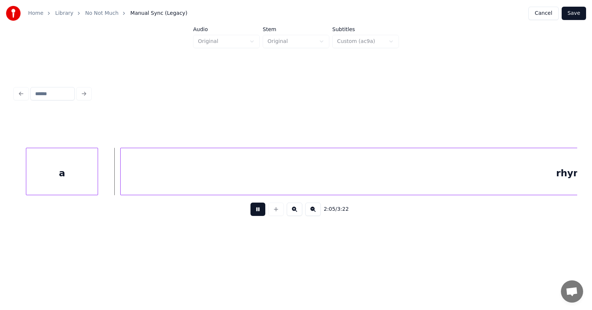
click at [253, 213] on button at bounding box center [257, 208] width 15 height 13
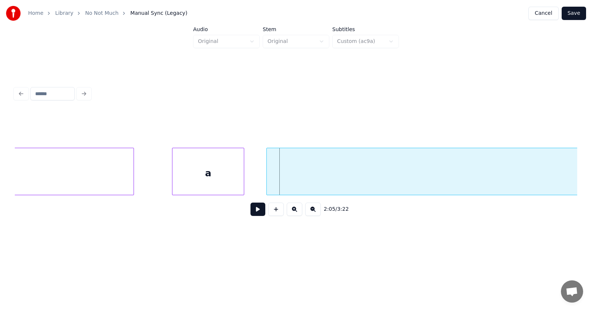
scroll to position [0, 34525]
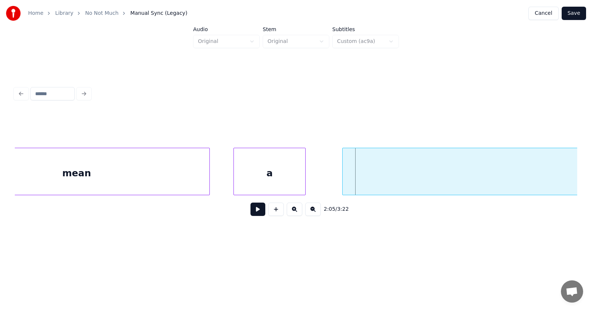
click at [276, 183] on div "a" at bounding box center [269, 173] width 71 height 50
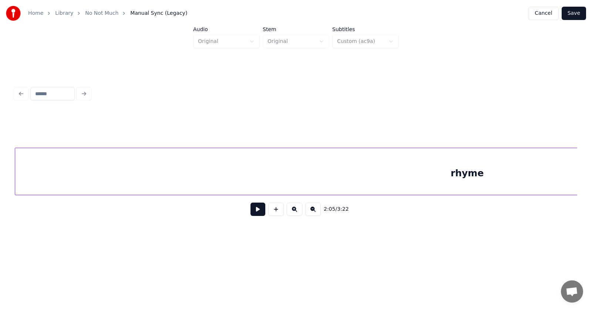
scroll to position [0, 34834]
click at [347, 181] on div "rhyme" at bounding box center [467, 173] width 904 height 50
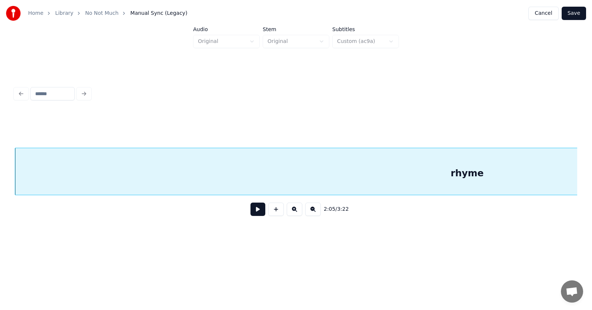
scroll to position [0, 34790]
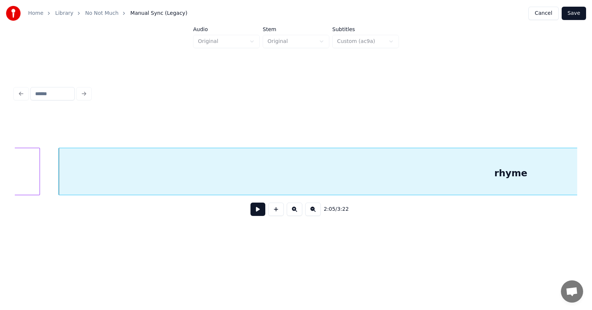
click at [22, 166] on div "a" at bounding box center [3, 173] width 71 height 50
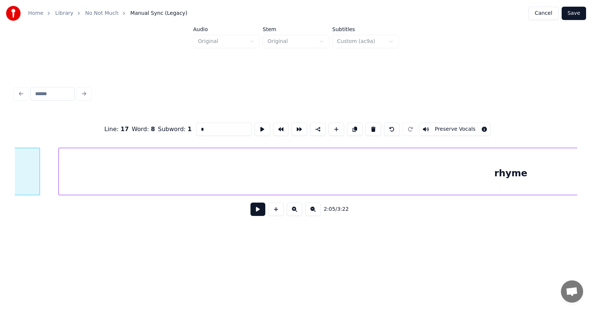
scroll to position [0, 34743]
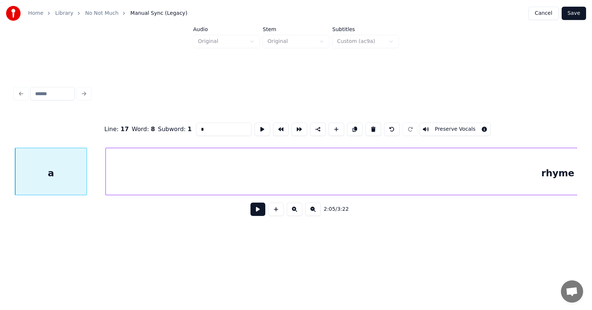
click at [250, 207] on button at bounding box center [257, 208] width 15 height 13
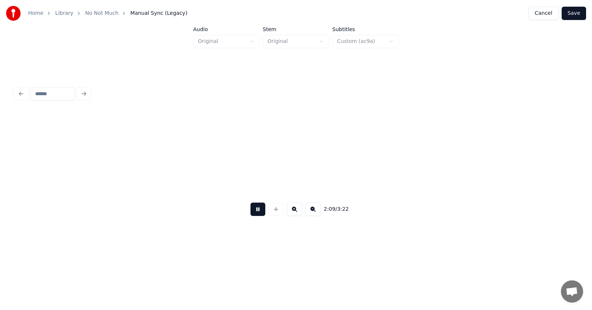
scroll to position [0, 35875]
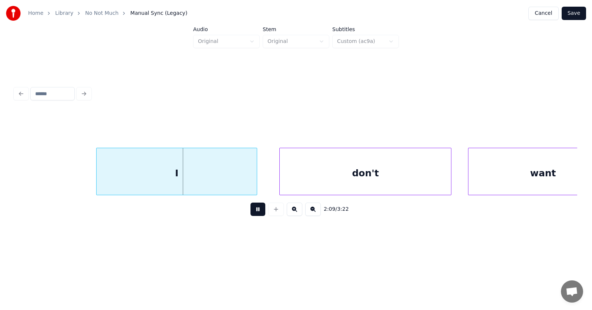
click at [250, 207] on button at bounding box center [257, 208] width 15 height 13
click at [176, 169] on div "I" at bounding box center [161, 173] width 160 height 50
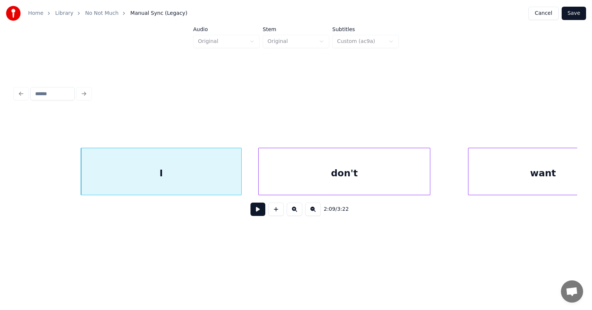
click at [284, 177] on div "don't" at bounding box center [344, 173] width 171 height 50
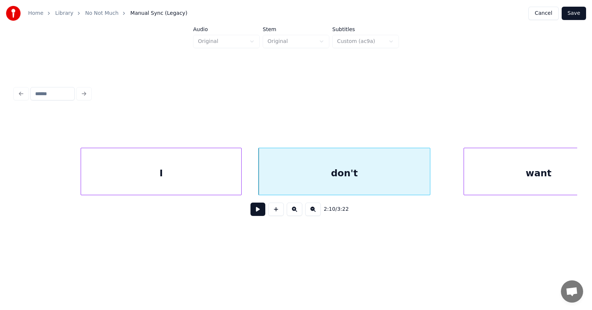
scroll to position [0, 35914]
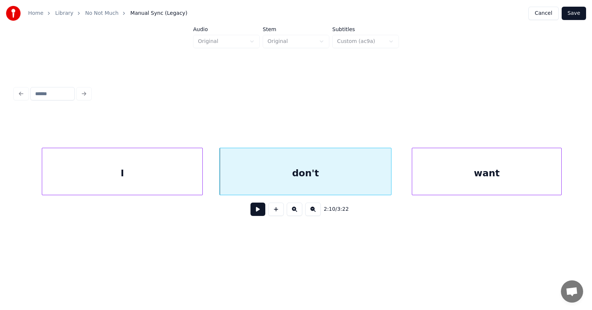
click at [482, 176] on div "want" at bounding box center [486, 173] width 149 height 50
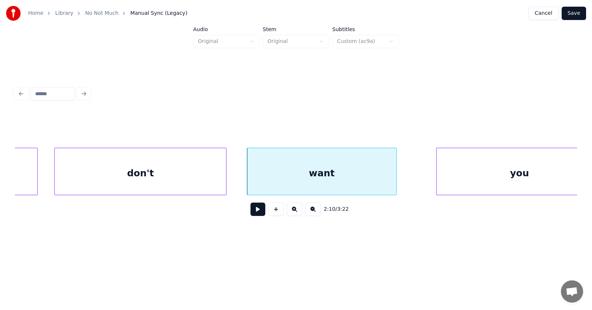
scroll to position [0, 36103]
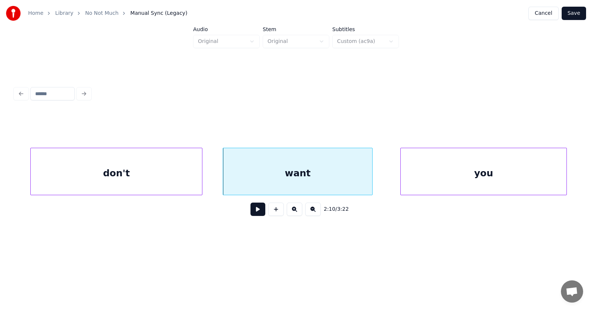
click at [458, 176] on div "you" at bounding box center [484, 173] width 166 height 50
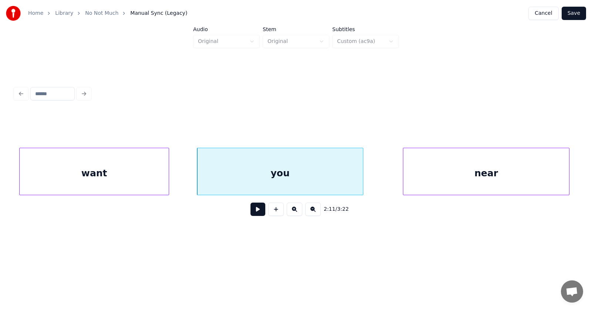
scroll to position [0, 36344]
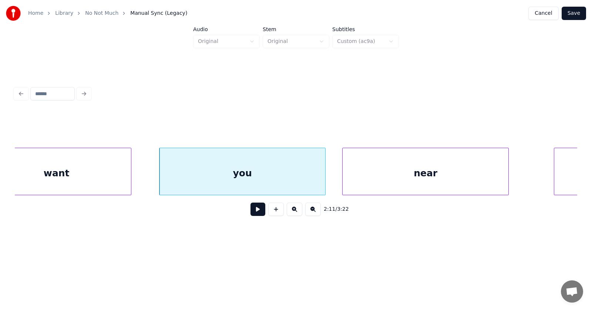
click at [407, 175] on div "near" at bounding box center [425, 173] width 166 height 50
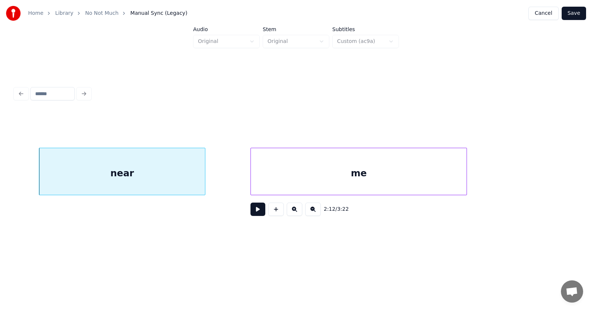
scroll to position [0, 36686]
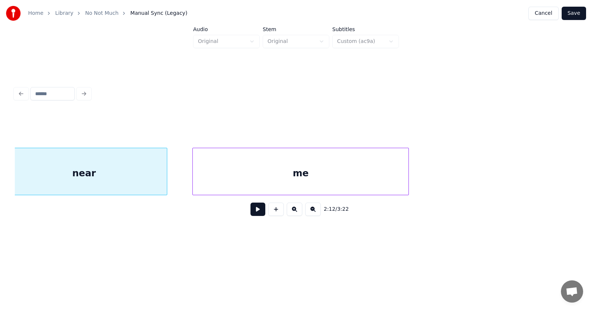
click at [341, 174] on div "me" at bounding box center [301, 173] width 216 height 50
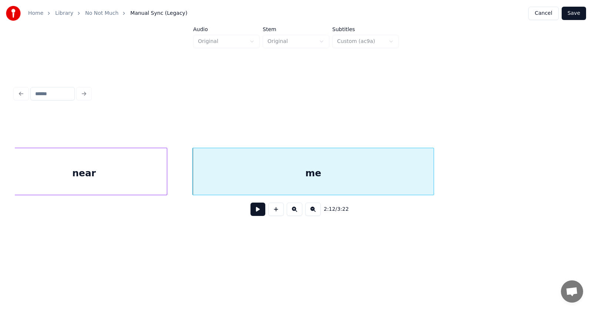
click at [433, 176] on div at bounding box center [432, 171] width 2 height 47
click at [253, 215] on button at bounding box center [257, 208] width 15 height 13
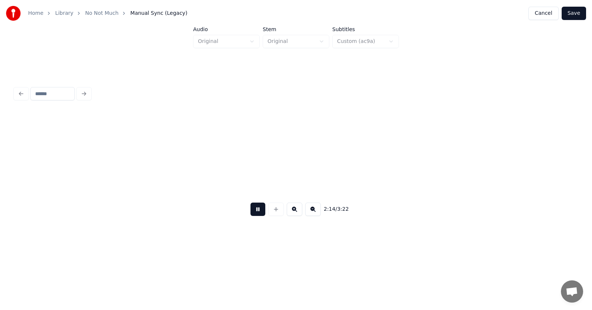
scroll to position [0, 37253]
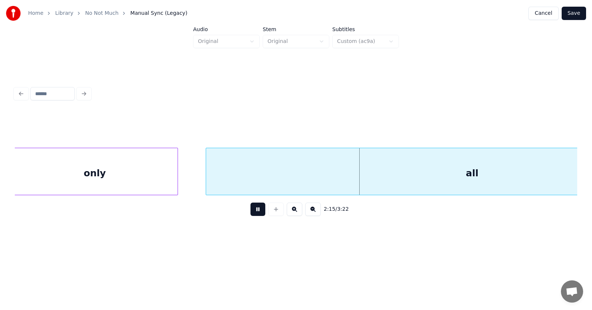
click at [254, 214] on button at bounding box center [257, 208] width 15 height 13
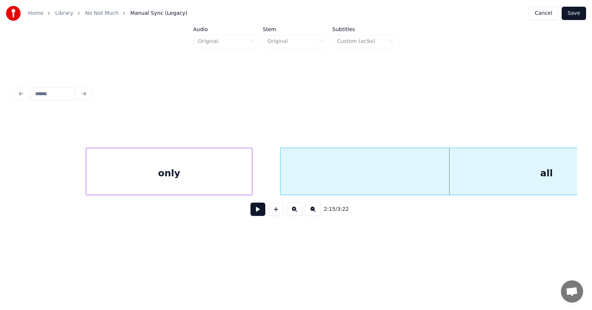
scroll to position [0, 37102]
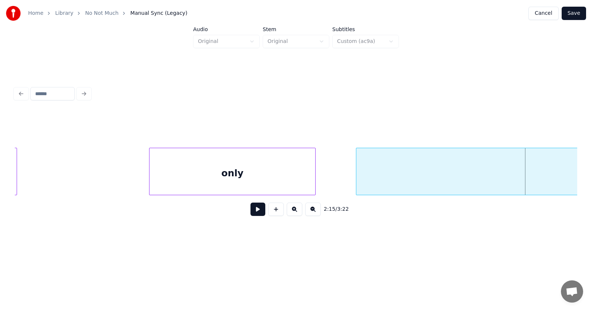
click at [286, 172] on div "only" at bounding box center [232, 173] width 166 height 50
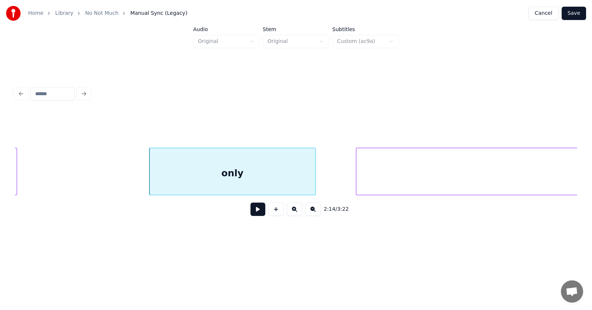
scroll to position [0, 37412]
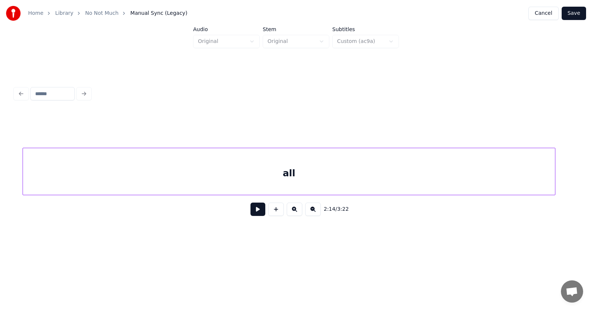
click at [361, 179] on div "all" at bounding box center [289, 173] width 532 height 50
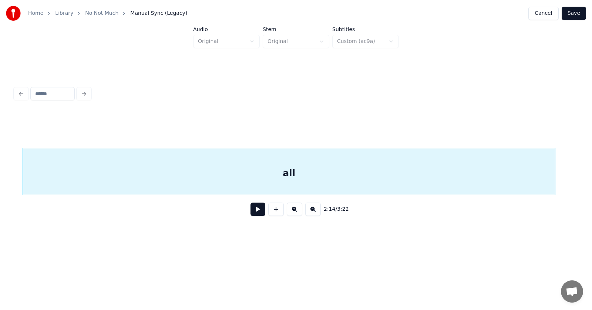
click at [250, 209] on button at bounding box center [257, 208] width 15 height 13
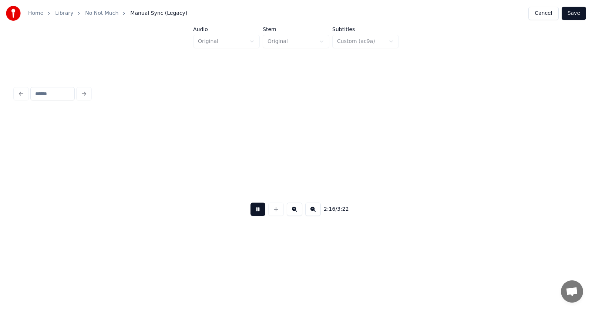
scroll to position [0, 37976]
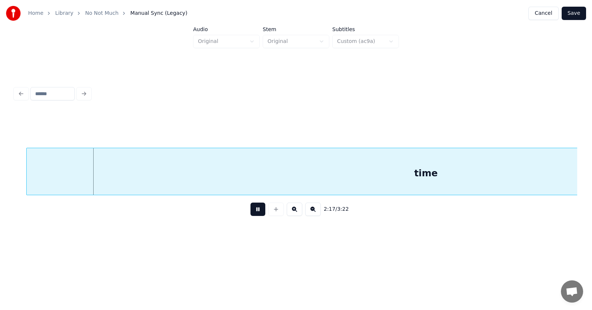
click at [250, 209] on button at bounding box center [257, 208] width 15 height 13
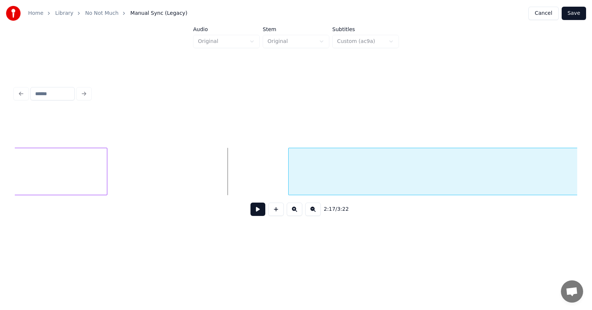
click at [289, 172] on div at bounding box center [289, 171] width 2 height 47
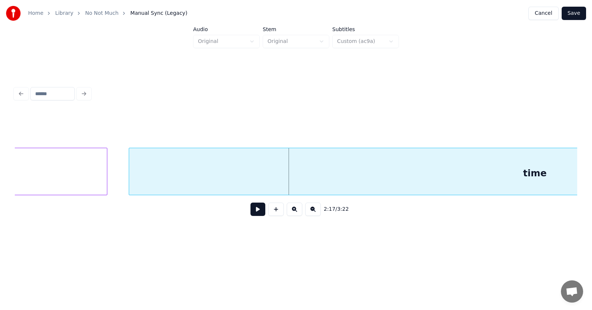
click at [130, 185] on div at bounding box center [130, 171] width 2 height 47
click at [203, 171] on div "time" at bounding box center [534, 173] width 811 height 50
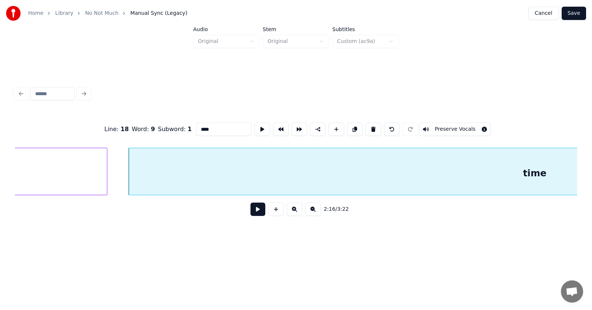
click at [196, 125] on input "****" at bounding box center [223, 128] width 55 height 13
type input "********"
click at [250, 213] on button at bounding box center [257, 208] width 15 height 13
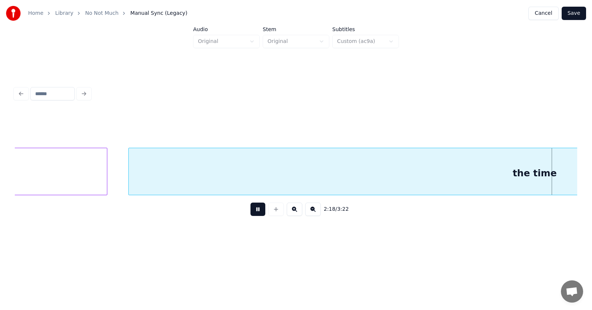
scroll to position [0, 38426]
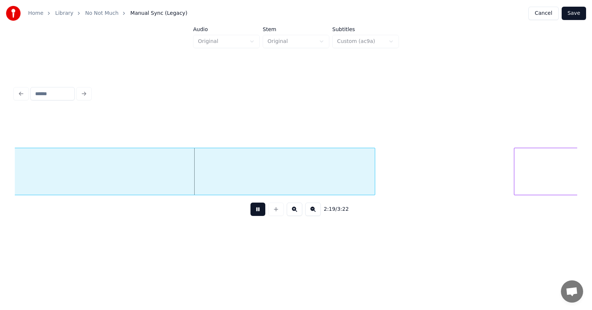
click at [250, 213] on button at bounding box center [257, 208] width 15 height 13
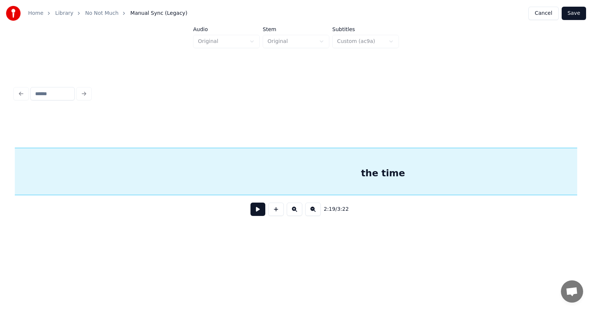
scroll to position [0, 37936]
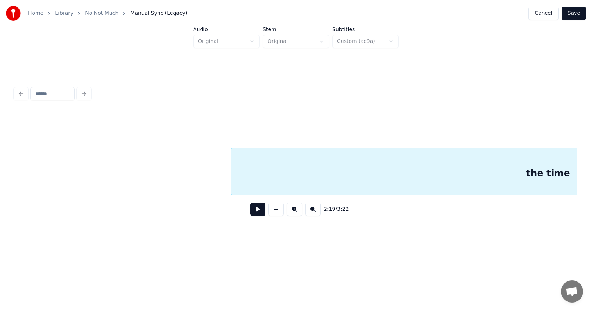
click at [232, 174] on div at bounding box center [232, 171] width 2 height 47
click at [330, 167] on div "the time" at bounding box center [547, 173] width 633 height 50
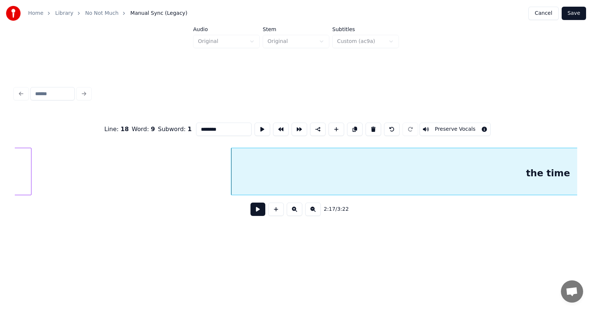
drag, startPoint x: 193, startPoint y: 126, endPoint x: 182, endPoint y: 128, distance: 10.8
click at [196, 128] on input "********" at bounding box center [223, 128] width 55 height 13
type input "****"
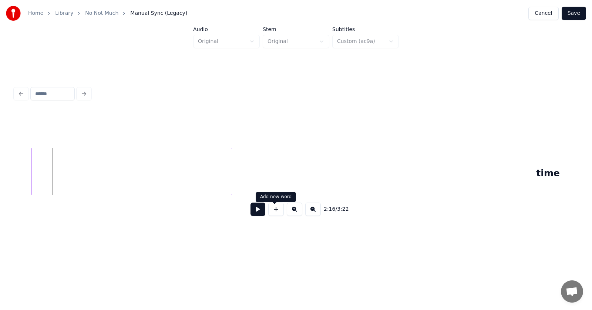
click at [274, 212] on button at bounding box center [276, 208] width 16 height 13
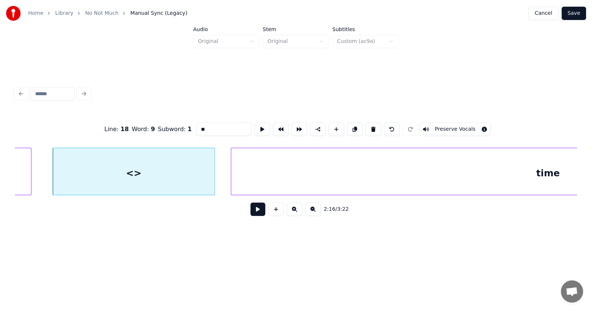
click at [213, 175] on div at bounding box center [213, 171] width 2 height 47
click at [187, 172] on div "<>" at bounding box center [134, 173] width 162 height 50
drag, startPoint x: 198, startPoint y: 124, endPoint x: 180, endPoint y: 124, distance: 17.4
click at [196, 124] on input "**" at bounding box center [223, 128] width 55 height 13
type input "***"
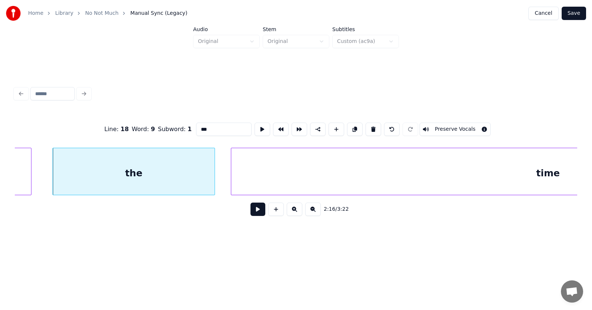
click at [257, 215] on button at bounding box center [257, 208] width 15 height 13
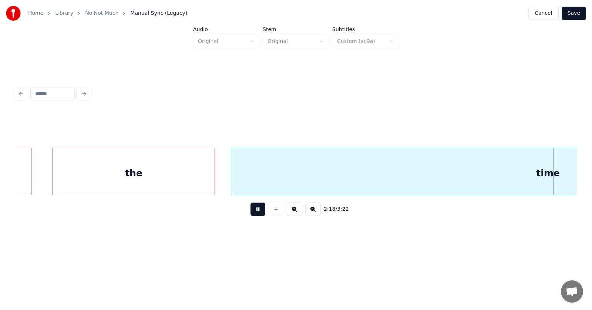
scroll to position [0, 38503]
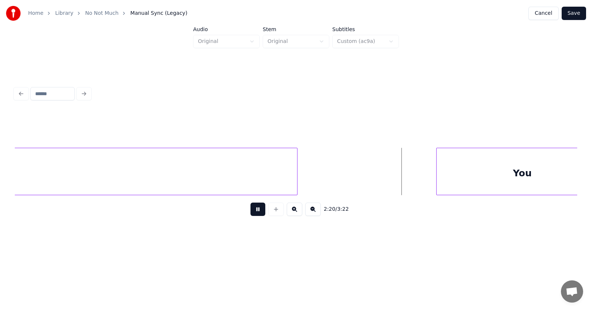
click at [257, 213] on button at bounding box center [257, 208] width 15 height 13
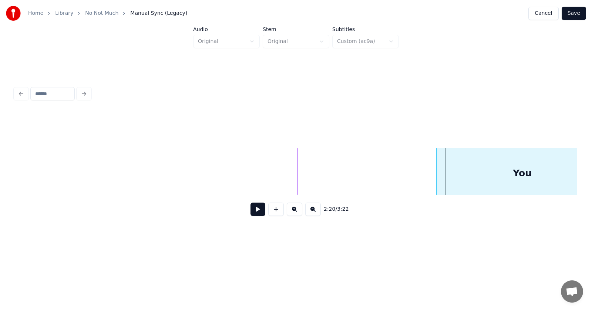
scroll to position [0, 38533]
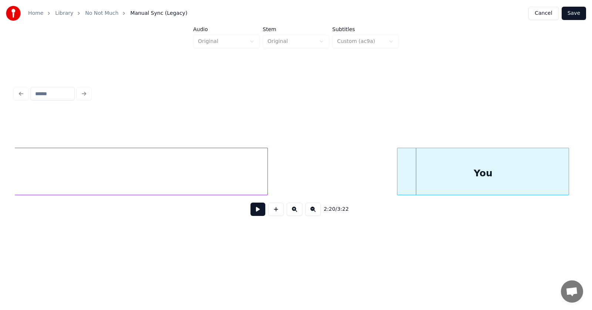
click at [450, 165] on div "You" at bounding box center [482, 173] width 171 height 50
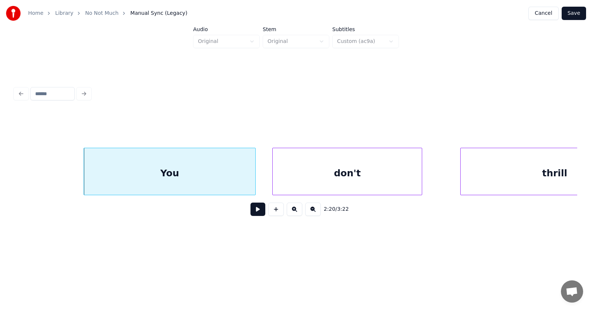
click at [358, 176] on div "don't" at bounding box center [347, 173] width 149 height 50
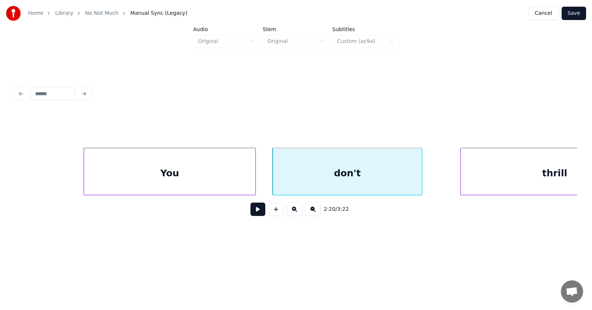
scroll to position [0, 38916]
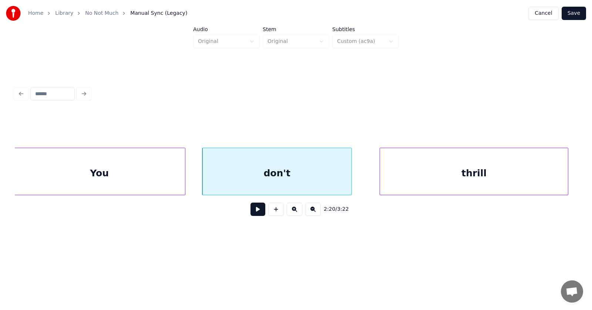
click at [470, 174] on div "thrill" at bounding box center [474, 173] width 188 height 50
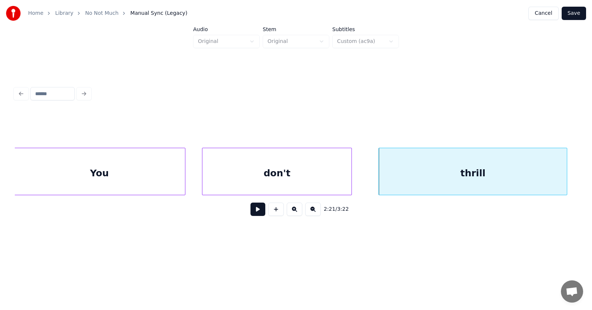
click at [250, 208] on button at bounding box center [257, 208] width 15 height 13
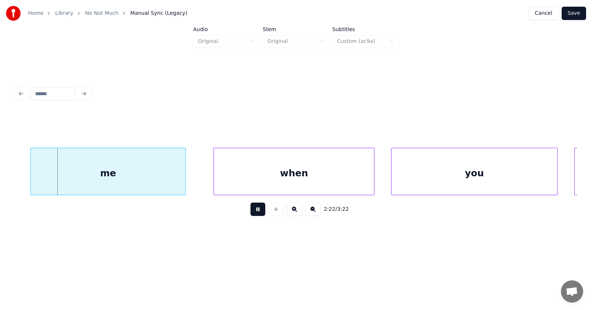
click at [250, 208] on button at bounding box center [257, 208] width 15 height 13
click at [126, 172] on div "me" at bounding box center [92, 173] width 155 height 50
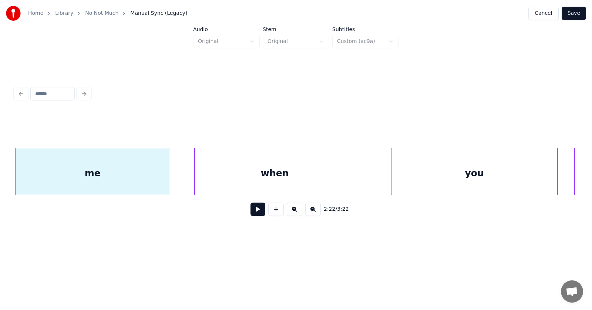
click at [258, 177] on div "when" at bounding box center [275, 173] width 160 height 50
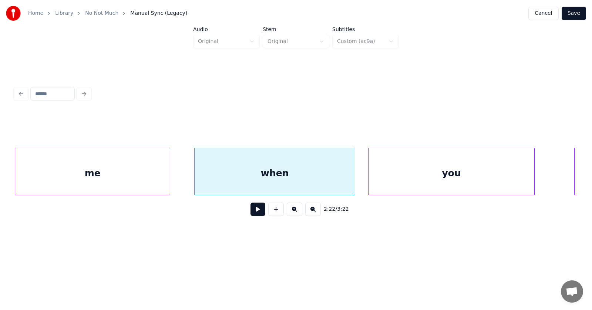
click at [417, 180] on div "you" at bounding box center [451, 173] width 166 height 50
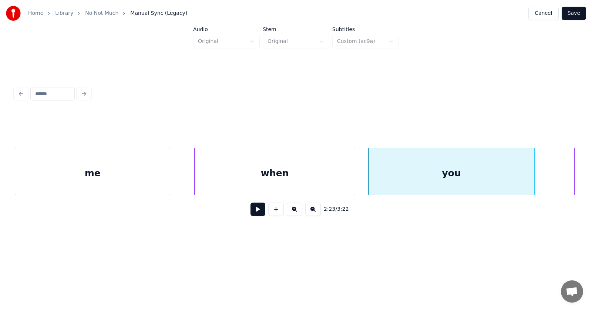
click at [257, 212] on button at bounding box center [257, 208] width 15 height 13
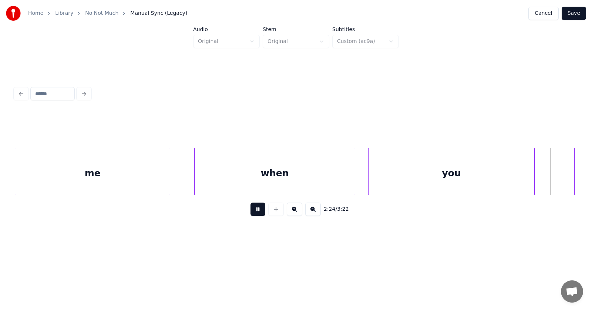
scroll to position [0, 40047]
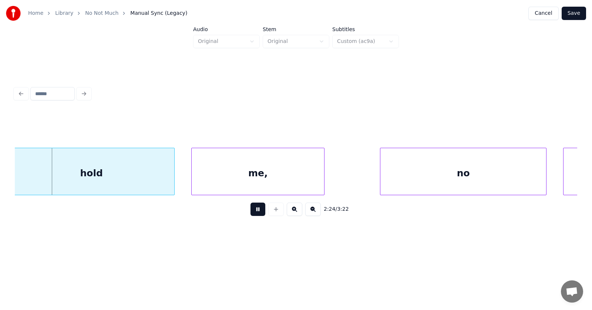
click at [257, 212] on button at bounding box center [257, 208] width 15 height 13
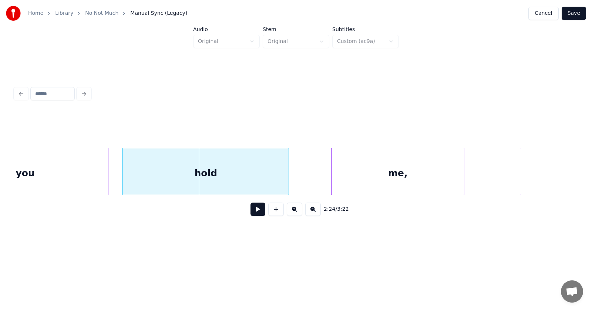
click at [237, 179] on div "hold" at bounding box center [206, 173] width 166 height 50
click at [362, 187] on div "me," at bounding box center [371, 173] width 132 height 50
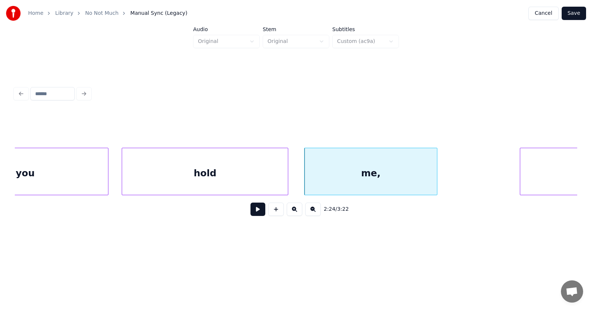
click at [254, 210] on button at bounding box center [257, 208] width 15 height 13
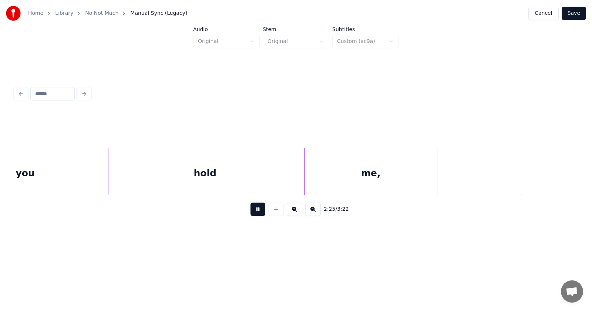
click at [255, 209] on button at bounding box center [257, 208] width 15 height 13
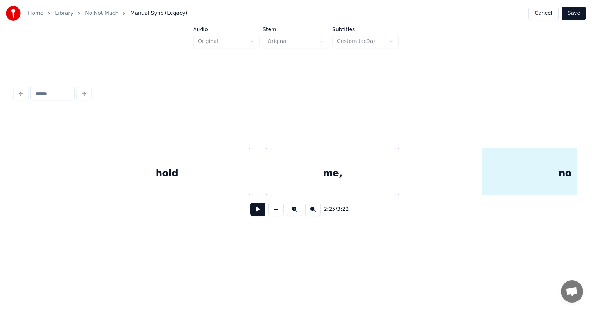
scroll to position [0, 40020]
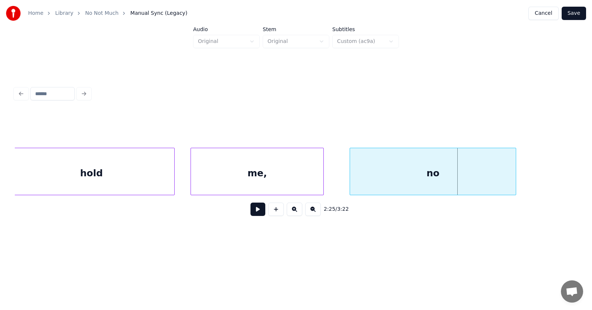
click at [402, 189] on div "no" at bounding box center [433, 173] width 166 height 50
click at [254, 211] on button at bounding box center [257, 208] width 15 height 13
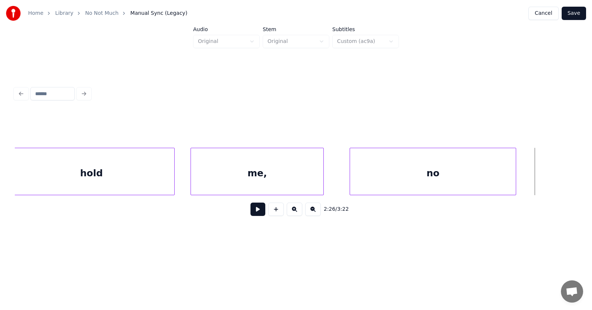
click at [254, 211] on button at bounding box center [257, 208] width 15 height 13
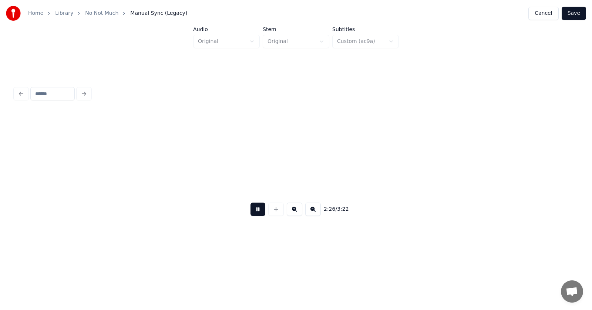
scroll to position [0, 40584]
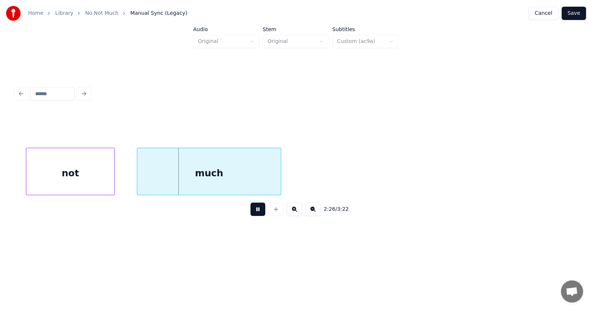
click at [254, 211] on button at bounding box center [257, 208] width 15 height 13
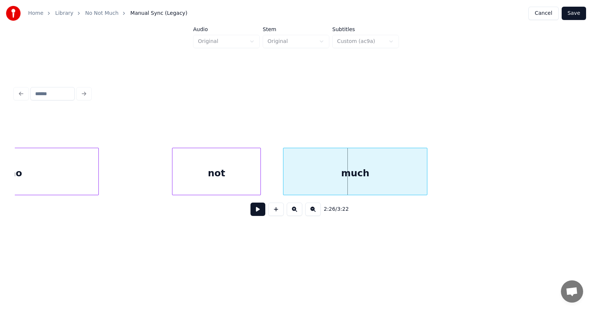
scroll to position [0, 40362]
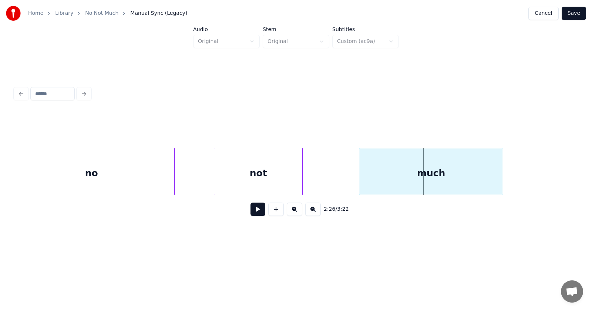
click at [277, 176] on div "not" at bounding box center [258, 173] width 88 height 50
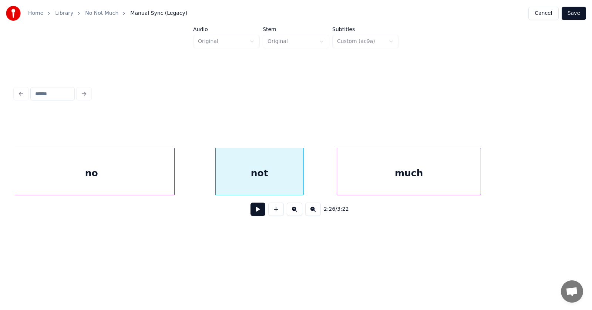
click at [377, 180] on div "much" at bounding box center [409, 173] width 144 height 50
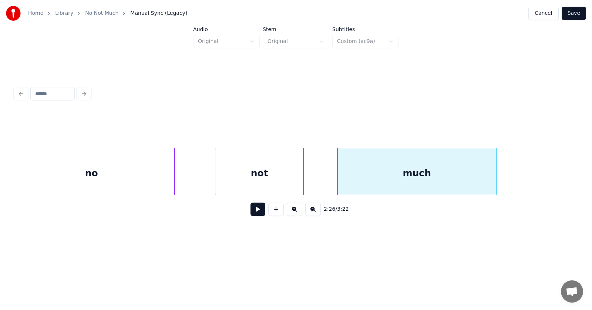
click at [496, 173] on div at bounding box center [495, 171] width 2 height 47
click at [305, 175] on div at bounding box center [304, 171] width 2 height 47
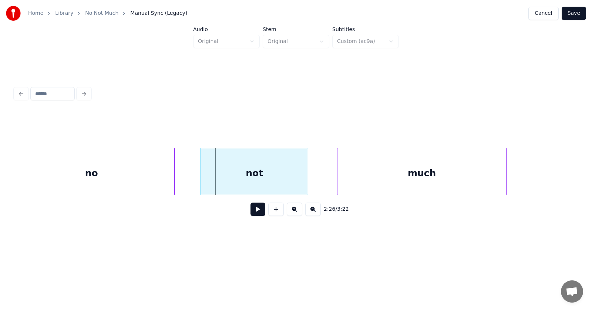
click at [202, 173] on div at bounding box center [202, 171] width 2 height 47
click at [253, 213] on button at bounding box center [257, 208] width 15 height 13
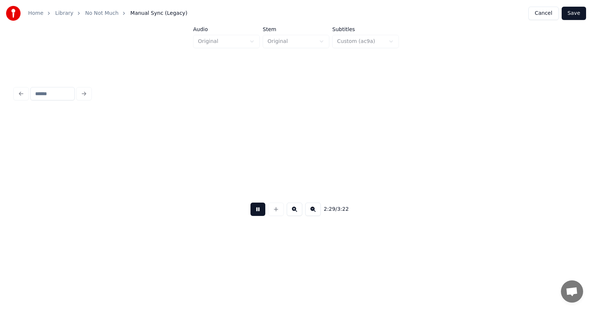
scroll to position [0, 41489]
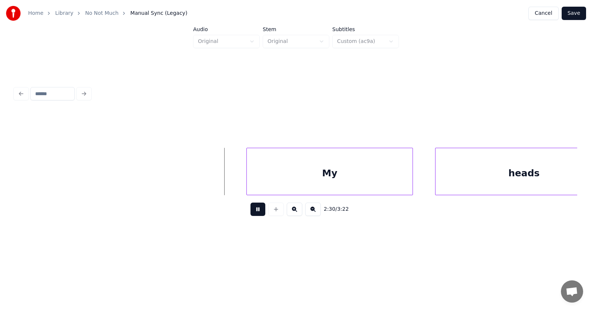
click at [252, 213] on button at bounding box center [257, 208] width 15 height 13
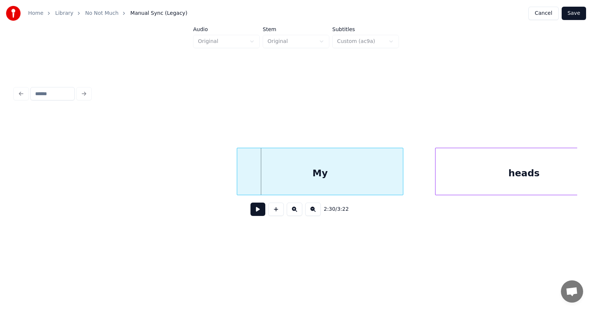
click at [298, 181] on div "My" at bounding box center [320, 173] width 166 height 50
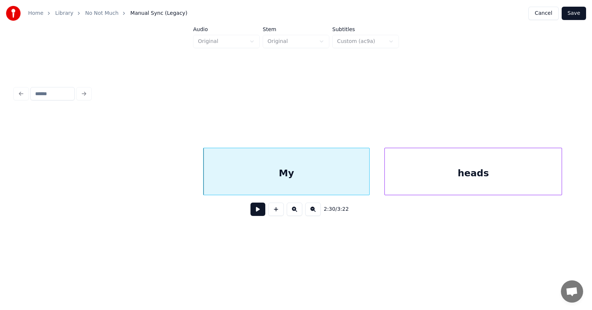
click at [460, 175] on div "heads" at bounding box center [473, 173] width 177 height 50
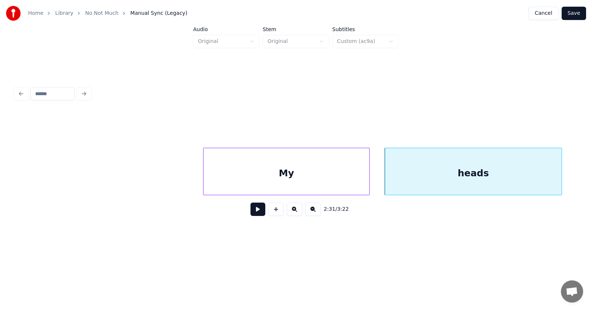
click at [255, 212] on button at bounding box center [257, 208] width 15 height 13
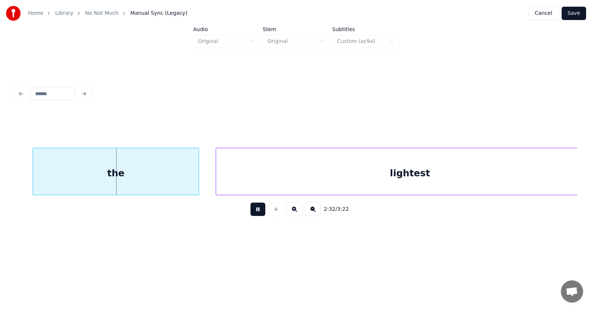
click at [255, 212] on button at bounding box center [257, 208] width 15 height 13
click at [141, 178] on div "the" at bounding box center [101, 173] width 166 height 50
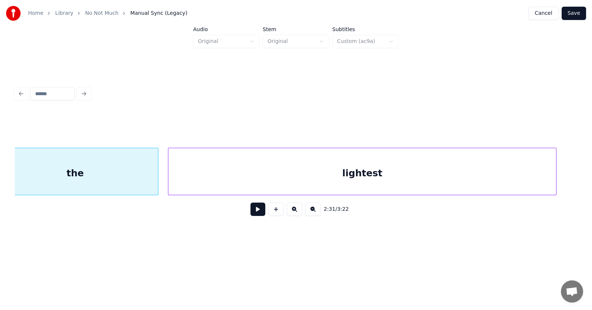
click at [237, 176] on div "lightest" at bounding box center [362, 173] width 388 height 50
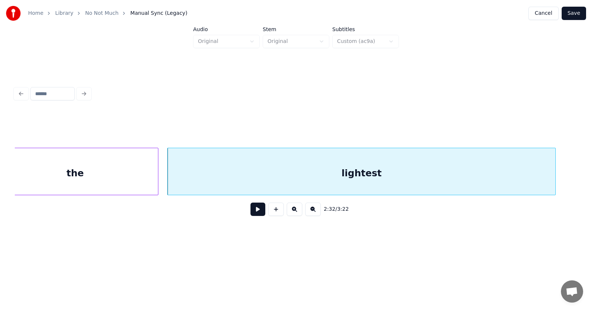
click at [250, 212] on button at bounding box center [257, 208] width 15 height 13
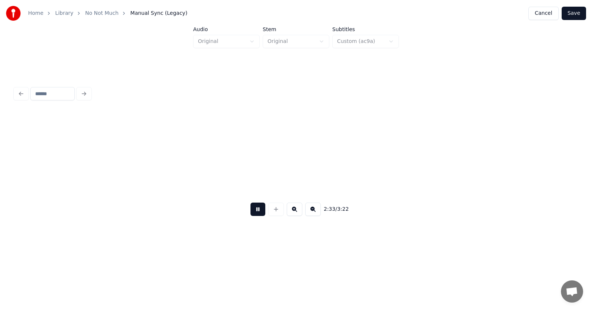
scroll to position [0, 42678]
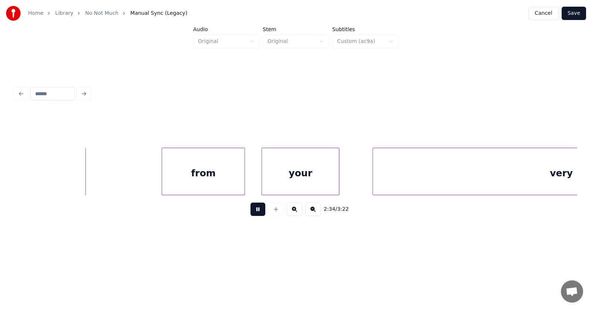
click at [250, 212] on button at bounding box center [257, 208] width 15 height 13
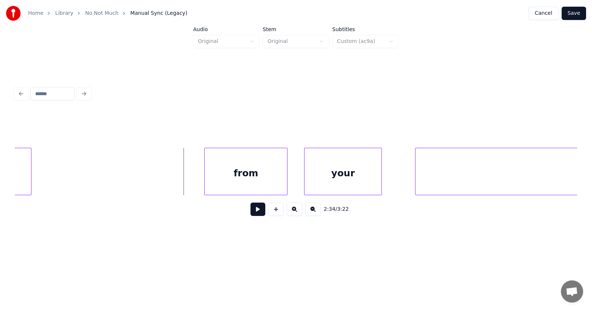
scroll to position [0, 42560]
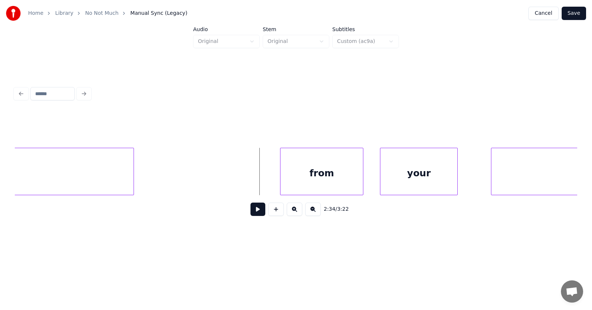
click at [132, 177] on div at bounding box center [132, 171] width 2 height 47
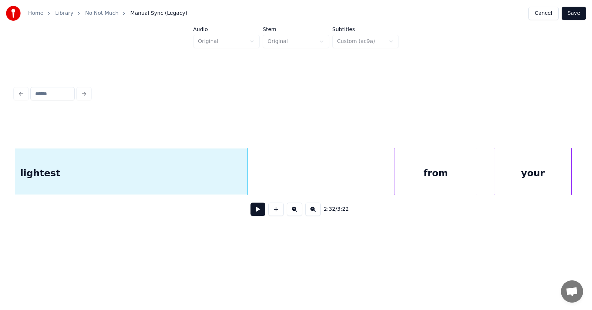
scroll to position [0, 42484]
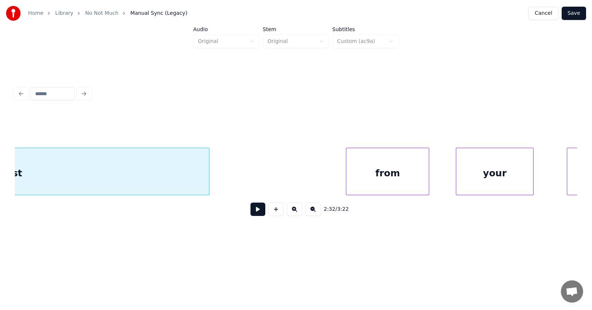
click at [394, 171] on div "from" at bounding box center [387, 173] width 82 height 50
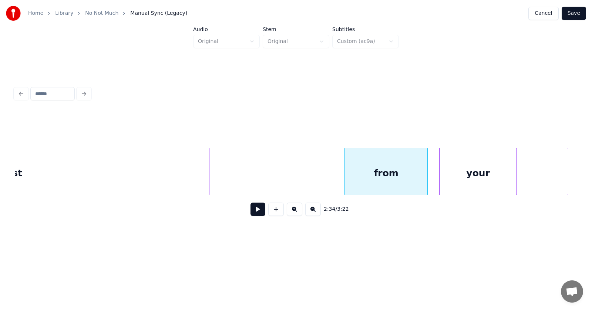
click at [463, 175] on div "your" at bounding box center [477, 173] width 77 height 50
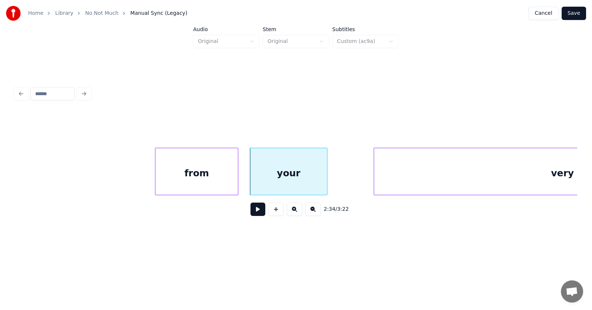
scroll to position [0, 42849]
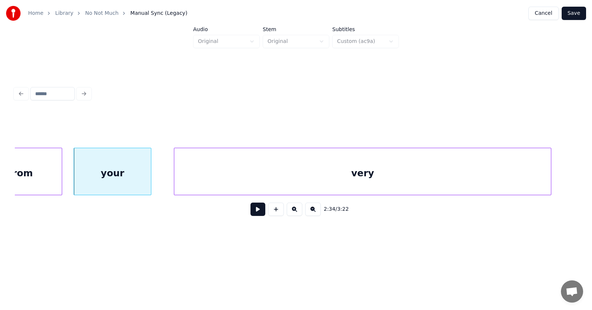
click at [421, 182] on div "very" at bounding box center [362, 173] width 377 height 50
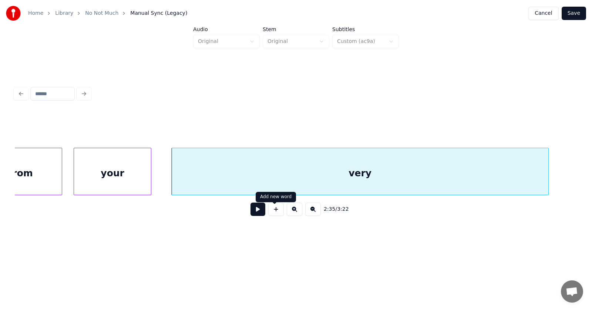
click at [254, 210] on button at bounding box center [257, 208] width 15 height 13
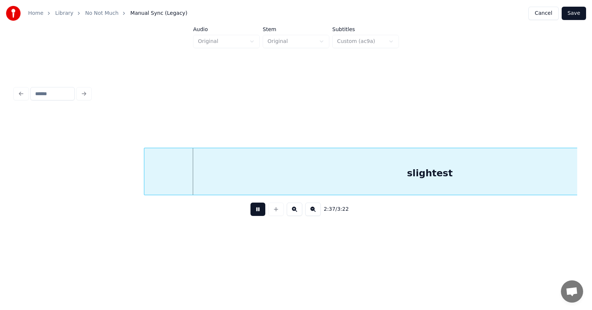
click at [254, 210] on button at bounding box center [257, 208] width 15 height 13
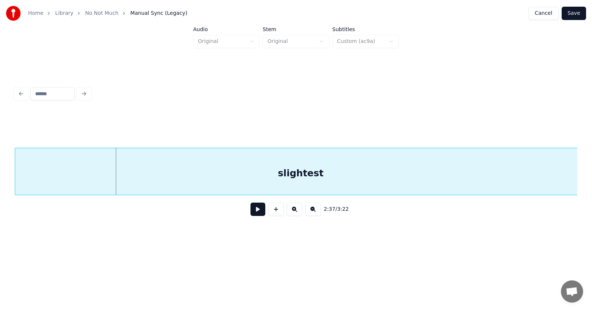
click at [227, 167] on div "slightest" at bounding box center [300, 173] width 571 height 50
click at [388, 173] on div "slightest" at bounding box center [294, 173] width 571 height 50
click at [254, 210] on button at bounding box center [257, 208] width 15 height 13
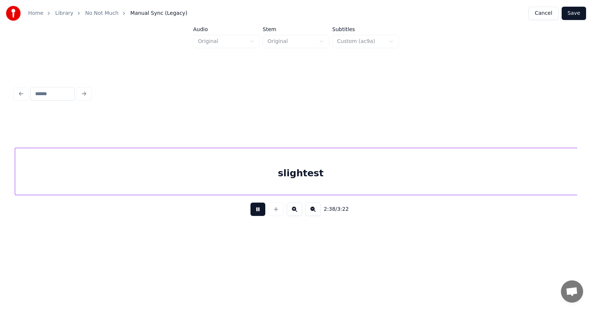
scroll to position [0, 44067]
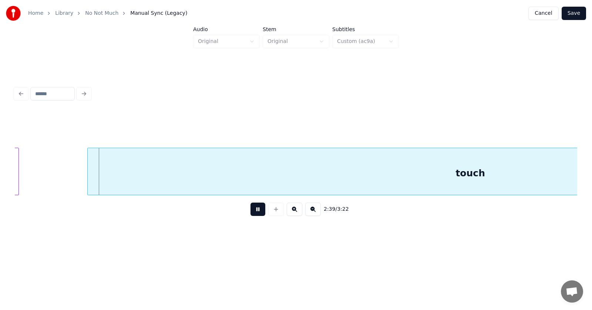
click at [254, 209] on button at bounding box center [257, 208] width 15 height 13
click at [27, 173] on div at bounding box center [26, 171] width 2 height 47
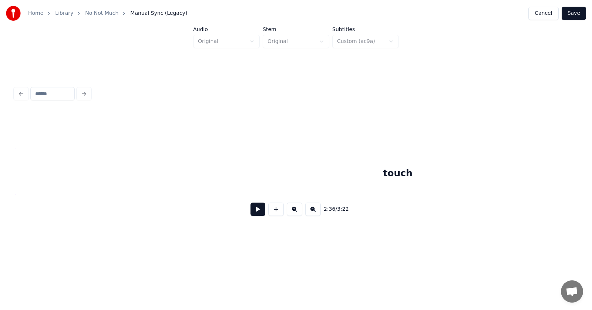
scroll to position [0, 44119]
click at [414, 172] on div "touch" at bounding box center [397, 173] width 765 height 50
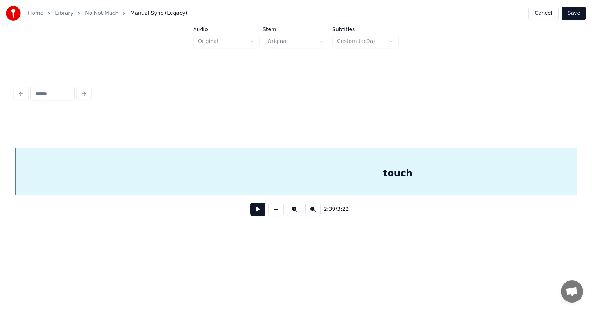
click at [254, 212] on button at bounding box center [257, 208] width 15 height 13
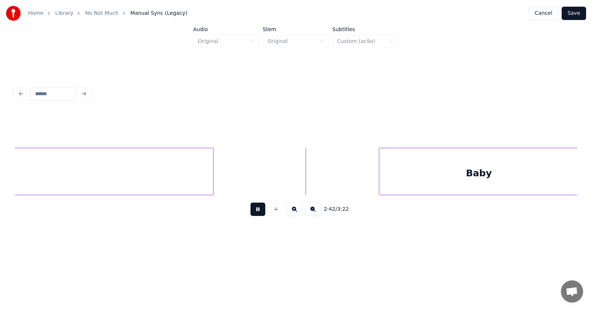
click at [255, 211] on button at bounding box center [257, 208] width 15 height 13
click at [445, 171] on div "Baby" at bounding box center [470, 173] width 199 height 50
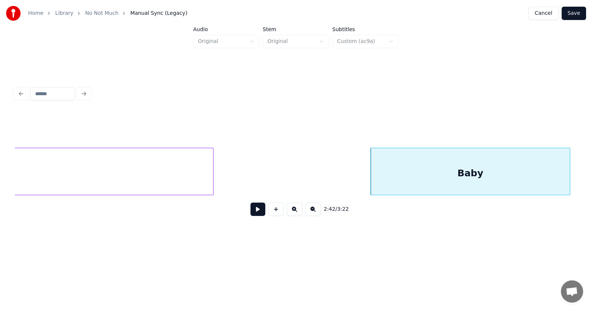
click at [254, 210] on button at bounding box center [257, 208] width 15 height 13
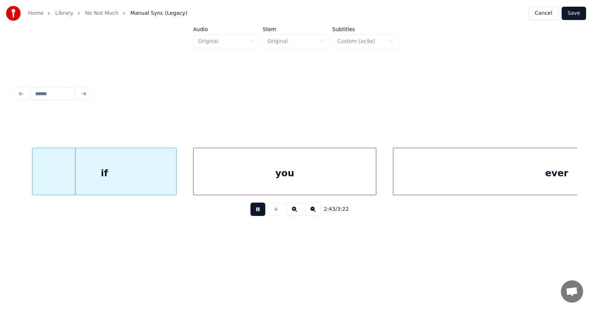
click at [254, 210] on button at bounding box center [257, 208] width 15 height 13
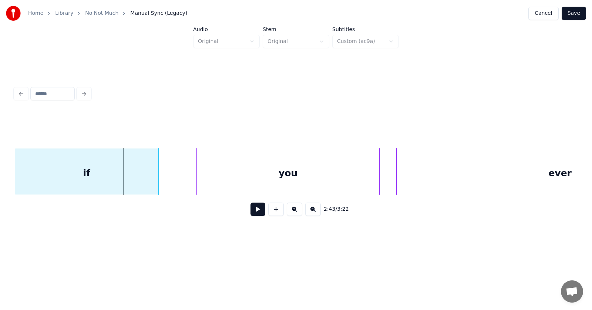
scroll to position [0, 45245]
click at [121, 178] on div "if" at bounding box center [87, 173] width 144 height 50
click at [239, 179] on div "you" at bounding box center [273, 173] width 182 height 50
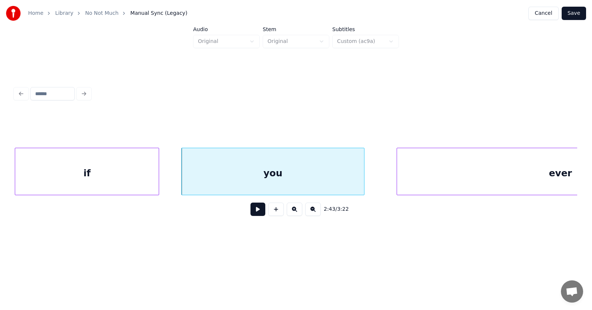
scroll to position [0, 45390]
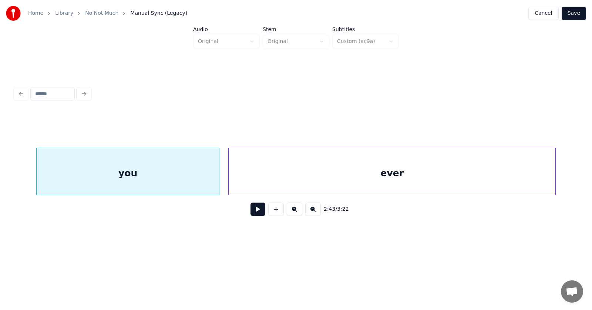
click at [420, 180] on div "ever" at bounding box center [392, 173] width 327 height 50
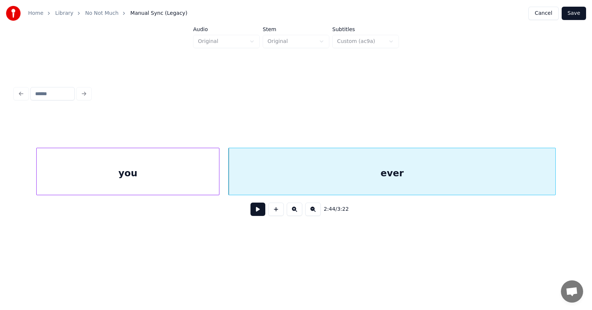
click at [253, 215] on button at bounding box center [257, 208] width 15 height 13
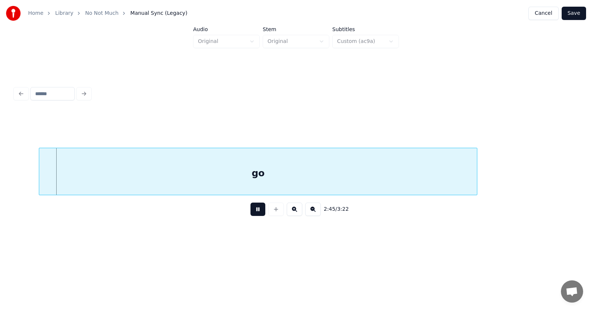
click at [253, 215] on button at bounding box center [257, 208] width 15 height 13
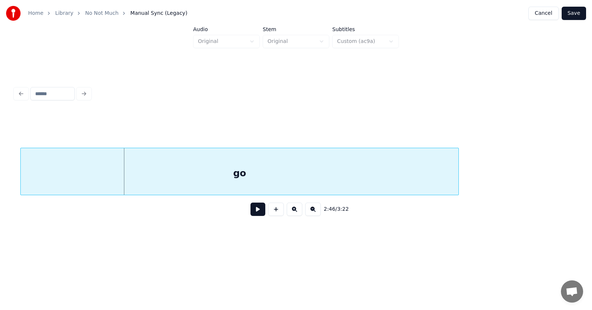
click at [213, 169] on div "go" at bounding box center [240, 173] width 438 height 50
click at [250, 209] on button at bounding box center [257, 208] width 15 height 13
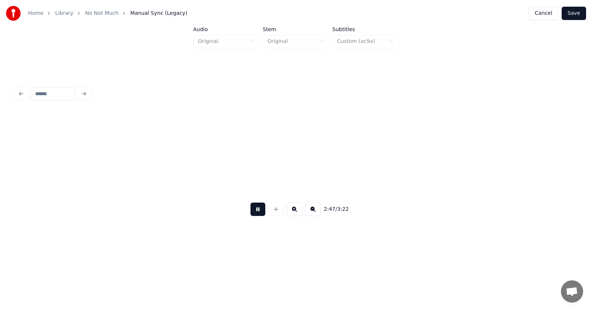
scroll to position [0, 46518]
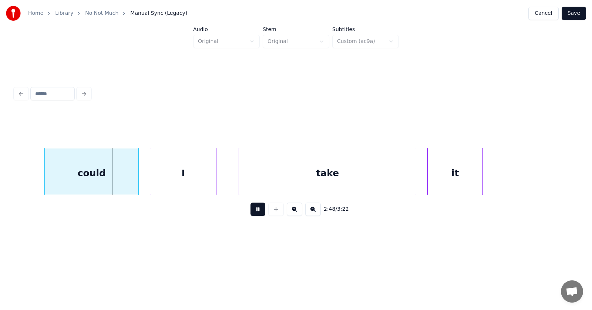
click at [253, 211] on button at bounding box center [257, 208] width 15 height 13
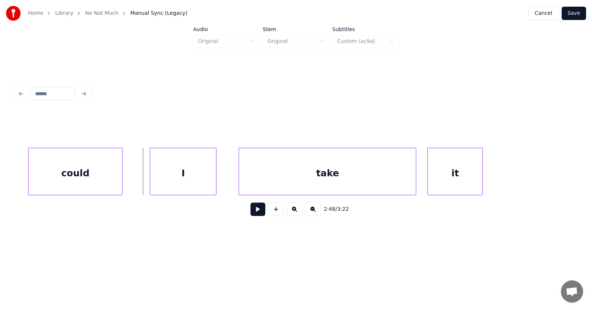
click at [88, 174] on div "could" at bounding box center [75, 173] width 94 height 50
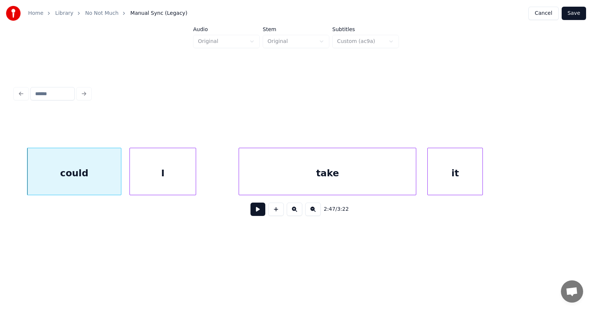
click at [162, 186] on div "I" at bounding box center [163, 173] width 66 height 50
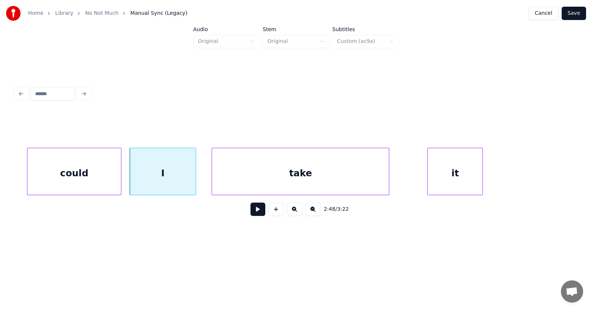
click at [248, 183] on div "take" at bounding box center [300, 173] width 177 height 50
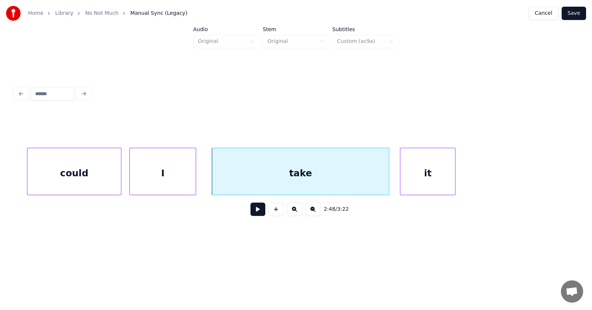
click at [415, 182] on div "it" at bounding box center [427, 173] width 55 height 50
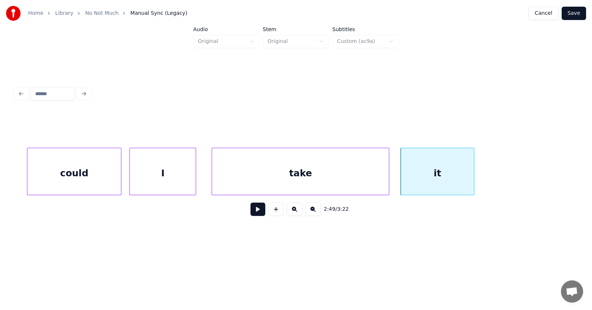
click at [473, 174] on div at bounding box center [473, 171] width 2 height 47
click at [291, 180] on div "take" at bounding box center [300, 173] width 177 height 50
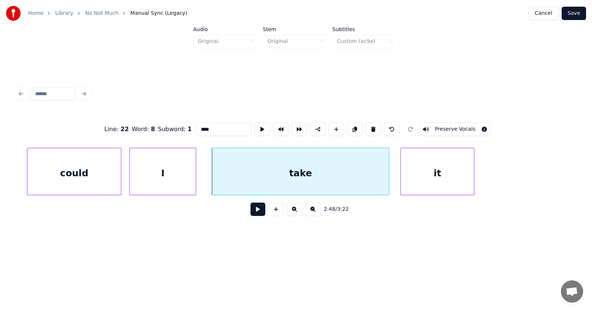
click at [255, 212] on button at bounding box center [257, 208] width 15 height 13
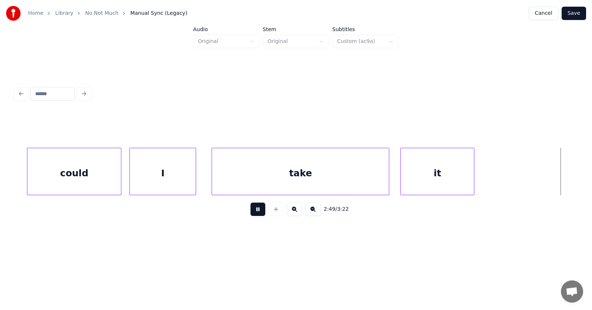
scroll to position [0, 47081]
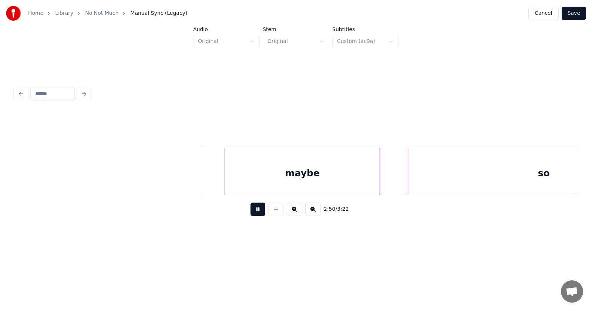
click at [255, 212] on button at bounding box center [257, 208] width 15 height 13
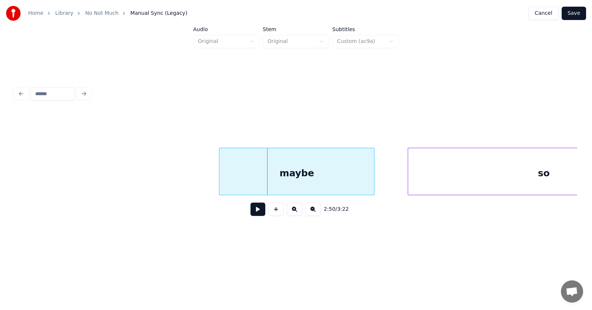
click at [270, 170] on div "maybe" at bounding box center [296, 173] width 155 height 50
click at [213, 171] on div at bounding box center [213, 171] width 2 height 47
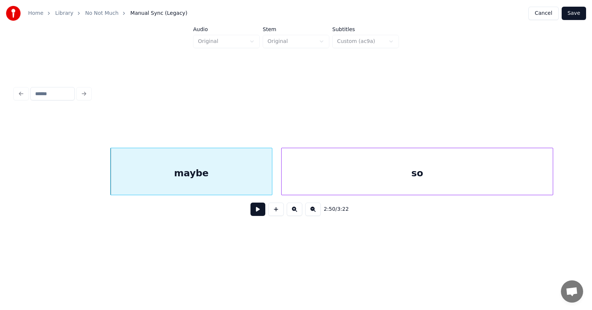
click at [423, 176] on div "so" at bounding box center [416, 173] width 271 height 50
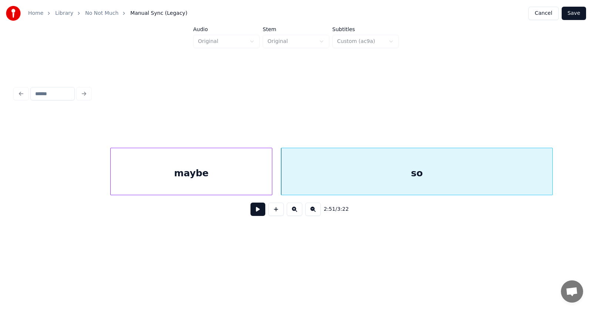
click at [254, 210] on button at bounding box center [257, 208] width 15 height 13
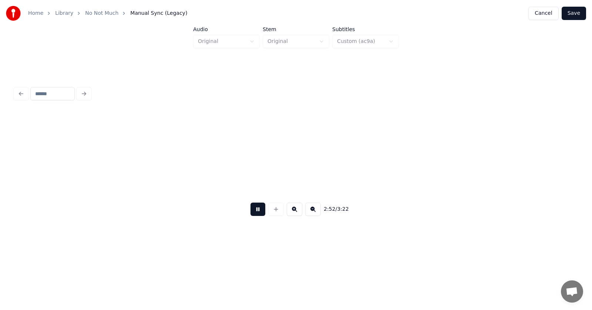
scroll to position [0, 47745]
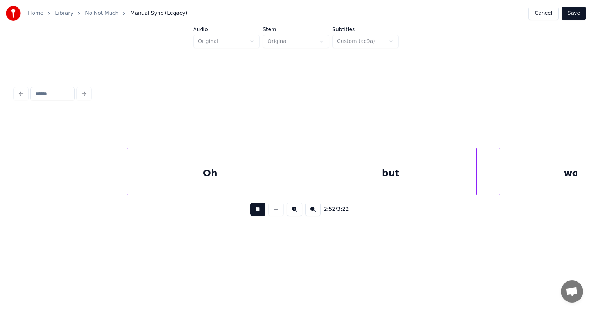
click at [254, 210] on button at bounding box center [257, 208] width 15 height 13
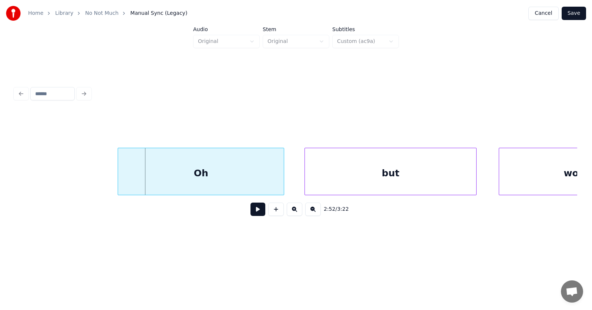
click at [218, 175] on div "Oh" at bounding box center [201, 173] width 166 height 50
click at [382, 174] on div "but" at bounding box center [381, 173] width 171 height 50
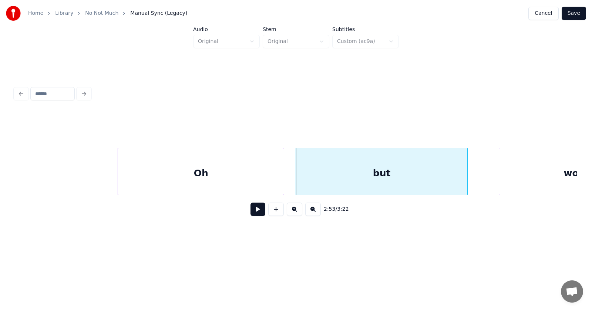
scroll to position [0, 47825]
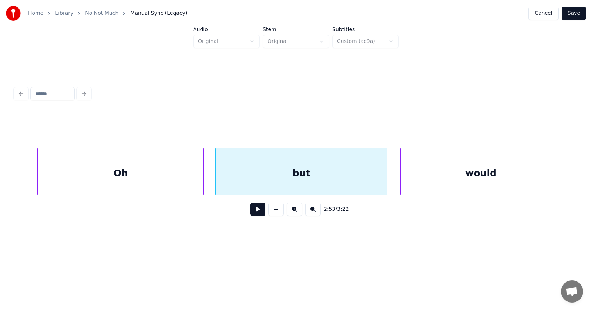
click at [503, 172] on div "would" at bounding box center [481, 173] width 160 height 50
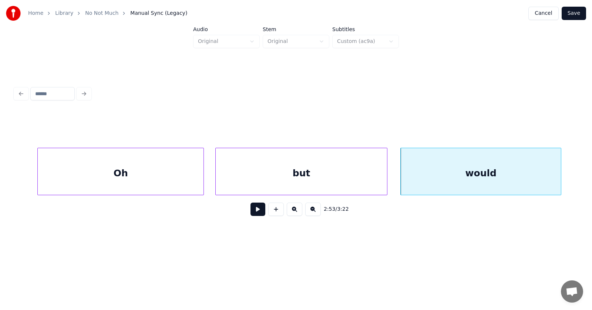
click at [257, 211] on button at bounding box center [257, 208] width 15 height 13
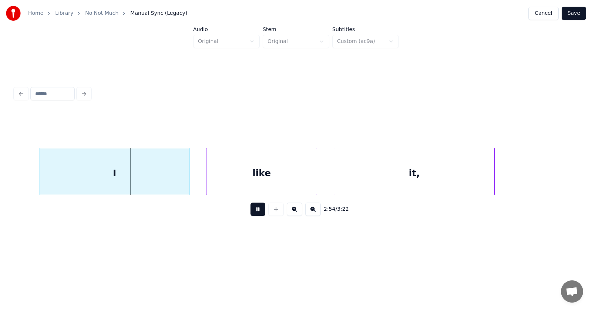
click at [257, 211] on button at bounding box center [257, 208] width 15 height 13
click at [134, 180] on div "I" at bounding box center [93, 173] width 149 height 50
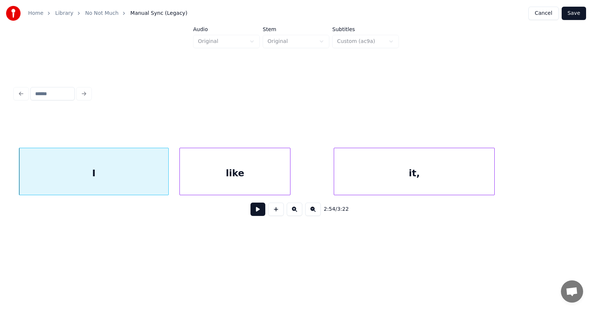
click at [223, 182] on div "like" at bounding box center [235, 173] width 110 height 50
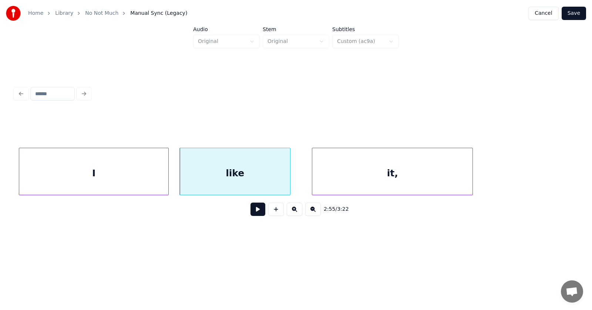
click at [357, 180] on div "it," at bounding box center [392, 173] width 160 height 50
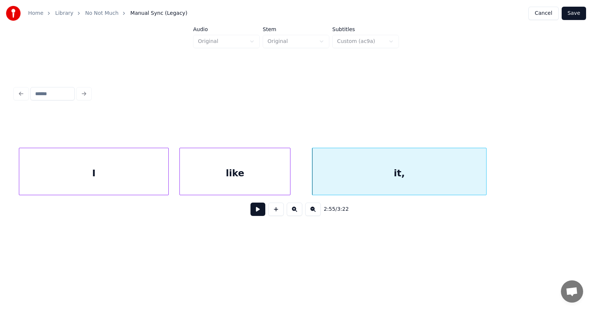
click at [486, 174] on div at bounding box center [485, 171] width 2 height 47
click at [253, 215] on button at bounding box center [257, 208] width 15 height 13
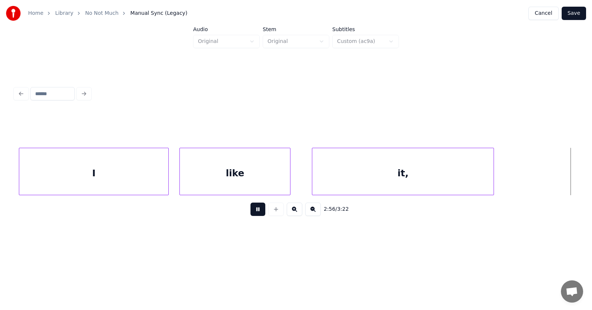
scroll to position [0, 48958]
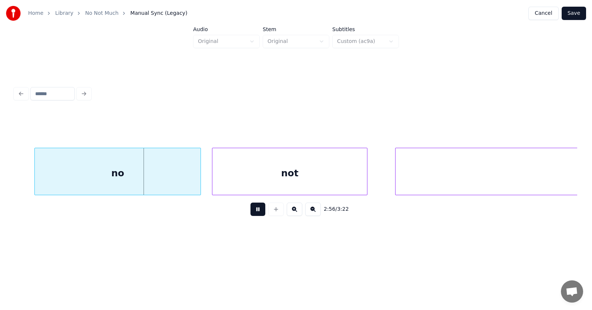
click at [253, 215] on button at bounding box center [257, 208] width 15 height 13
click at [140, 177] on div "no" at bounding box center [102, 173] width 166 height 50
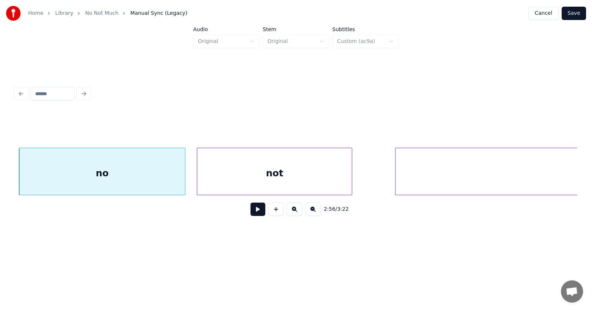
click at [246, 179] on div "not" at bounding box center [274, 173] width 155 height 50
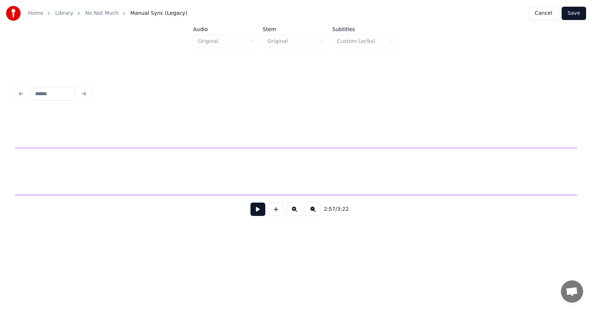
scroll to position [0, 49315]
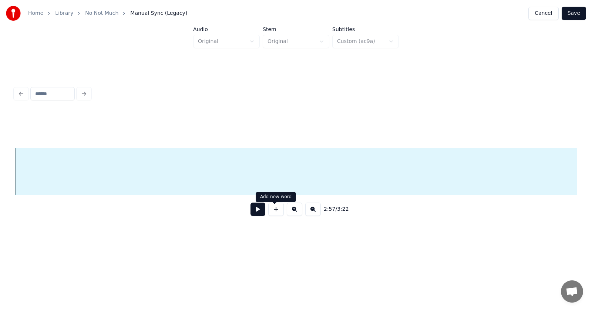
click at [259, 211] on button at bounding box center [257, 208] width 15 height 13
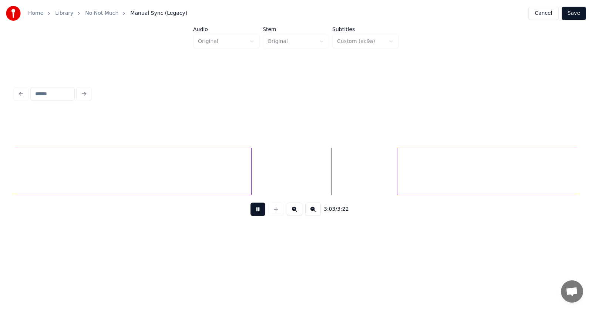
click at [257, 212] on button at bounding box center [257, 208] width 15 height 13
click at [259, 174] on div at bounding box center [260, 171] width 2 height 47
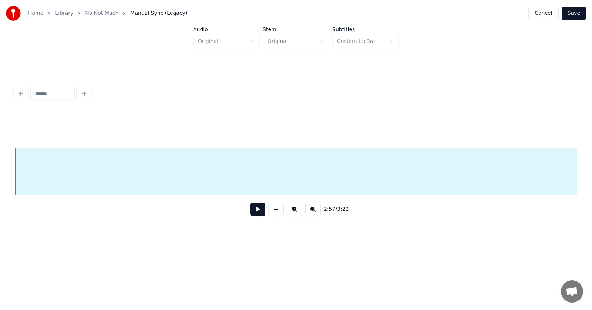
click at [253, 215] on button at bounding box center [257, 208] width 15 height 13
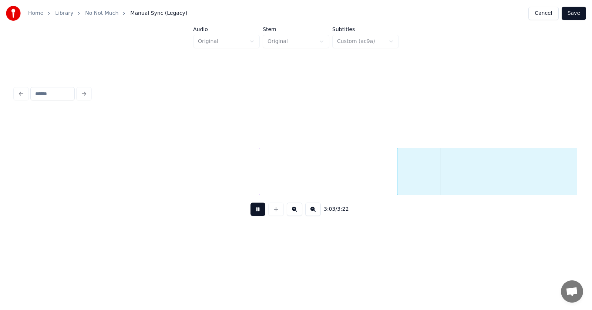
click at [253, 215] on button at bounding box center [257, 208] width 15 height 13
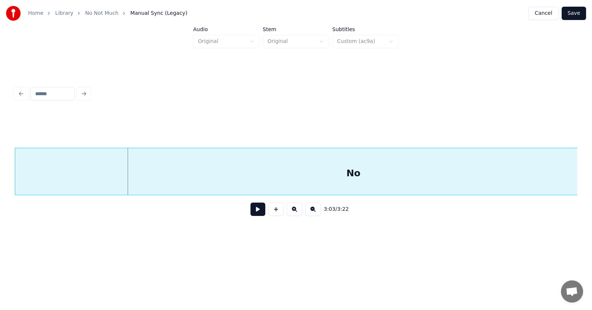
scroll to position [0, 50813]
click at [402, 174] on div "No" at bounding box center [353, 173] width 676 height 50
click at [257, 208] on button at bounding box center [257, 208] width 15 height 13
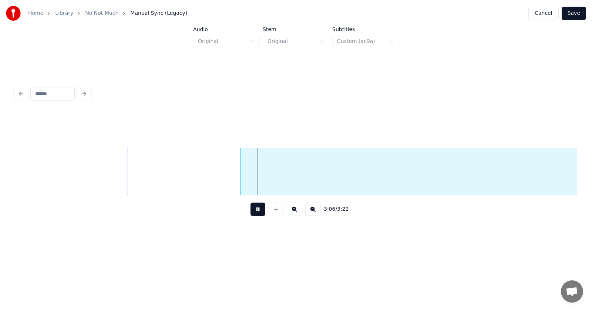
click at [253, 212] on button at bounding box center [257, 208] width 15 height 13
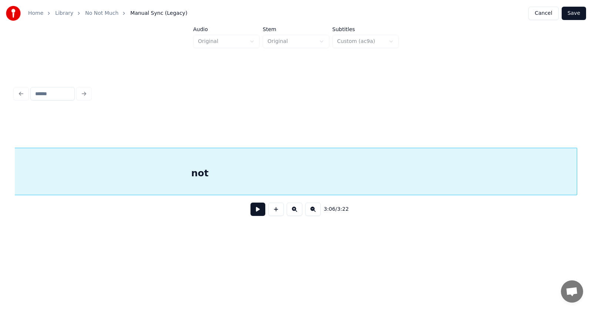
click at [266, 175] on div "not" at bounding box center [200, 173] width 754 height 50
click at [256, 209] on button at bounding box center [257, 208] width 15 height 13
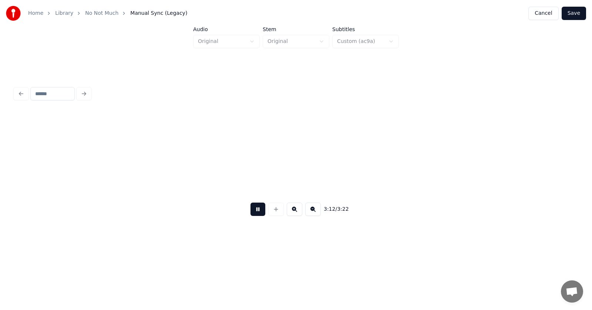
scroll to position [0, 53286]
click at [256, 212] on button at bounding box center [257, 208] width 15 height 13
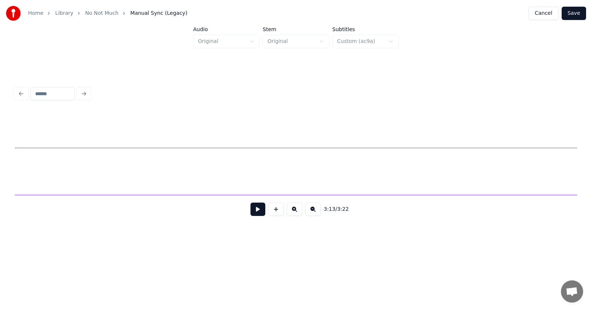
scroll to position [0, 53758]
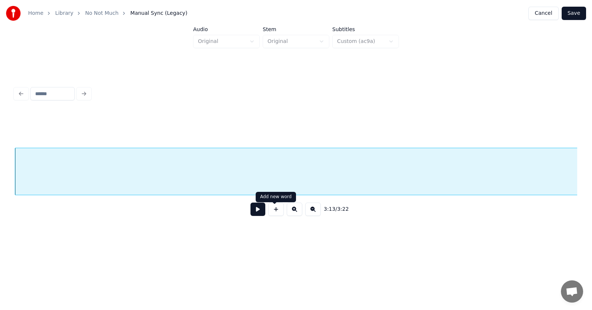
click at [255, 210] on button at bounding box center [257, 208] width 15 height 13
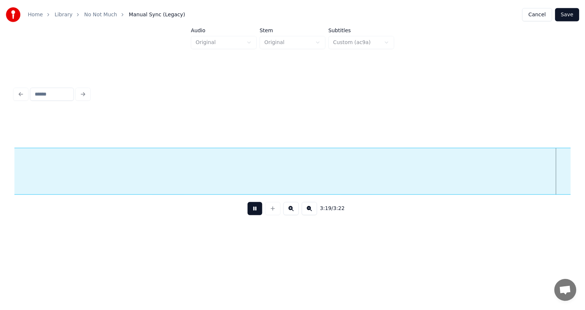
scroll to position [0, 55455]
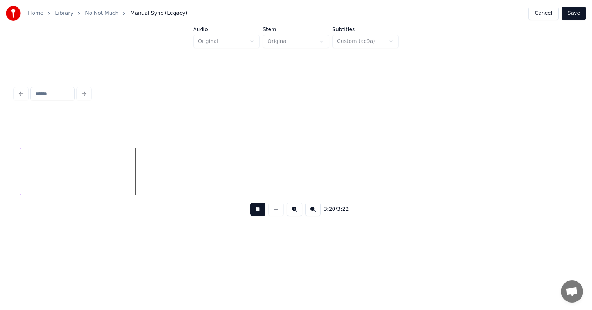
click at [255, 210] on button at bounding box center [257, 208] width 15 height 13
click at [576, 13] on button "Save" at bounding box center [573, 13] width 24 height 13
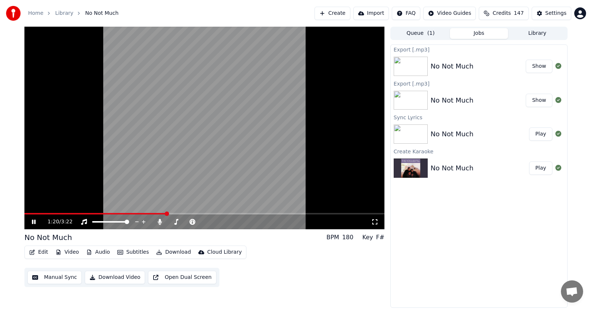
click at [166, 211] on span at bounding box center [167, 213] width 4 height 4
click at [33, 221] on icon at bounding box center [34, 221] width 4 height 4
click at [33, 221] on icon at bounding box center [33, 221] width 4 height 5
click at [135, 253] on button "Subtitles" at bounding box center [132, 252] width 37 height 10
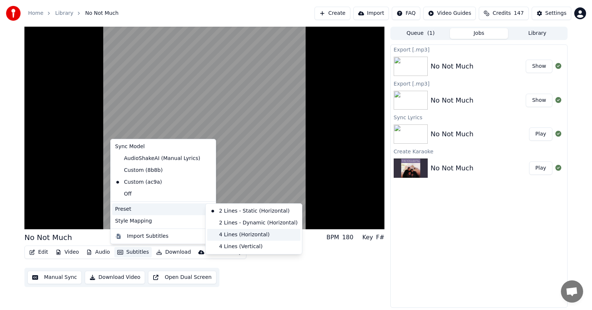
click at [237, 234] on div "4 Lines (Horizontal)" at bounding box center [253, 235] width 93 height 12
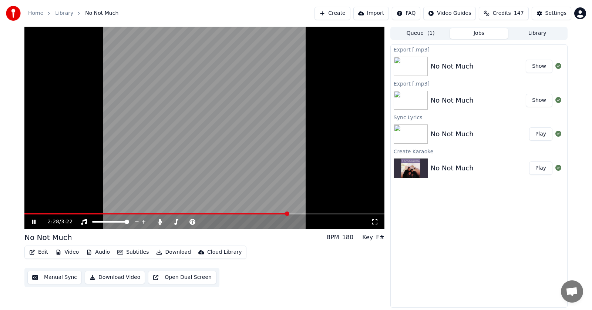
click at [33, 220] on icon at bounding box center [34, 221] width 4 height 4
click at [176, 211] on span at bounding box center [175, 213] width 4 height 4
click at [31, 221] on icon at bounding box center [38, 222] width 17 height 6
click at [161, 220] on icon at bounding box center [160, 222] width 4 height 6
click at [34, 224] on icon at bounding box center [38, 222] width 17 height 6
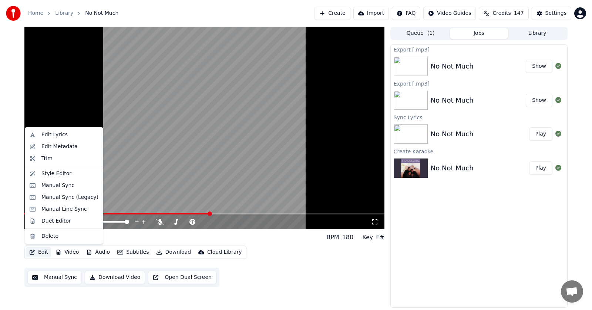
click at [38, 253] on button "Edit" at bounding box center [38, 252] width 25 height 10
click at [42, 251] on button "Edit" at bounding box center [38, 252] width 25 height 10
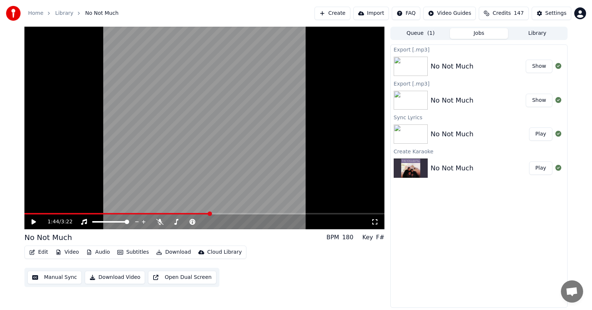
click at [42, 251] on button "Edit" at bounding box center [38, 252] width 25 height 10
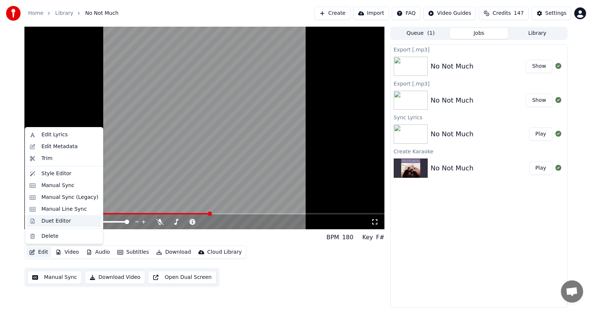
click at [51, 220] on div "Duet Editor" at bounding box center [56, 220] width 30 height 7
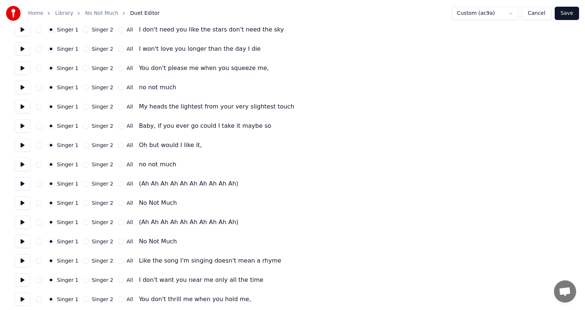
scroll to position [148, 0]
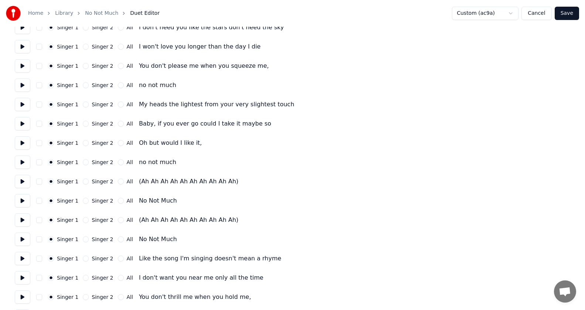
click at [85, 181] on button "Singer 2" at bounding box center [86, 181] width 6 height 6
click at [85, 220] on button "Singer 2" at bounding box center [86, 220] width 6 height 6
click at [568, 16] on button "Save" at bounding box center [567, 13] width 24 height 13
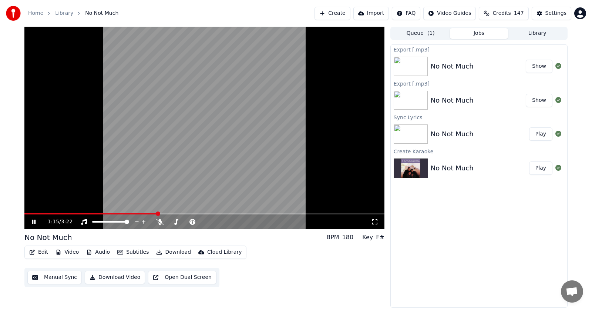
click at [158, 215] on span at bounding box center [158, 213] width 4 height 4
click at [190, 211] on span at bounding box center [190, 213] width 4 height 4
click at [37, 220] on icon at bounding box center [38, 222] width 17 height 6
click at [34, 223] on icon at bounding box center [34, 221] width 4 height 4
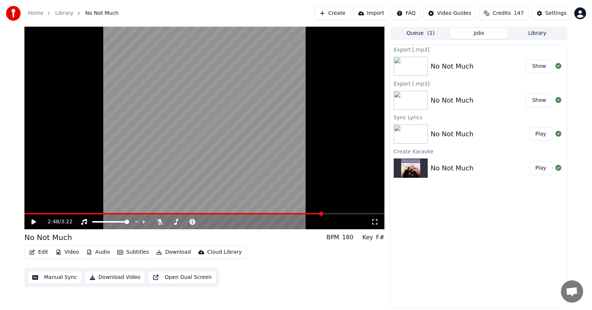
click at [323, 211] on span at bounding box center [321, 213] width 4 height 4
click at [31, 219] on icon at bounding box center [38, 222] width 17 height 6
click at [34, 222] on icon at bounding box center [38, 222] width 17 height 6
click at [163, 252] on button "Download" at bounding box center [173, 252] width 41 height 10
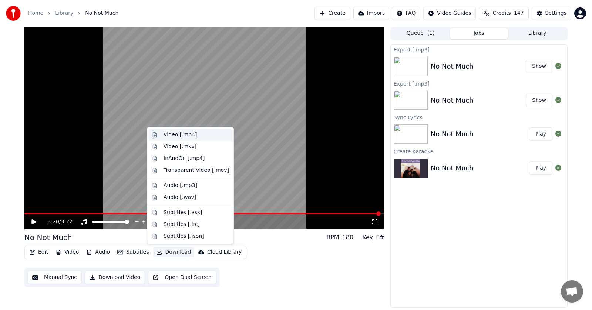
click at [170, 131] on div "Video [.mp4]" at bounding box center [179, 134] width 33 height 7
